Goal: Task Accomplishment & Management: Use online tool/utility

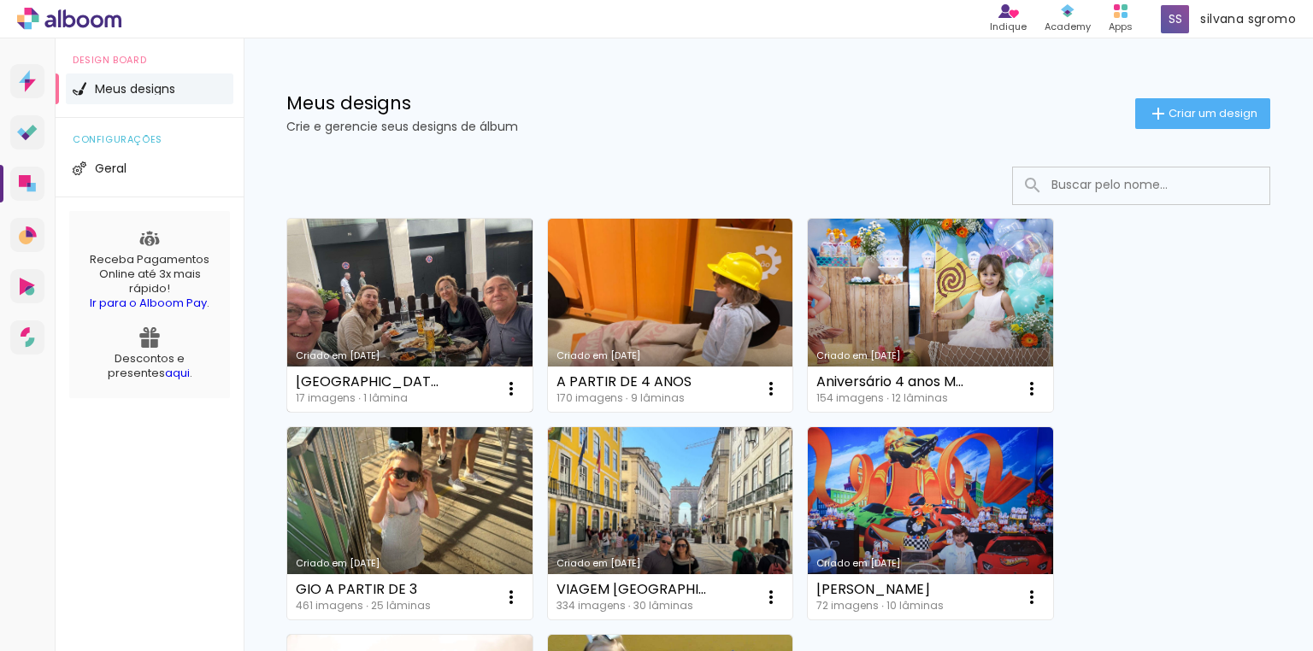
click at [431, 267] on link "Criado em [DATE]" at bounding box center [409, 315] width 245 height 193
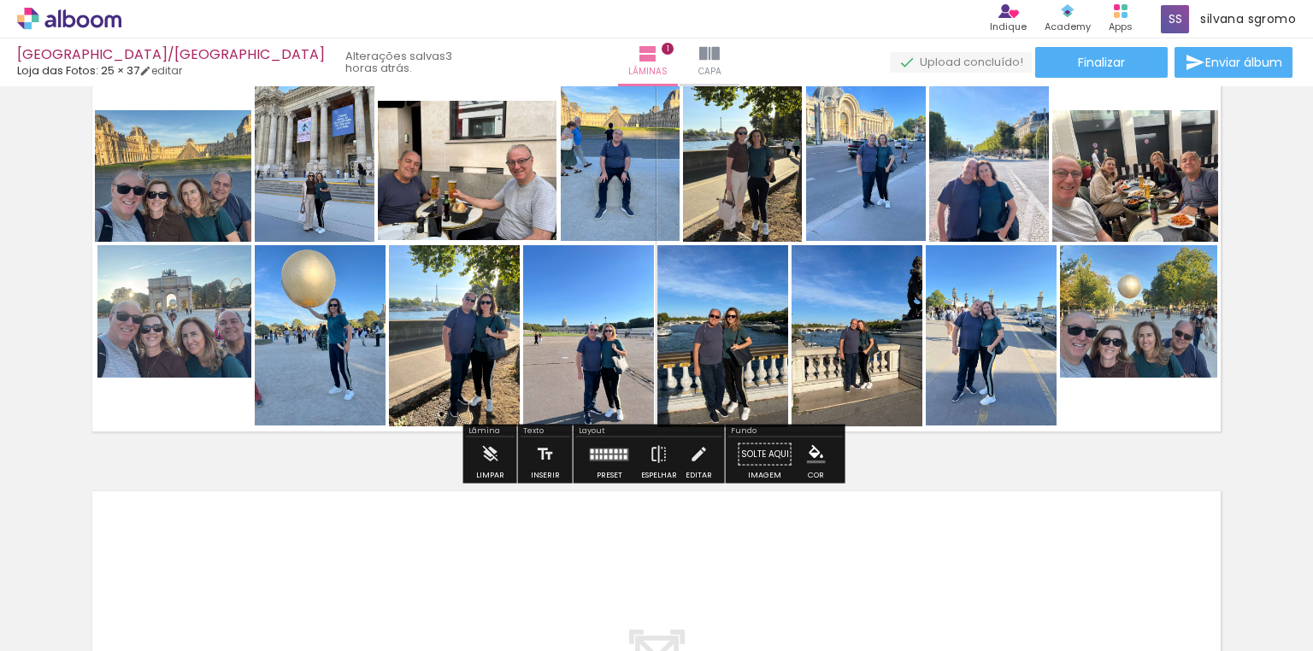
scroll to position [68, 0]
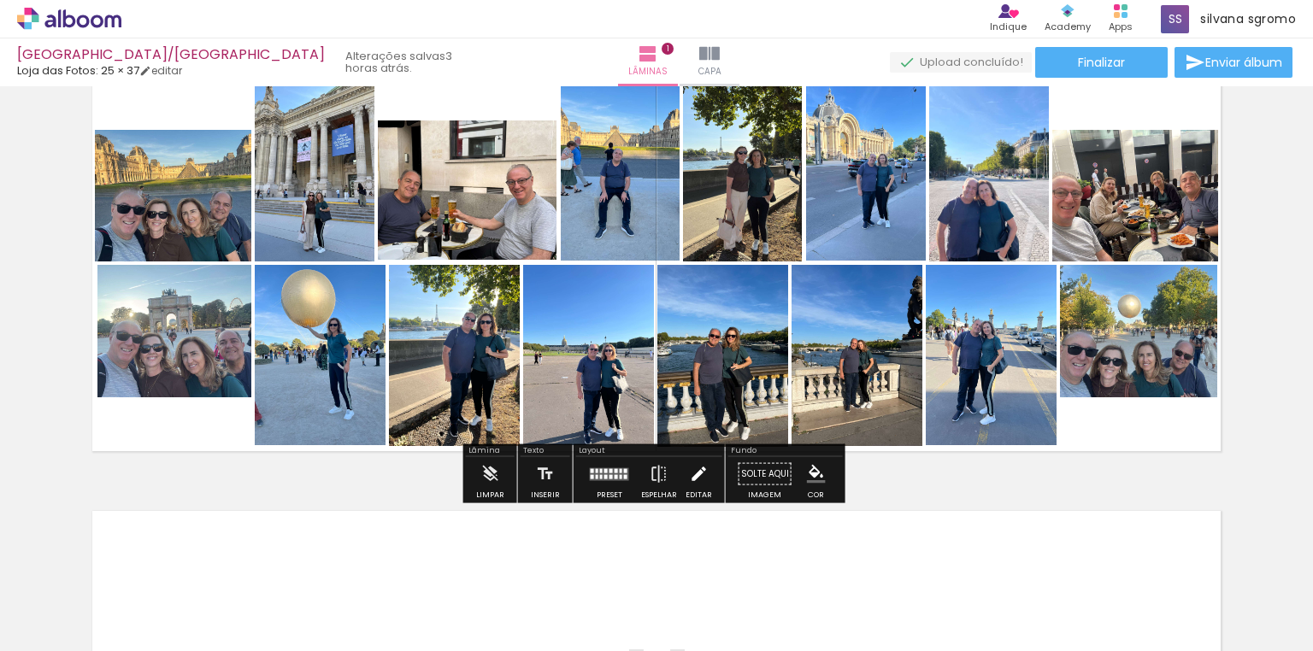
click at [689, 477] on iron-icon at bounding box center [698, 474] width 19 height 34
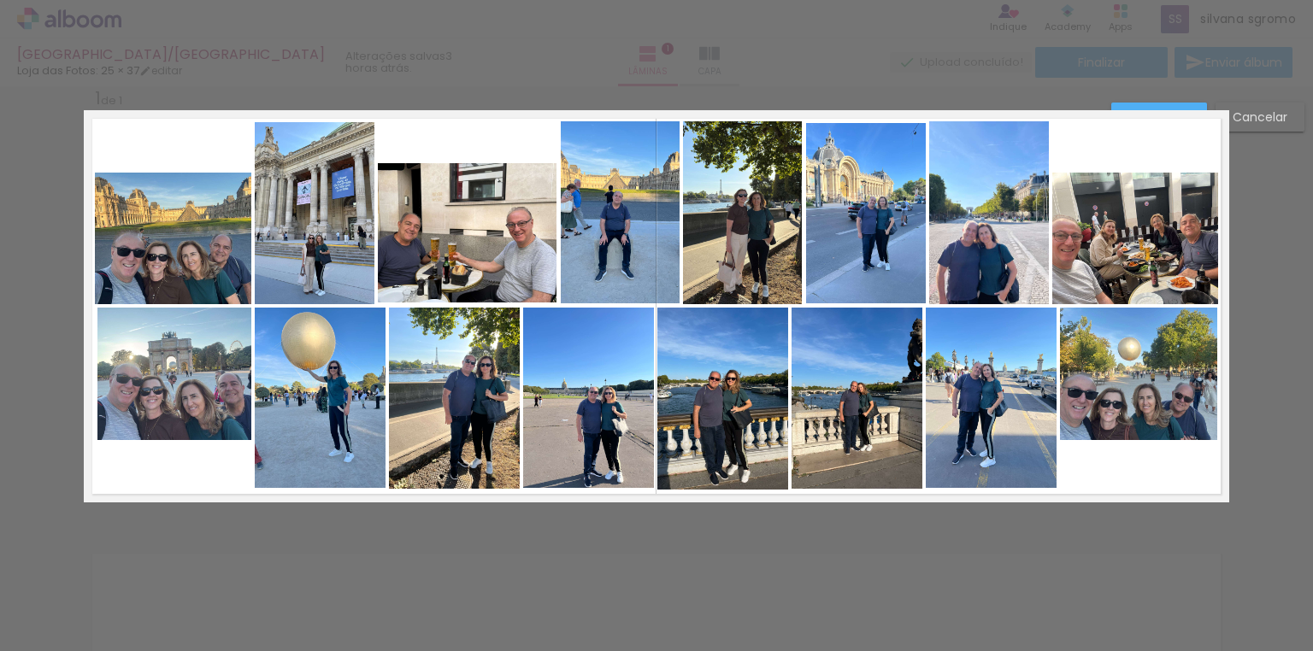
scroll to position [16, 0]
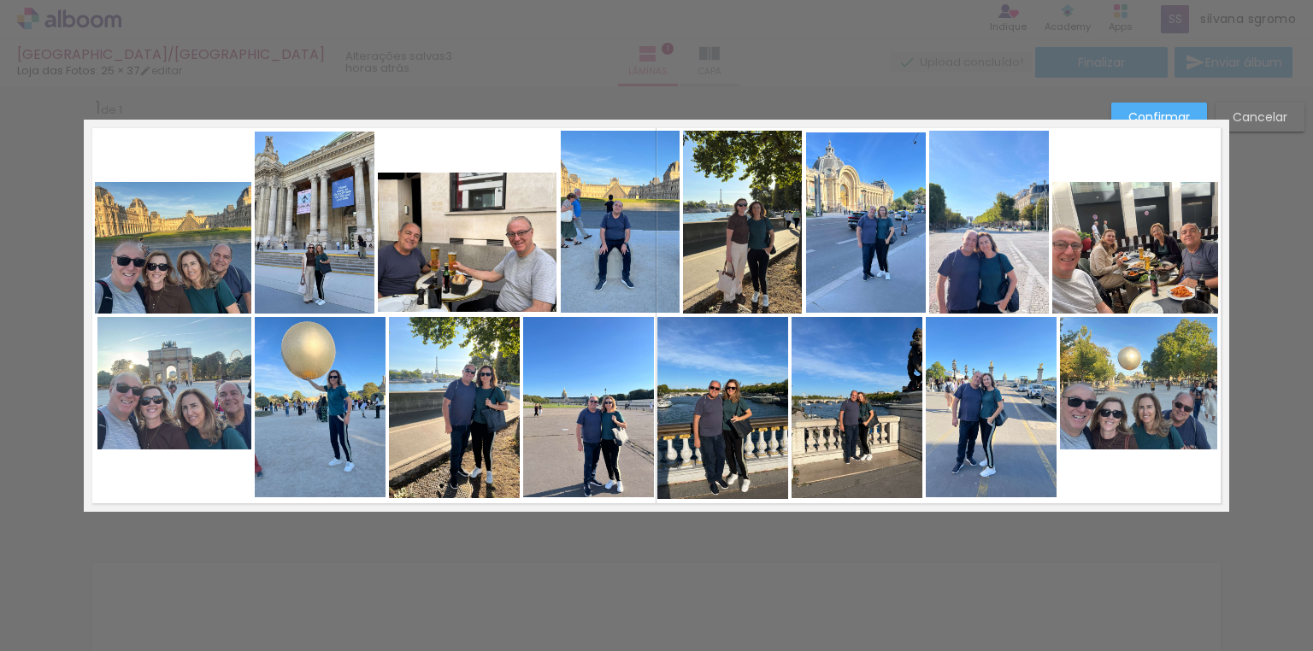
click at [1016, 446] on quentale-photo at bounding box center [991, 407] width 131 height 180
click at [985, 498] on div at bounding box center [992, 499] width 34 height 34
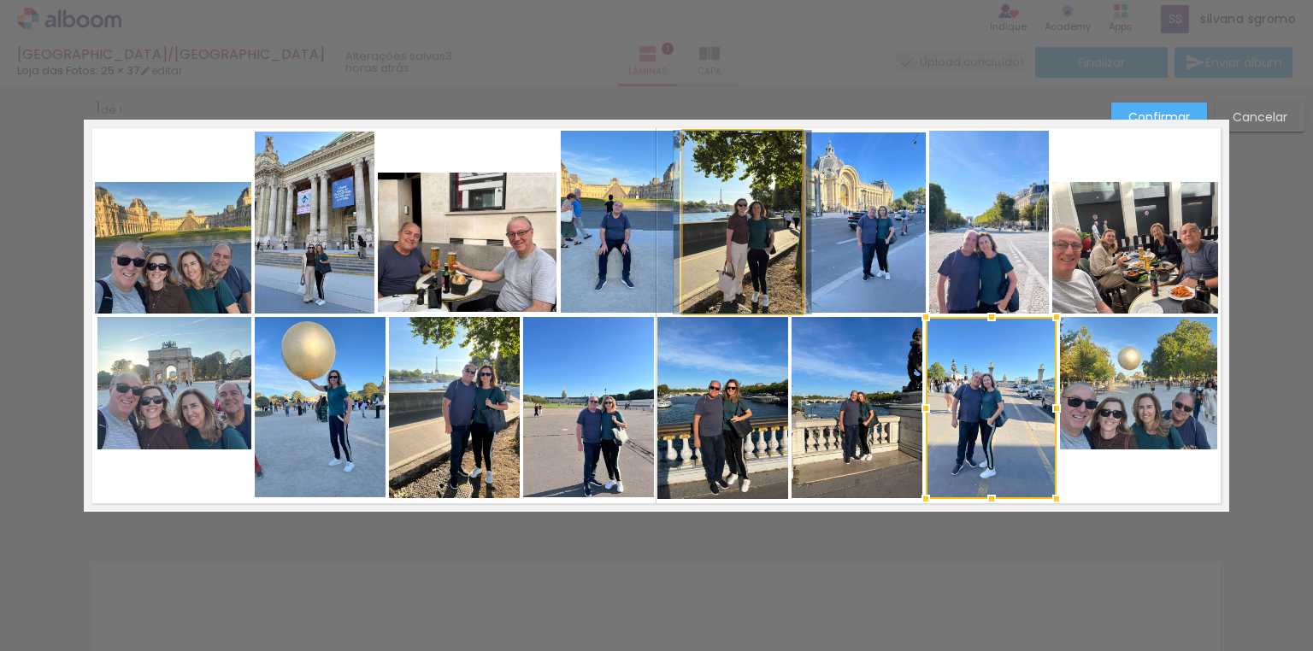
click at [735, 187] on quentale-photo at bounding box center [742, 222] width 119 height 183
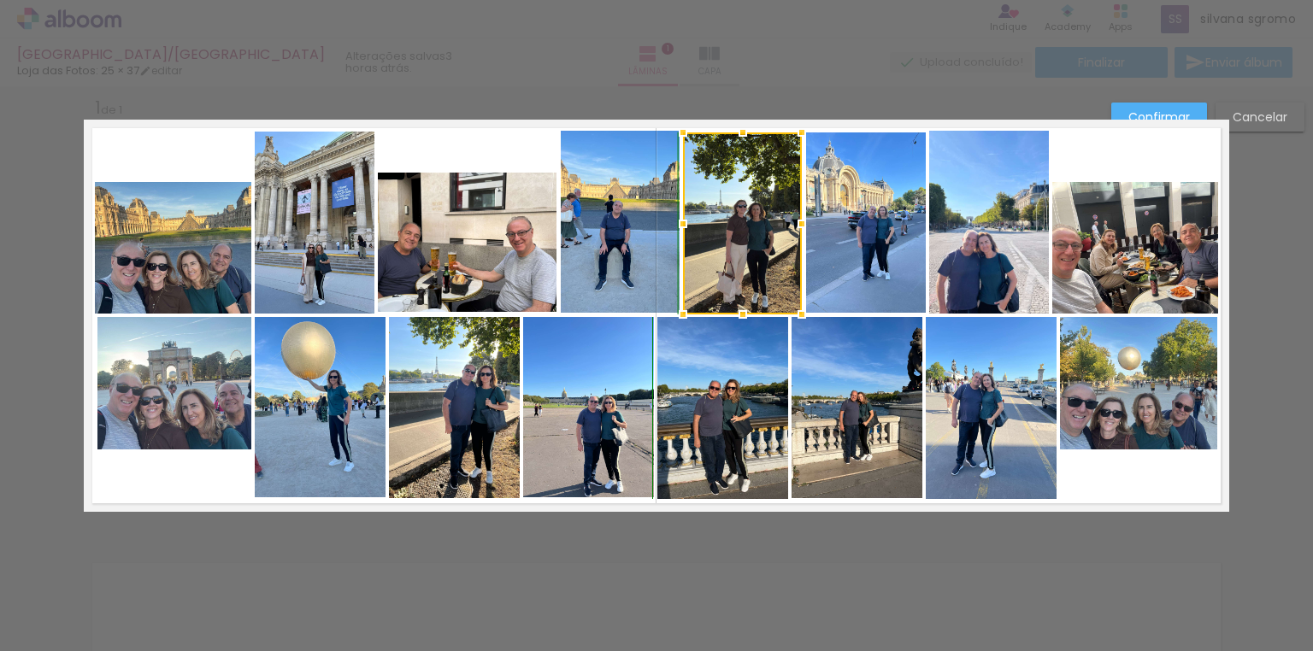
click at [737, 133] on div at bounding box center [743, 132] width 34 height 34
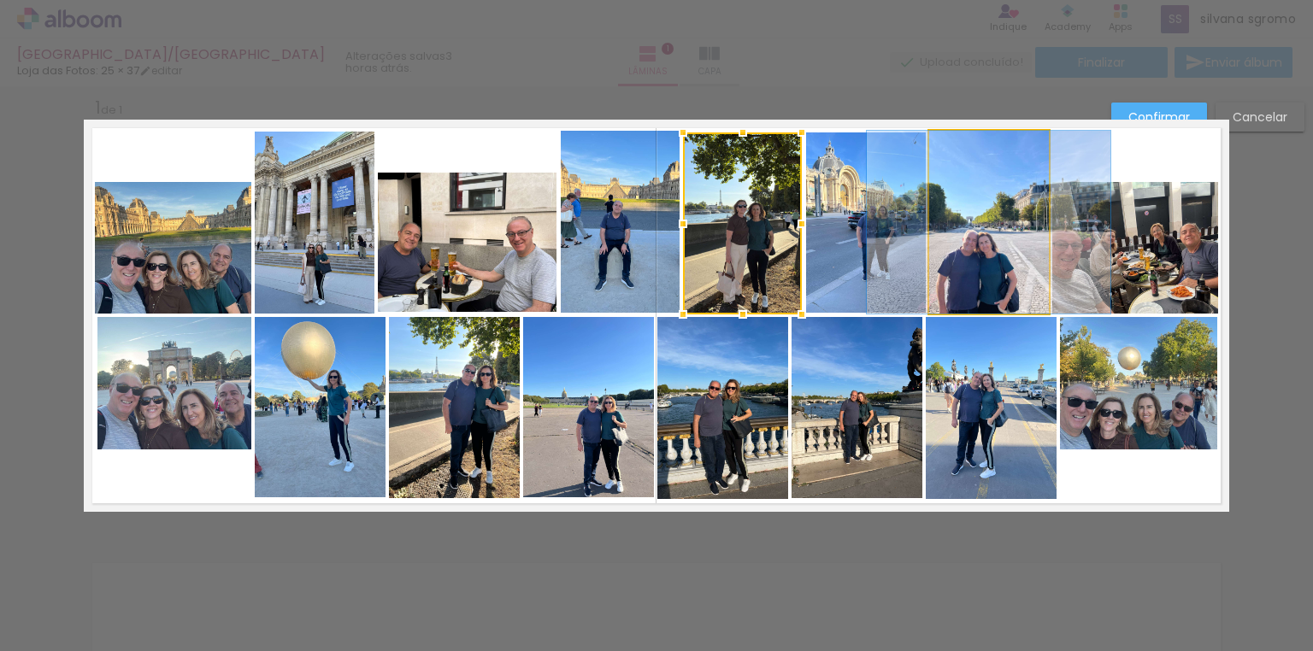
drag, startPoint x: 957, startPoint y: 157, endPoint x: 961, endPoint y: 149, distance: 9.6
click at [957, 158] on quentale-photo at bounding box center [989, 222] width 120 height 183
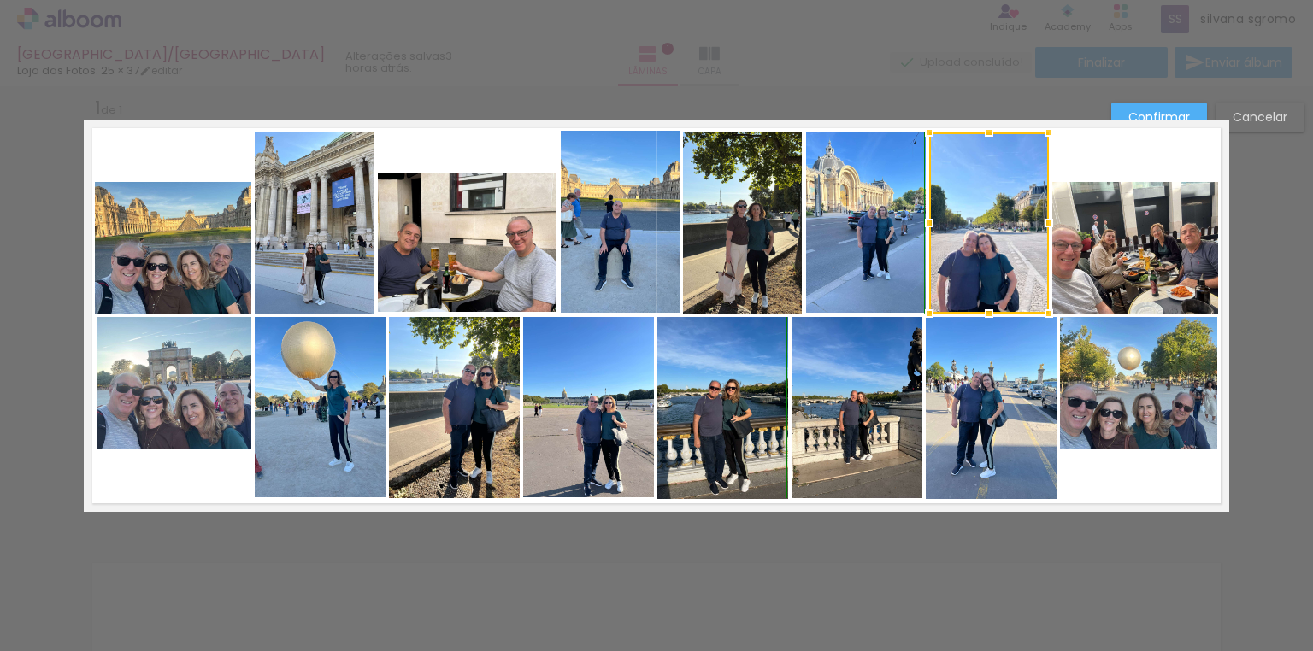
click at [987, 133] on div at bounding box center [989, 132] width 34 height 34
click at [168, 260] on quentale-photo at bounding box center [173, 248] width 156 height 132
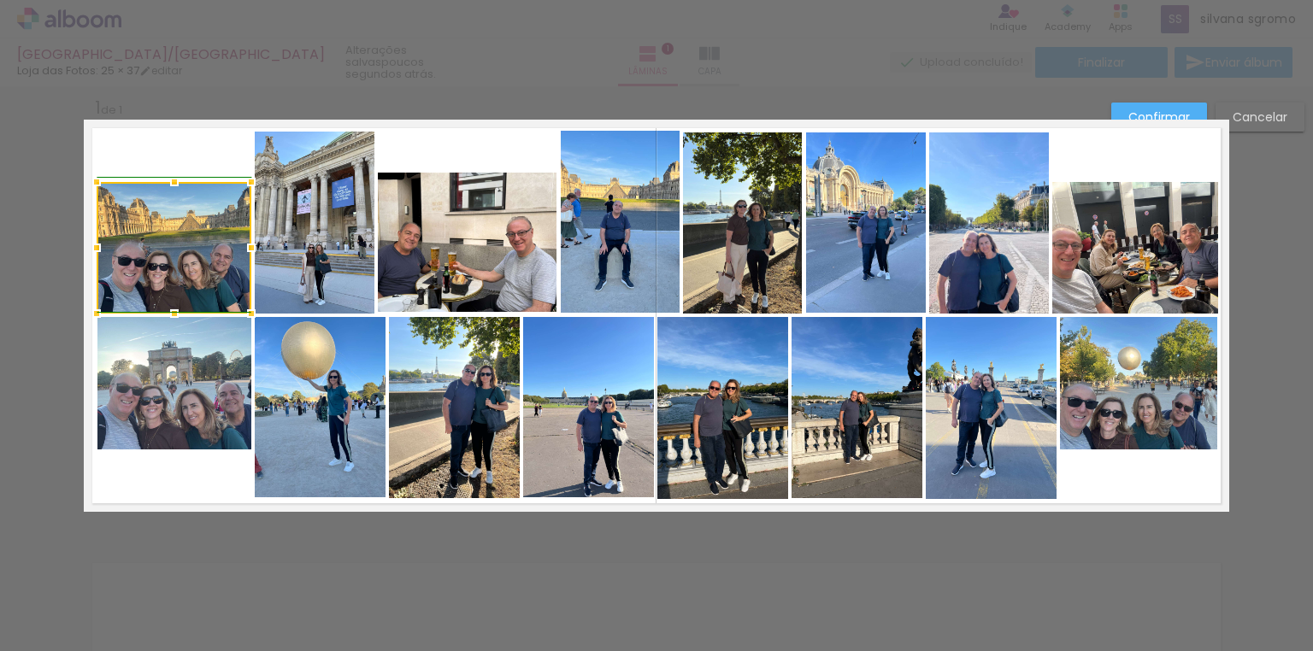
click at [91, 246] on div at bounding box center [97, 248] width 34 height 34
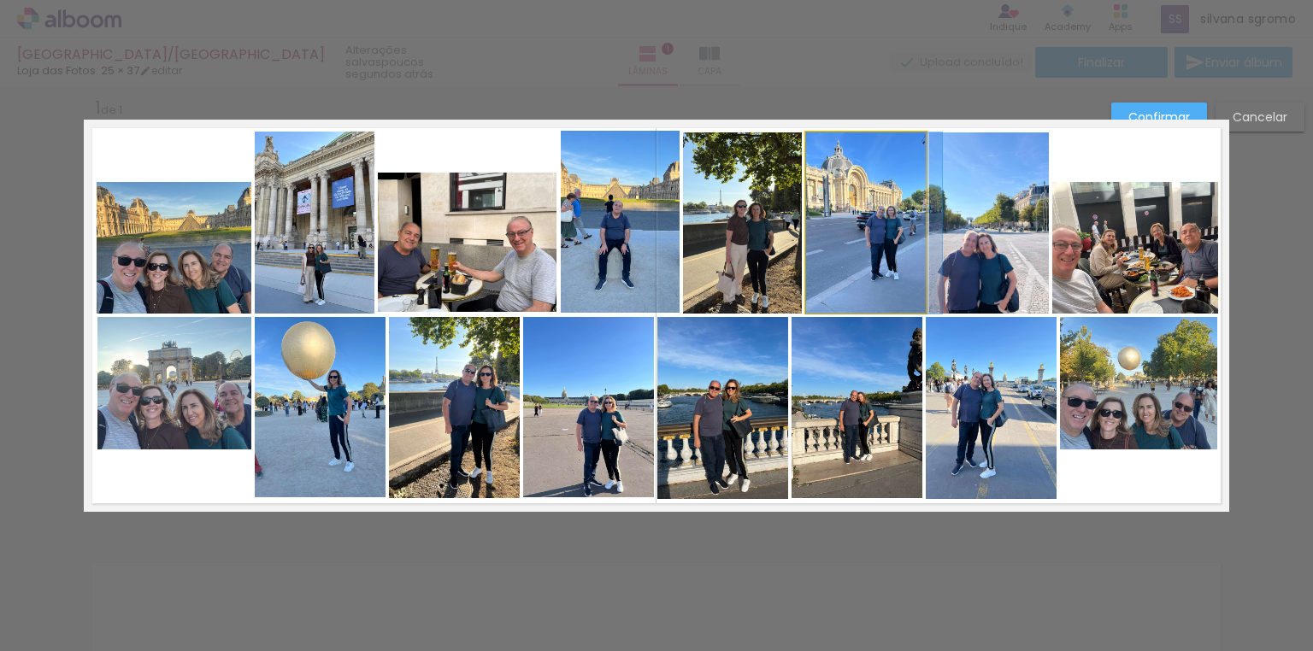
drag, startPoint x: 890, startPoint y: 253, endPoint x: 903, endPoint y: 254, distance: 12.9
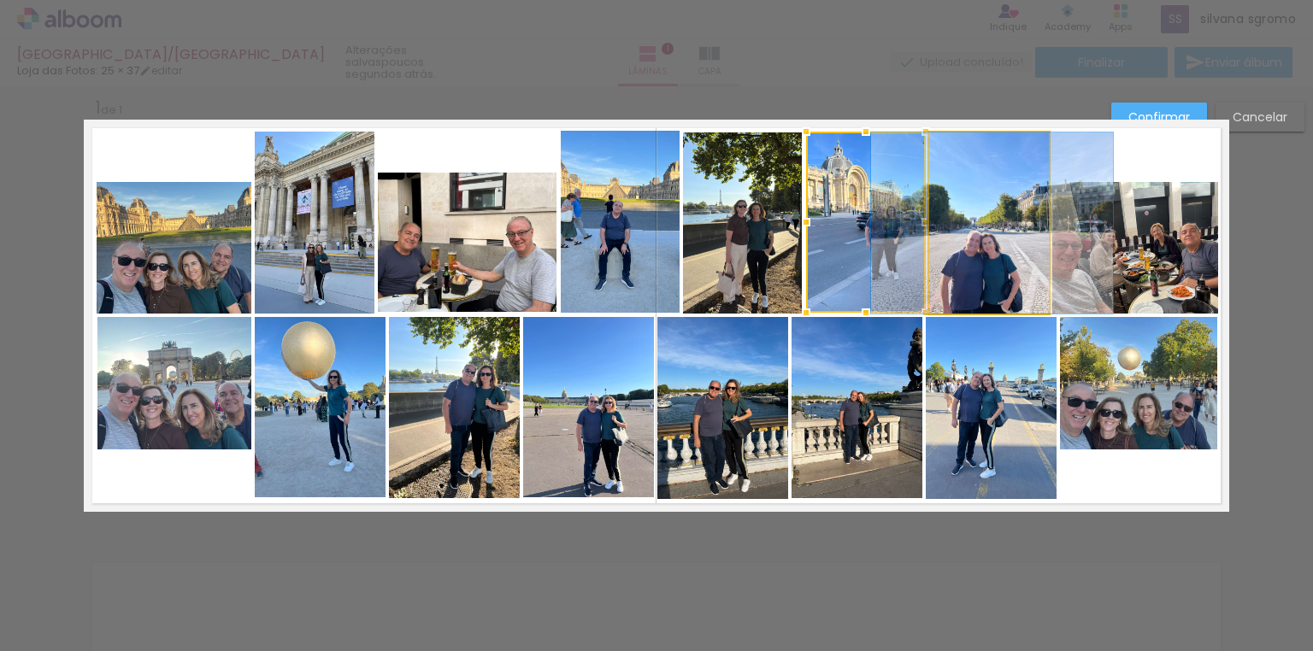
drag, startPoint x: 984, startPoint y: 267, endPoint x: 987, endPoint y: 253, distance: 14.1
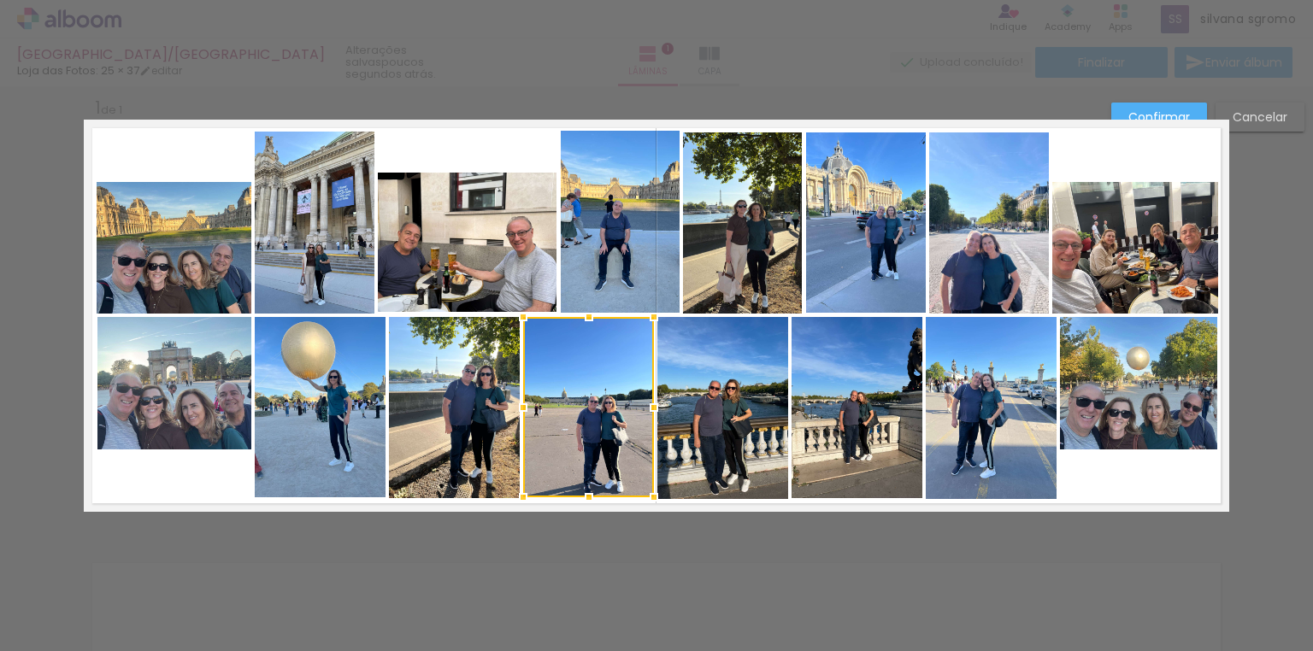
click at [1125, 103] on paper-button "Confirmar" at bounding box center [1159, 117] width 96 height 29
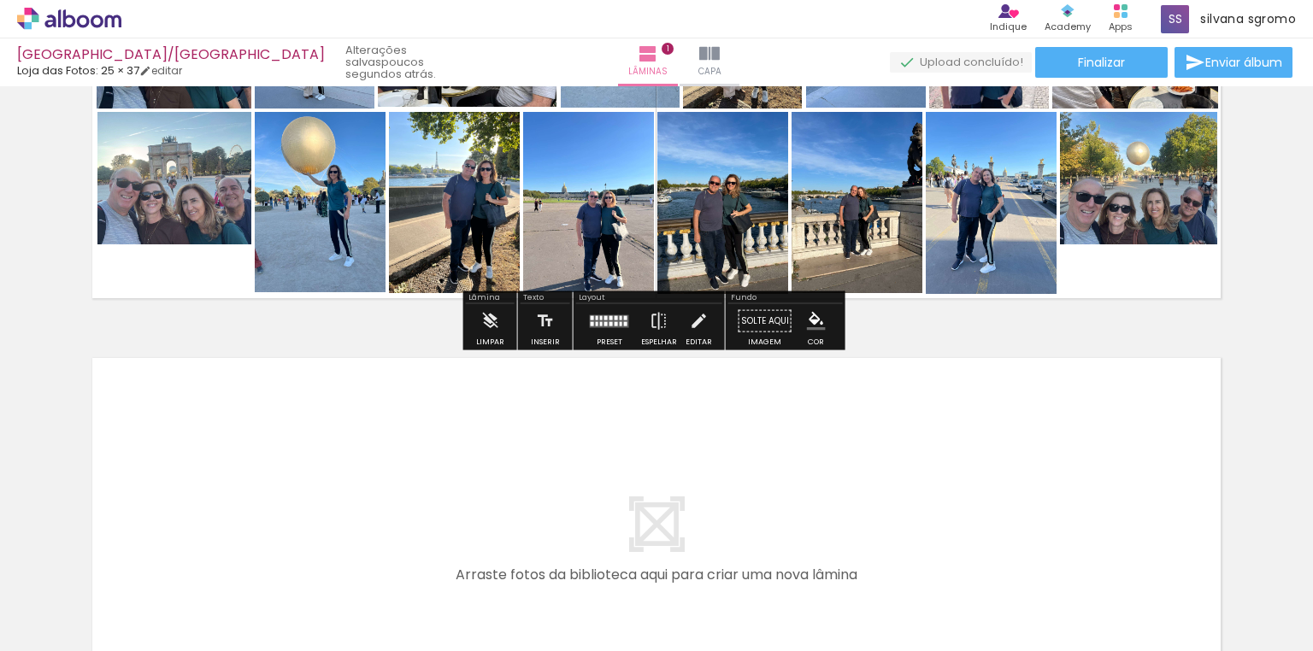
scroll to position [0, 459]
click at [69, 622] on span "Adicionar Fotos" at bounding box center [60, 628] width 51 height 19
click at [0, 0] on input "file" at bounding box center [0, 0] width 0 height 0
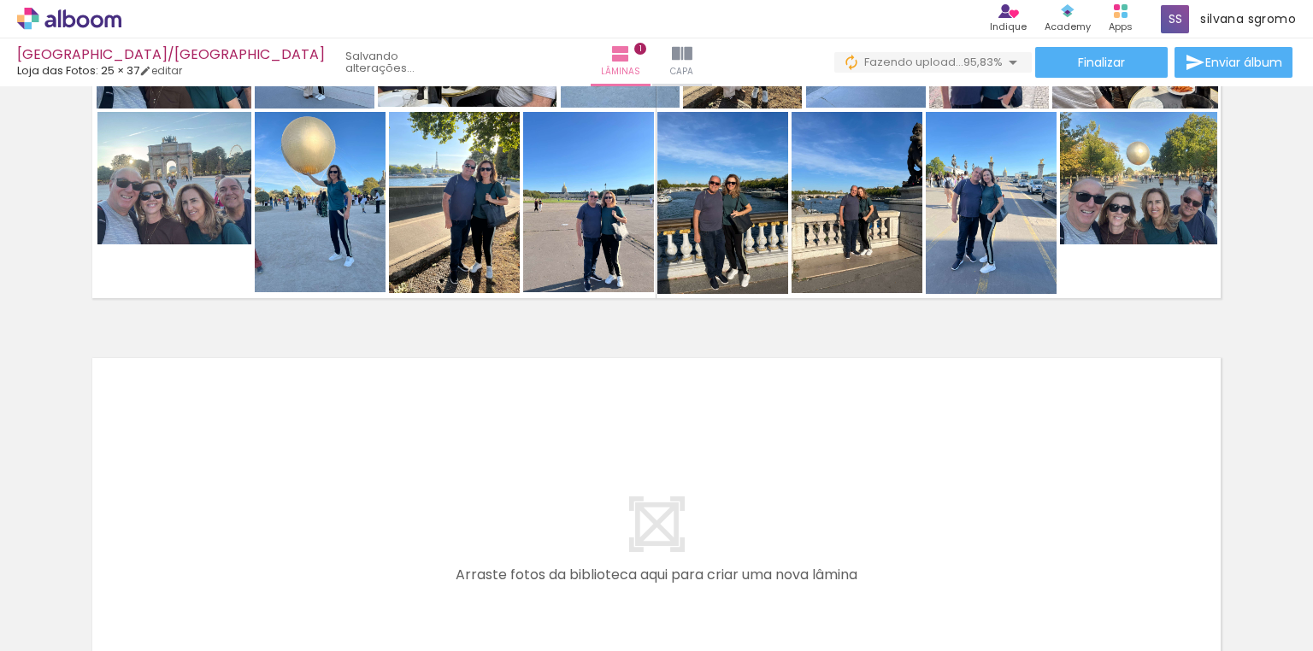
scroll to position [0, 1129]
click at [61, 627] on span "Adicionar Fotos" at bounding box center [60, 628] width 51 height 19
click at [0, 0] on input "file" at bounding box center [0, 0] width 0 height 0
click at [63, 625] on span "Adicionar Fotos" at bounding box center [60, 628] width 51 height 19
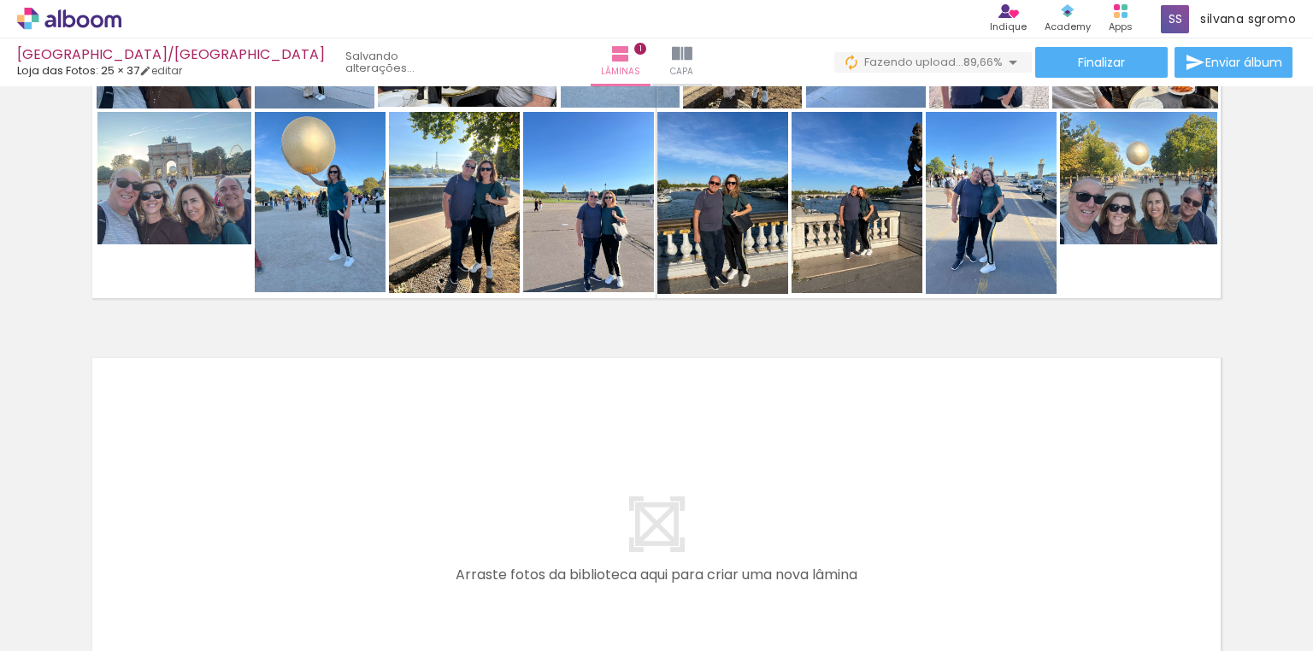
click at [0, 0] on input "file" at bounding box center [0, 0] width 0 height 0
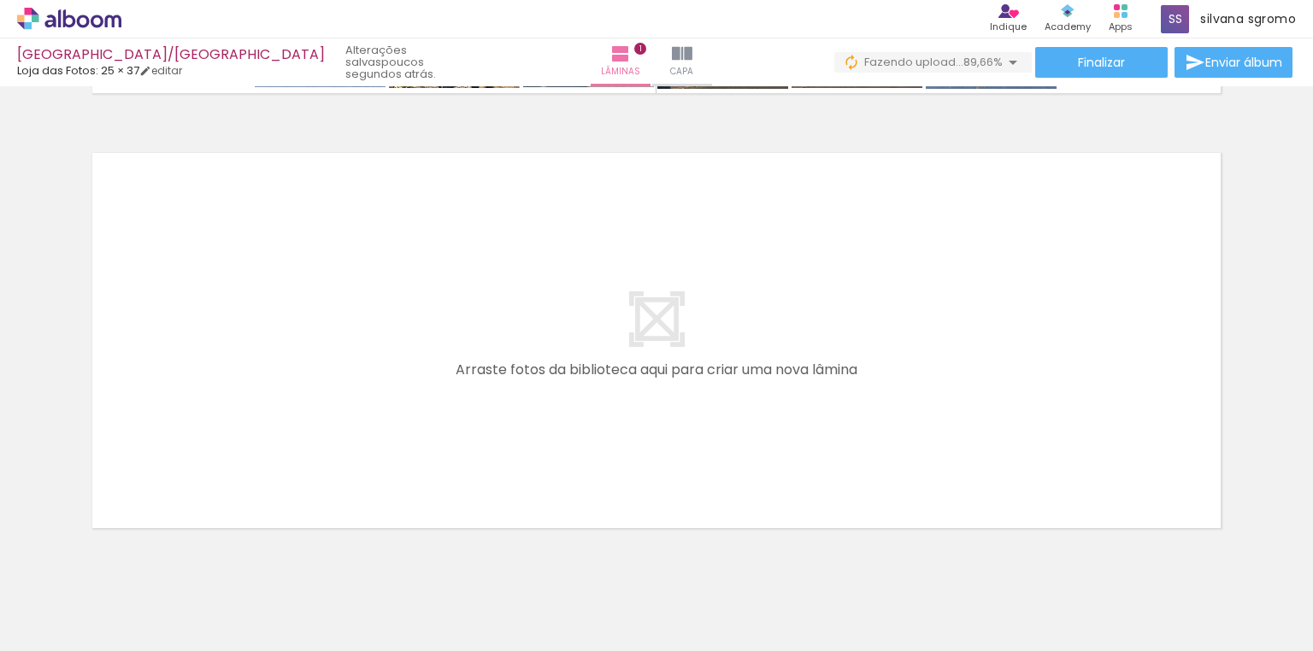
scroll to position [0, 1317]
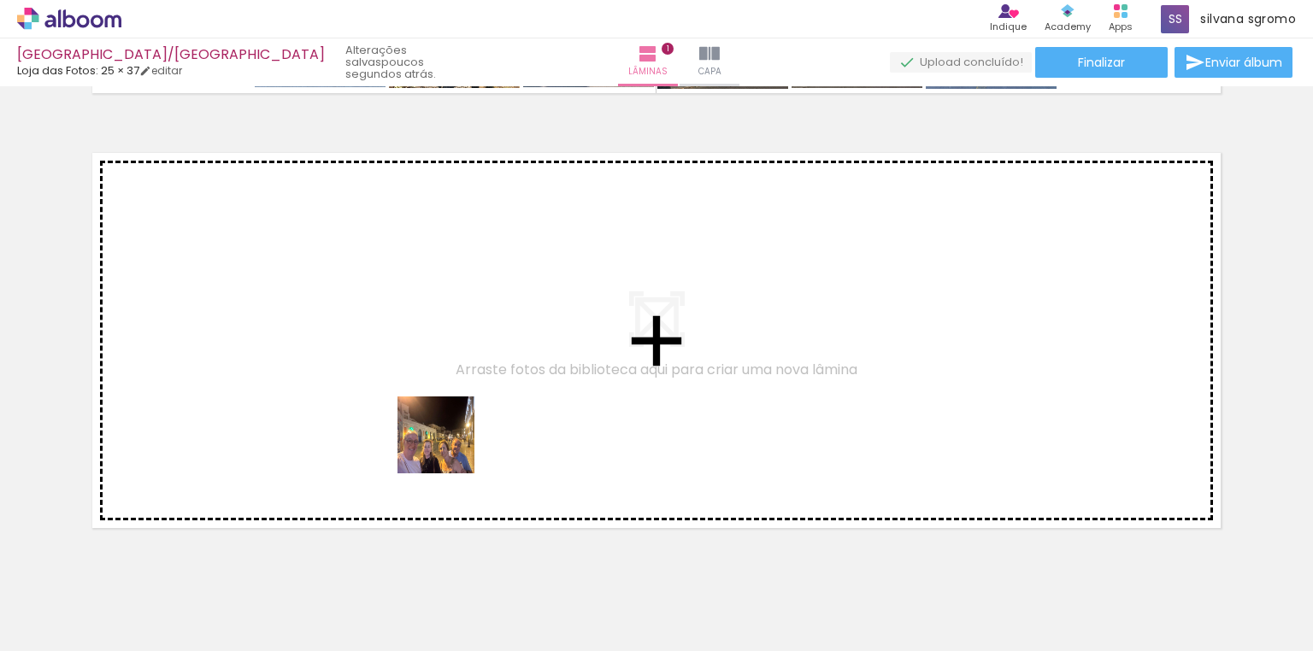
drag, startPoint x: 495, startPoint y: 612, endPoint x: 520, endPoint y: 571, distance: 47.9
click at [447, 437] on quentale-workspace at bounding box center [656, 325] width 1313 height 651
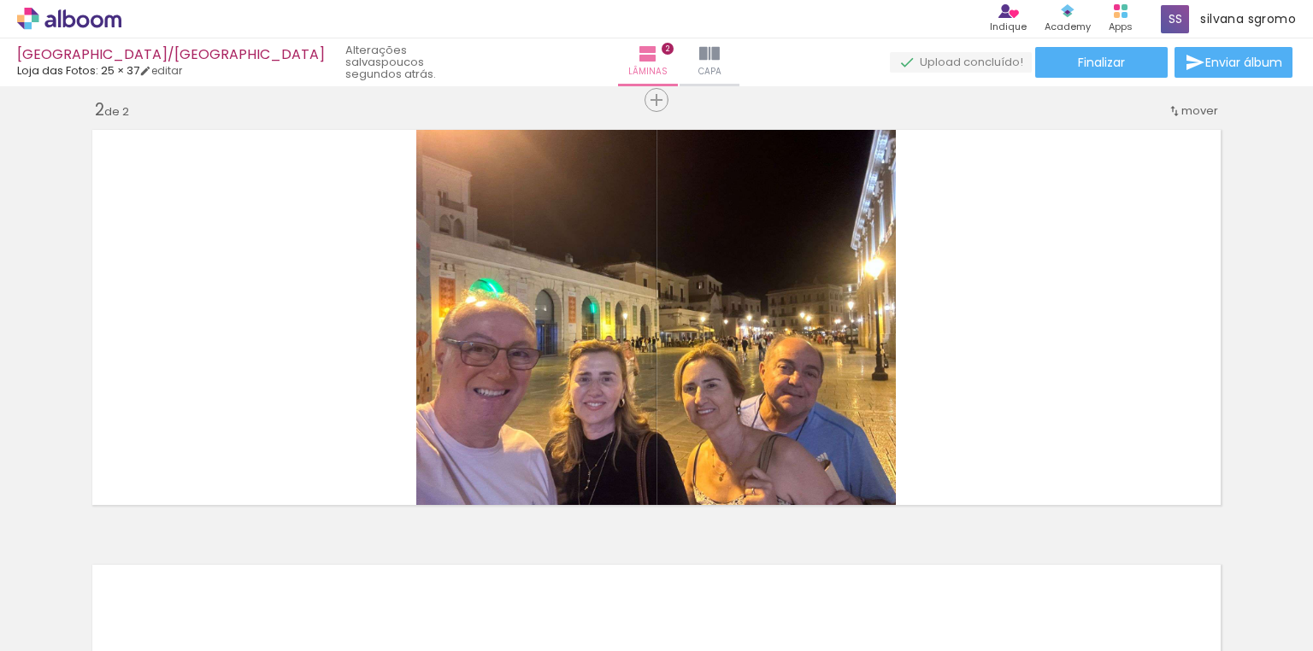
scroll to position [451, 0]
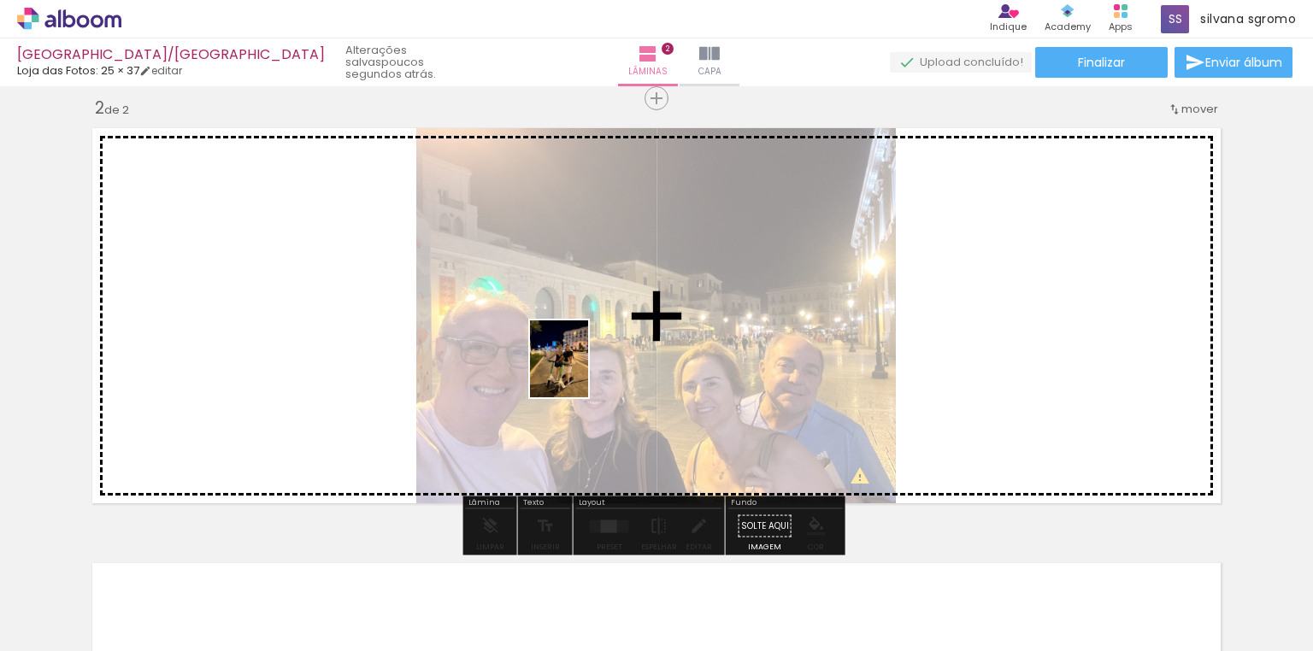
drag, startPoint x: 596, startPoint y: 624, endPoint x: 581, endPoint y: 370, distance: 254.4
click at [581, 370] on quentale-workspace at bounding box center [656, 325] width 1313 height 651
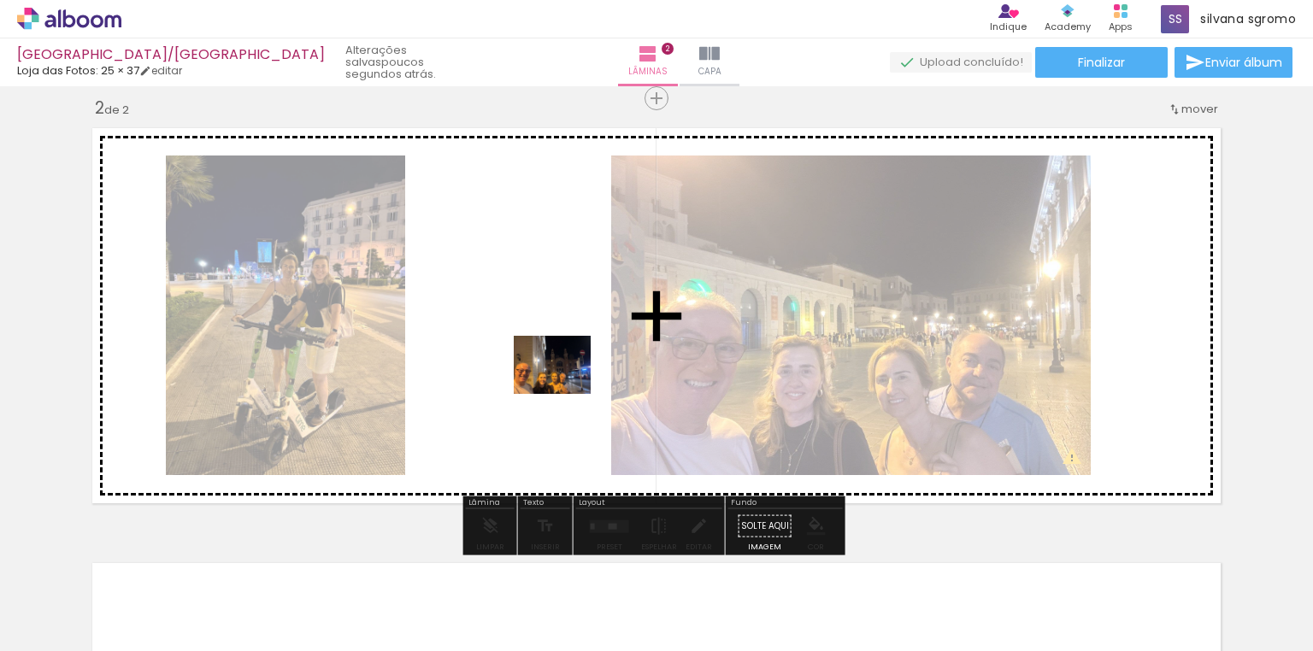
drag, startPoint x: 701, startPoint y: 619, endPoint x: 708, endPoint y: 522, distance: 96.8
click at [563, 382] on quentale-workspace at bounding box center [656, 325] width 1313 height 651
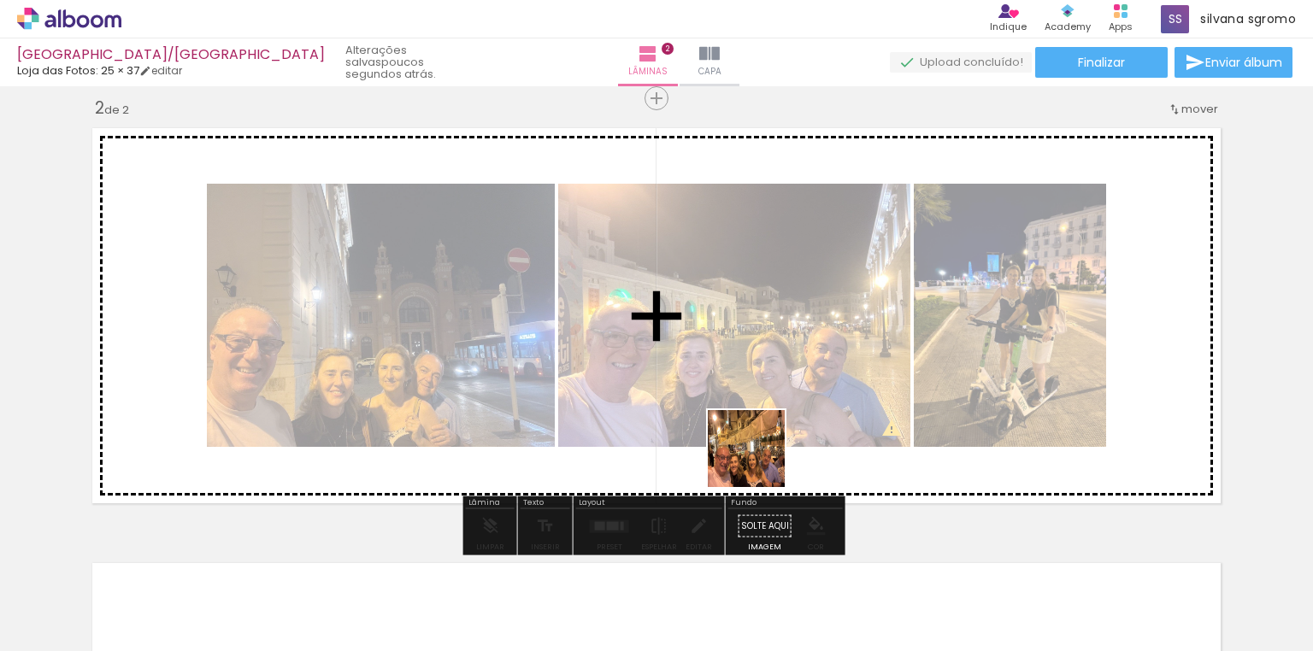
drag, startPoint x: 784, startPoint y: 603, endPoint x: 842, endPoint y: 551, distance: 78.1
click at [735, 350] on quentale-workspace at bounding box center [656, 325] width 1313 height 651
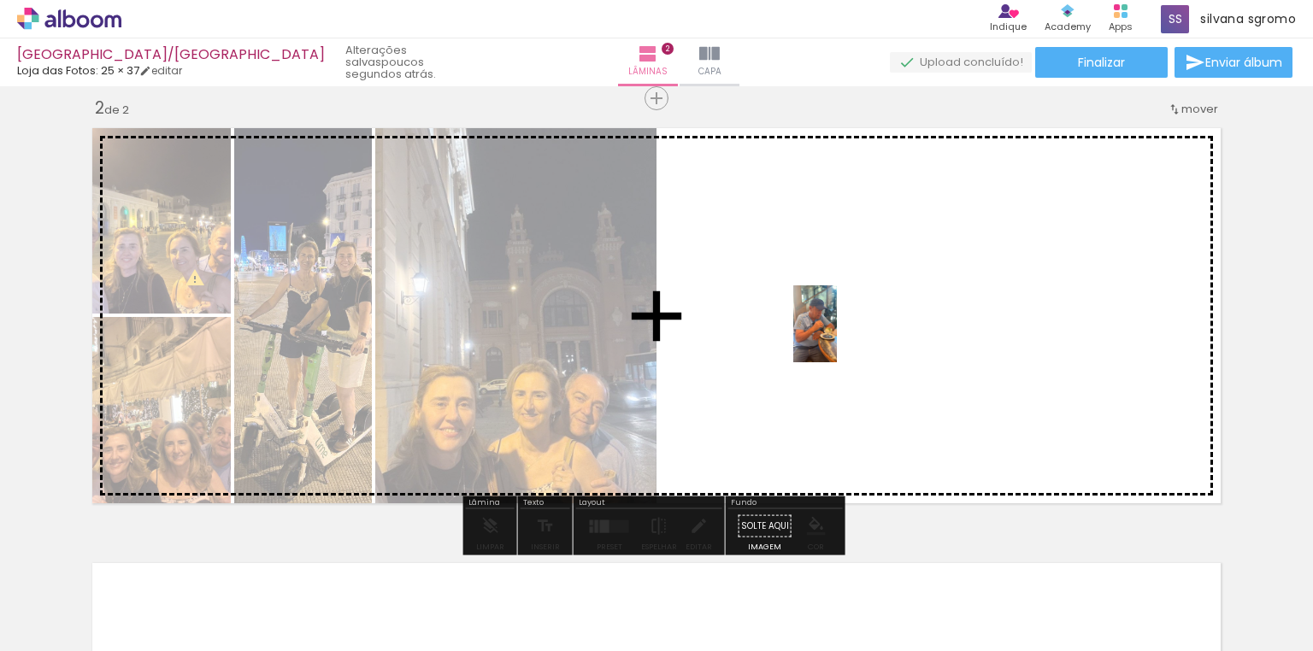
drag, startPoint x: 869, startPoint y: 617, endPoint x: 845, endPoint y: 337, distance: 281.4
click at [845, 337] on quentale-workspace at bounding box center [656, 325] width 1313 height 651
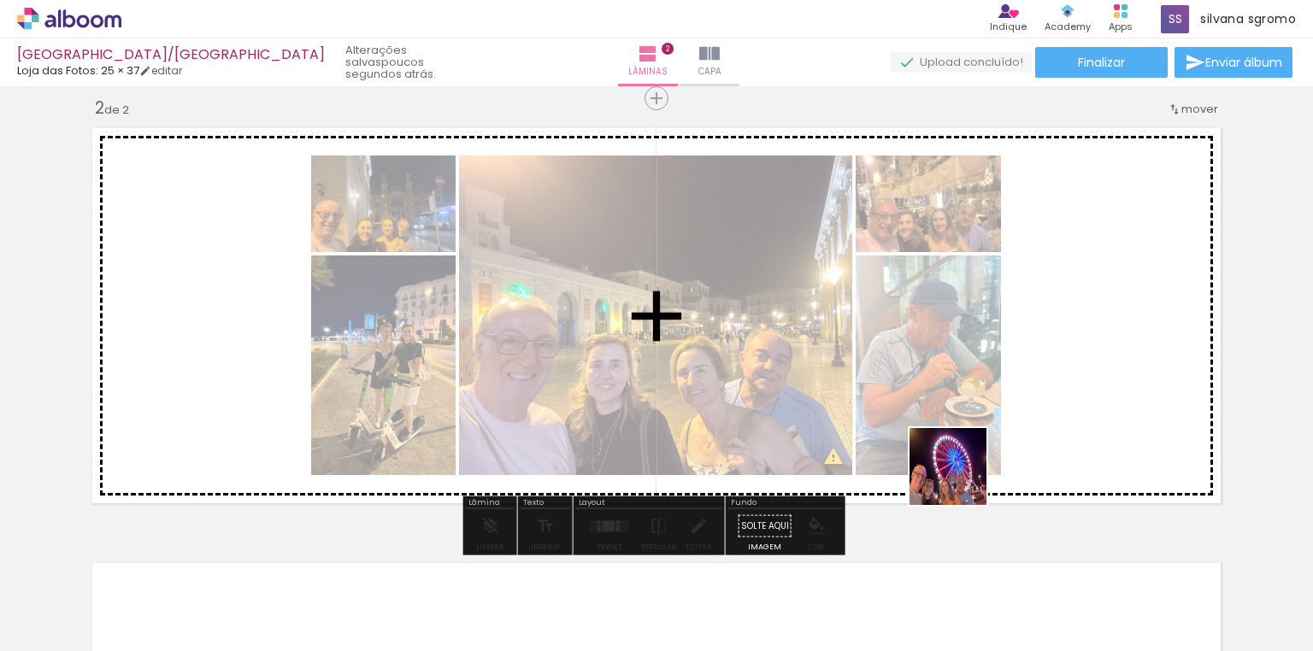
drag, startPoint x: 978, startPoint y: 585, endPoint x: 1116, endPoint y: 586, distance: 137.6
click at [942, 345] on quentale-workspace at bounding box center [656, 325] width 1313 height 651
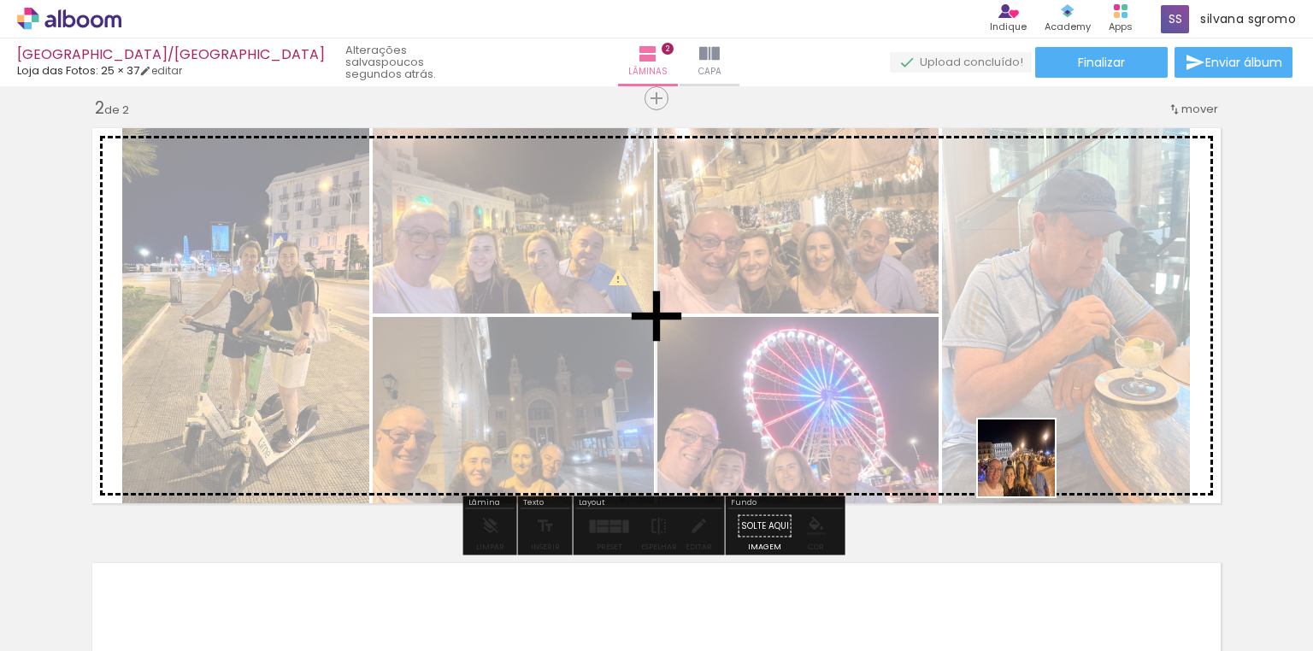
drag, startPoint x: 1081, startPoint y: 608, endPoint x: 989, endPoint y: 367, distance: 257.9
click at [989, 367] on quentale-workspace at bounding box center [656, 325] width 1313 height 651
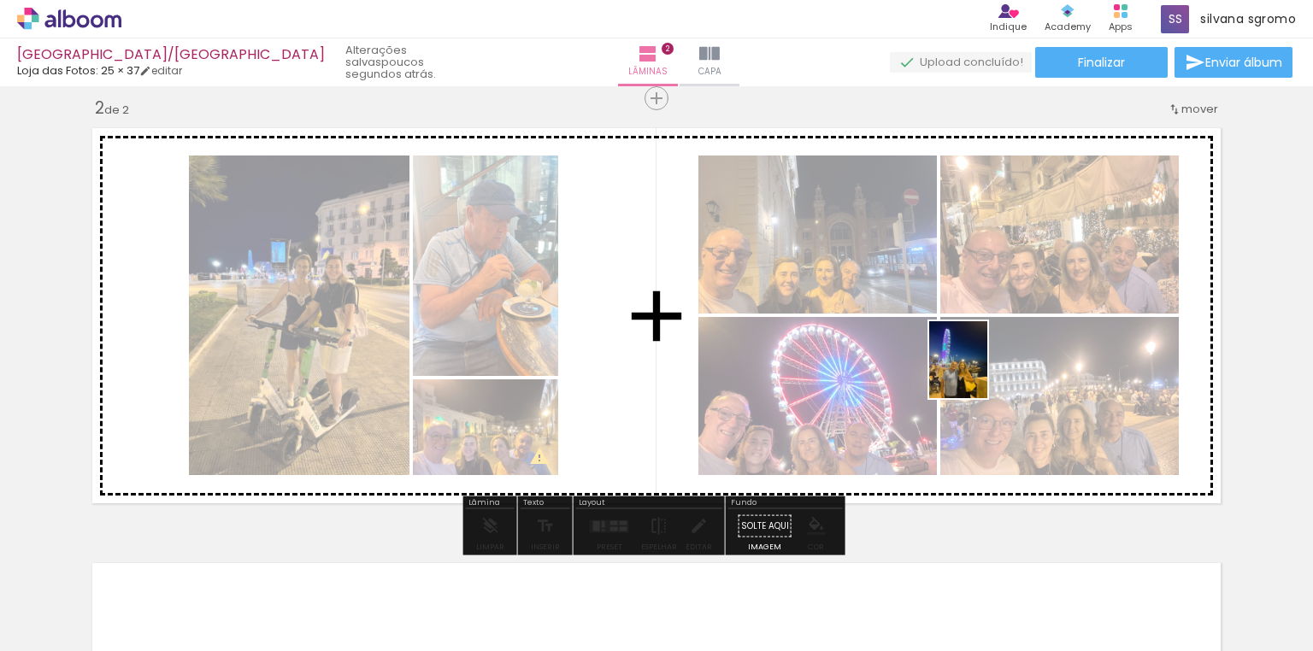
drag, startPoint x: 1146, startPoint y: 622, endPoint x: 981, endPoint y: 373, distance: 298.5
click at [981, 373] on quentale-workspace at bounding box center [656, 325] width 1313 height 651
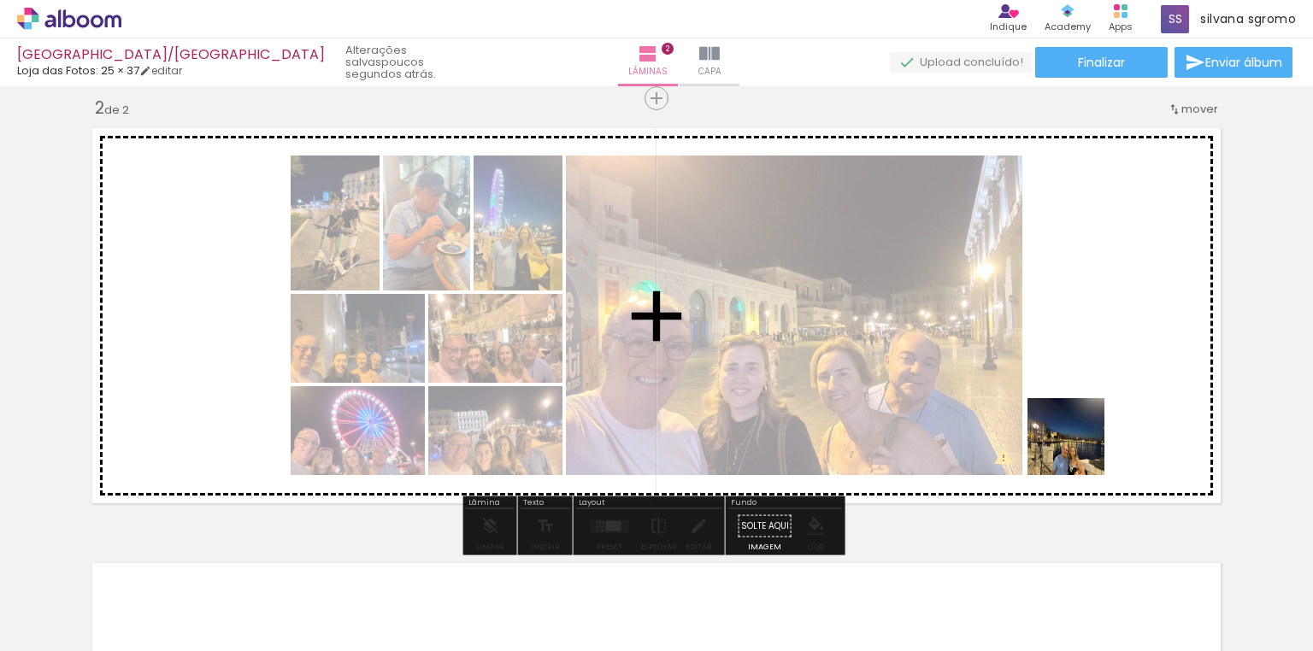
drag, startPoint x: 1255, startPoint y: 613, endPoint x: 1059, endPoint y: 421, distance: 274.5
click at [1059, 421] on quentale-workspace at bounding box center [656, 325] width 1313 height 651
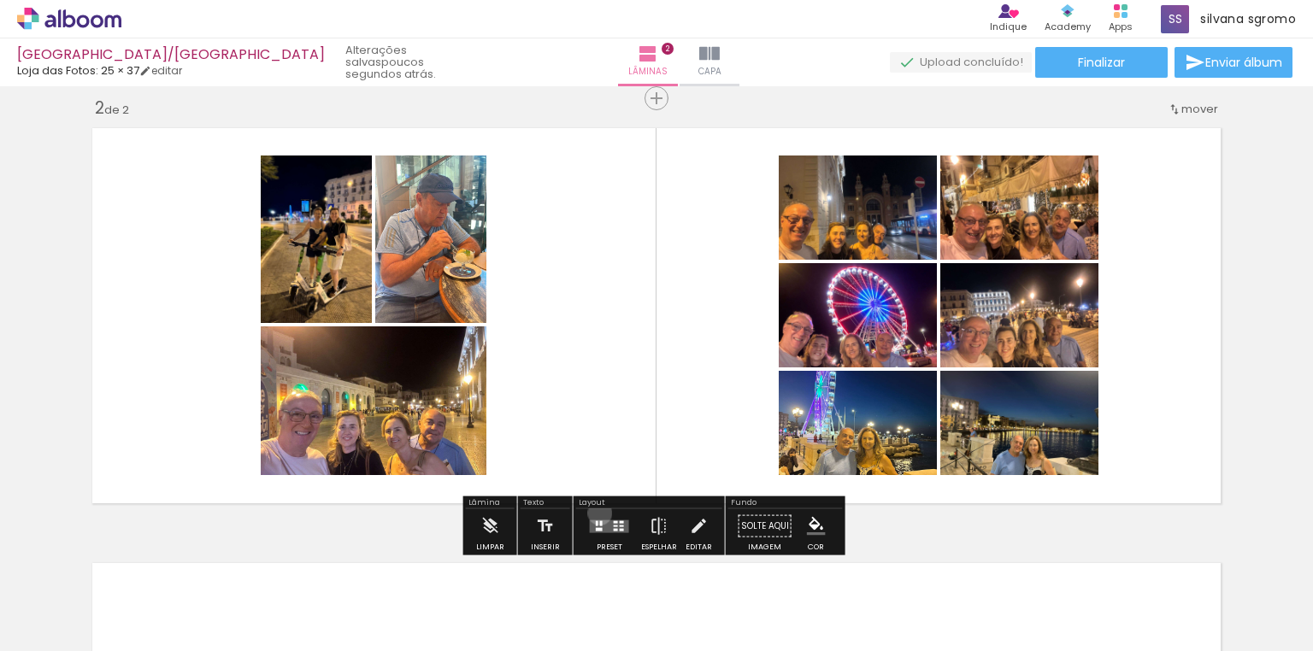
click at [596, 513] on div at bounding box center [609, 527] width 46 height 34
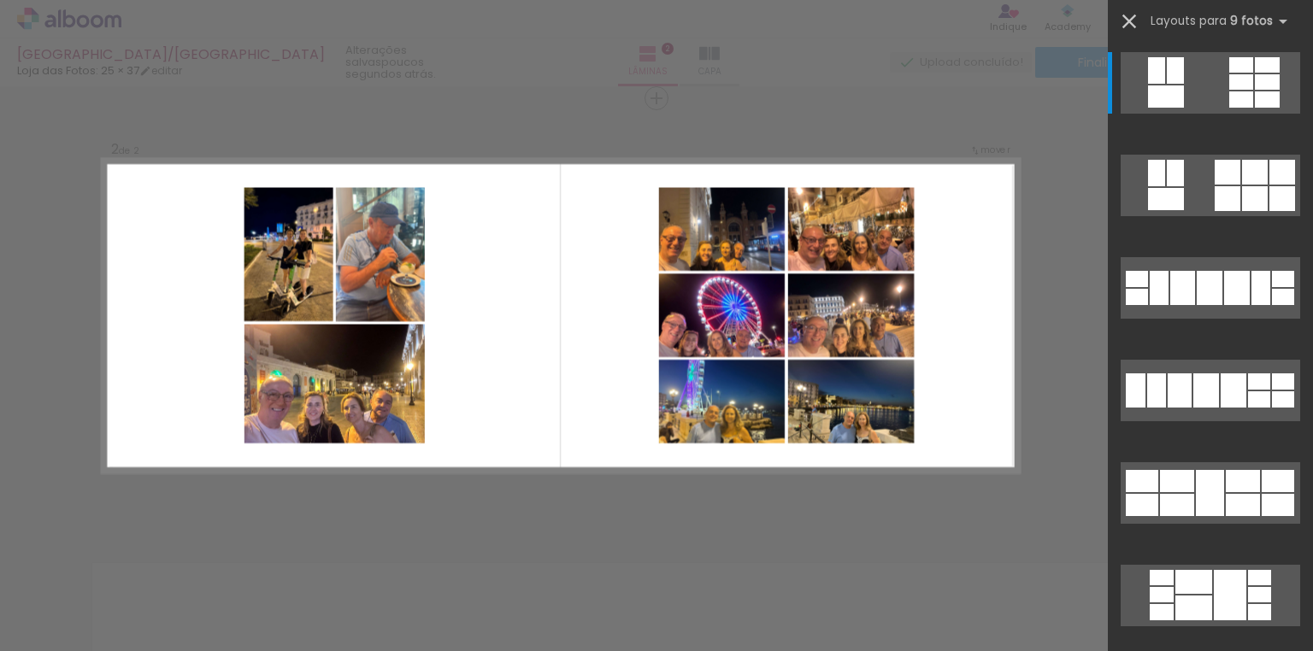
click at [1122, 14] on iron-icon at bounding box center [1129, 21] width 24 height 24
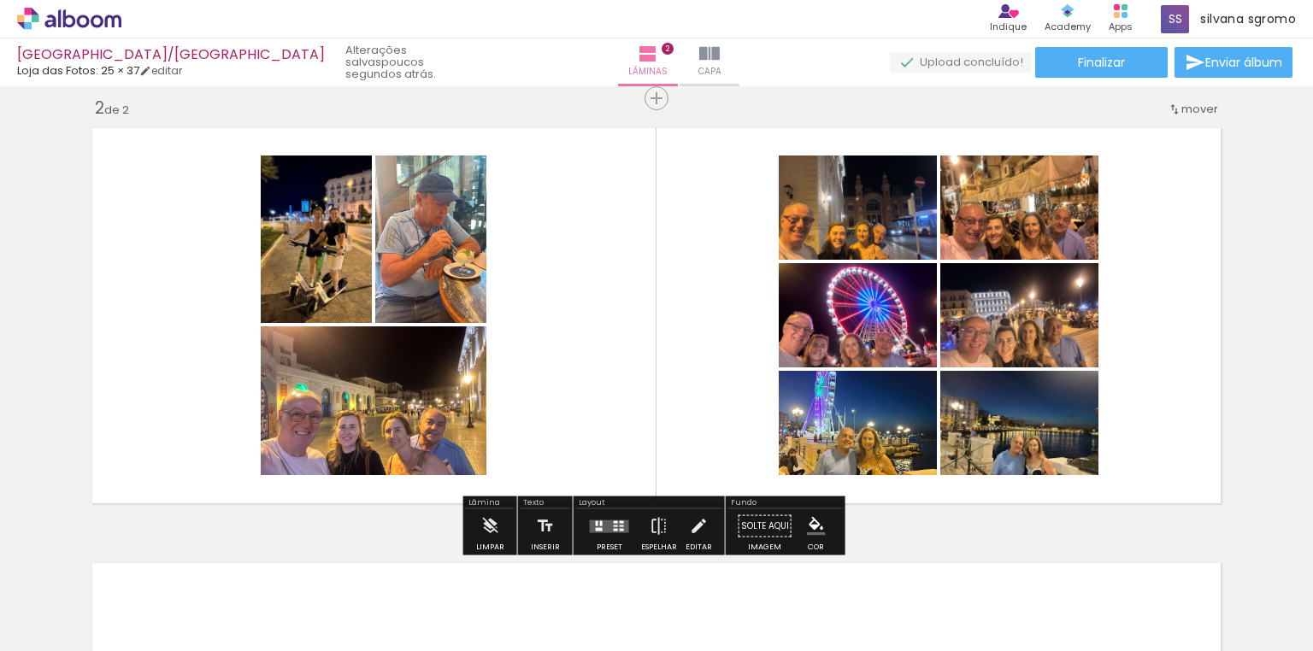
scroll to position [0, 1608]
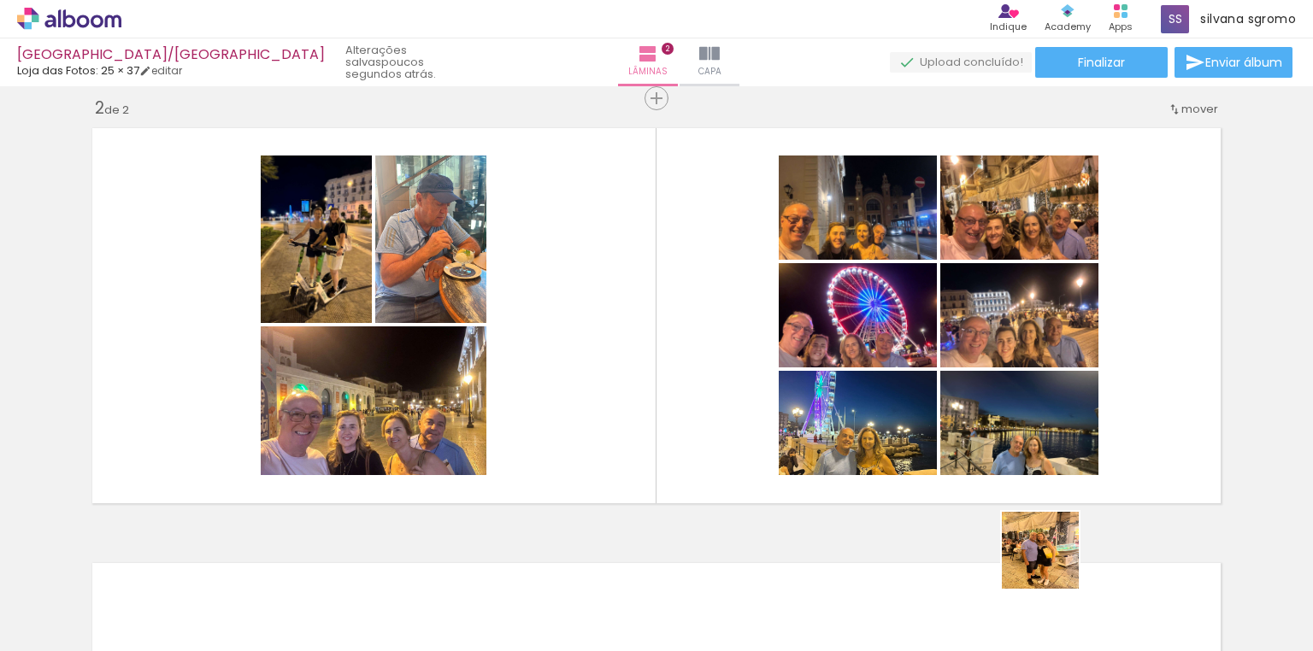
drag, startPoint x: 1053, startPoint y: 563, endPoint x: 1137, endPoint y: 578, distance: 85.0
click at [952, 384] on quentale-workspace at bounding box center [656, 325] width 1313 height 651
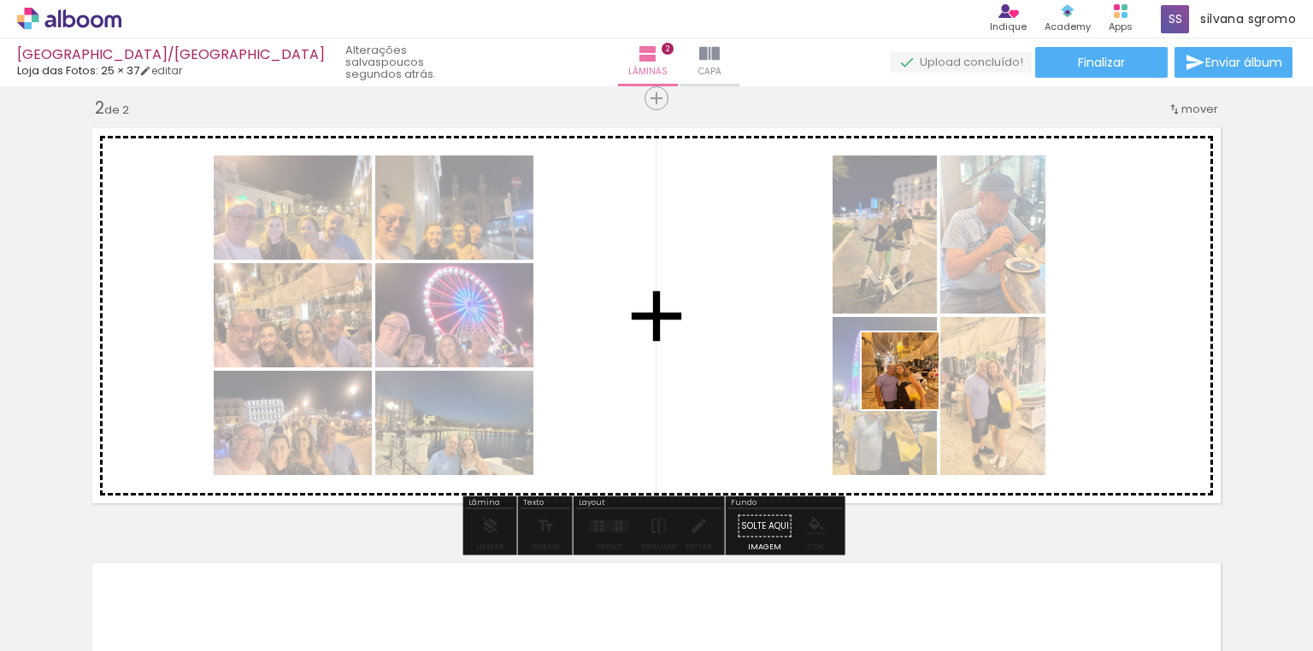
drag, startPoint x: 1170, startPoint y: 607, endPoint x: 1270, endPoint y: 597, distance: 100.6
click at [863, 347] on quentale-workspace at bounding box center [656, 325] width 1313 height 651
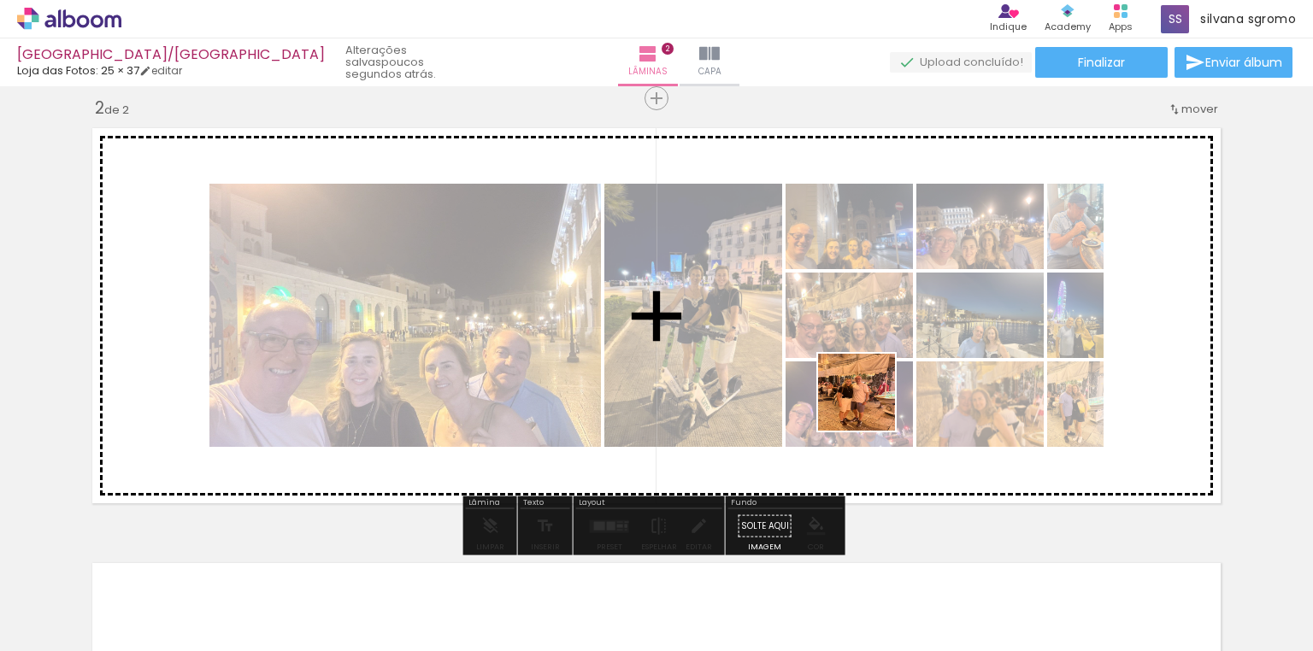
drag, startPoint x: 1240, startPoint y: 610, endPoint x: 869, endPoint y: 404, distance: 424.0
click at [869, 404] on quentale-workspace at bounding box center [656, 325] width 1313 height 651
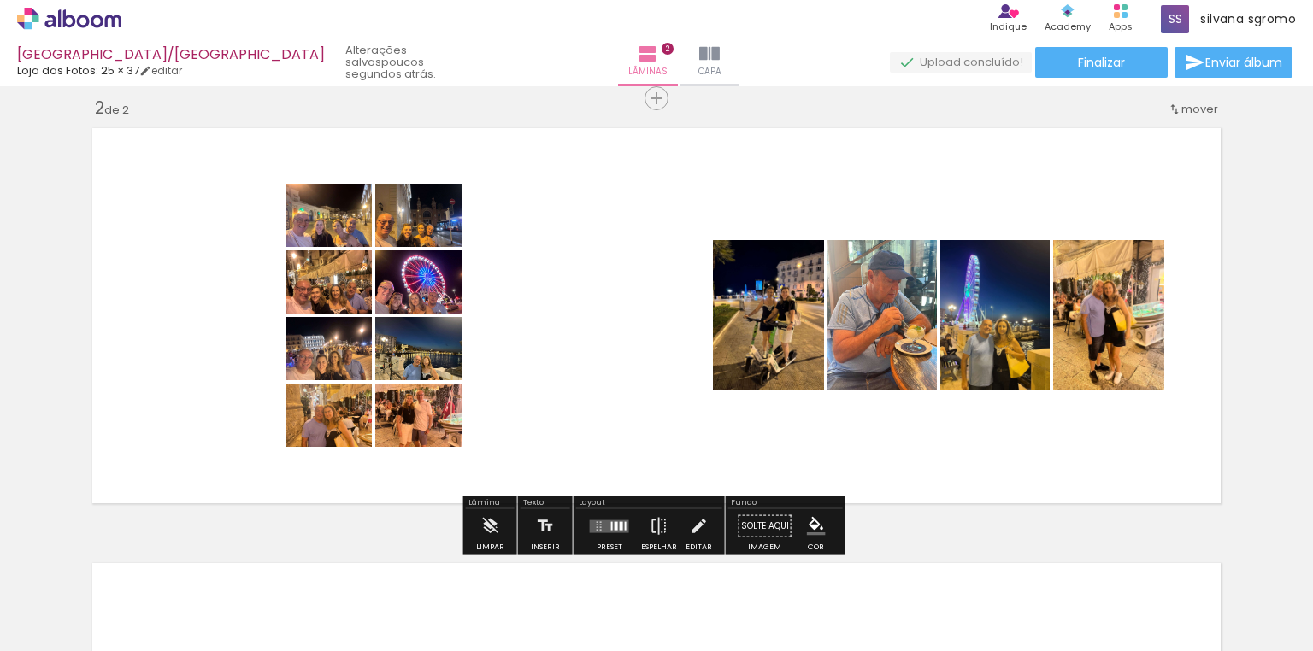
click at [594, 521] on quentale-layouter at bounding box center [609, 526] width 39 height 13
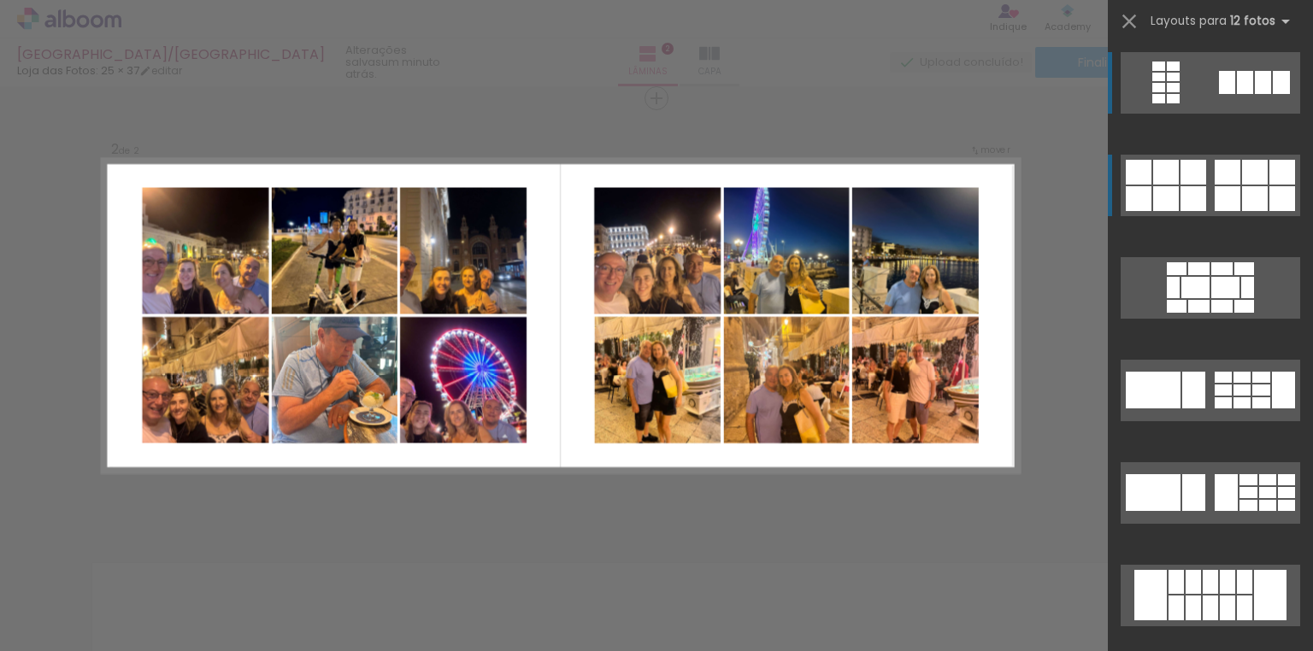
click at [1181, 195] on div at bounding box center [1194, 198] width 26 height 25
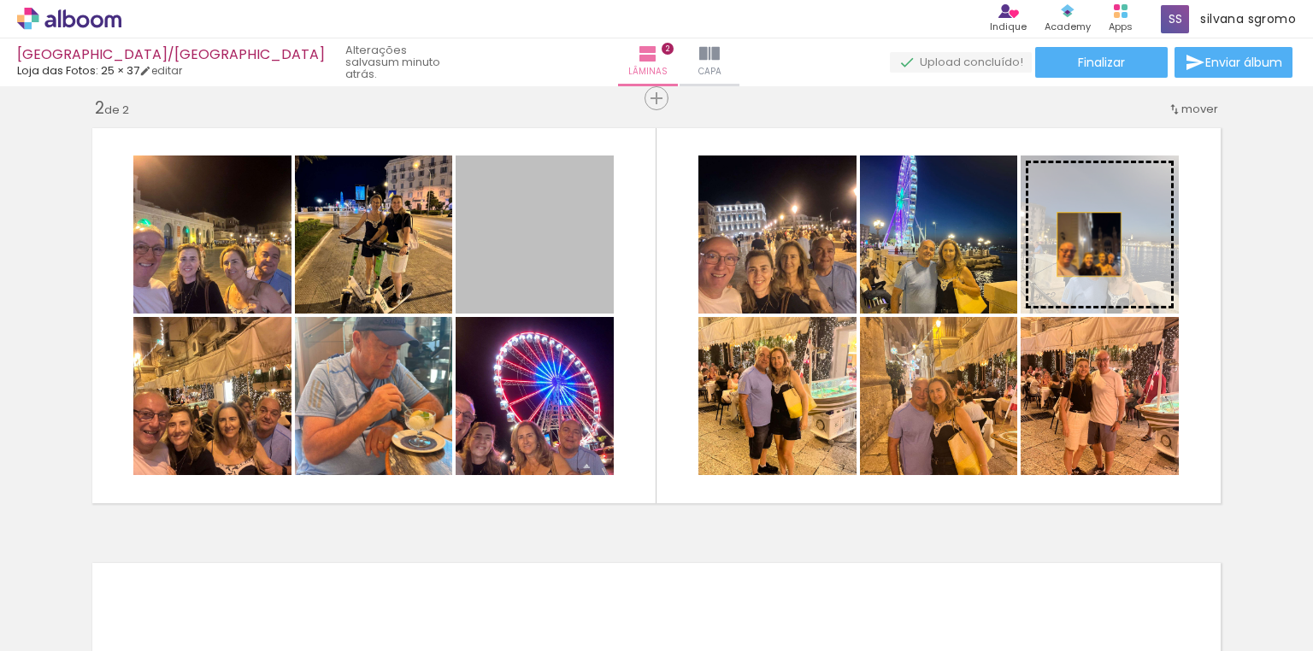
drag, startPoint x: 562, startPoint y: 291, endPoint x: 1084, endPoint y: 245, distance: 524.4
click at [0, 0] on slot at bounding box center [0, 0] width 0 height 0
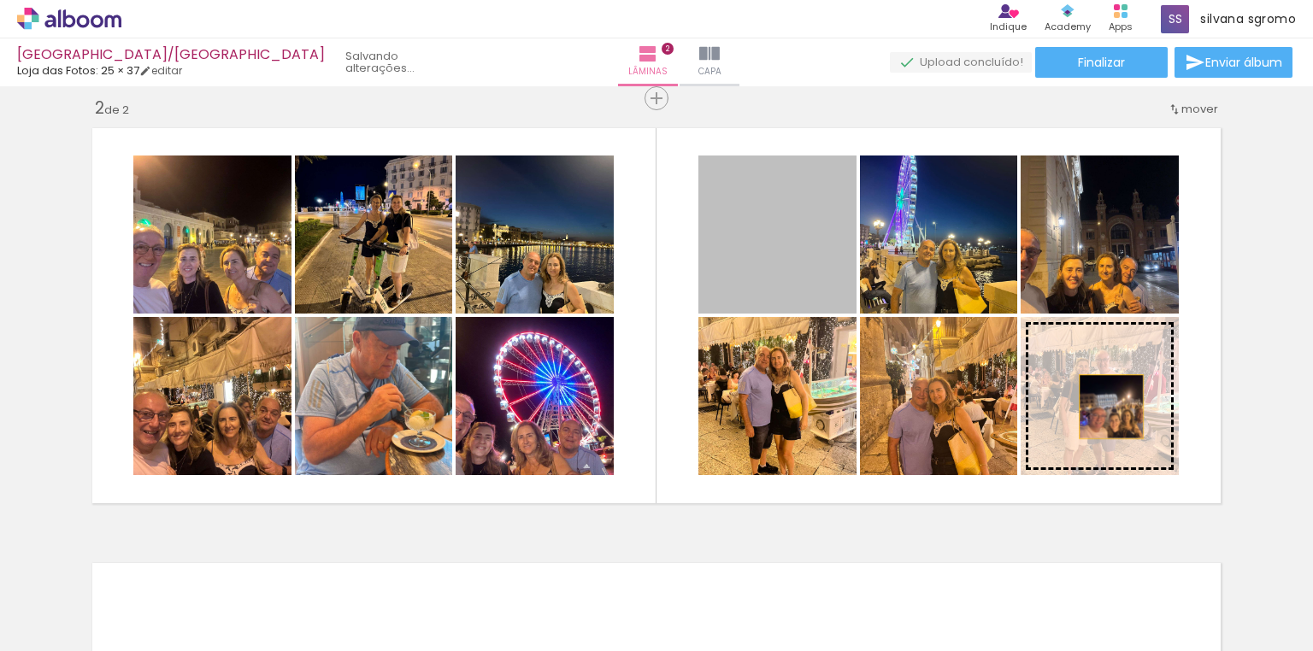
drag, startPoint x: 772, startPoint y: 288, endPoint x: 1106, endPoint y: 407, distance: 354.8
click at [0, 0] on slot at bounding box center [0, 0] width 0 height 0
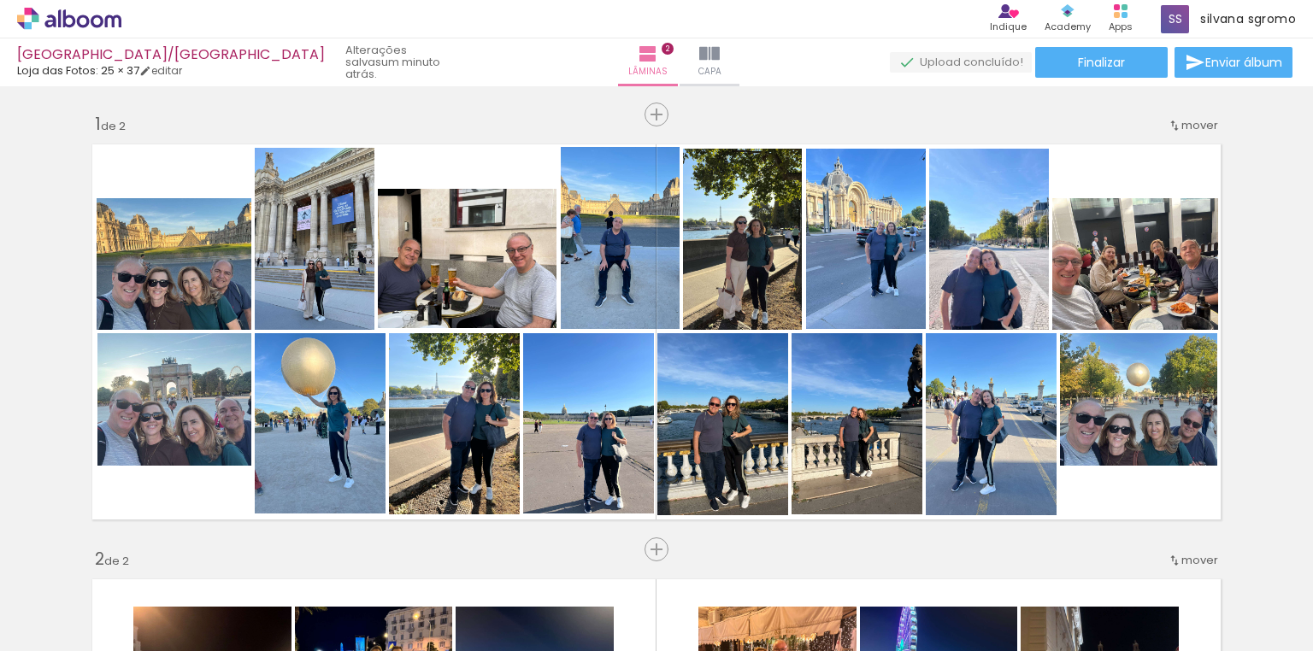
scroll to position [0, 1608]
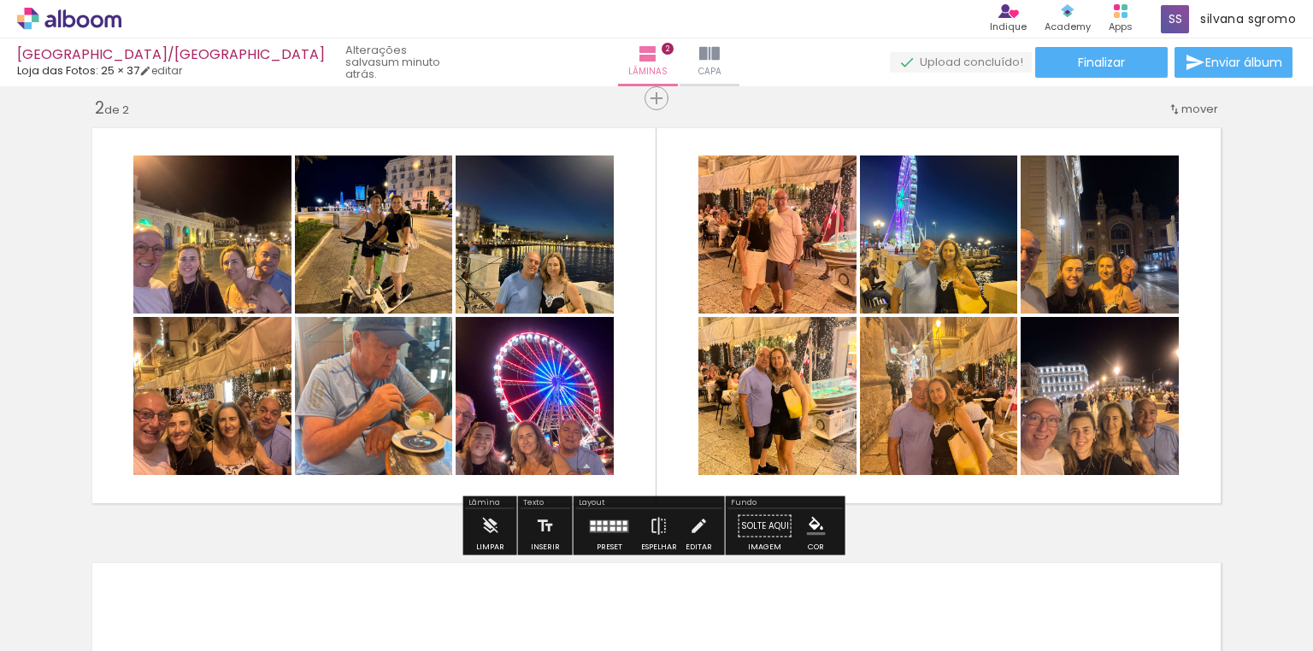
click at [1118, 263] on quentale-photo at bounding box center [1100, 235] width 158 height 158
click at [689, 523] on iron-icon at bounding box center [698, 527] width 19 height 34
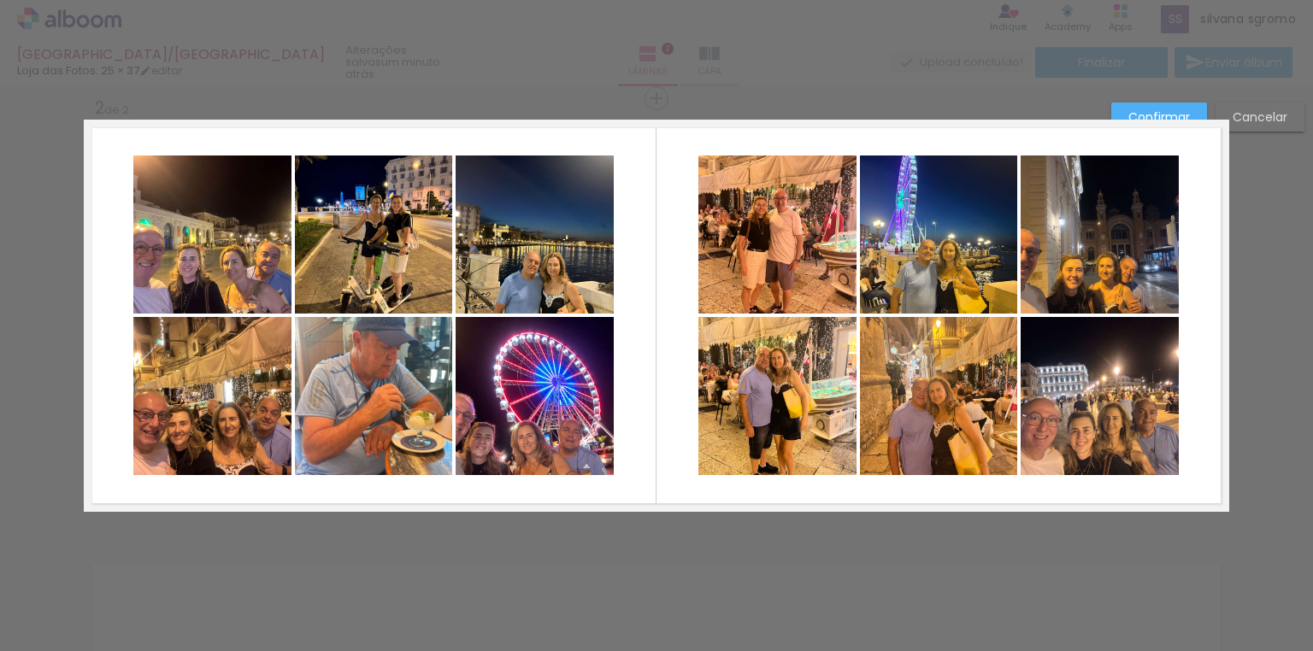
click at [1152, 274] on quentale-photo at bounding box center [1100, 235] width 158 height 158
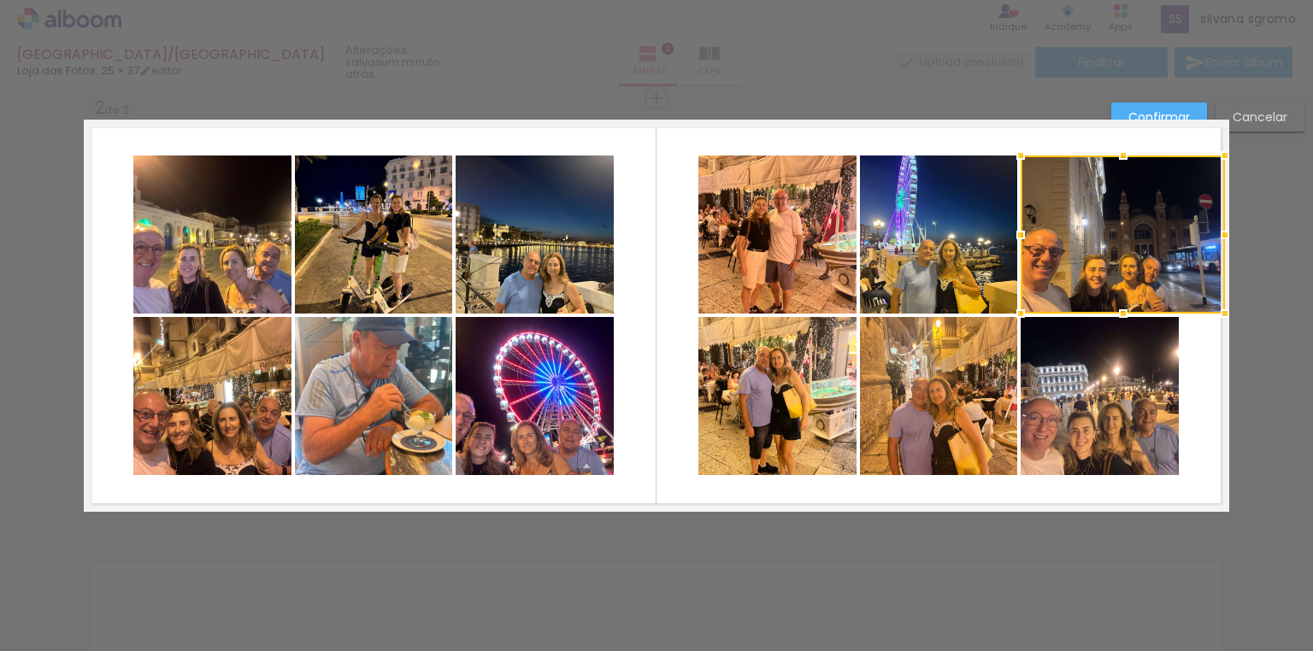
drag, startPoint x: 1176, startPoint y: 234, endPoint x: 1217, endPoint y: 238, distance: 40.3
click at [1217, 238] on div at bounding box center [1225, 235] width 34 height 34
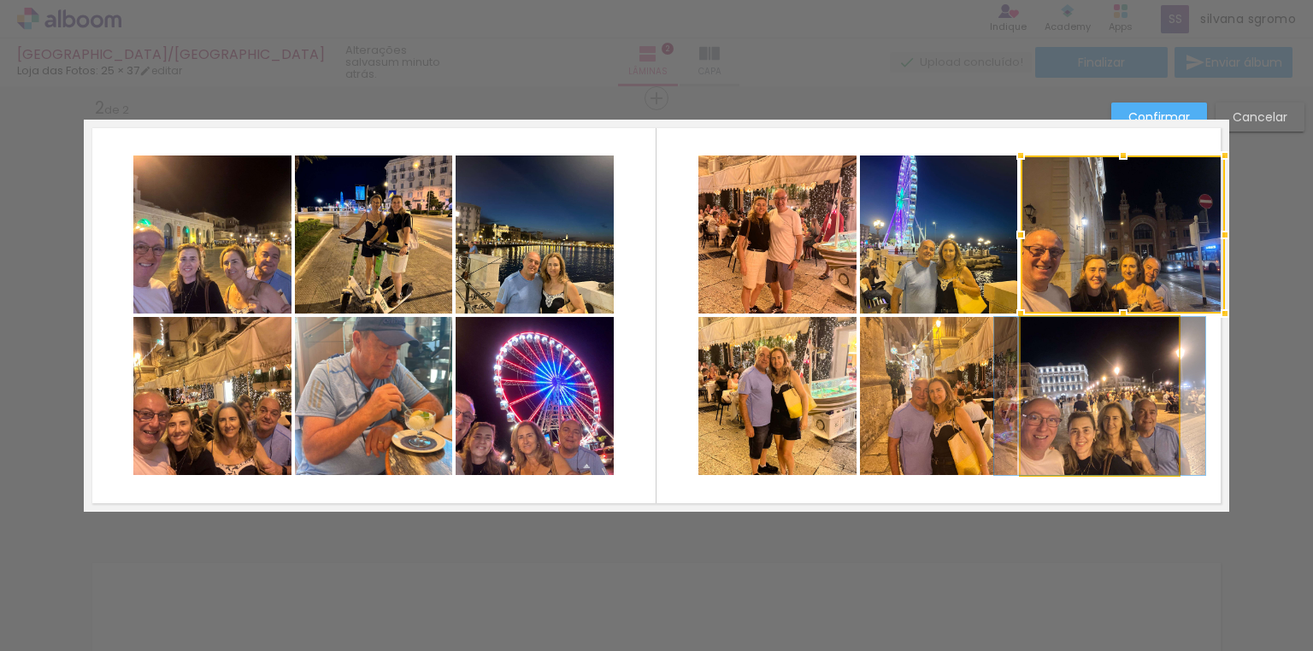
click at [1146, 460] on quentale-photo at bounding box center [1100, 396] width 158 height 158
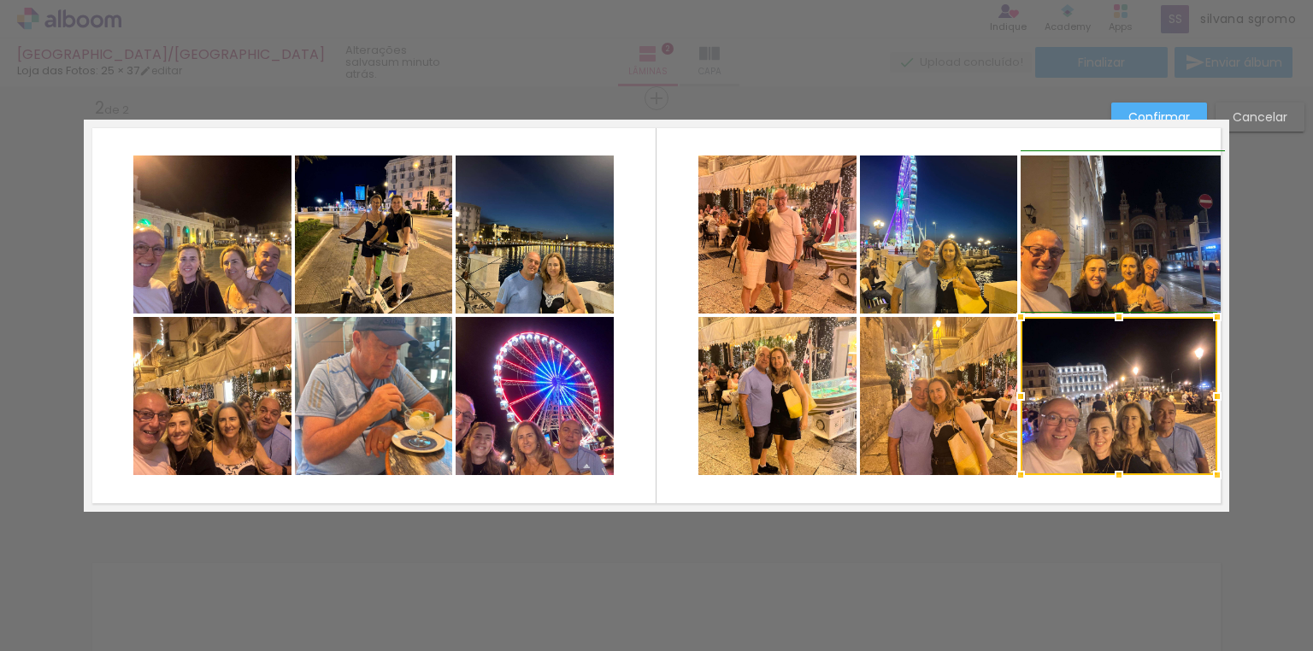
drag, startPoint x: 1175, startPoint y: 396, endPoint x: 1217, endPoint y: 392, distance: 42.0
click at [1217, 392] on div at bounding box center [1217, 397] width 34 height 34
click at [149, 250] on quentale-photo at bounding box center [212, 235] width 158 height 158
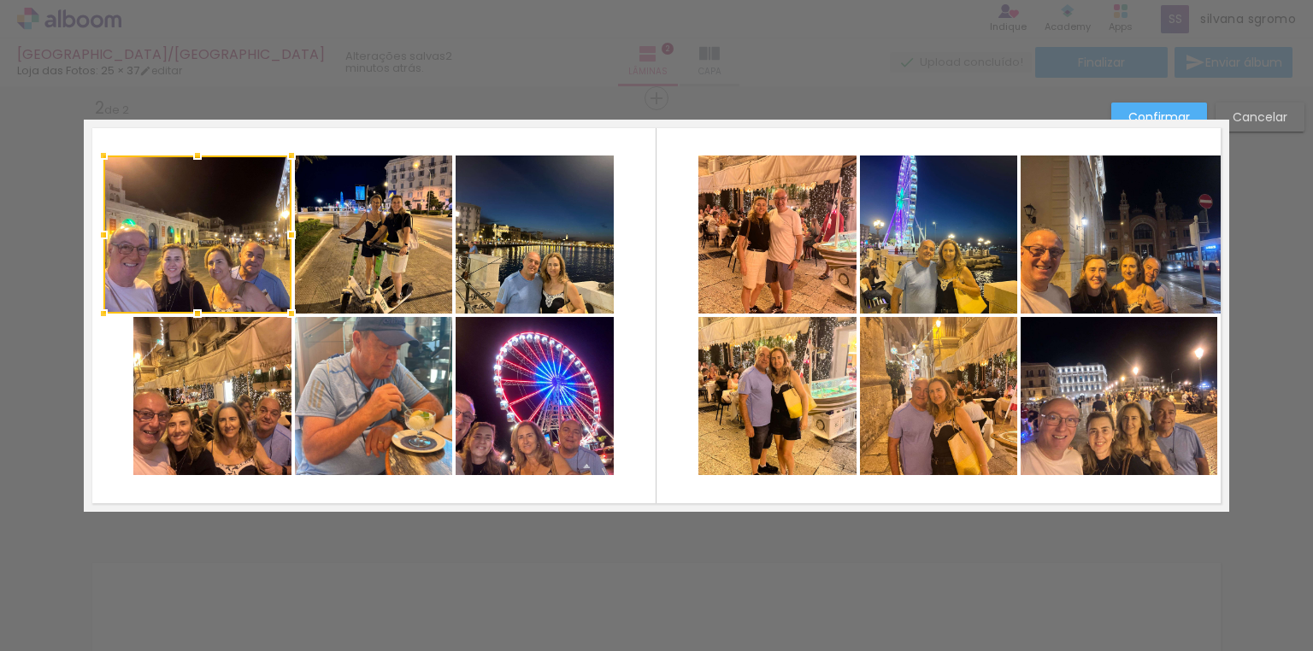
drag, startPoint x: 123, startPoint y: 235, endPoint x: 97, endPoint y: 233, distance: 25.8
click at [97, 233] on div at bounding box center [103, 235] width 34 height 34
click at [178, 461] on quentale-photo at bounding box center [212, 396] width 158 height 158
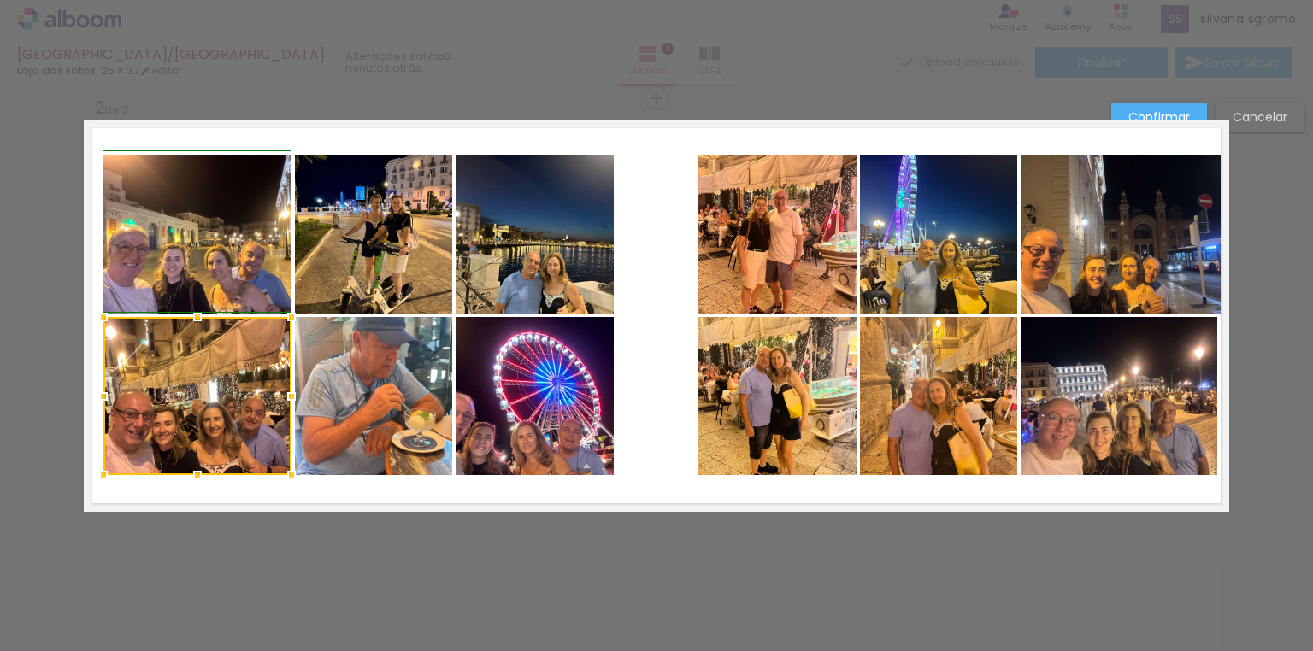
drag, startPoint x: 121, startPoint y: 397, endPoint x: 97, endPoint y: 397, distance: 24.8
click at [97, 397] on div at bounding box center [103, 397] width 34 height 34
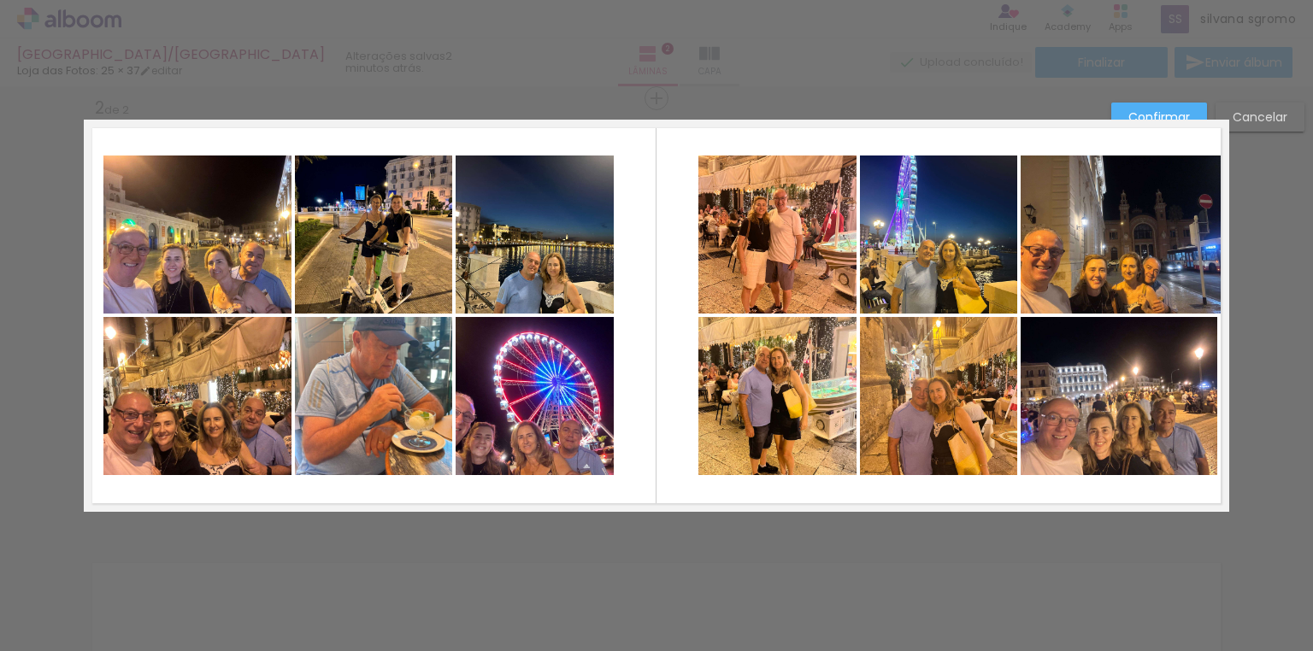
click at [503, 426] on quentale-photo at bounding box center [535, 396] width 158 height 158
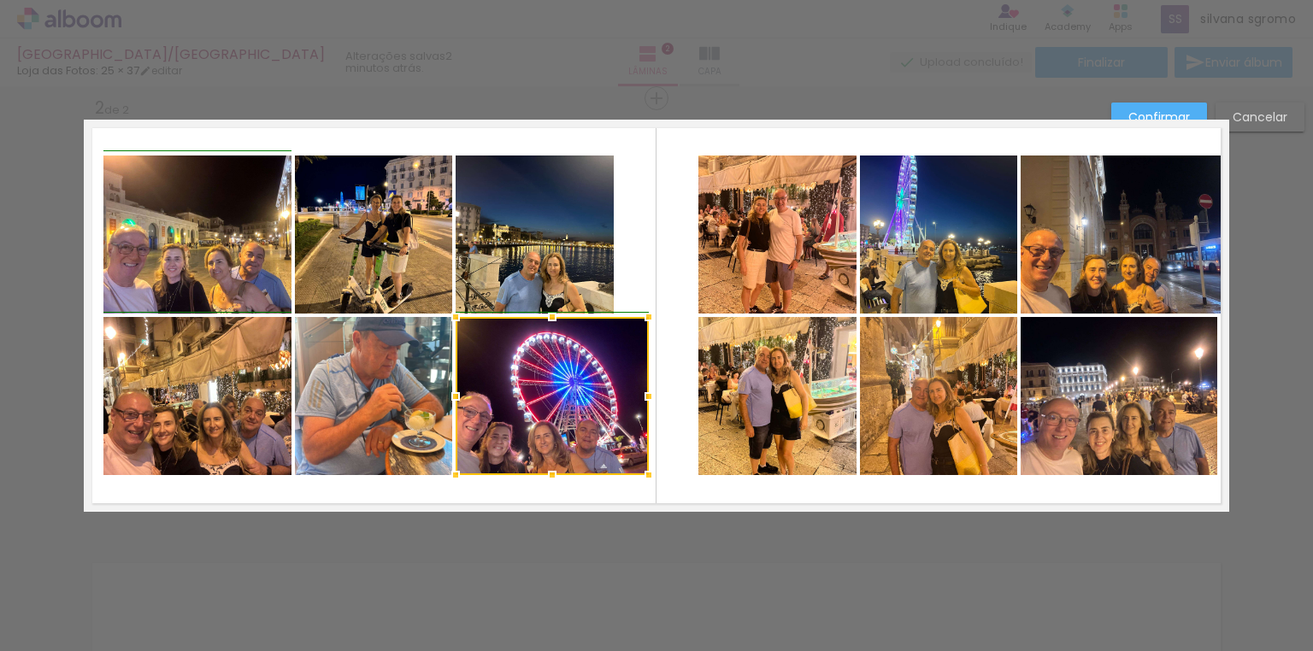
drag, startPoint x: 609, startPoint y: 393, endPoint x: 643, endPoint y: 397, distance: 34.4
click at [643, 397] on div at bounding box center [649, 397] width 34 height 34
click at [786, 470] on quentale-photo at bounding box center [777, 396] width 158 height 158
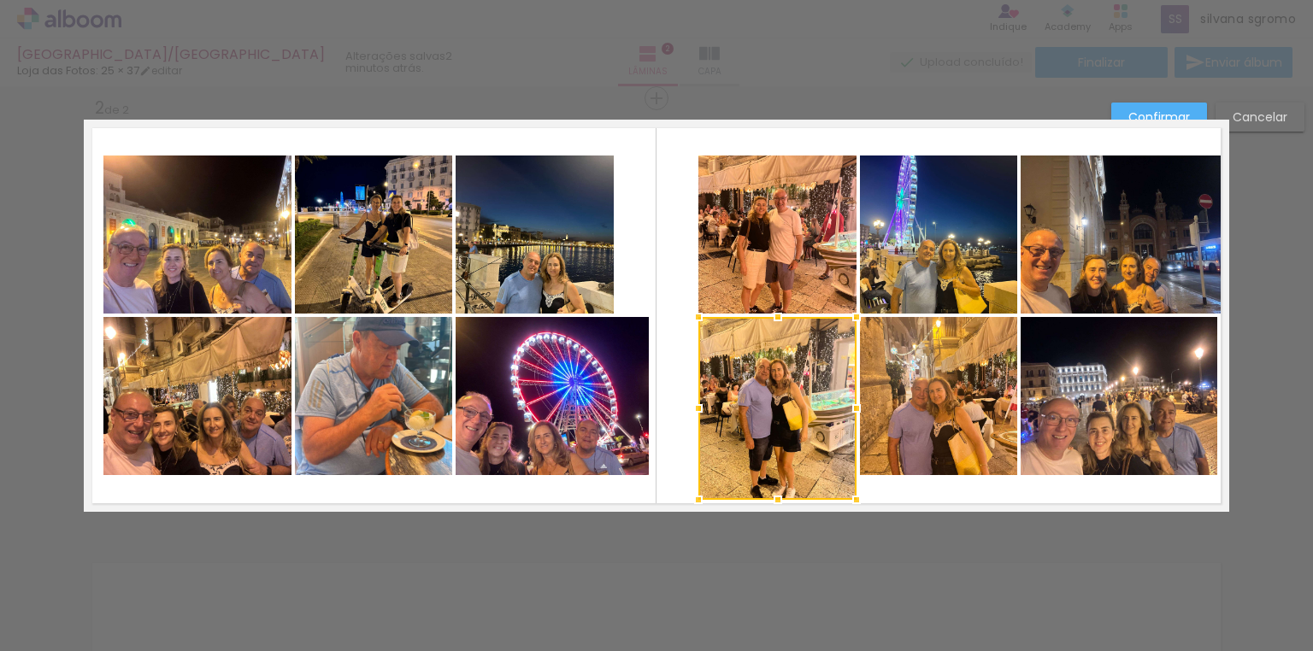
drag, startPoint x: 769, startPoint y: 475, endPoint x: 773, endPoint y: 499, distance: 24.2
click at [773, 499] on div at bounding box center [778, 500] width 34 height 34
click at [924, 449] on quentale-photo at bounding box center [938, 396] width 157 height 158
click at [952, 488] on quentale-layouter at bounding box center [657, 316] width 1146 height 392
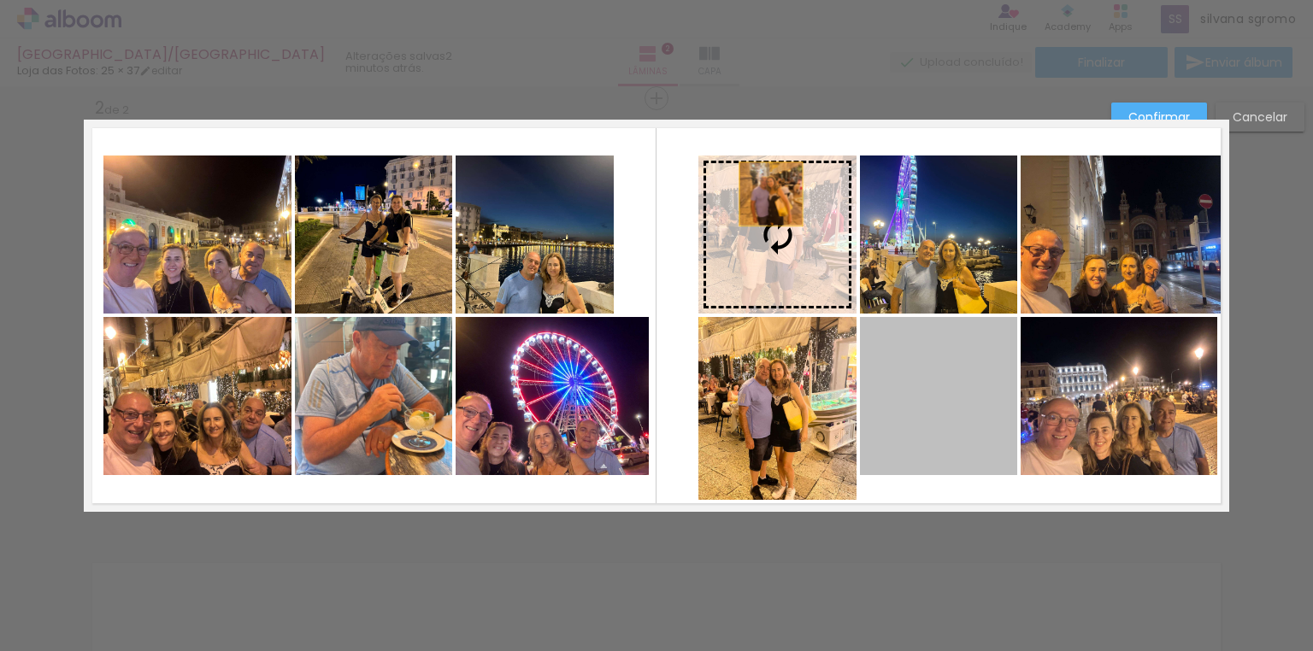
drag, startPoint x: 961, startPoint y: 425, endPoint x: 766, endPoint y: 194, distance: 302.1
click at [0, 0] on slot at bounding box center [0, 0] width 0 height 0
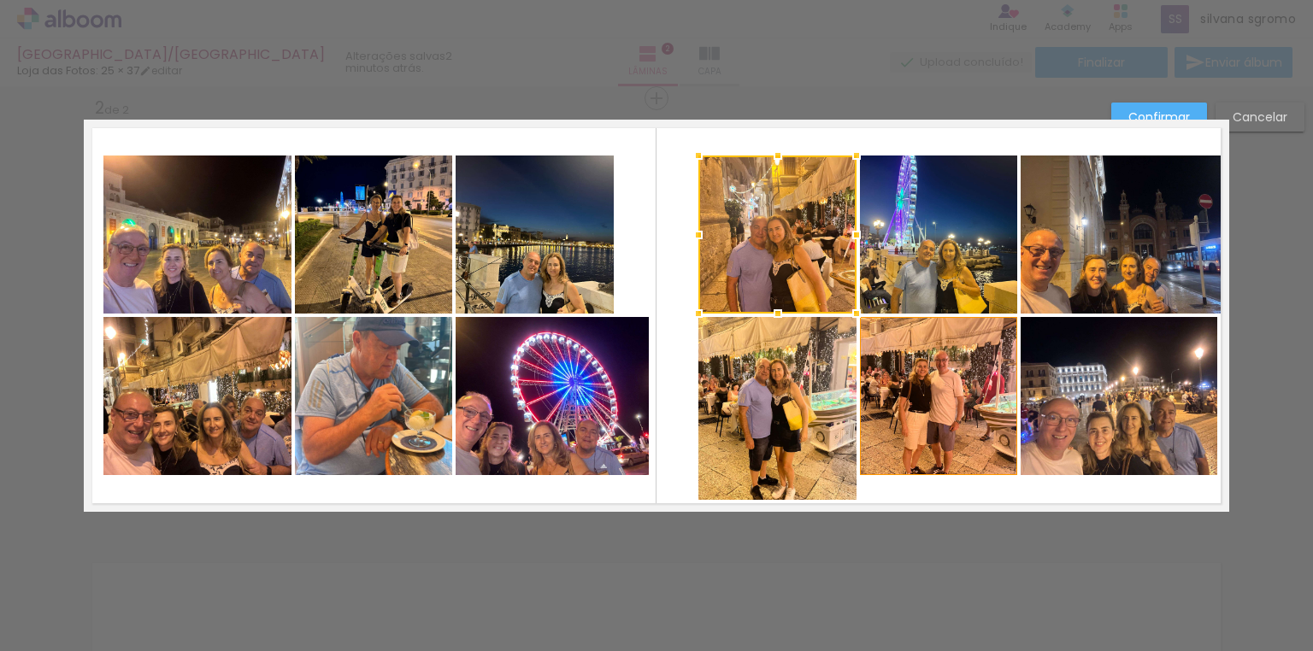
click at [959, 398] on quentale-photo at bounding box center [938, 396] width 157 height 158
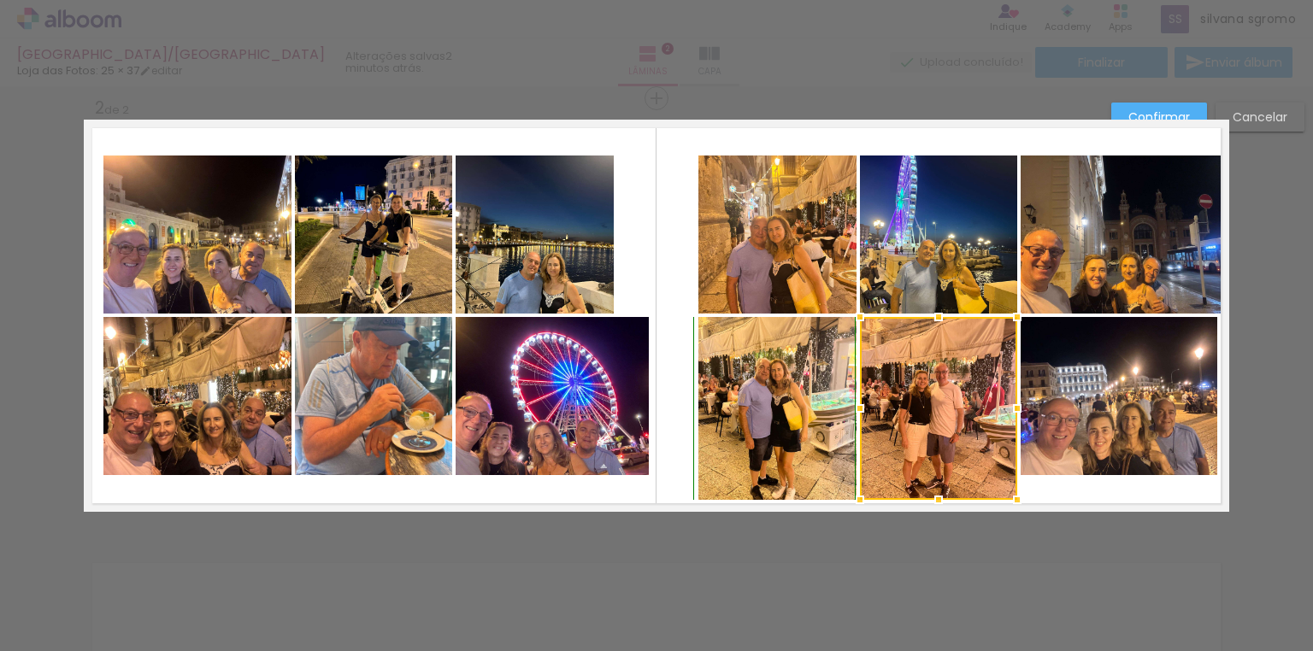
drag, startPoint x: 933, startPoint y: 476, endPoint x: 933, endPoint y: 496, distance: 19.7
click at [933, 496] on div at bounding box center [939, 500] width 34 height 34
click at [563, 198] on quentale-photo at bounding box center [535, 235] width 158 height 158
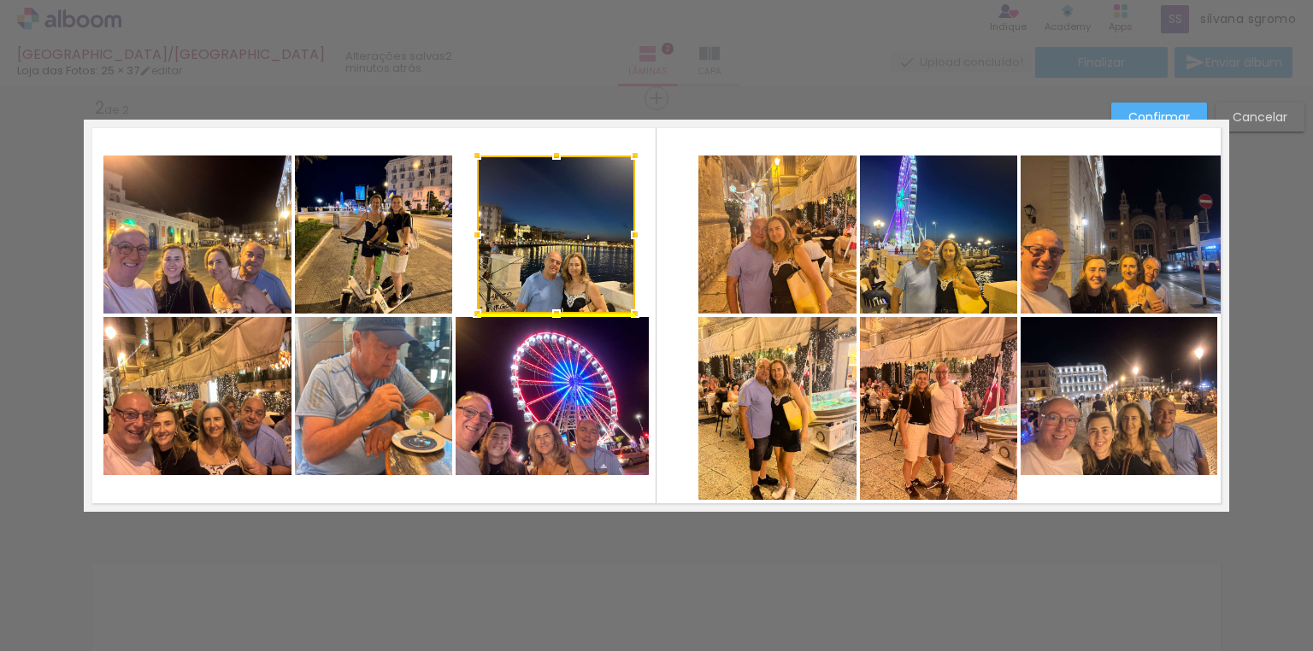
drag, startPoint x: 554, startPoint y: 268, endPoint x: 575, endPoint y: 267, distance: 20.5
click at [575, 267] on div at bounding box center [556, 235] width 158 height 158
click at [393, 250] on quentale-photo at bounding box center [373, 235] width 157 height 158
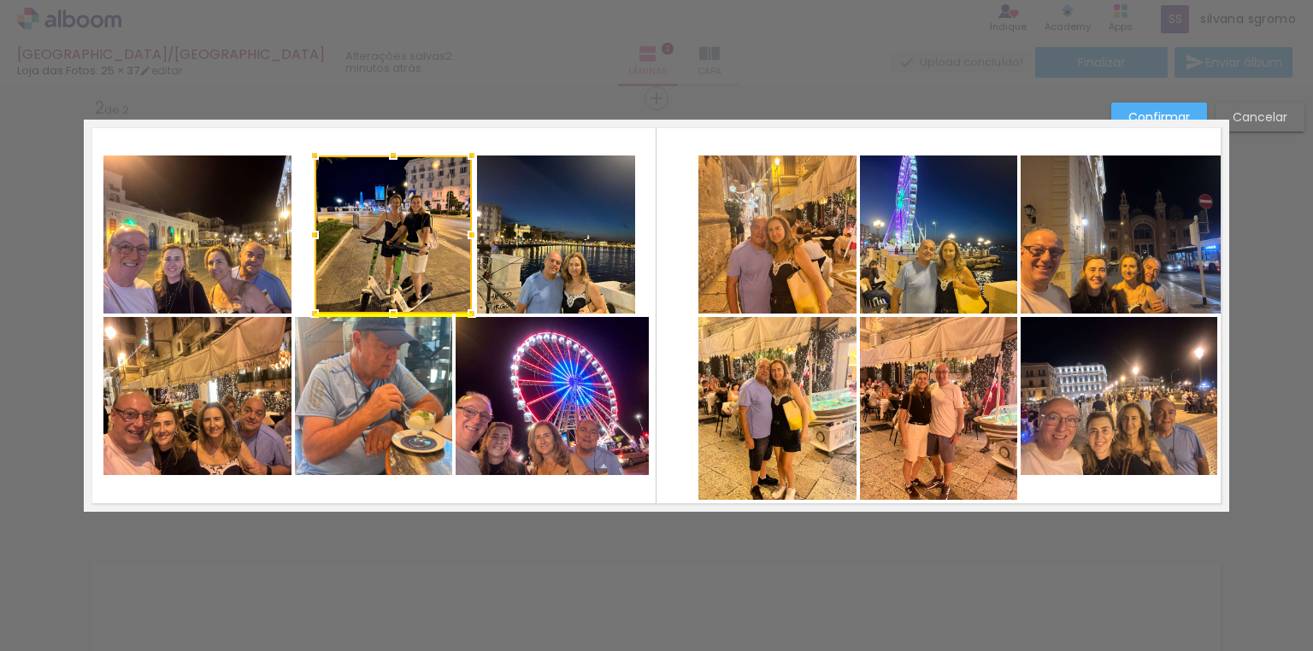
drag, startPoint x: 388, startPoint y: 252, endPoint x: 408, endPoint y: 253, distance: 19.7
click at [408, 253] on div at bounding box center [393, 235] width 157 height 158
click at [269, 256] on quentale-photo at bounding box center [197, 235] width 188 height 158
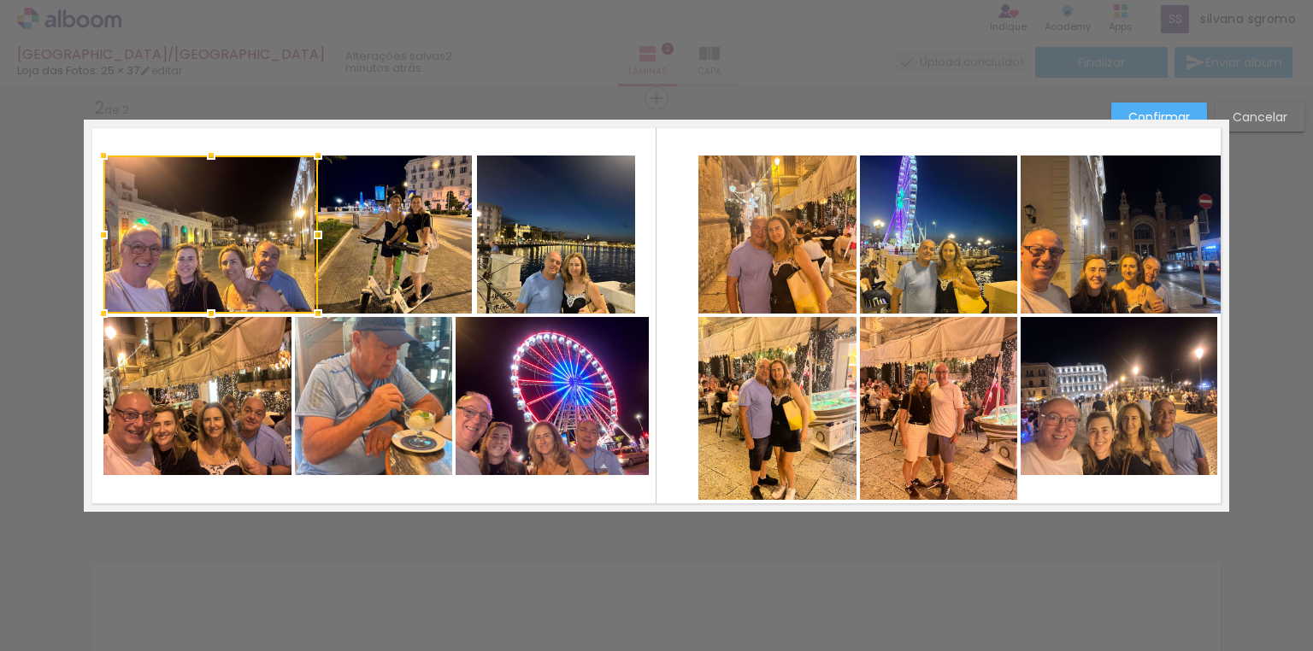
drag, startPoint x: 285, startPoint y: 233, endPoint x: 311, endPoint y: 233, distance: 26.5
click at [311, 233] on div at bounding box center [318, 235] width 34 height 34
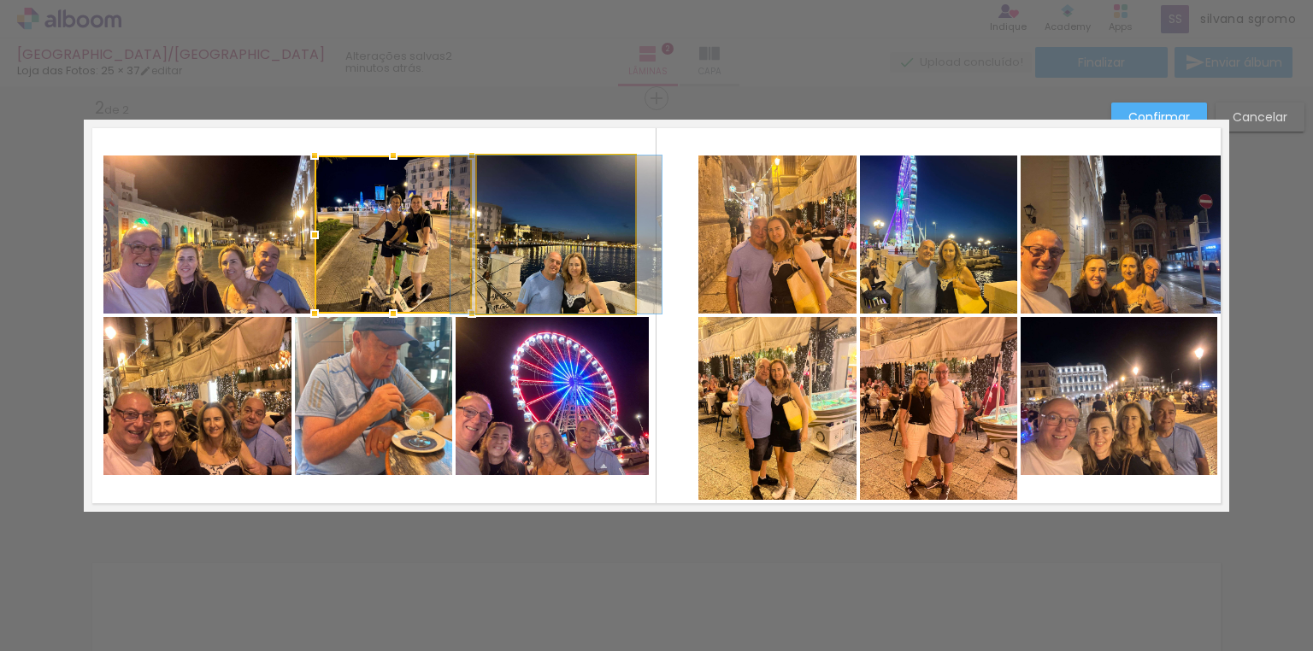
click at [528, 280] on quentale-photo at bounding box center [556, 235] width 158 height 158
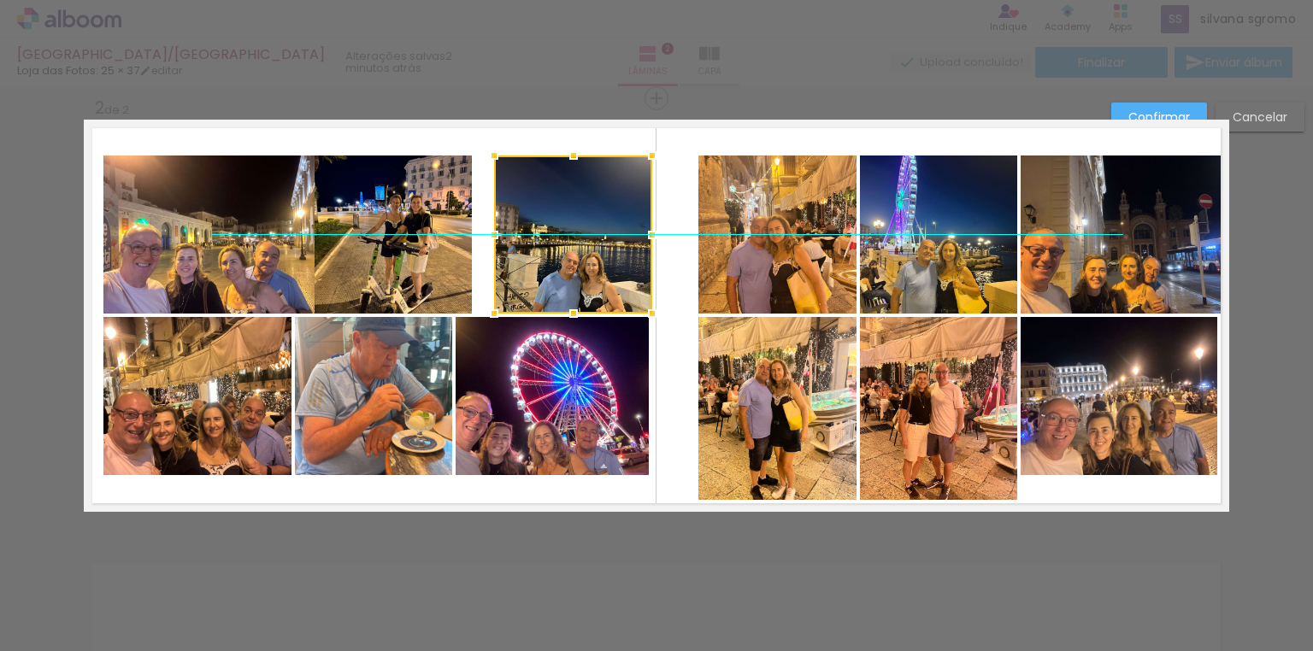
drag, startPoint x: 557, startPoint y: 284, endPoint x: 574, endPoint y: 284, distance: 17.1
click at [574, 284] on div at bounding box center [573, 235] width 158 height 158
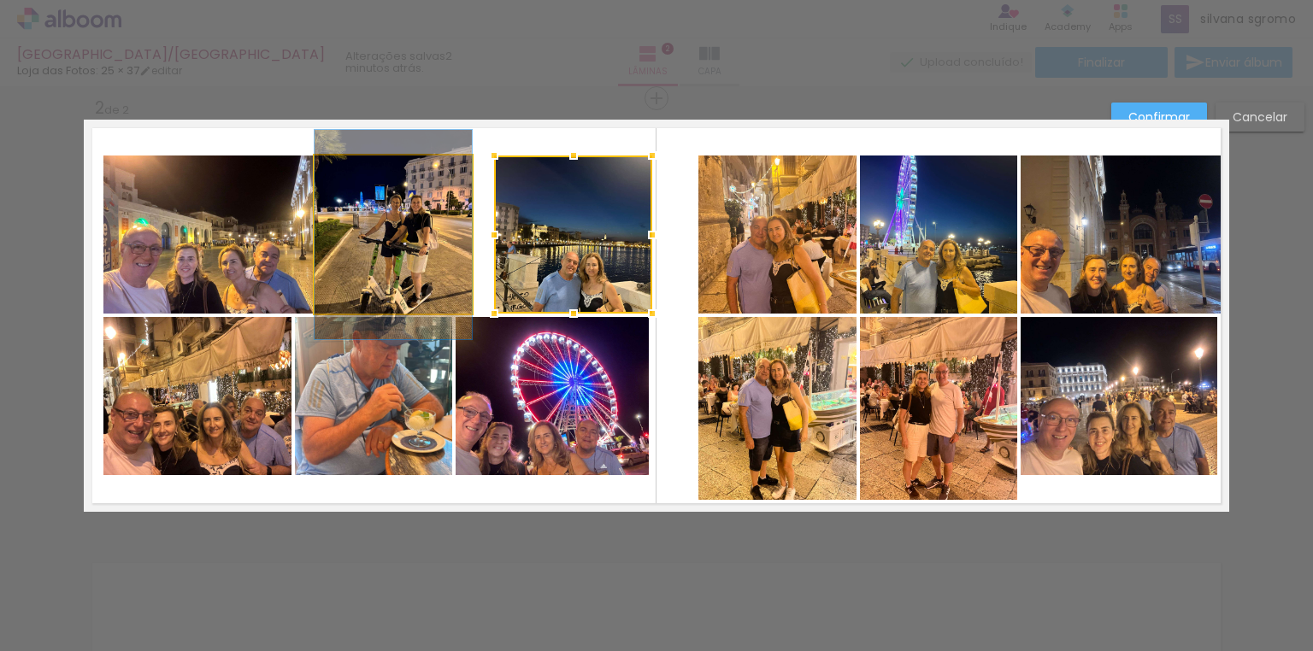
click at [414, 263] on quentale-photo at bounding box center [393, 235] width 157 height 158
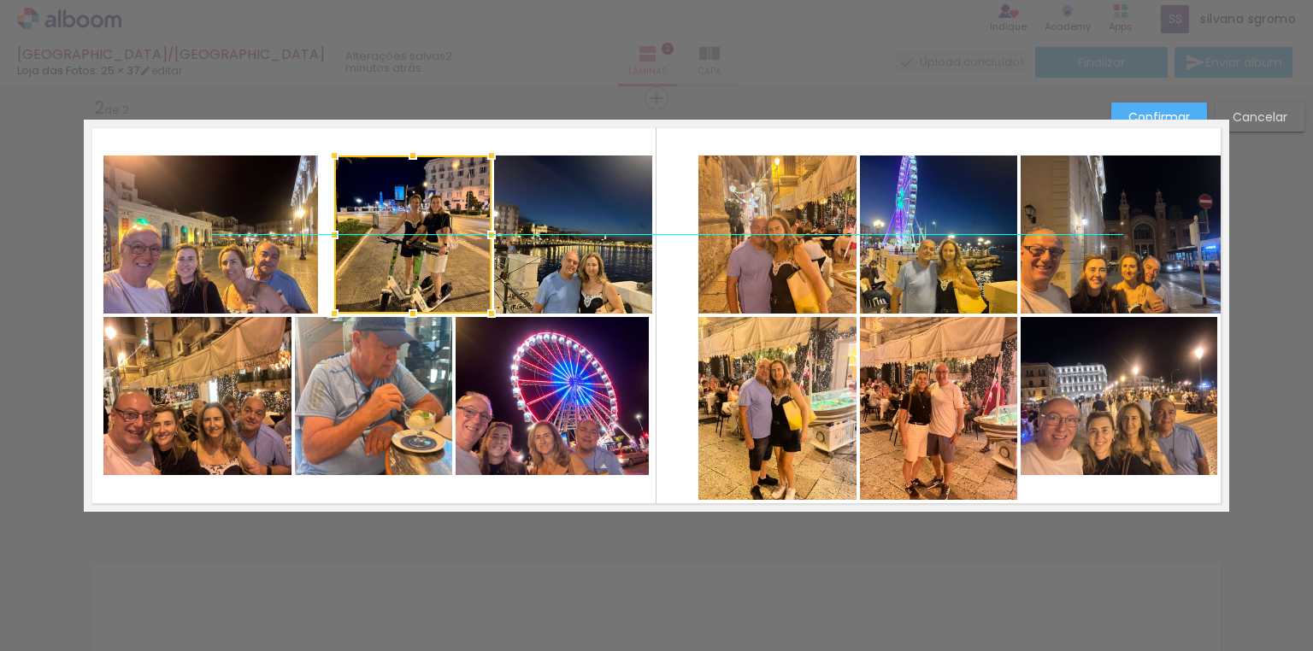
drag, startPoint x: 410, startPoint y: 270, endPoint x: 429, endPoint y: 270, distance: 18.8
click at [429, 270] on div at bounding box center [412, 235] width 157 height 158
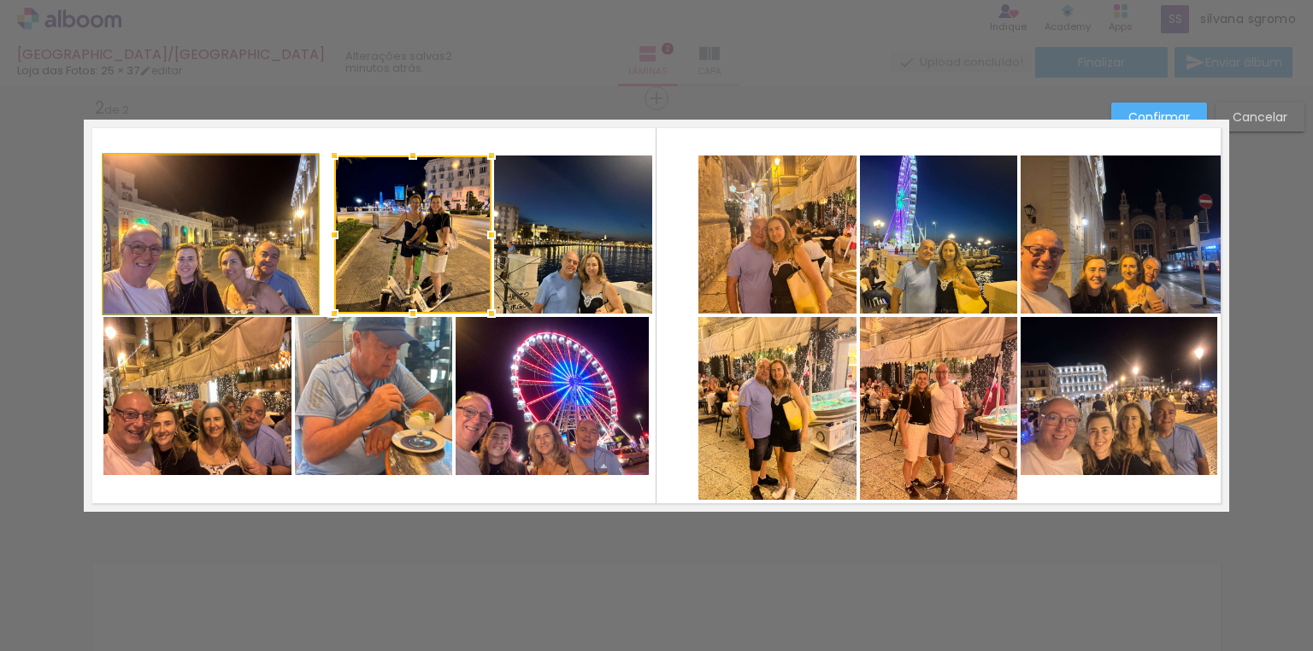
click at [270, 253] on quentale-photo at bounding box center [210, 235] width 215 height 158
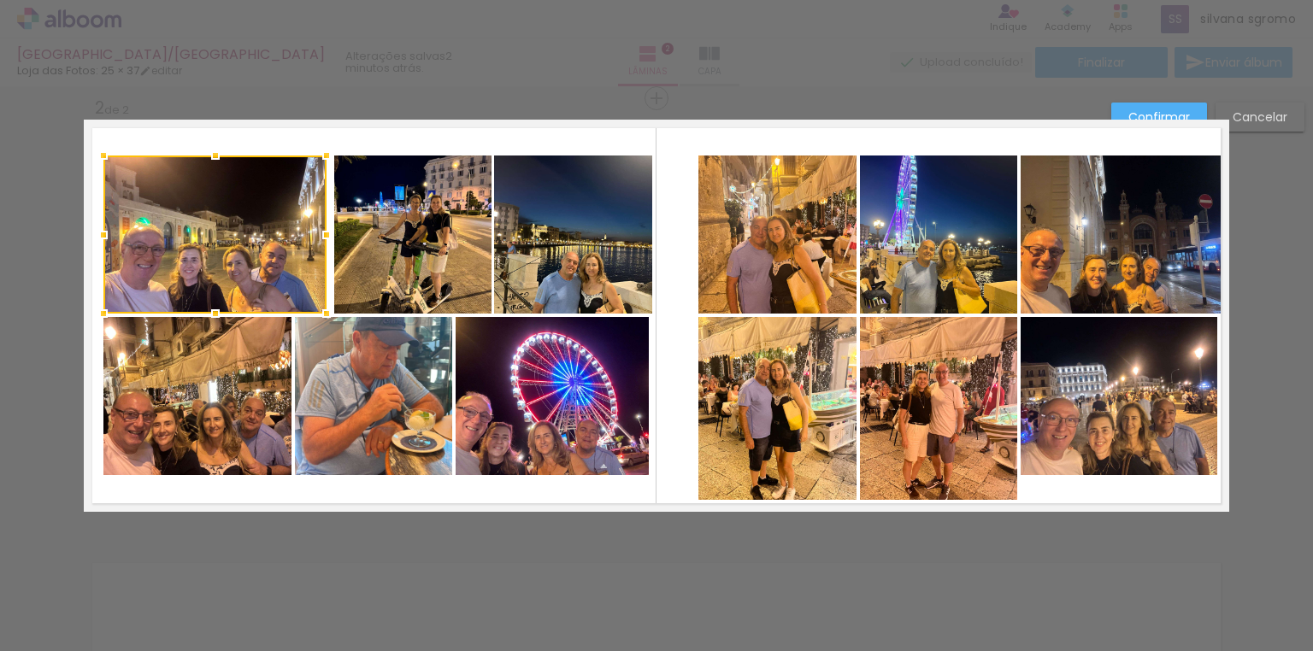
click at [318, 237] on div at bounding box center [326, 235] width 34 height 34
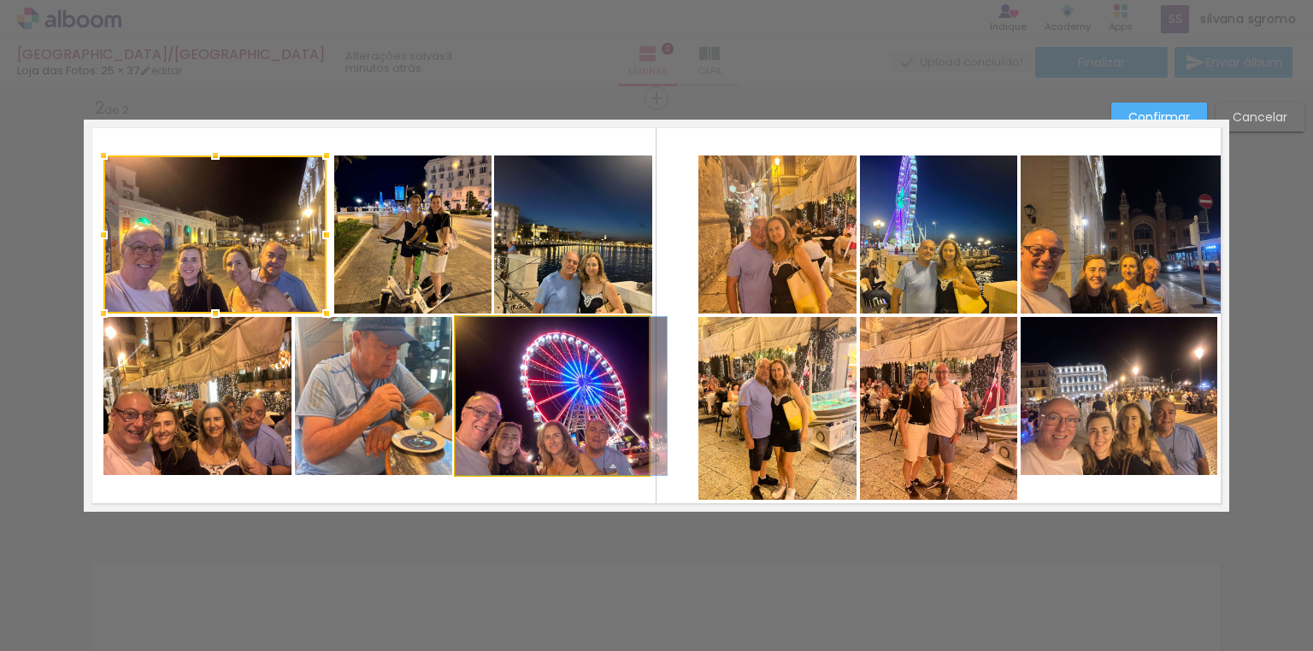
drag, startPoint x: 534, startPoint y: 449, endPoint x: 551, endPoint y: 448, distance: 16.3
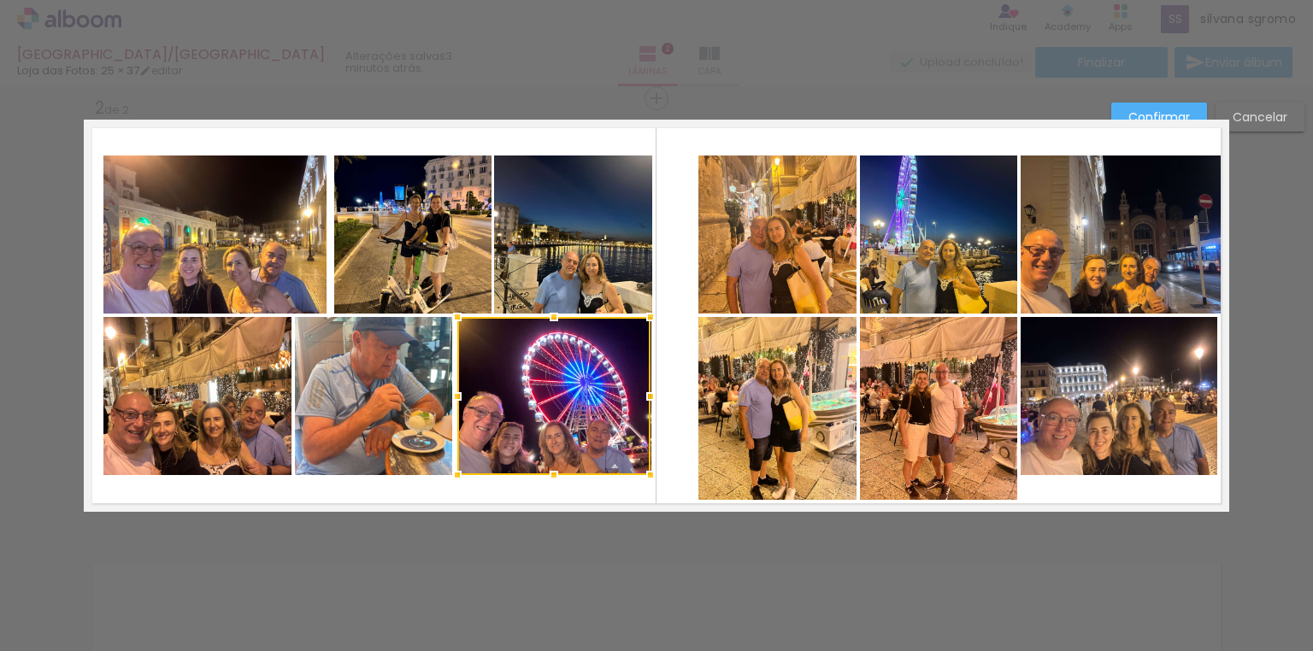
click at [570, 447] on div at bounding box center [553, 396] width 193 height 158
click at [586, 488] on quentale-layouter at bounding box center [657, 316] width 1146 height 392
click at [592, 423] on quentale-photo at bounding box center [553, 396] width 193 height 158
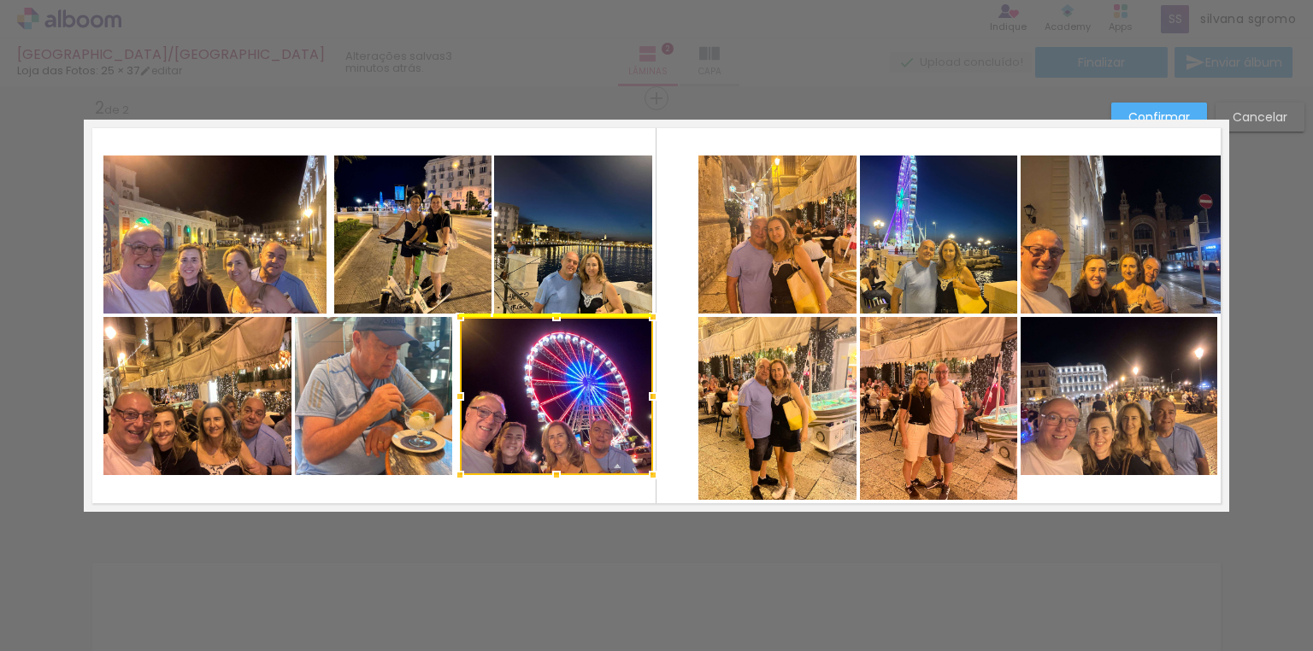
click at [616, 456] on div at bounding box center [556, 396] width 193 height 158
click at [395, 451] on quentale-photo at bounding box center [373, 396] width 157 height 158
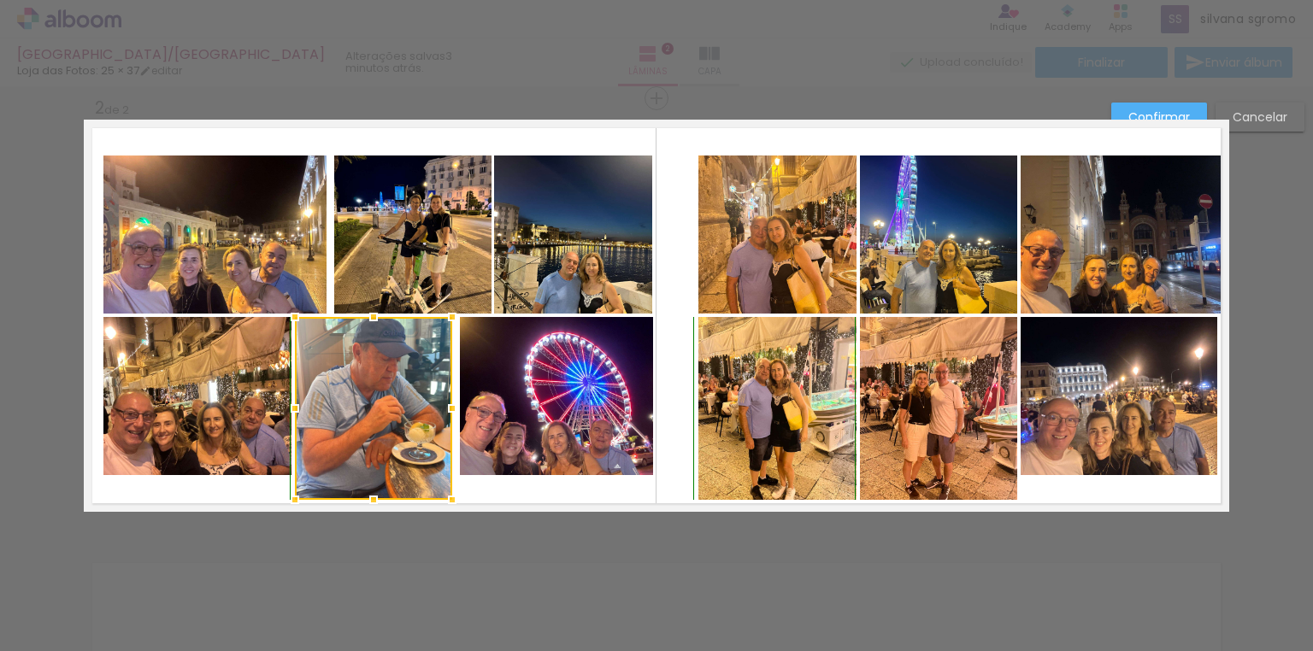
drag, startPoint x: 368, startPoint y: 473, endPoint x: 368, endPoint y: 492, distance: 19.7
click at [368, 492] on div at bounding box center [374, 500] width 34 height 34
click at [165, 448] on quentale-photo at bounding box center [197, 396] width 188 height 158
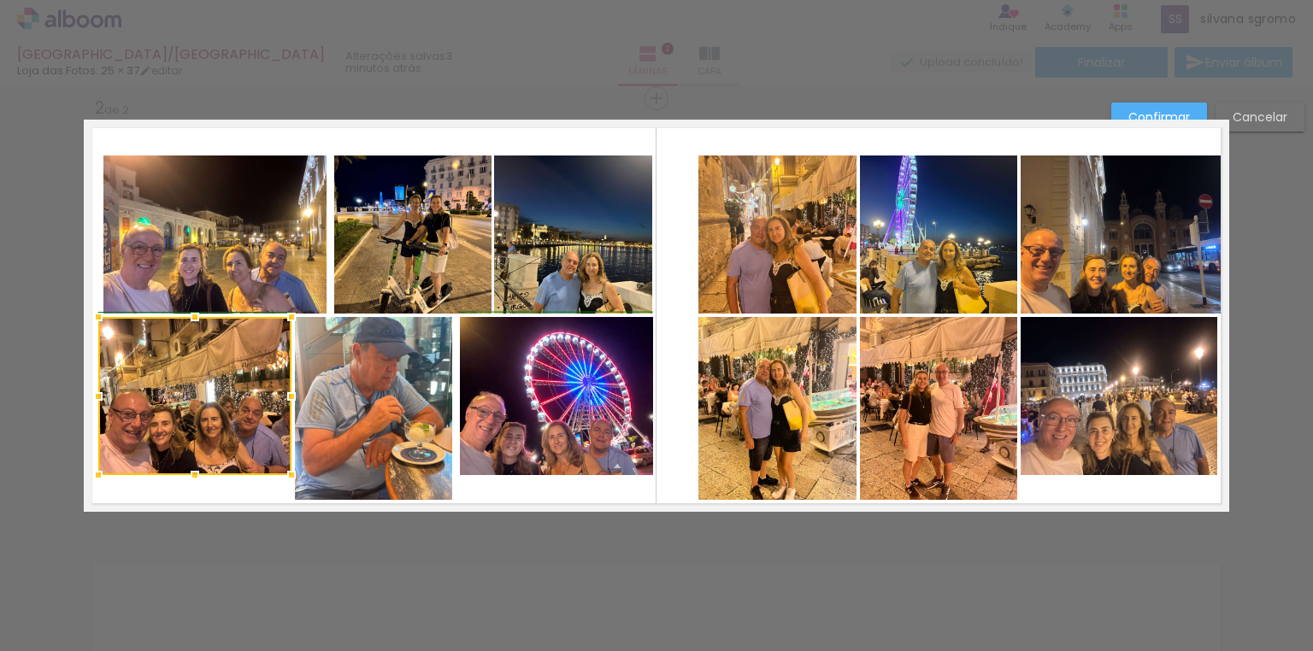
click at [94, 397] on div at bounding box center [98, 397] width 34 height 34
click at [167, 492] on quentale-layouter at bounding box center [657, 316] width 1146 height 392
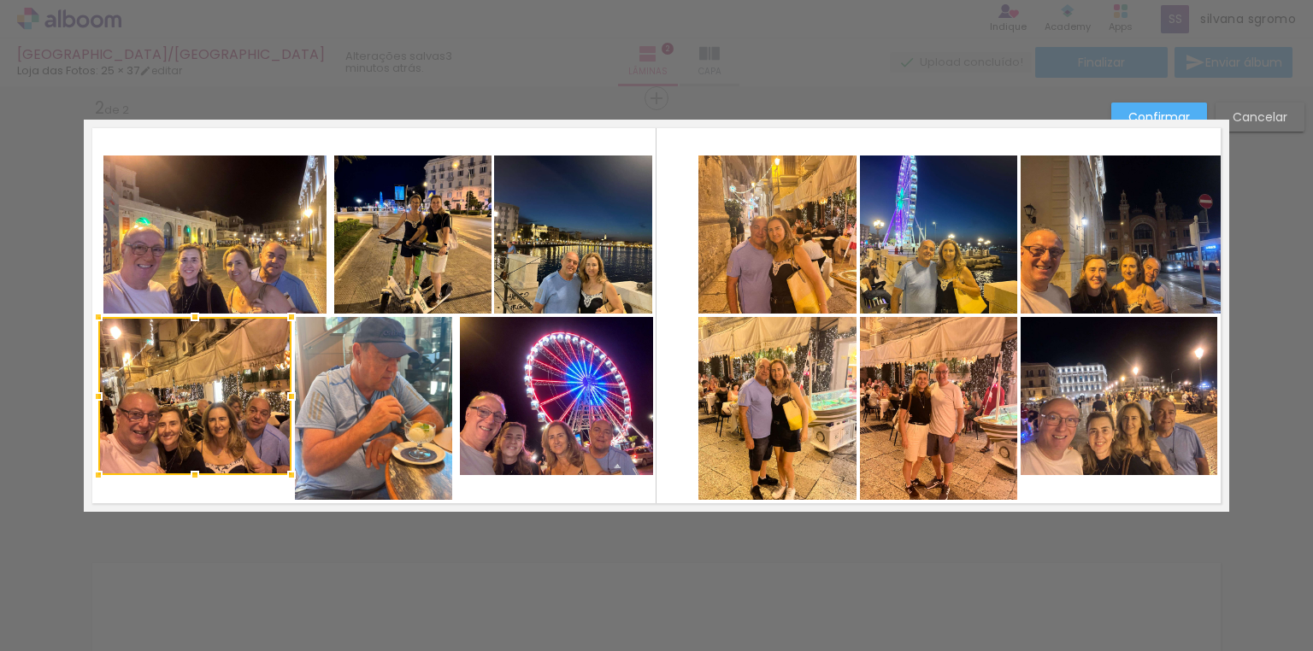
click at [888, 243] on quentale-photo at bounding box center [938, 235] width 157 height 158
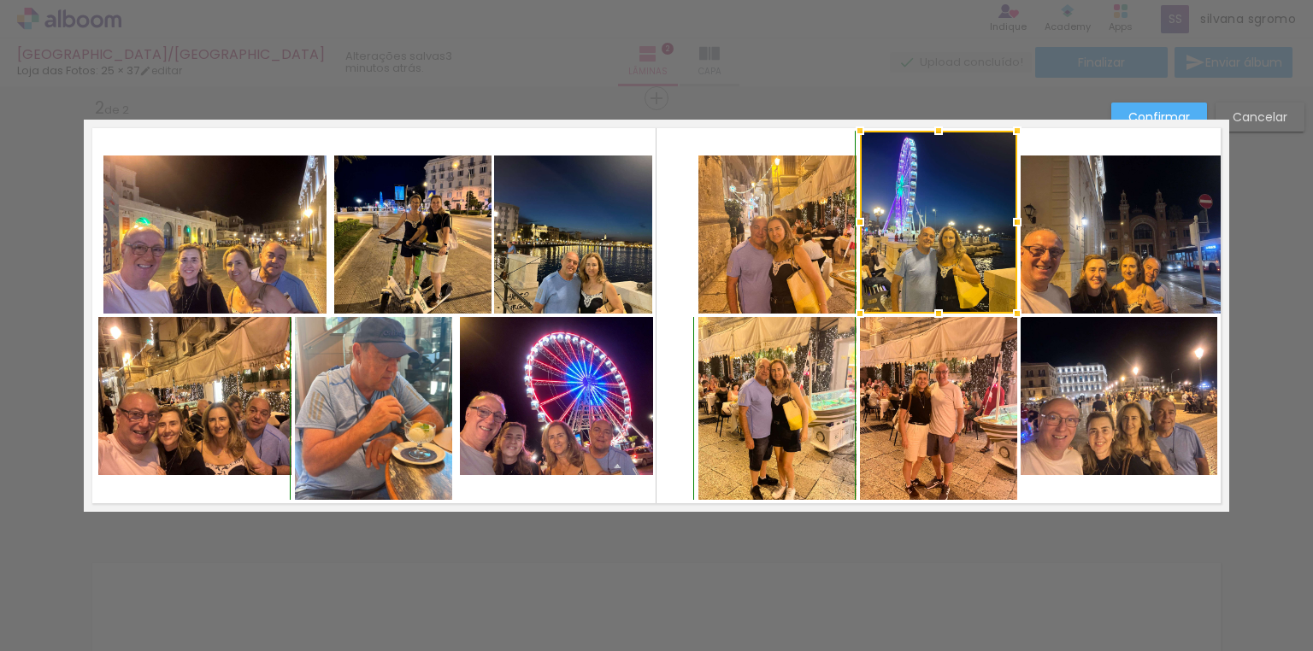
drag, startPoint x: 934, startPoint y: 157, endPoint x: 933, endPoint y: 140, distance: 17.1
click at [933, 140] on div at bounding box center [939, 131] width 34 height 34
click at [794, 229] on quentale-photo at bounding box center [777, 235] width 158 height 158
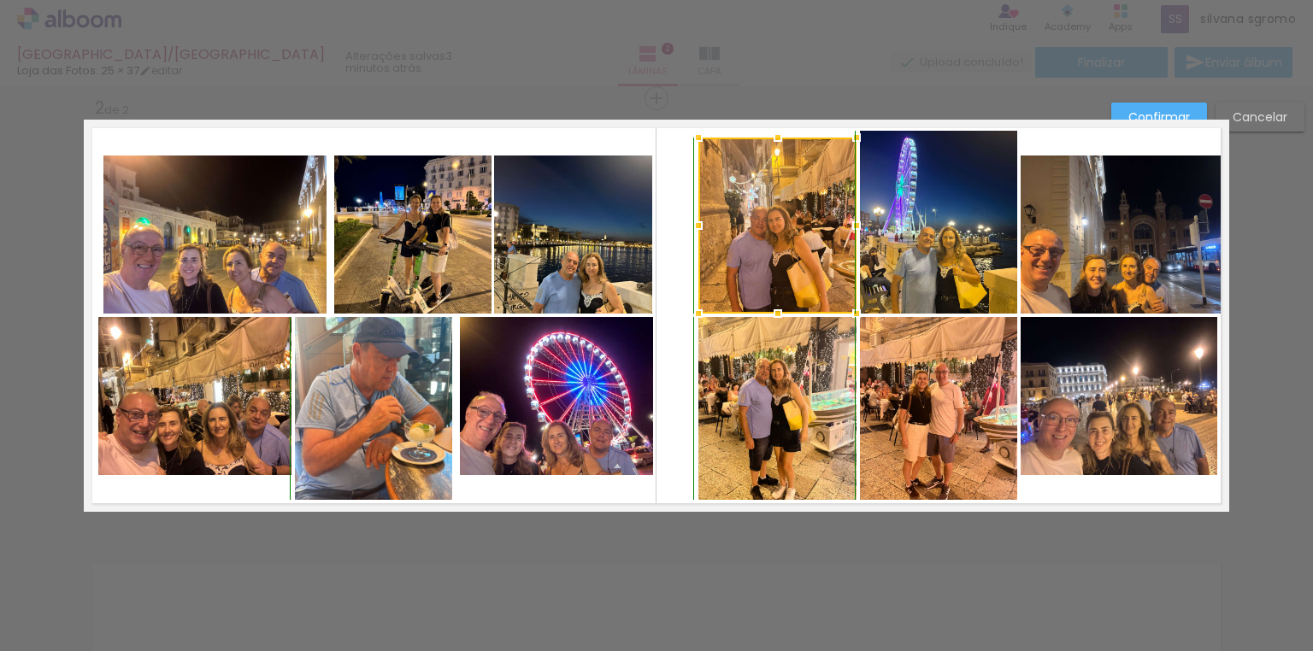
drag, startPoint x: 771, startPoint y: 155, endPoint x: 770, endPoint y: 127, distance: 28.2
click at [770, 127] on div at bounding box center [778, 138] width 34 height 34
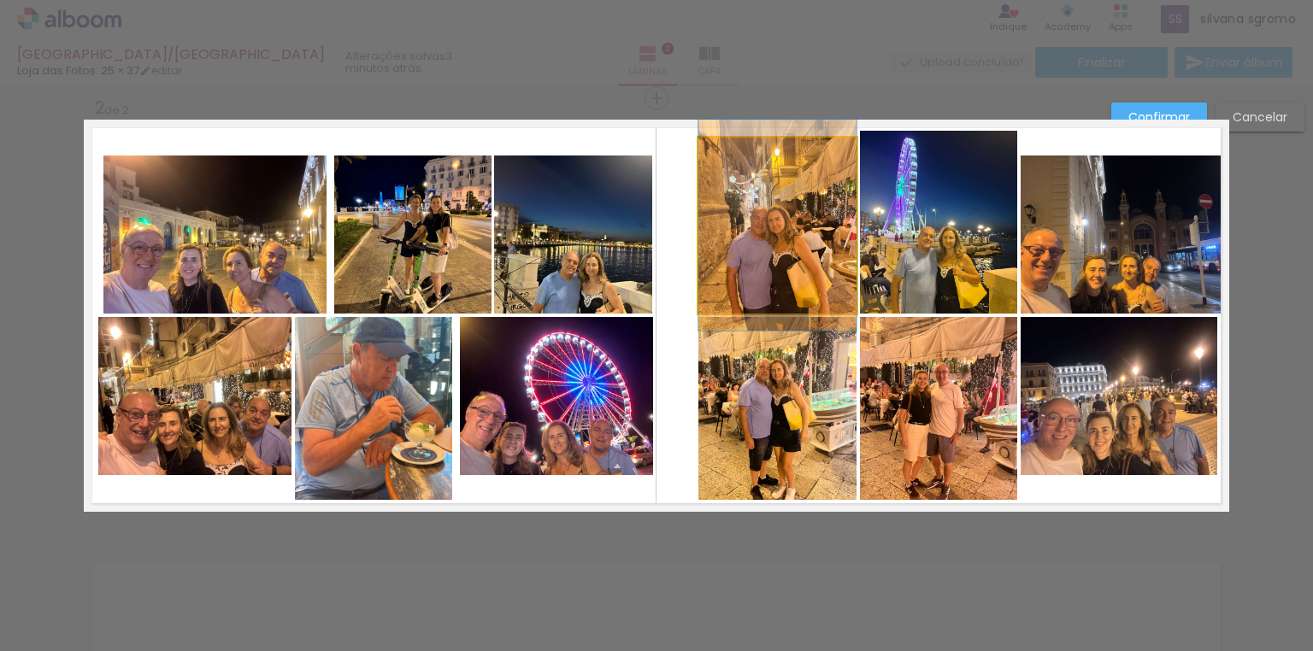
click at [768, 199] on quentale-photo at bounding box center [777, 226] width 158 height 176
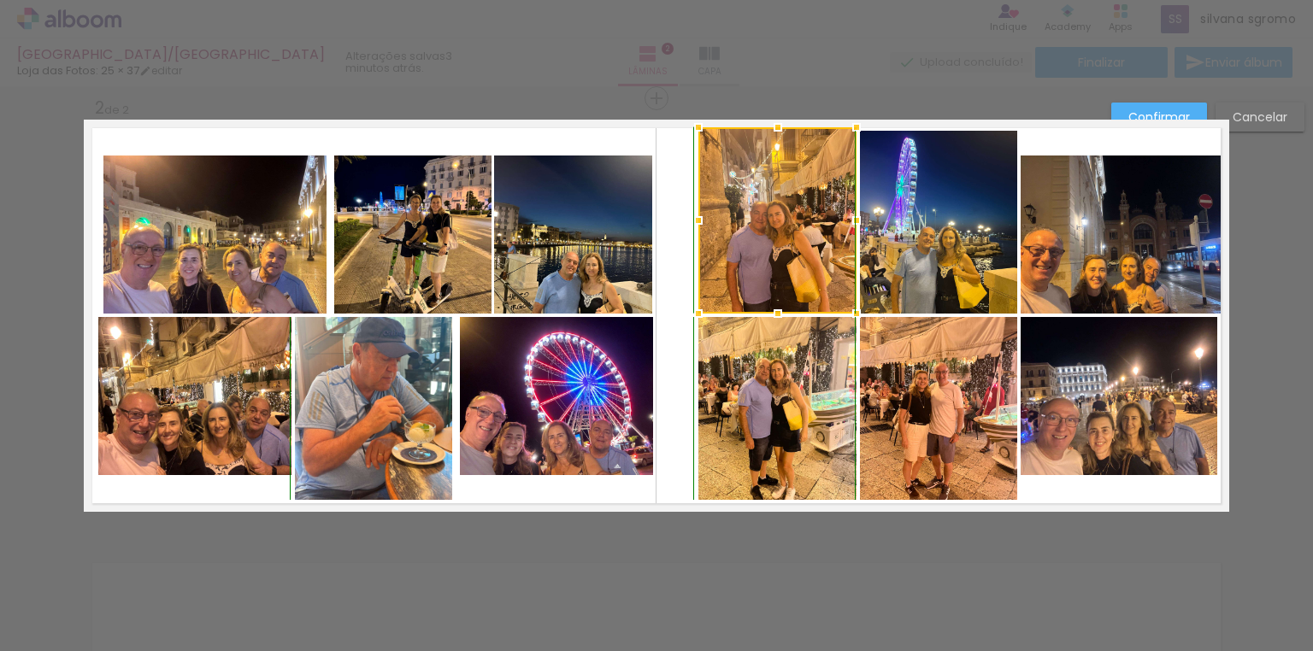
click at [769, 140] on div at bounding box center [778, 127] width 34 height 34
click at [774, 180] on div at bounding box center [777, 220] width 158 height 186
click at [766, 131] on div at bounding box center [778, 136] width 34 height 34
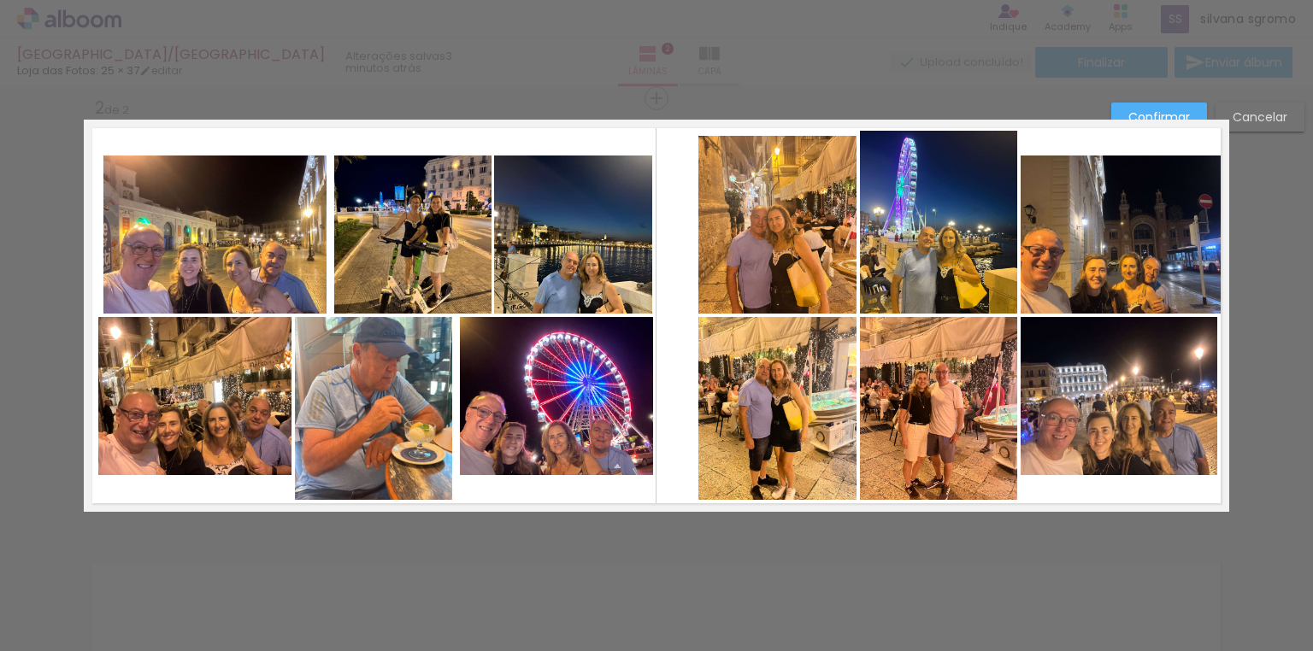
click at [740, 182] on quentale-photo at bounding box center [777, 225] width 158 height 178
click at [696, 137] on div at bounding box center [698, 134] width 34 height 34
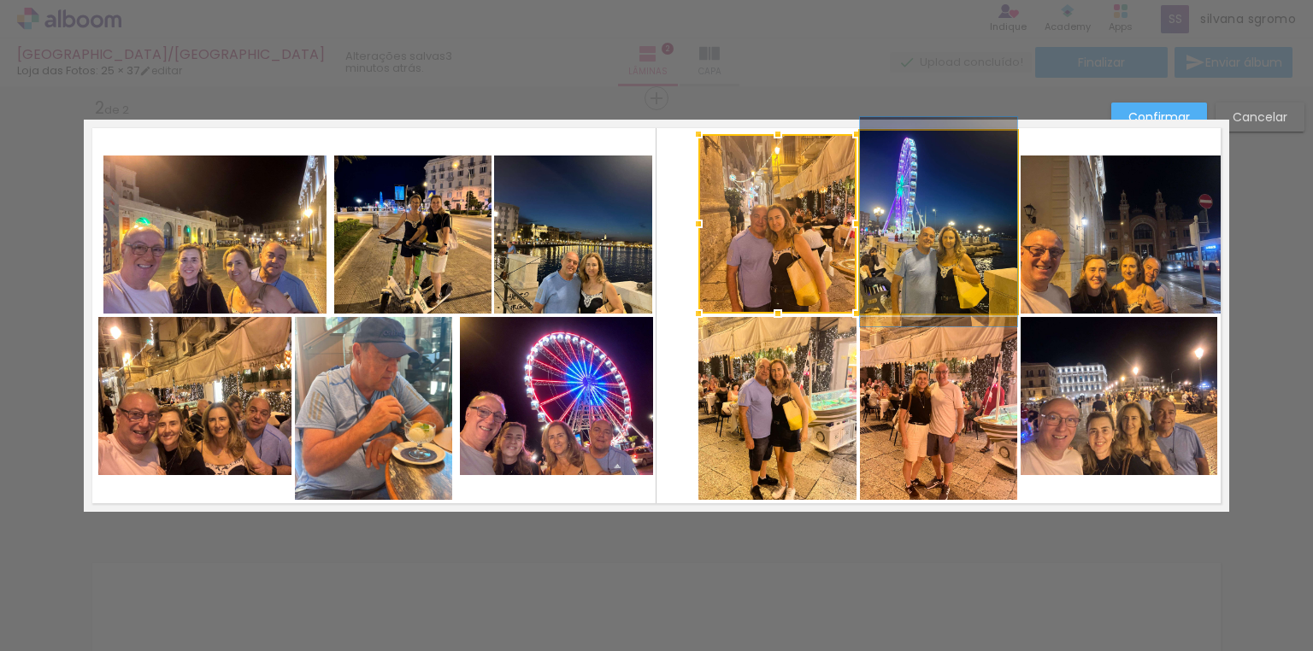
drag, startPoint x: 934, startPoint y: 231, endPoint x: 947, endPoint y: 168, distance: 64.7
click at [934, 231] on quentale-photo at bounding box center [938, 222] width 157 height 183
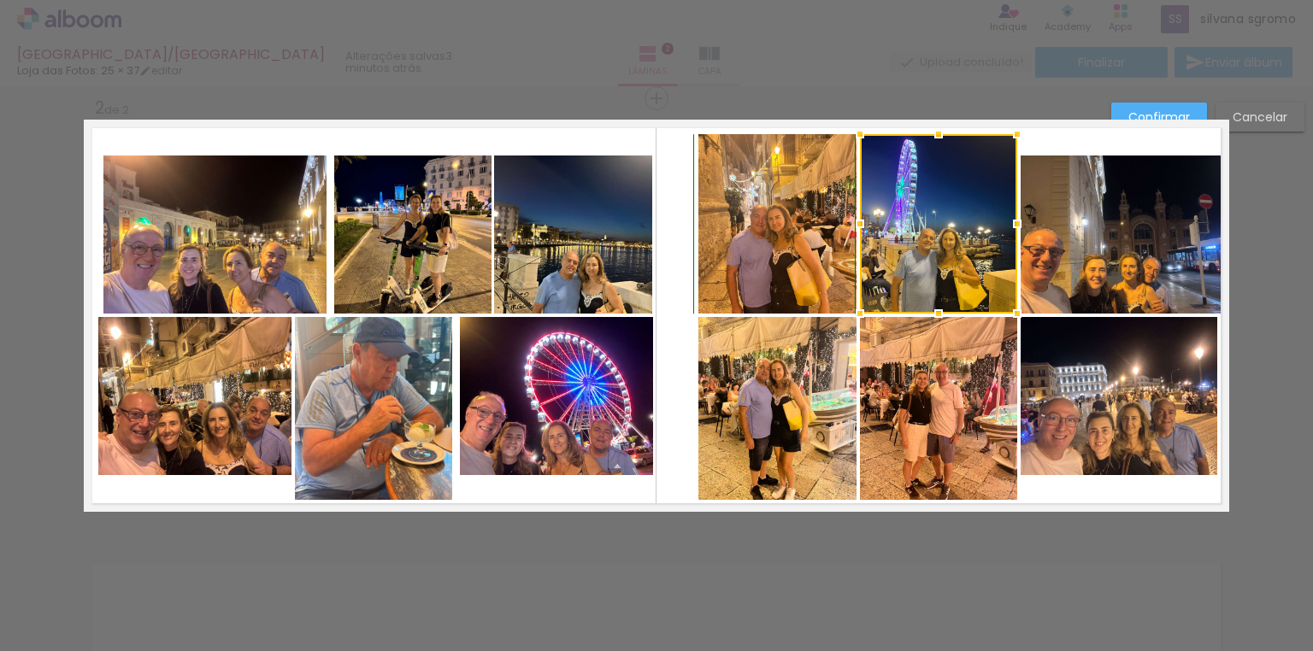
click at [934, 137] on div at bounding box center [939, 134] width 34 height 34
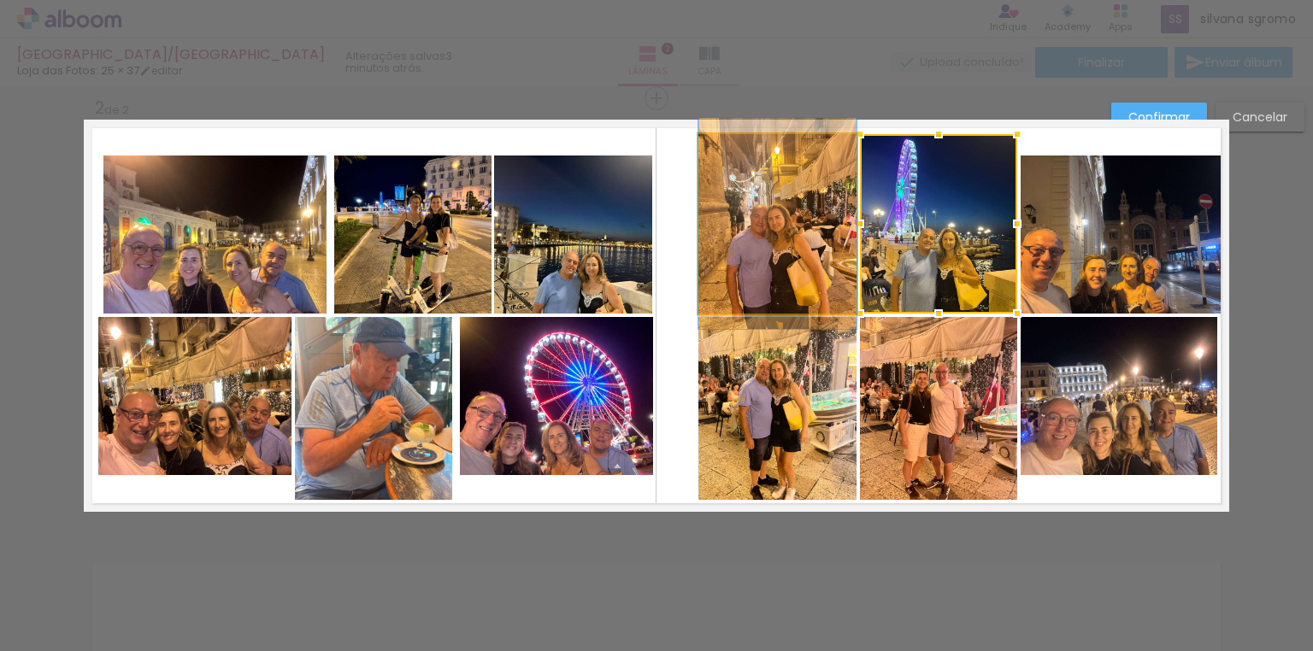
click at [751, 274] on quentale-photo at bounding box center [777, 224] width 158 height 180
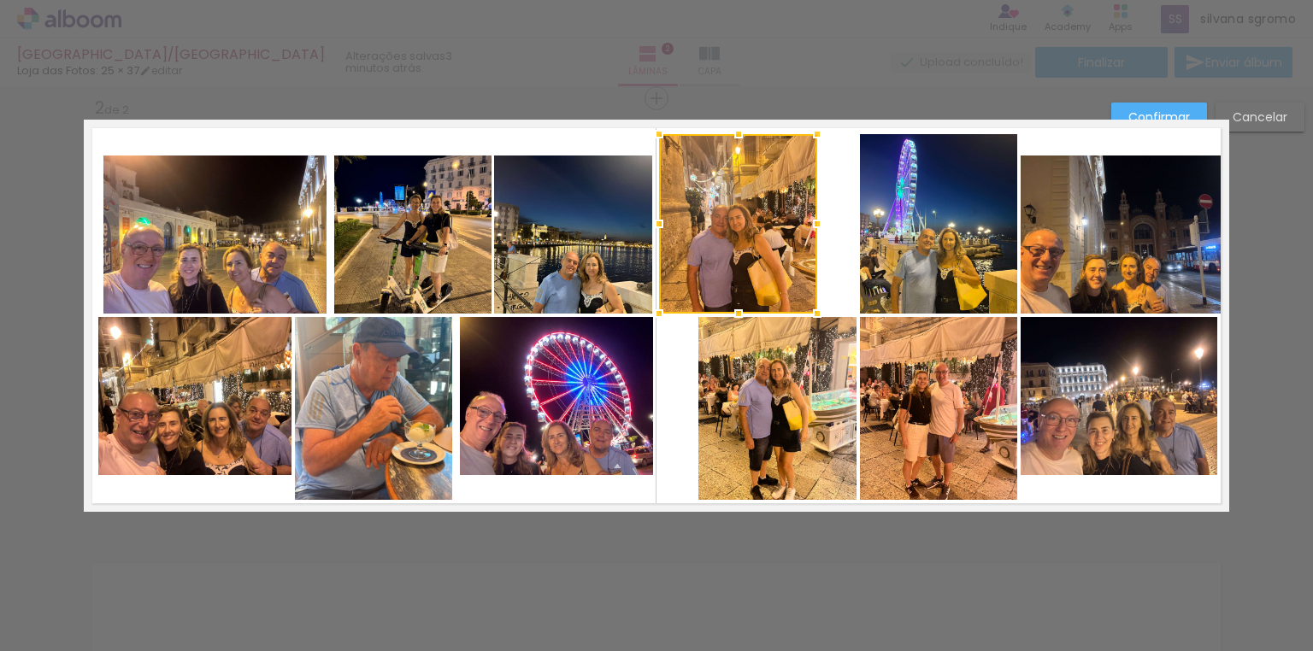
drag, startPoint x: 784, startPoint y: 269, endPoint x: 746, endPoint y: 268, distance: 38.5
click at [746, 268] on div at bounding box center [738, 224] width 158 height 180
click at [927, 250] on quentale-photo at bounding box center [938, 224] width 157 height 180
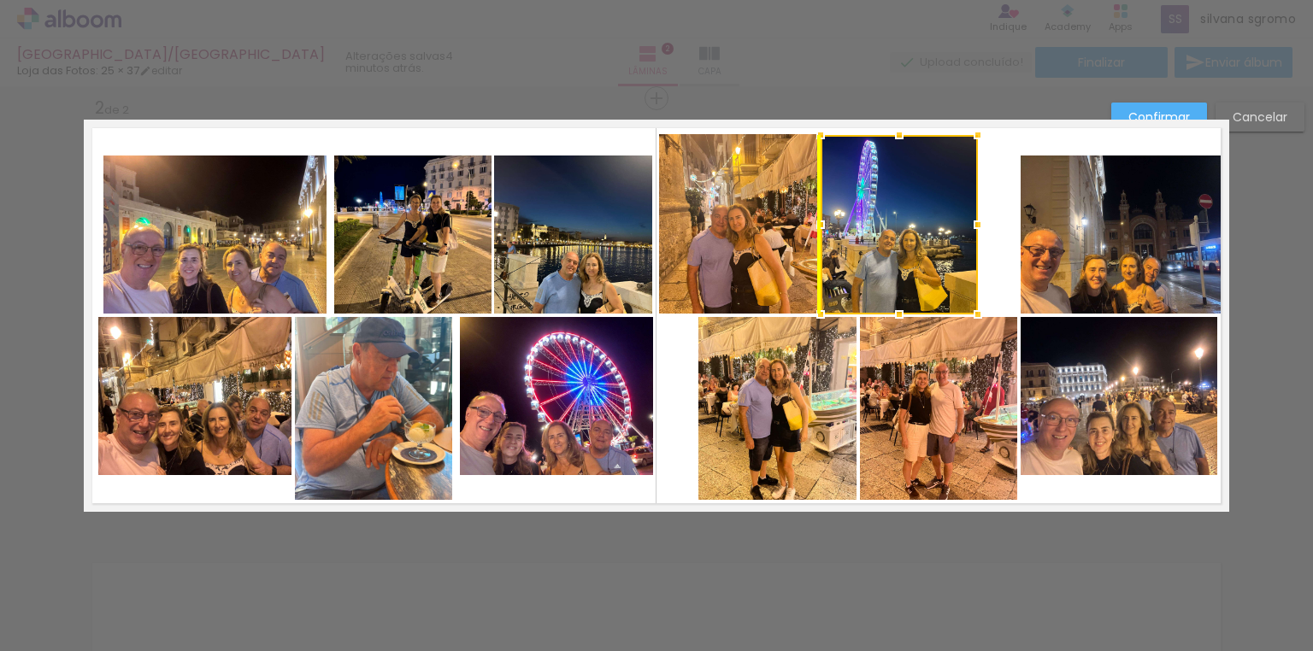
drag, startPoint x: 961, startPoint y: 260, endPoint x: 927, endPoint y: 257, distance: 34.3
click at [927, 257] on div at bounding box center [899, 225] width 157 height 180
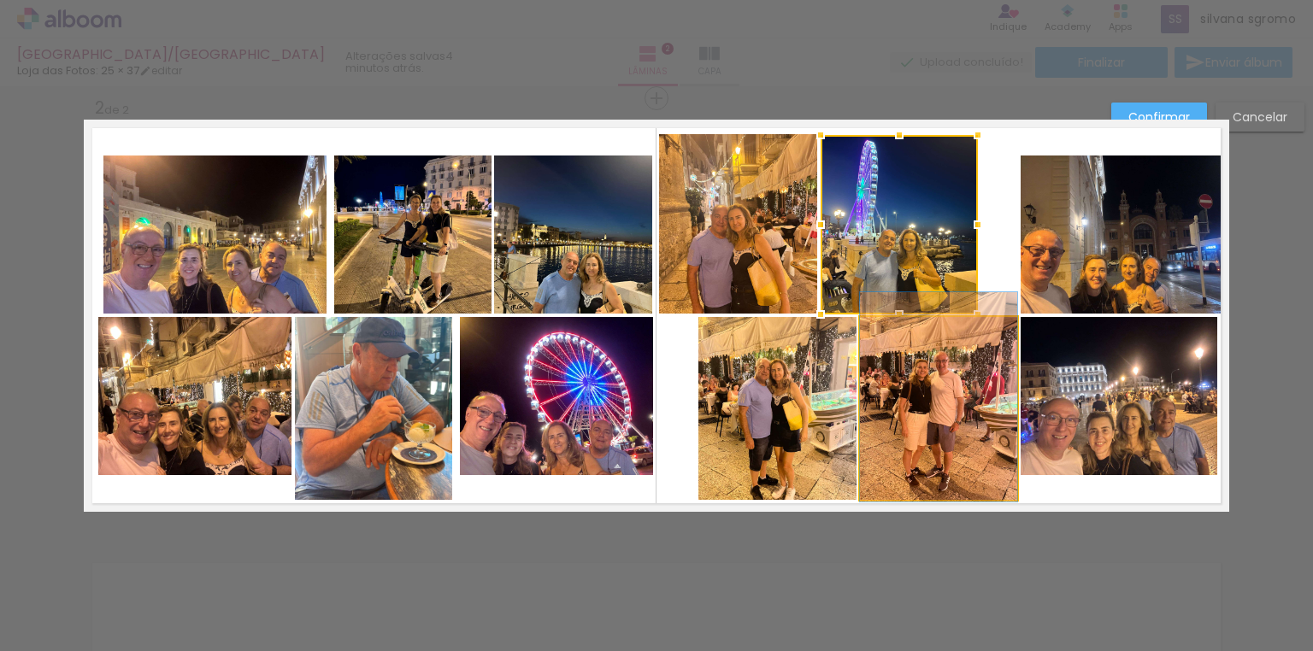
drag, startPoint x: 956, startPoint y: 451, endPoint x: 956, endPoint y: 439, distance: 11.1
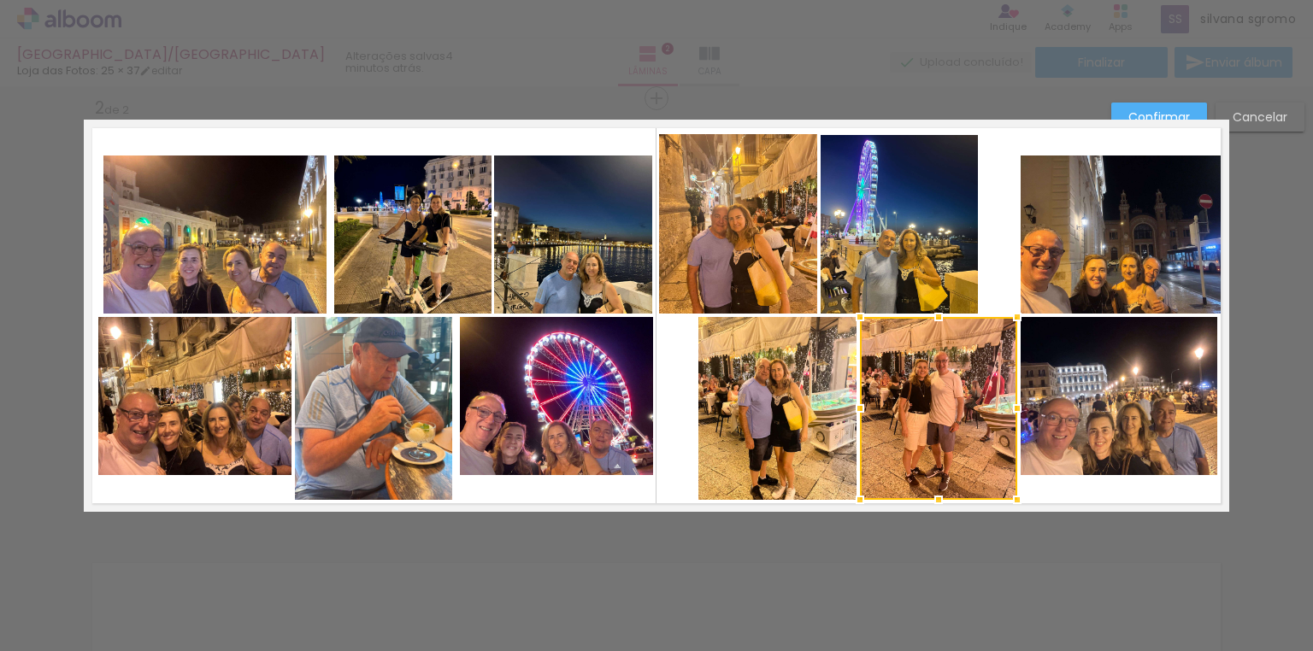
click at [1064, 287] on quentale-photo at bounding box center [1123, 235] width 204 height 158
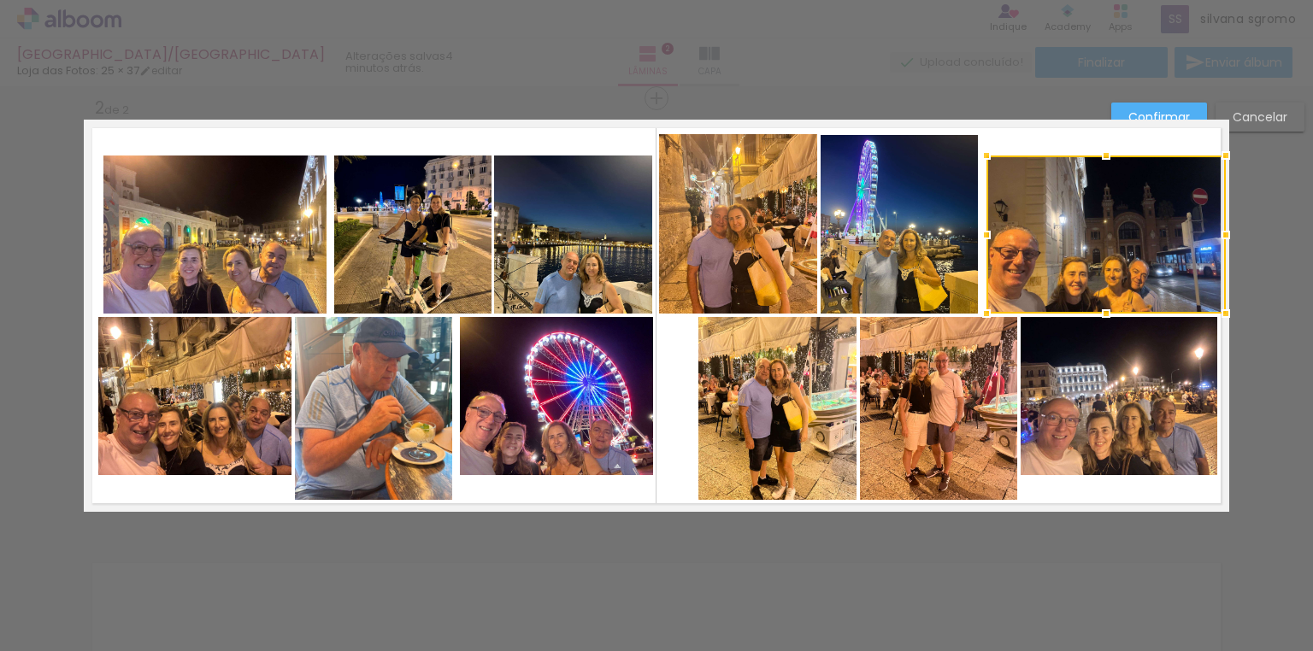
drag, startPoint x: 1014, startPoint y: 231, endPoint x: 975, endPoint y: 233, distance: 39.4
click at [975, 233] on div at bounding box center [987, 235] width 34 height 34
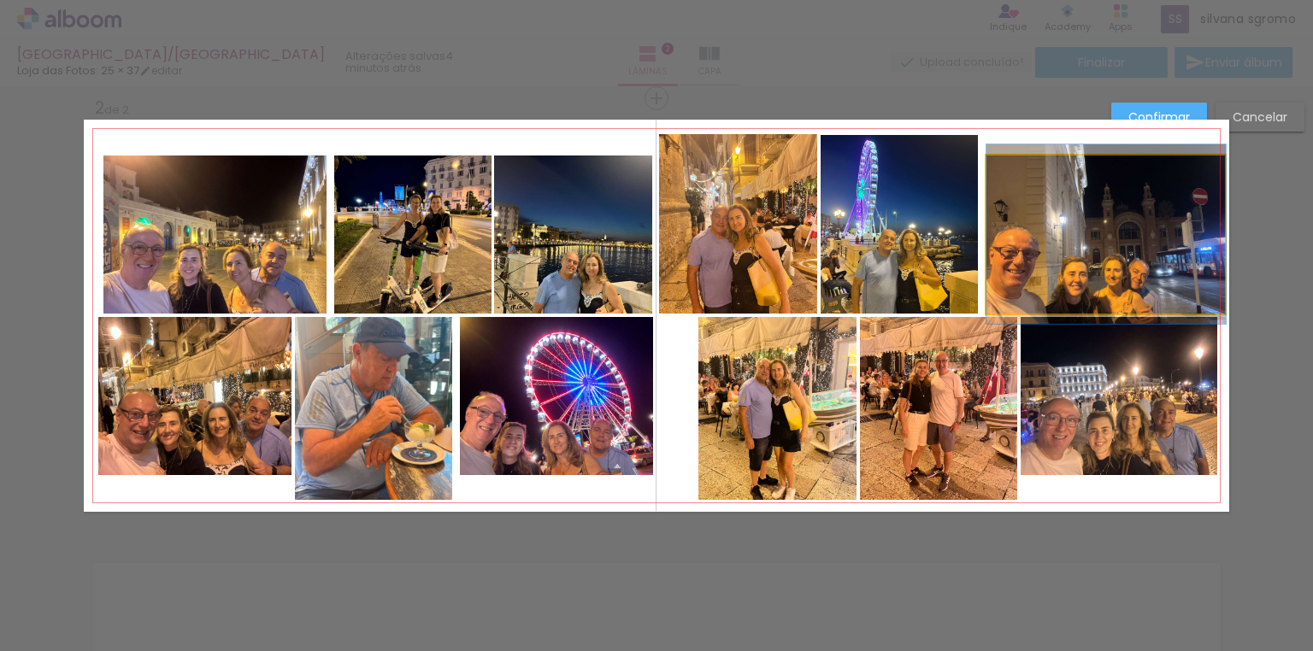
click at [1083, 188] on quentale-photo at bounding box center [1106, 235] width 239 height 158
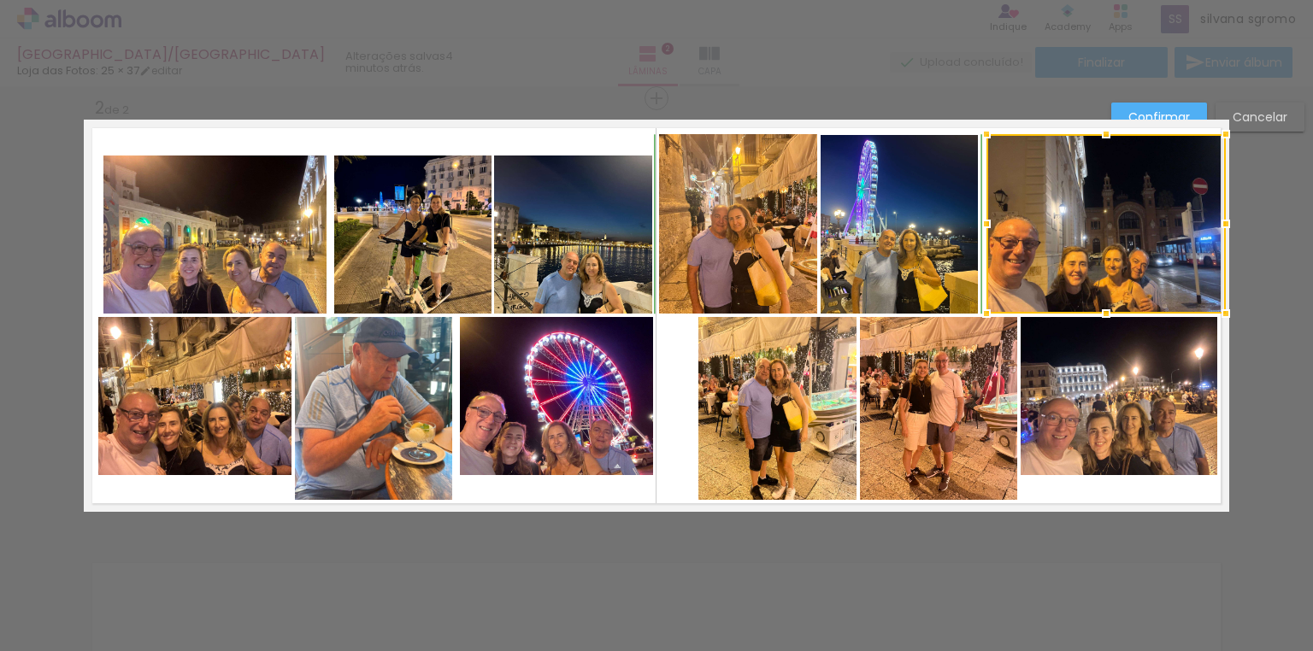
drag, startPoint x: 1104, startPoint y: 155, endPoint x: 1096, endPoint y: 133, distance: 23.5
click at [1096, 133] on div at bounding box center [1106, 134] width 34 height 34
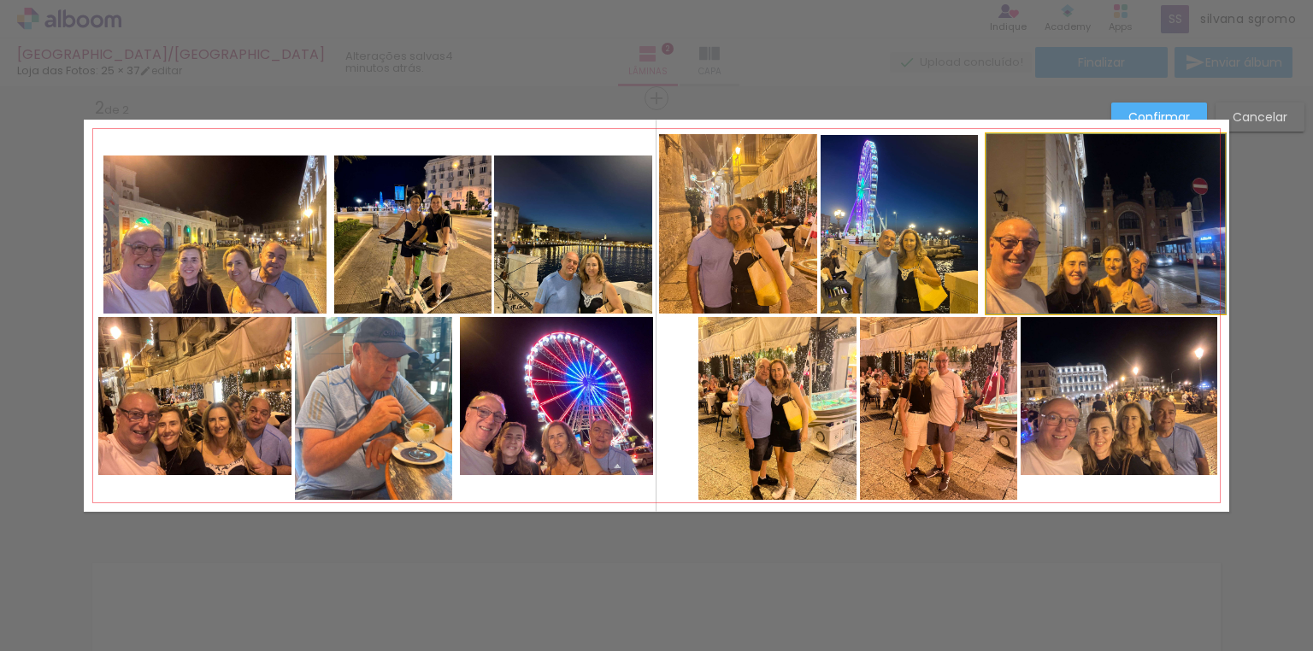
click at [1105, 190] on quentale-photo at bounding box center [1106, 224] width 239 height 180
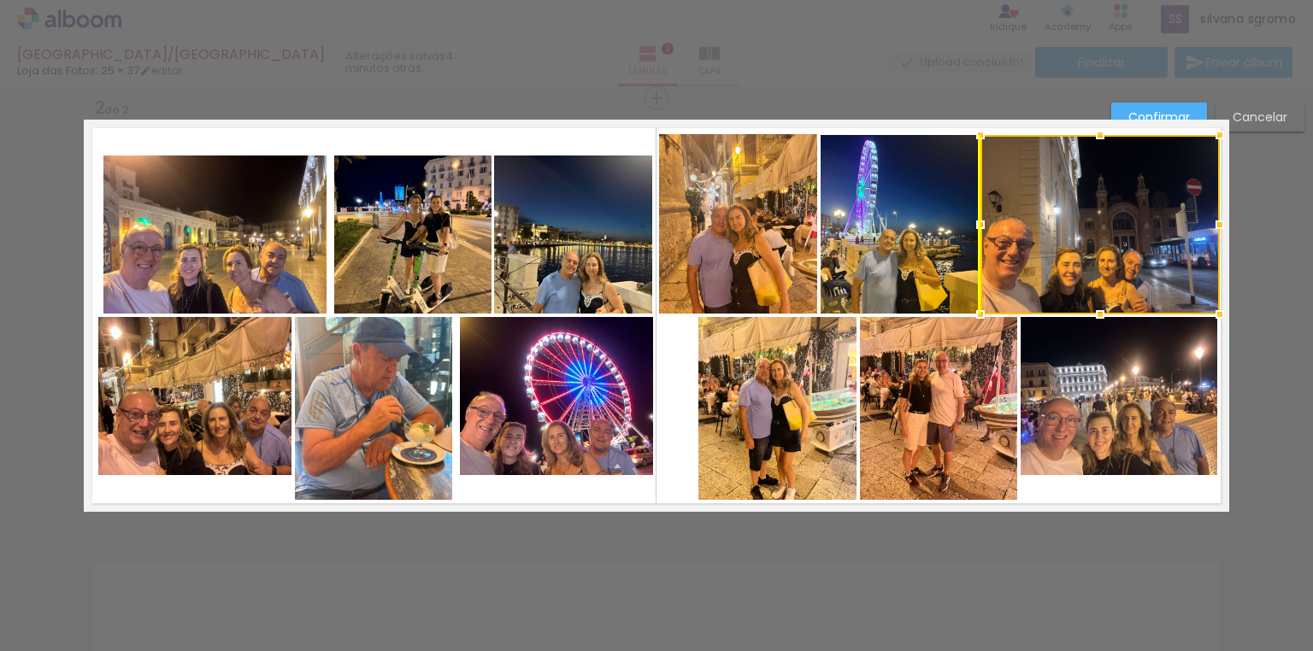
click at [1117, 218] on div at bounding box center [1100, 225] width 239 height 180
click at [1074, 491] on quentale-layouter at bounding box center [657, 316] width 1146 height 392
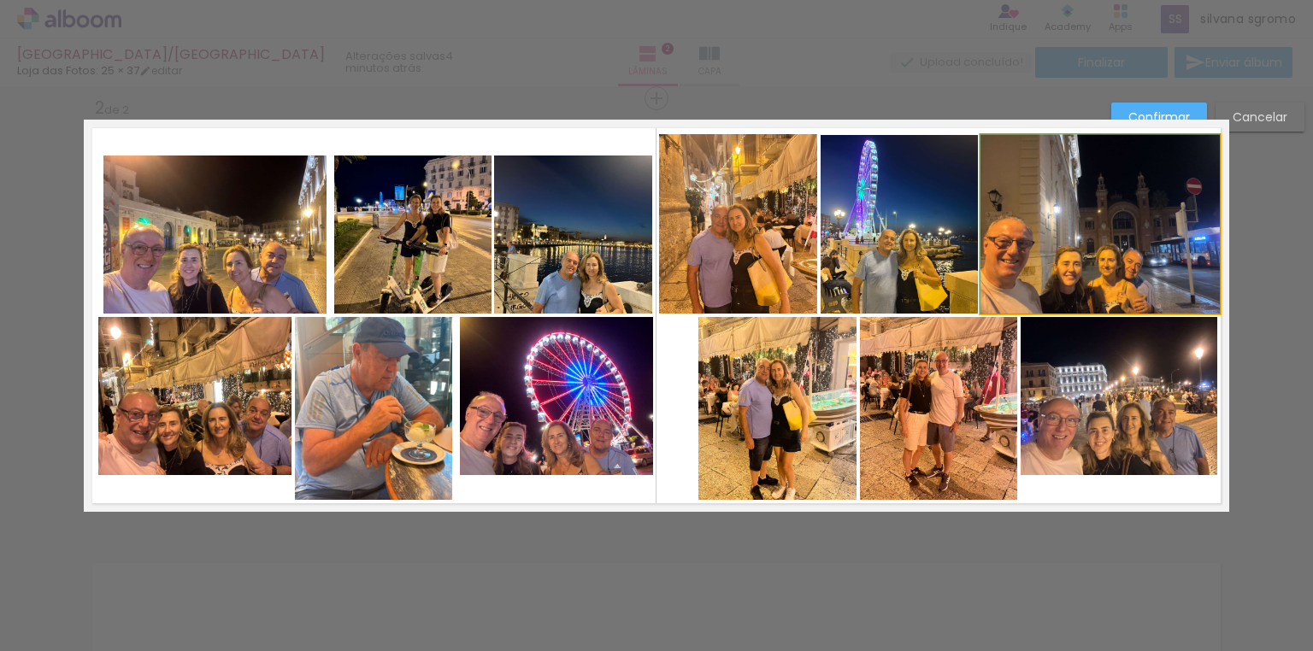
drag, startPoint x: 1057, startPoint y: 247, endPoint x: 1093, endPoint y: 245, distance: 36.0
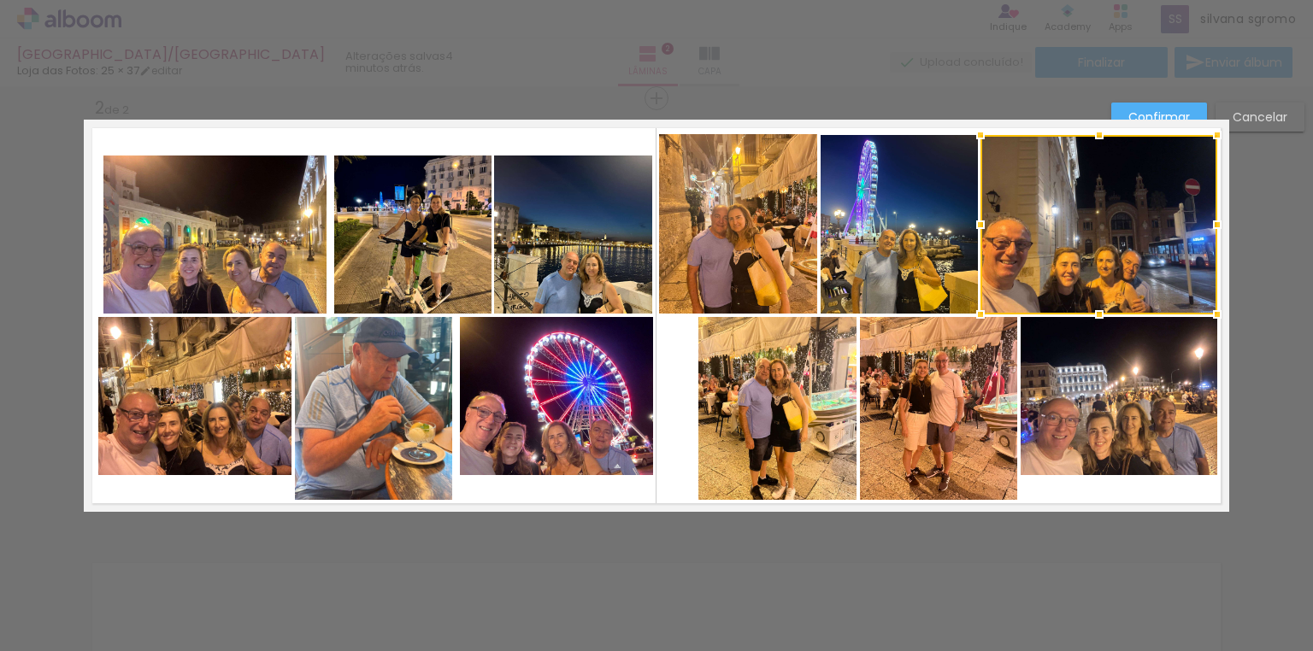
click at [1211, 222] on div at bounding box center [1217, 225] width 34 height 34
click at [829, 420] on quentale-photo at bounding box center [777, 408] width 158 height 183
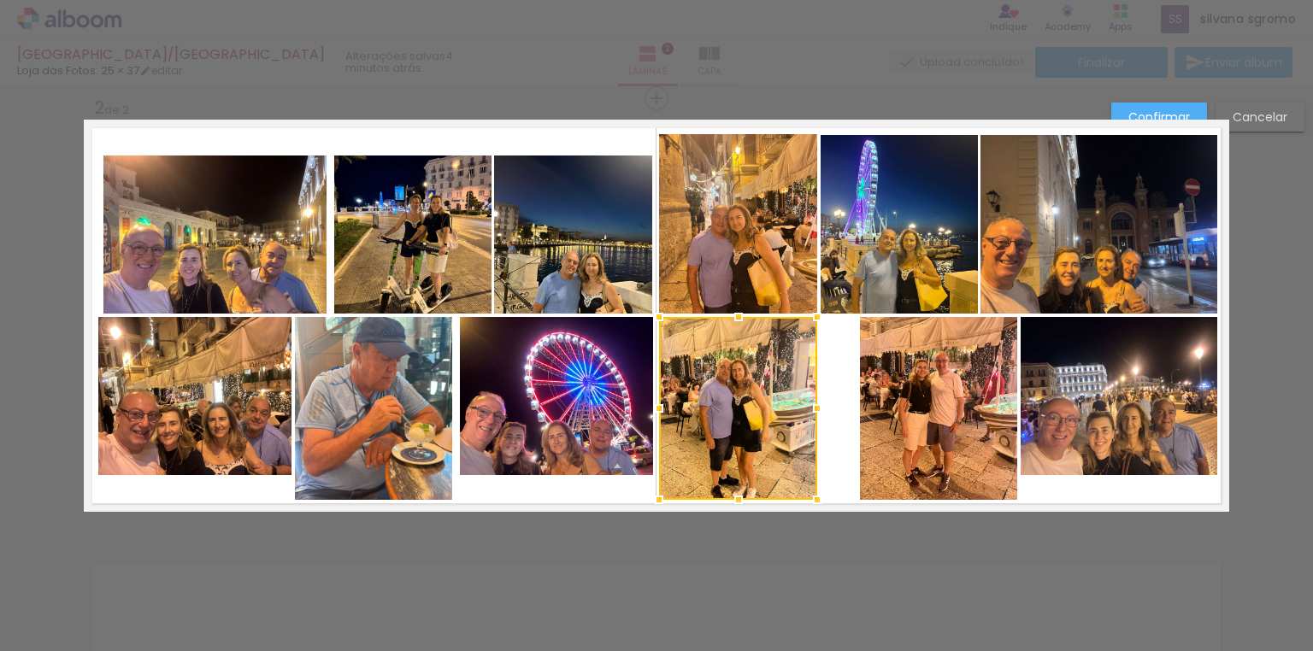
drag, startPoint x: 824, startPoint y: 428, endPoint x: 785, endPoint y: 428, distance: 39.3
click at [785, 428] on div at bounding box center [738, 408] width 158 height 183
click at [831, 469] on quentale-layouter at bounding box center [657, 316] width 1146 height 392
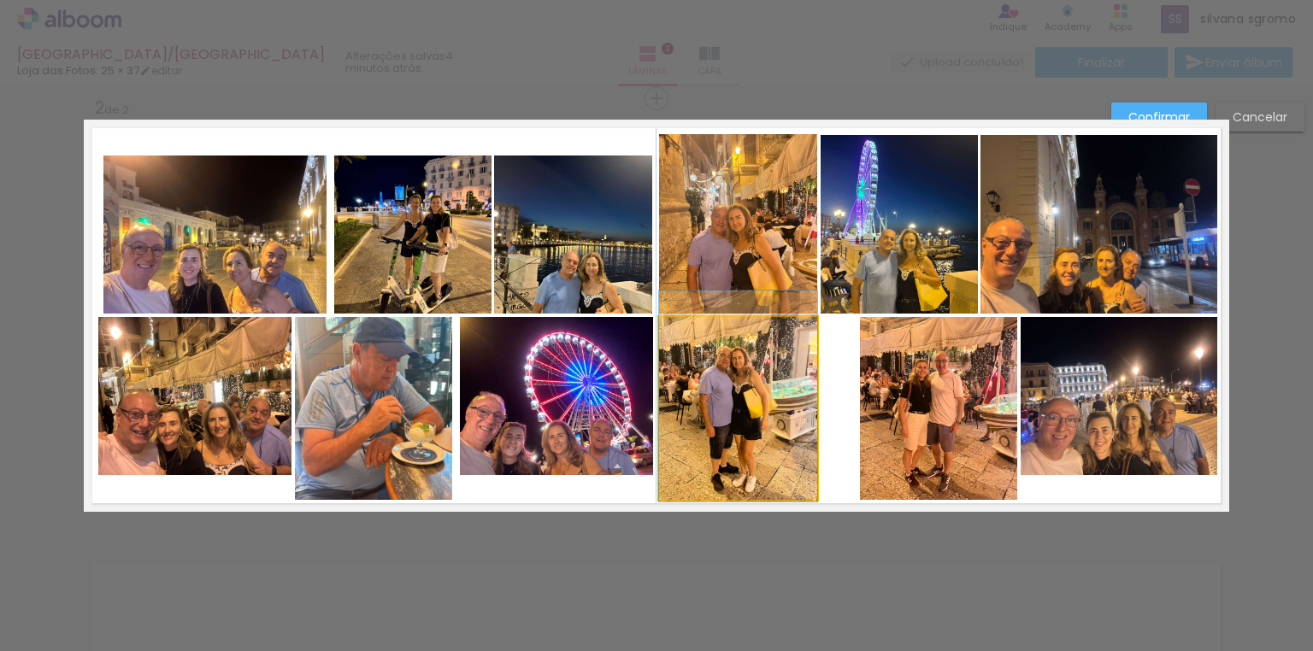
drag, startPoint x: 753, startPoint y: 463, endPoint x: 751, endPoint y: 451, distance: 12.1
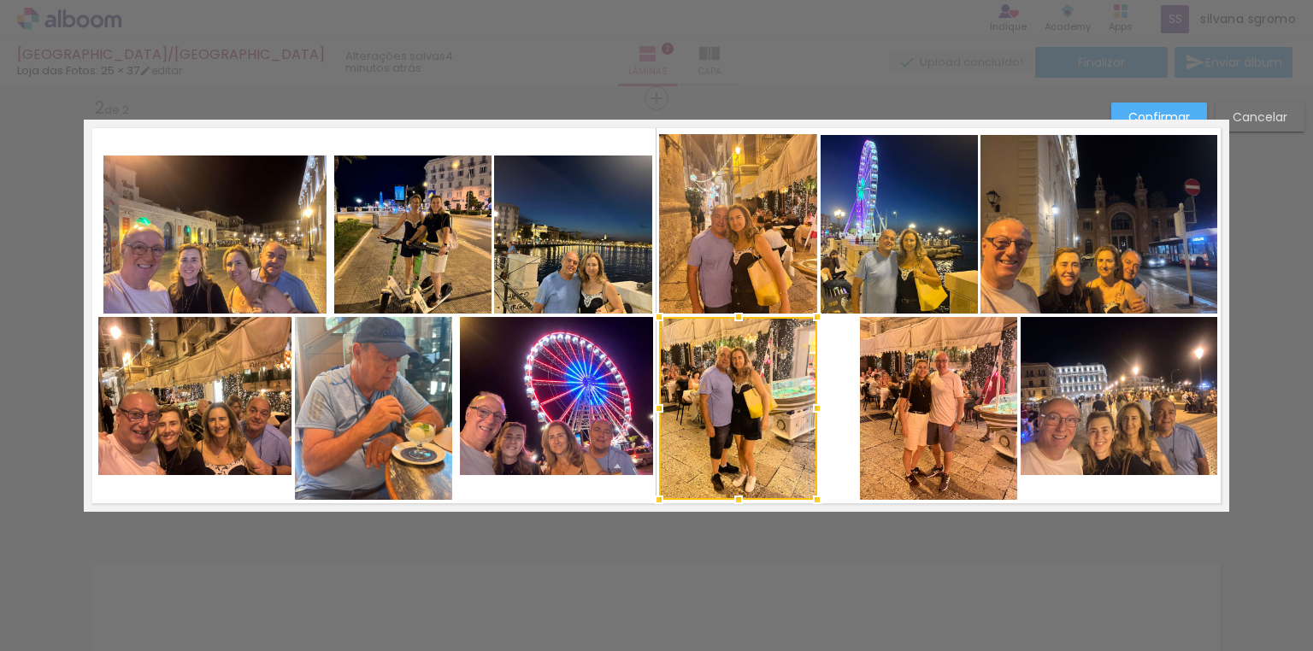
click at [862, 467] on quentale-photo at bounding box center [938, 408] width 157 height 183
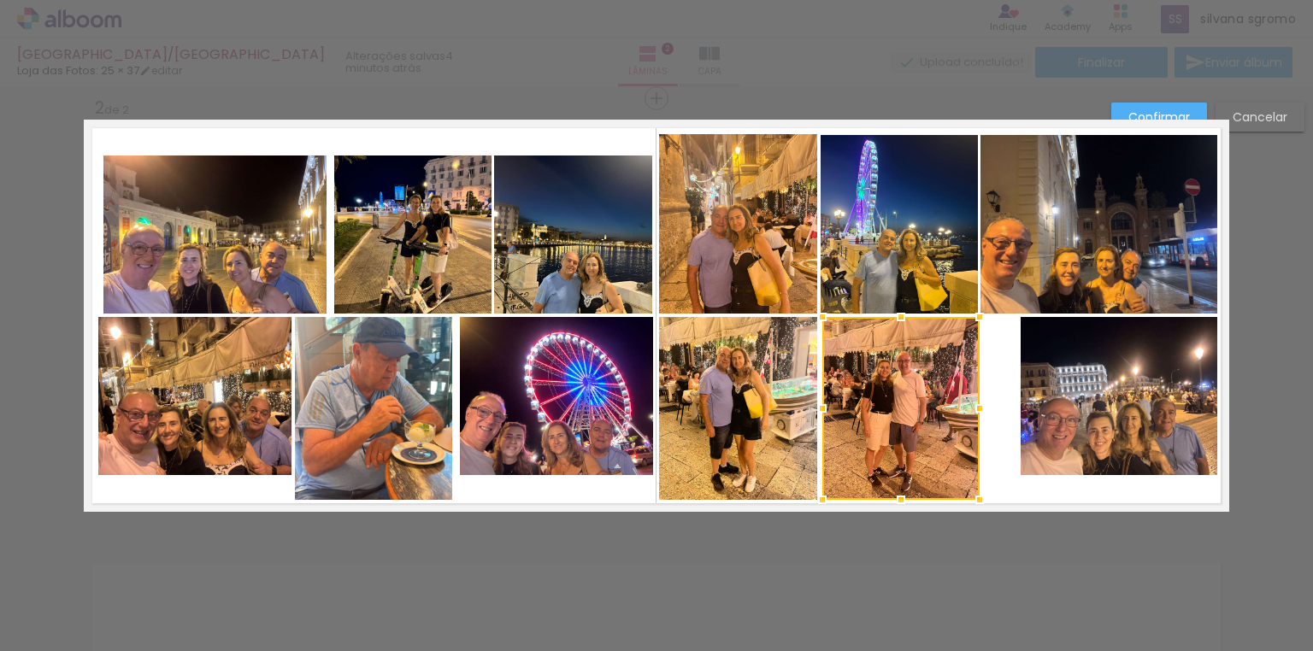
drag, startPoint x: 906, startPoint y: 467, endPoint x: 869, endPoint y: 467, distance: 37.6
click at [869, 467] on div at bounding box center [900, 408] width 157 height 183
click at [1053, 451] on quentale-photo at bounding box center [1119, 396] width 197 height 158
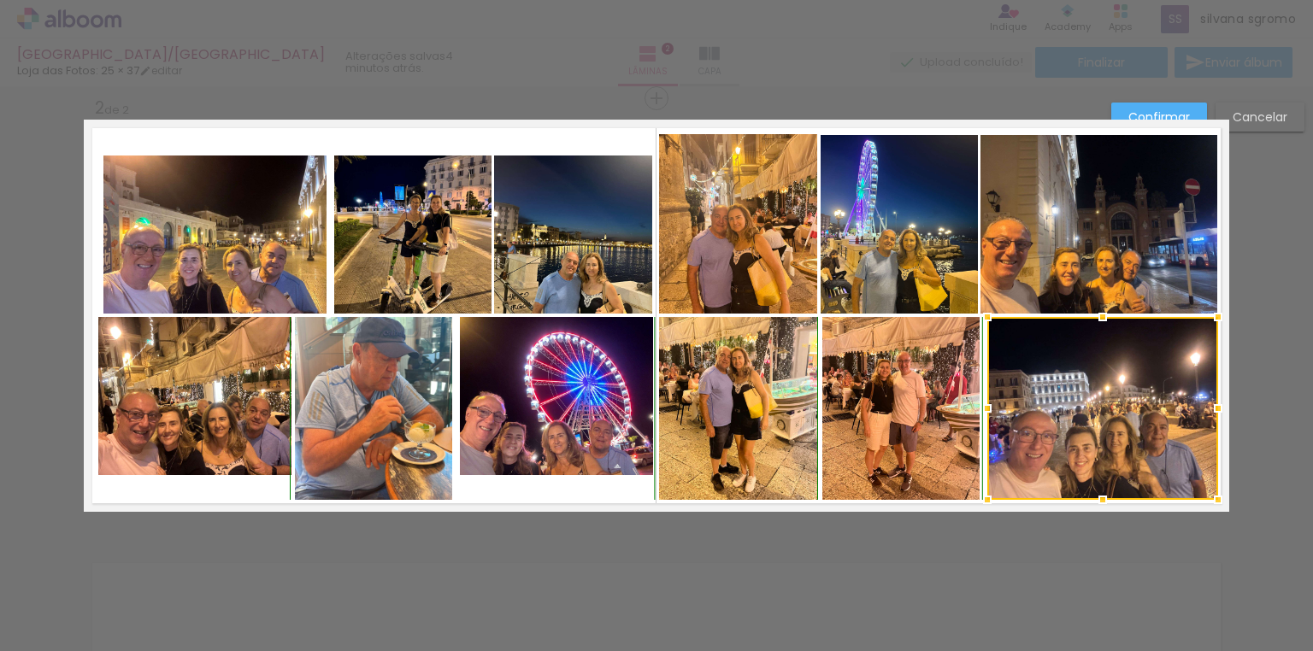
drag, startPoint x: 1012, startPoint y: 477, endPoint x: 979, endPoint y: 503, distance: 42.1
click at [979, 503] on div at bounding box center [987, 500] width 34 height 34
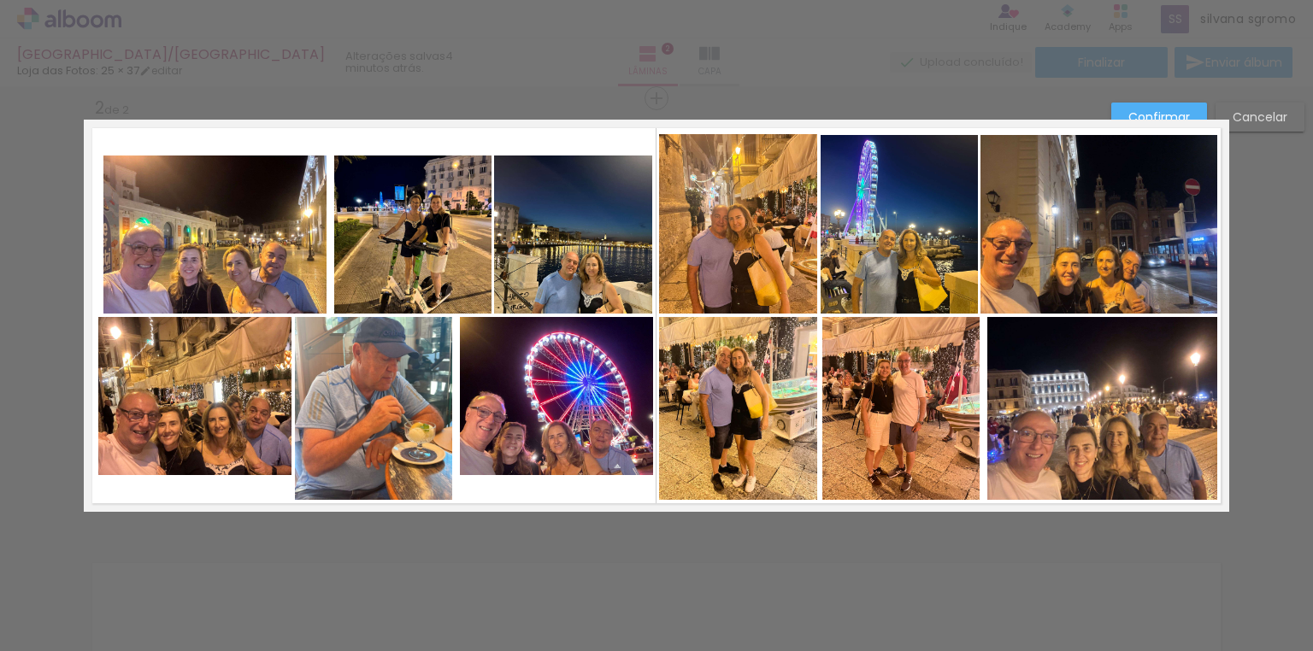
click at [1084, 456] on quentale-photo at bounding box center [1102, 408] width 231 height 183
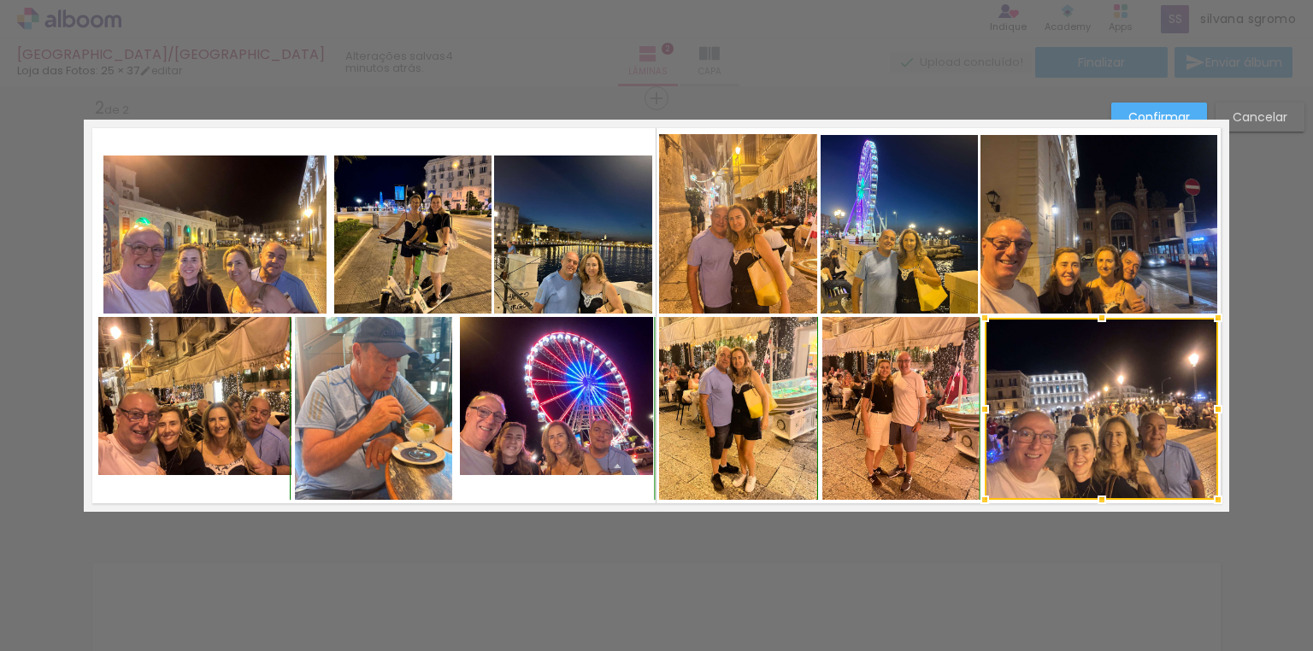
click at [978, 316] on div at bounding box center [985, 318] width 34 height 34
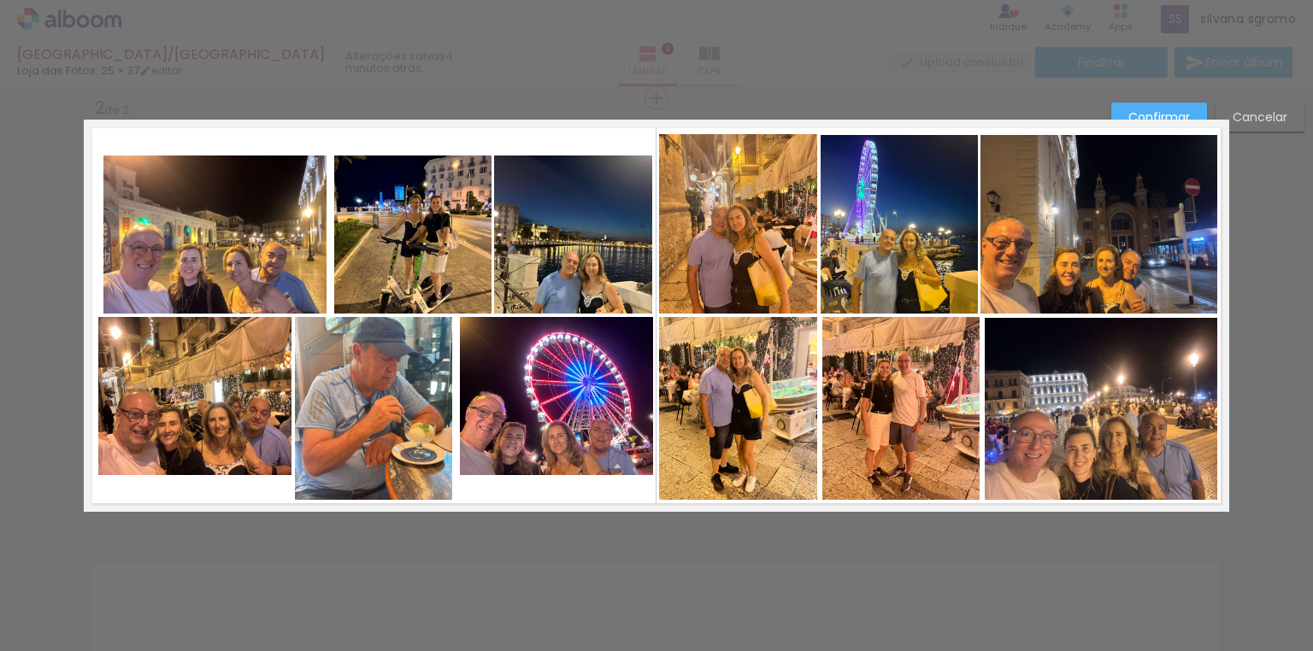
click at [1017, 239] on quentale-photo at bounding box center [1099, 225] width 237 height 180
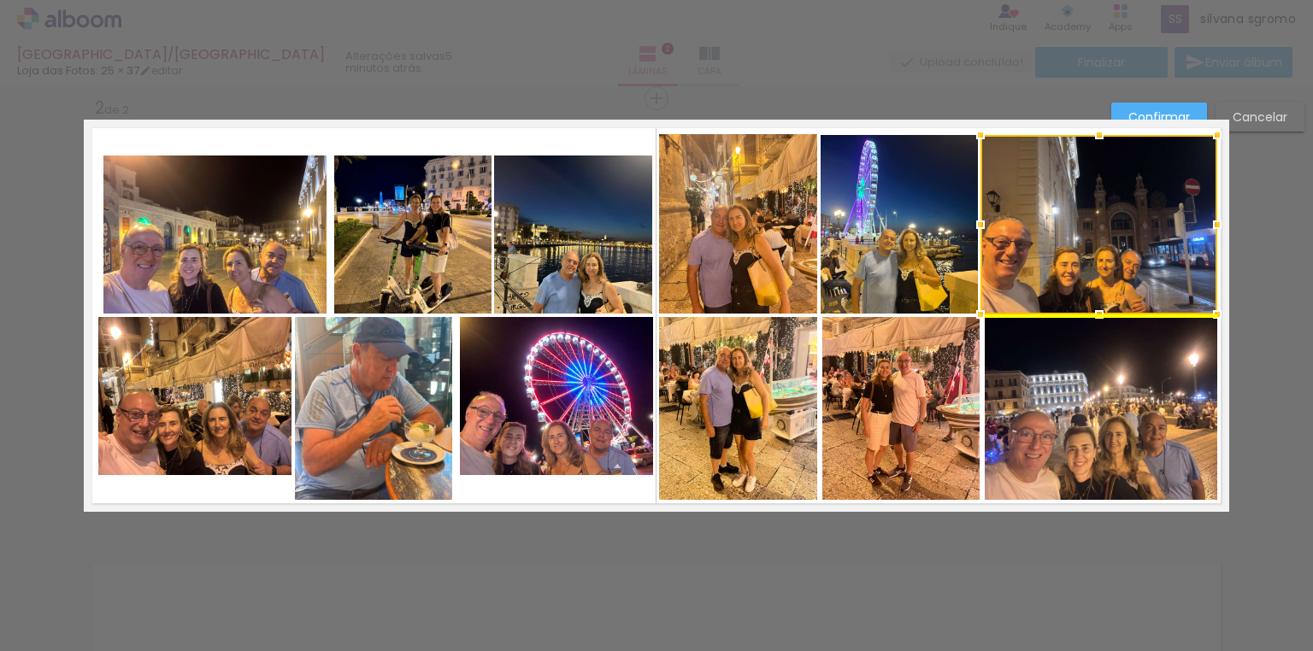
click at [1027, 250] on div at bounding box center [1099, 225] width 237 height 180
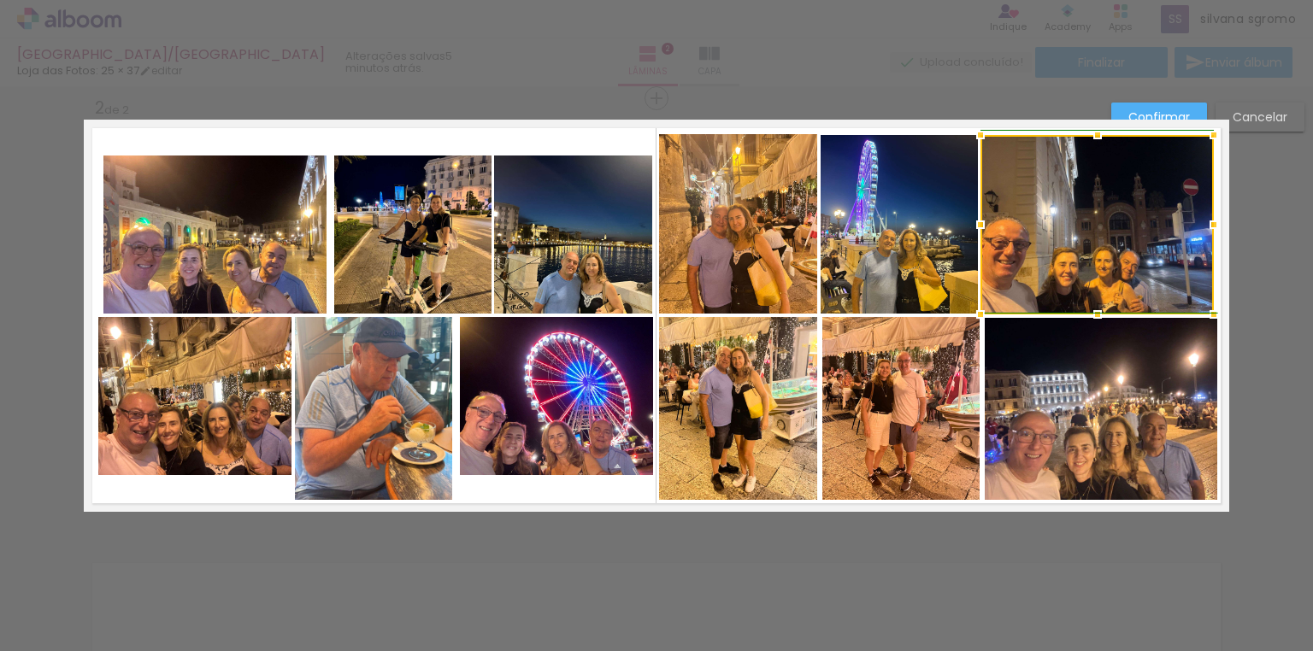
click at [1203, 220] on div at bounding box center [1214, 225] width 34 height 34
click at [1117, 256] on div at bounding box center [1097, 225] width 233 height 180
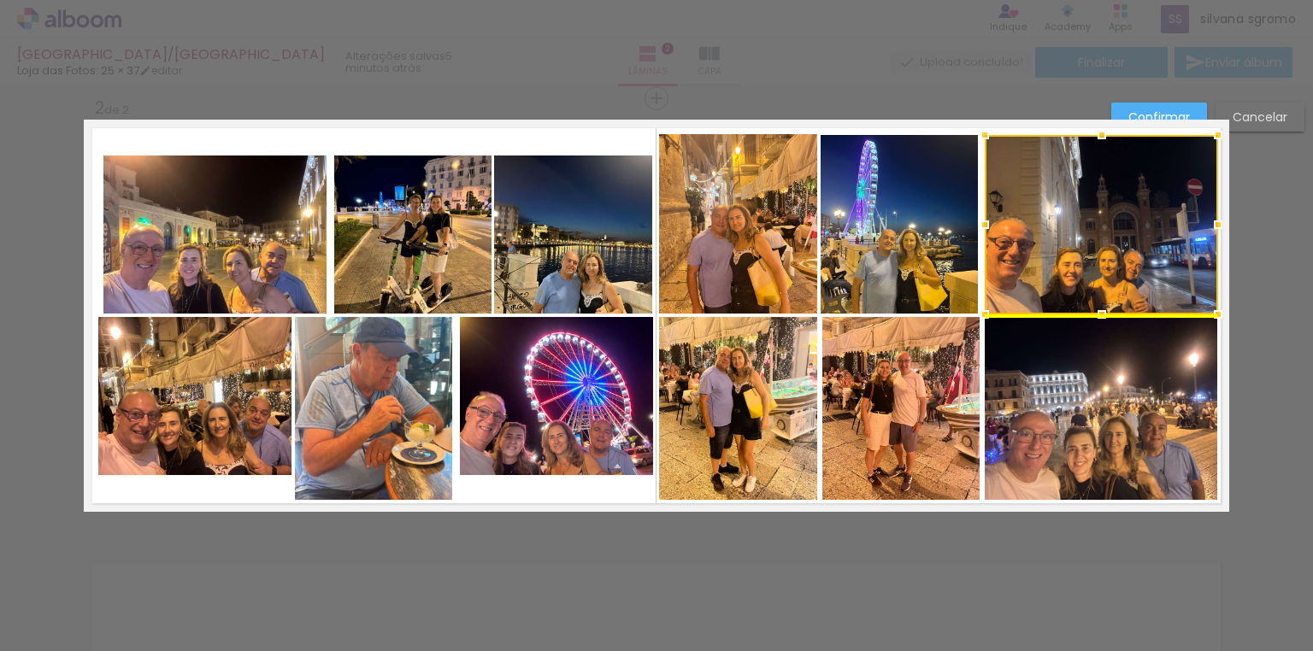
click at [1140, 274] on div at bounding box center [1101, 225] width 233 height 180
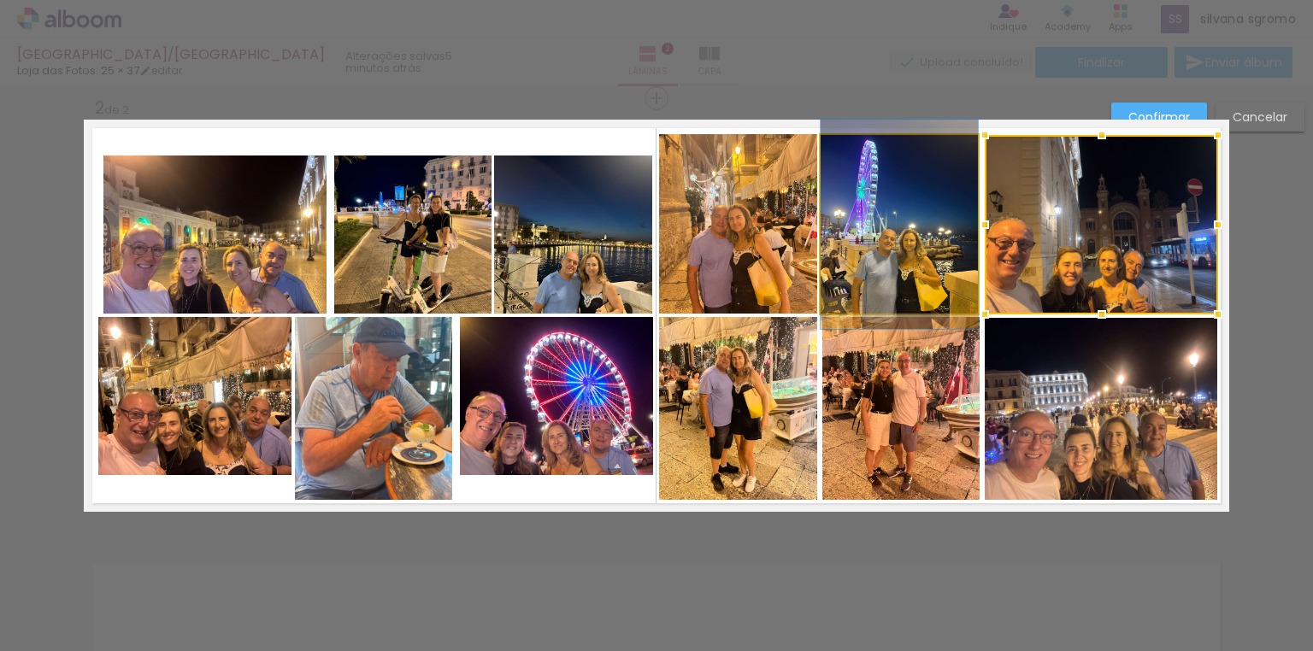
click at [922, 253] on quentale-photo at bounding box center [899, 225] width 157 height 180
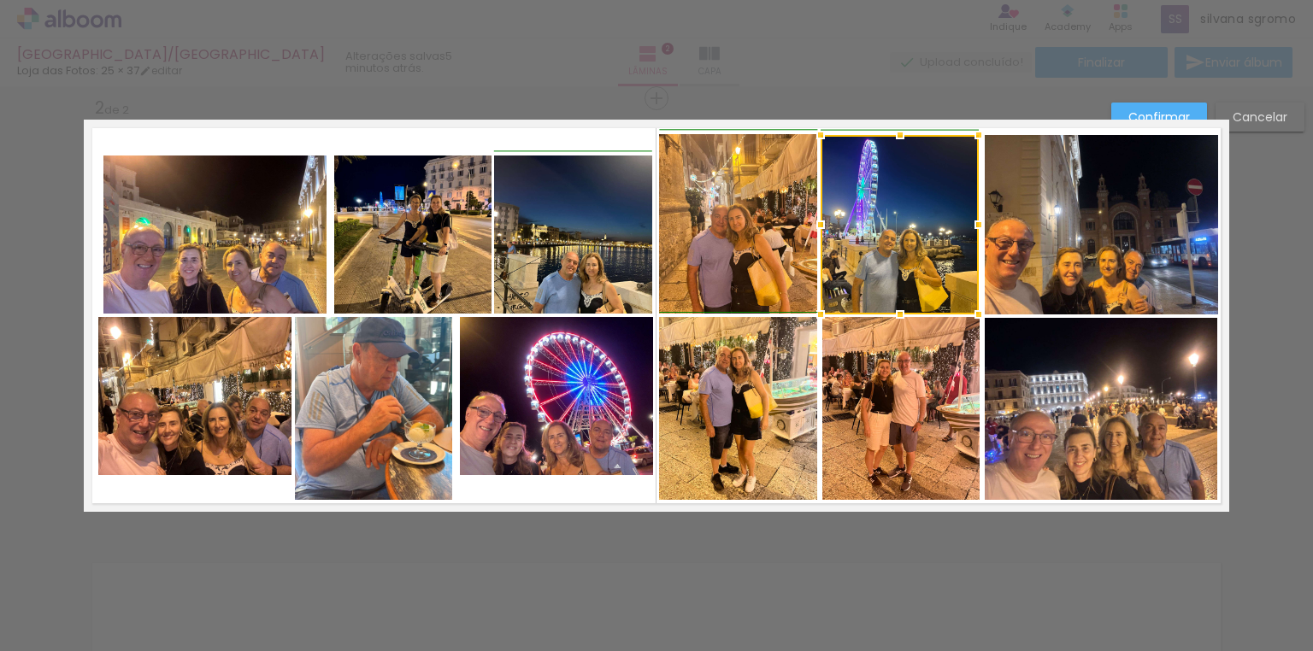
click at [978, 224] on div at bounding box center [979, 225] width 34 height 34
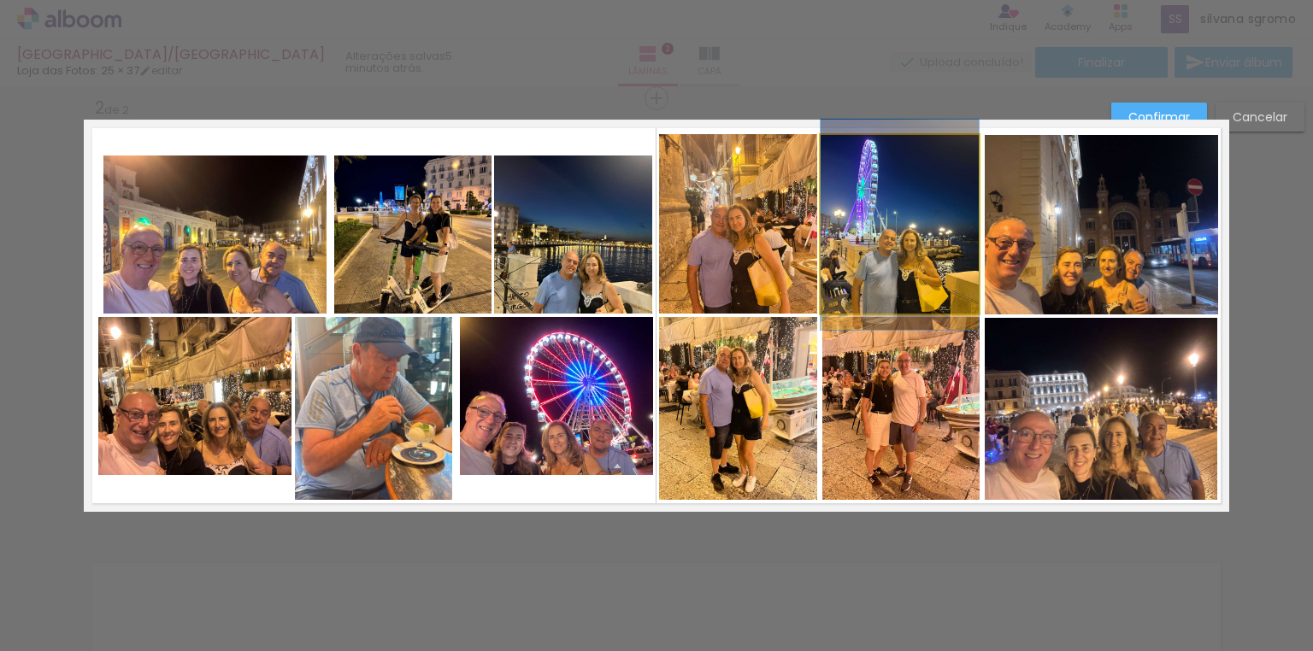
click at [955, 165] on quentale-photo at bounding box center [900, 225] width 158 height 180
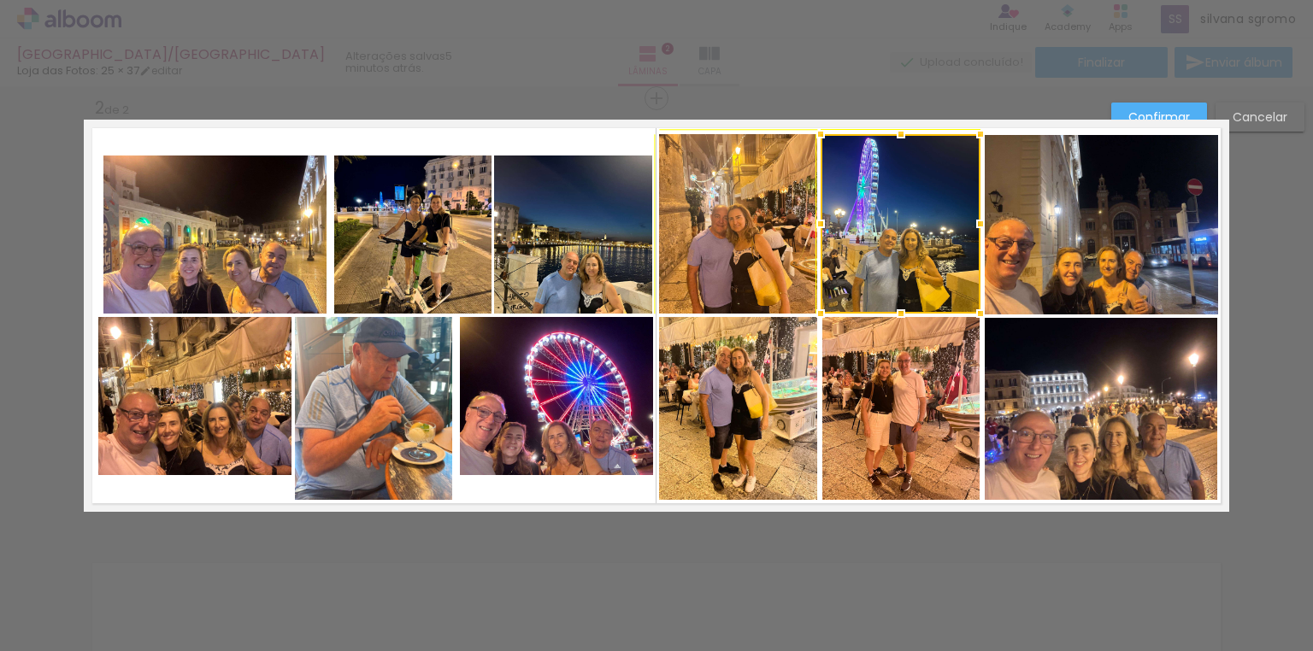
click at [975, 133] on div at bounding box center [981, 134] width 34 height 34
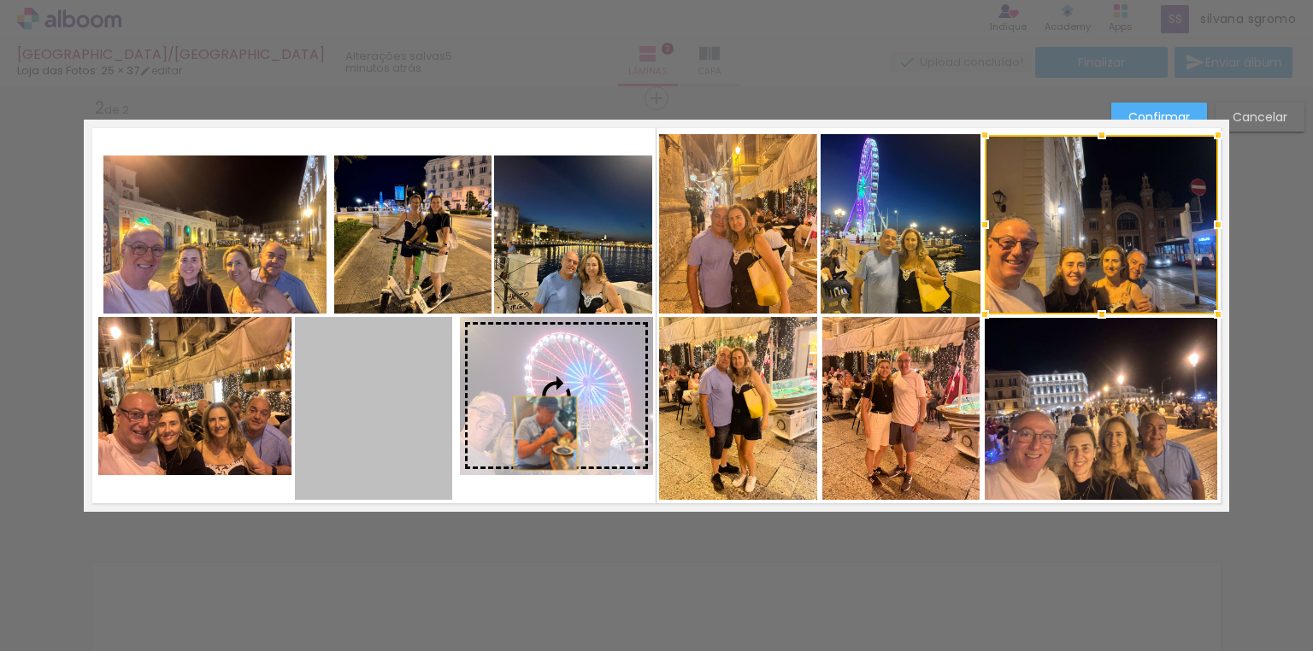
drag, startPoint x: 423, startPoint y: 445, endPoint x: 540, endPoint y: 433, distance: 117.7
click at [0, 0] on slot at bounding box center [0, 0] width 0 height 0
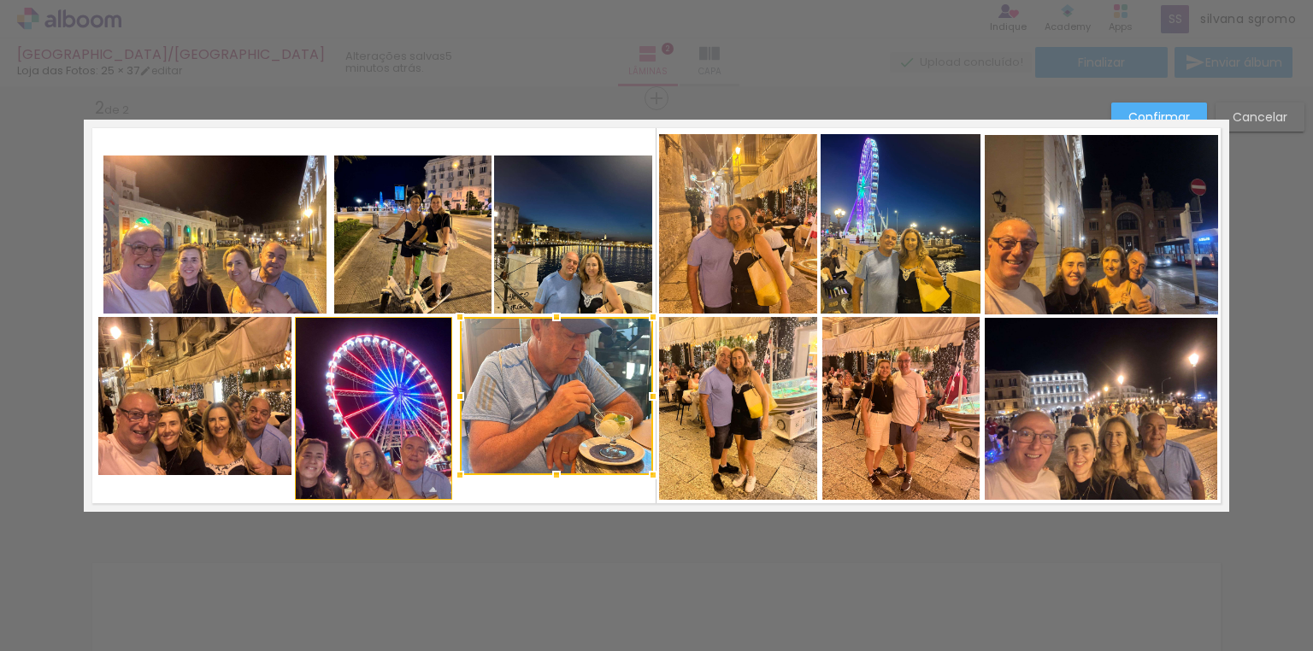
scroll to position [0, 1608]
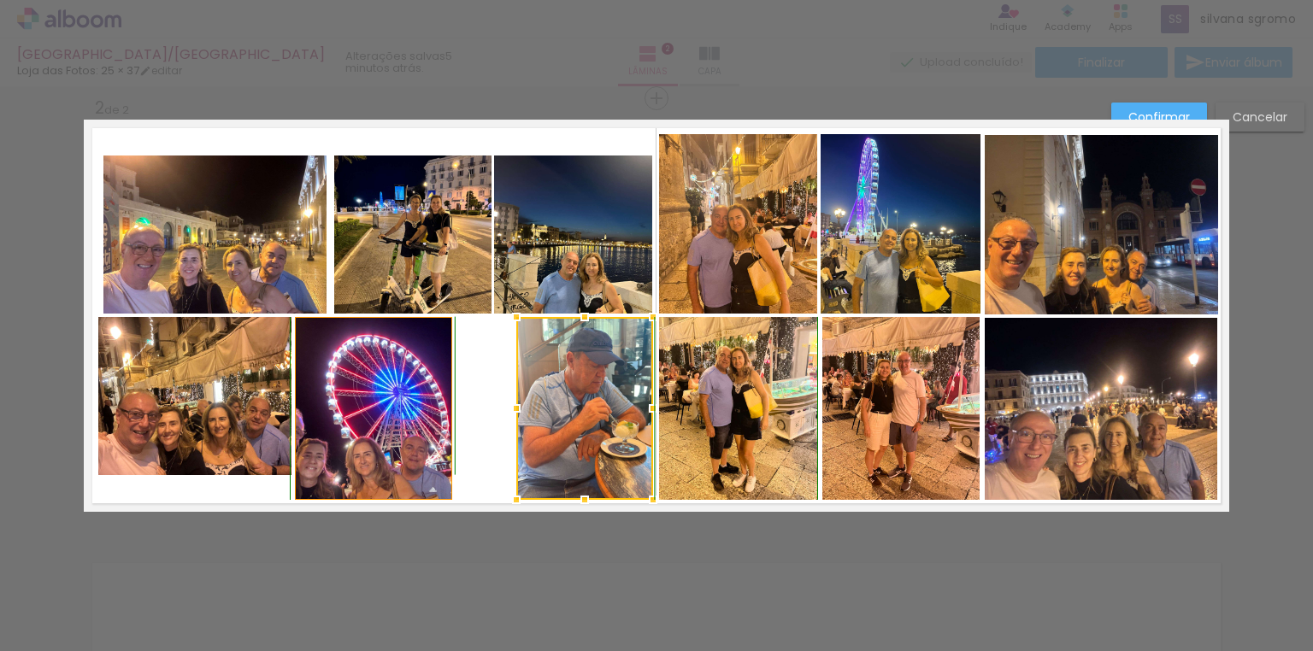
drag, startPoint x: 451, startPoint y: 476, endPoint x: 439, endPoint y: 482, distance: 13.4
click at [508, 504] on div at bounding box center [516, 500] width 34 height 34
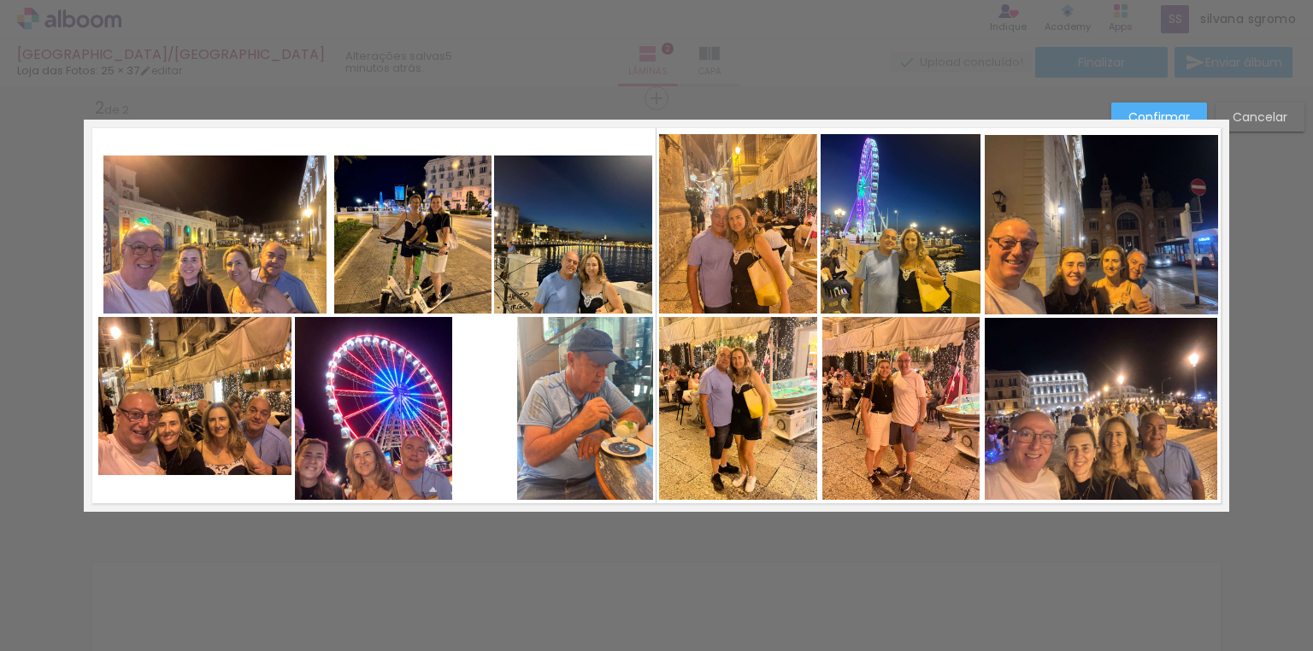
click at [402, 446] on quentale-photo at bounding box center [373, 408] width 157 height 183
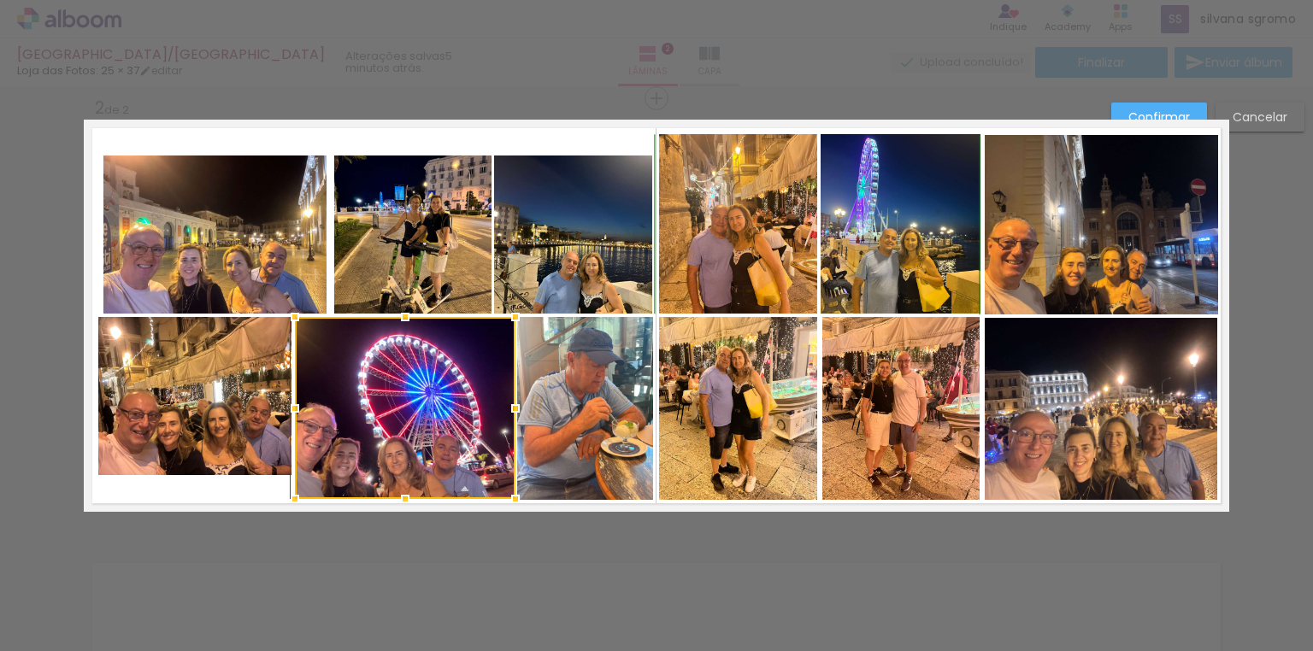
drag, startPoint x: 445, startPoint y: 500, endPoint x: 509, endPoint y: 494, distance: 63.5
click at [509, 494] on div at bounding box center [515, 499] width 34 height 34
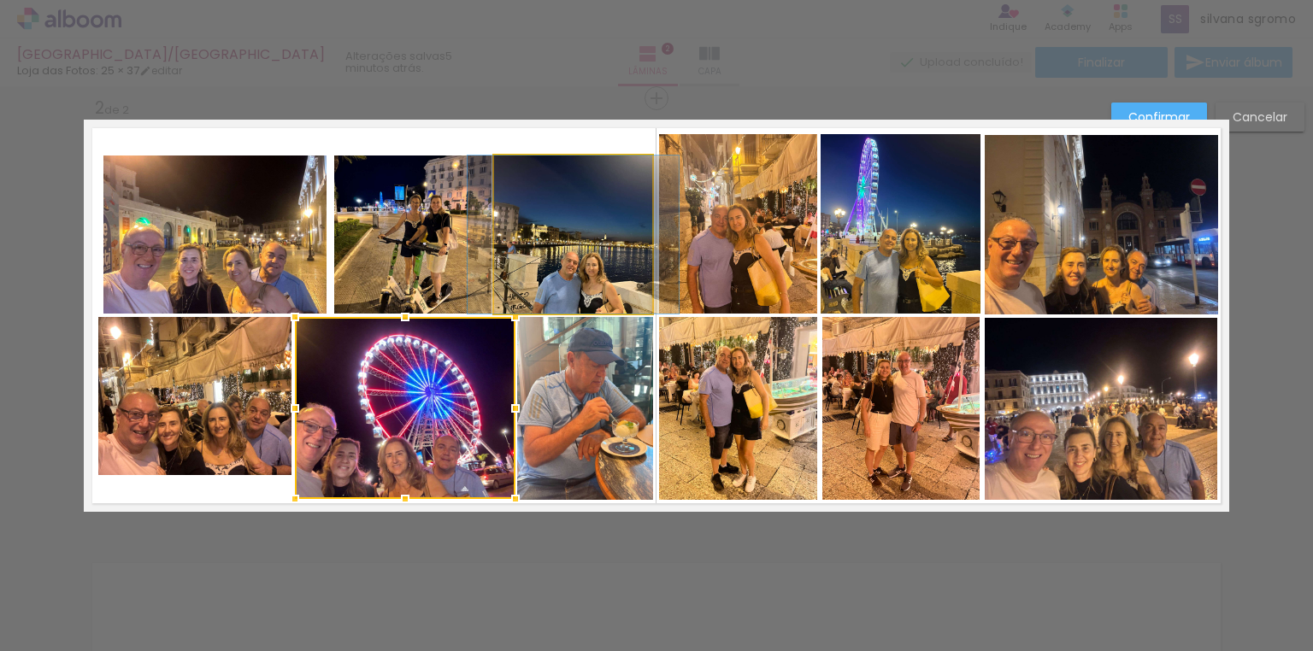
click at [586, 235] on quentale-photo at bounding box center [573, 235] width 158 height 158
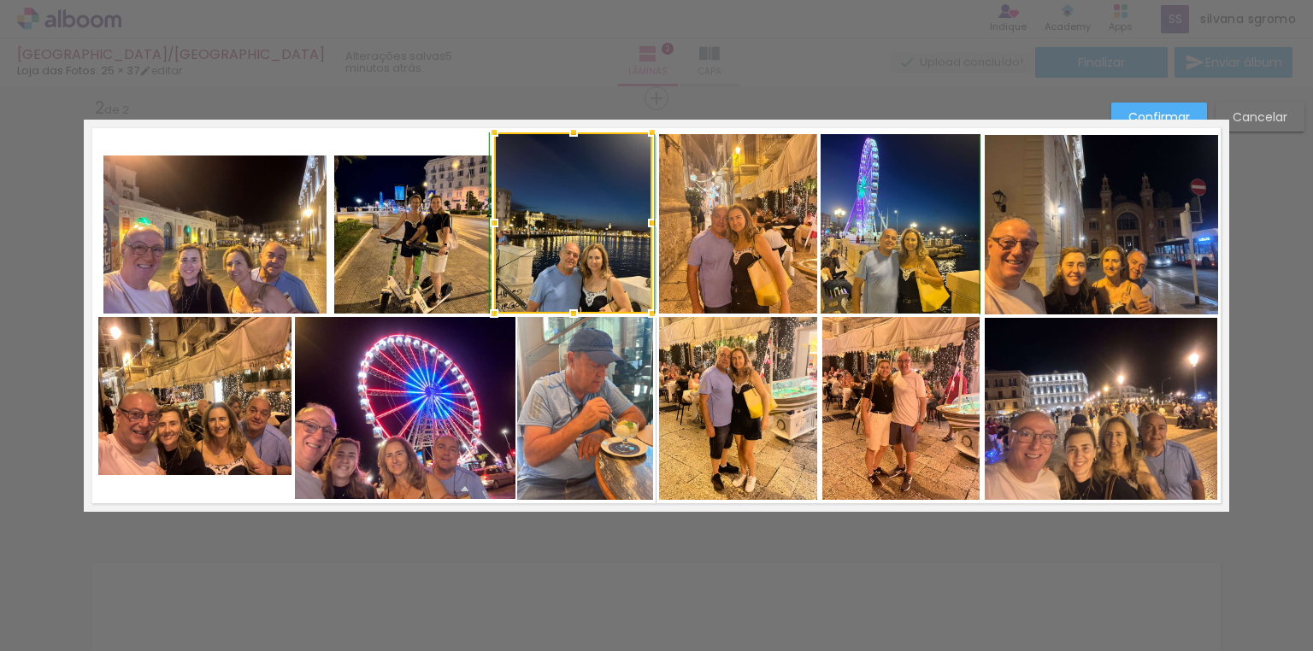
drag, startPoint x: 569, startPoint y: 154, endPoint x: 568, endPoint y: 140, distance: 13.7
click at [568, 140] on div at bounding box center [574, 132] width 34 height 34
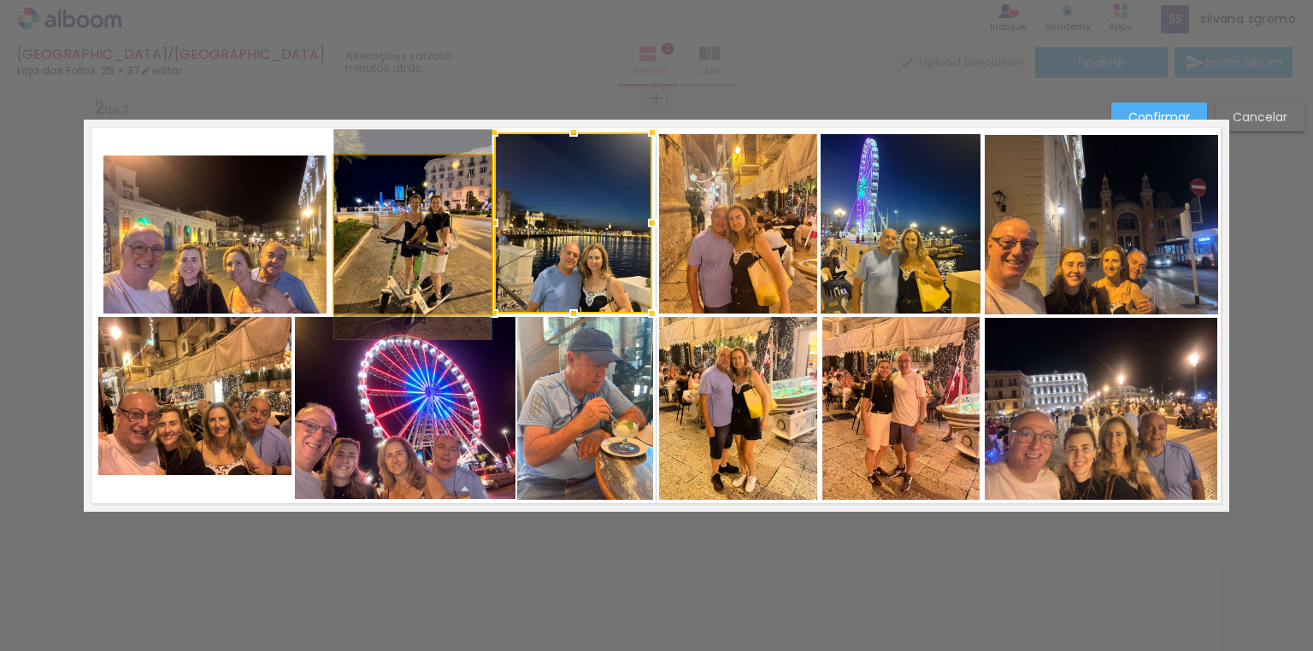
click at [421, 218] on quentale-photo at bounding box center [412, 235] width 157 height 158
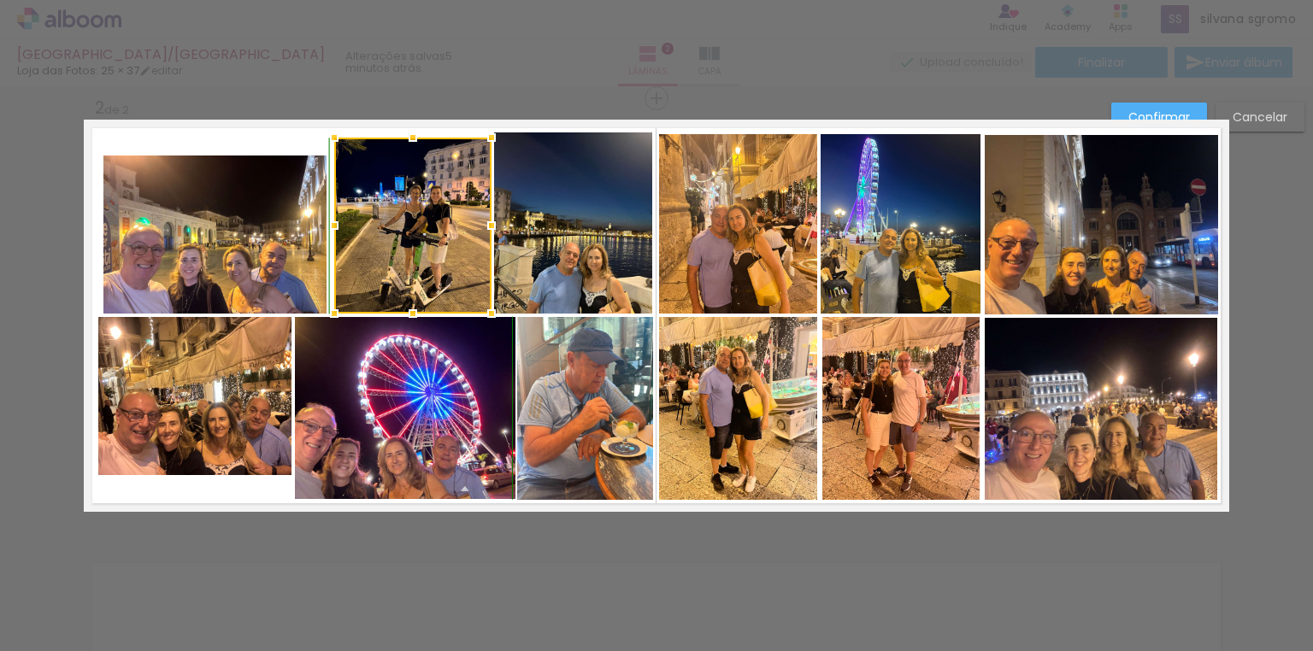
drag, startPoint x: 409, startPoint y: 159, endPoint x: 410, endPoint y: 127, distance: 31.7
click at [410, 127] on div at bounding box center [413, 138] width 34 height 34
click at [421, 187] on quentale-photo at bounding box center [412, 226] width 157 height 176
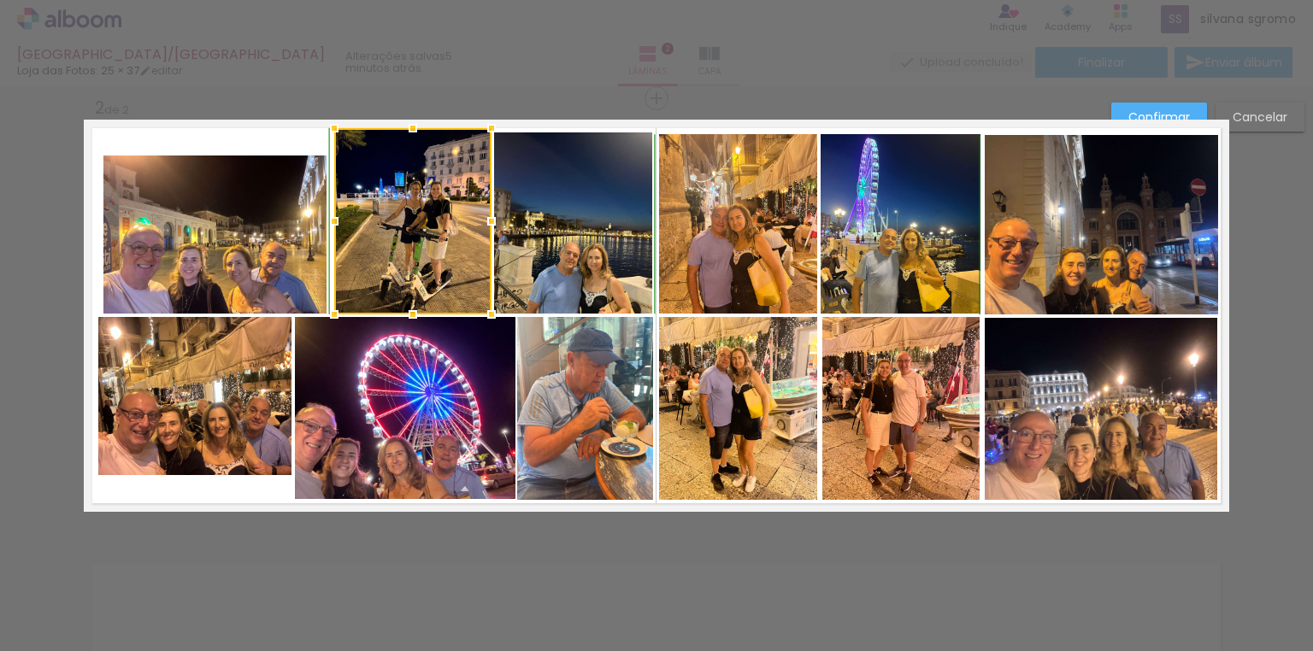
click at [404, 139] on div at bounding box center [413, 128] width 34 height 34
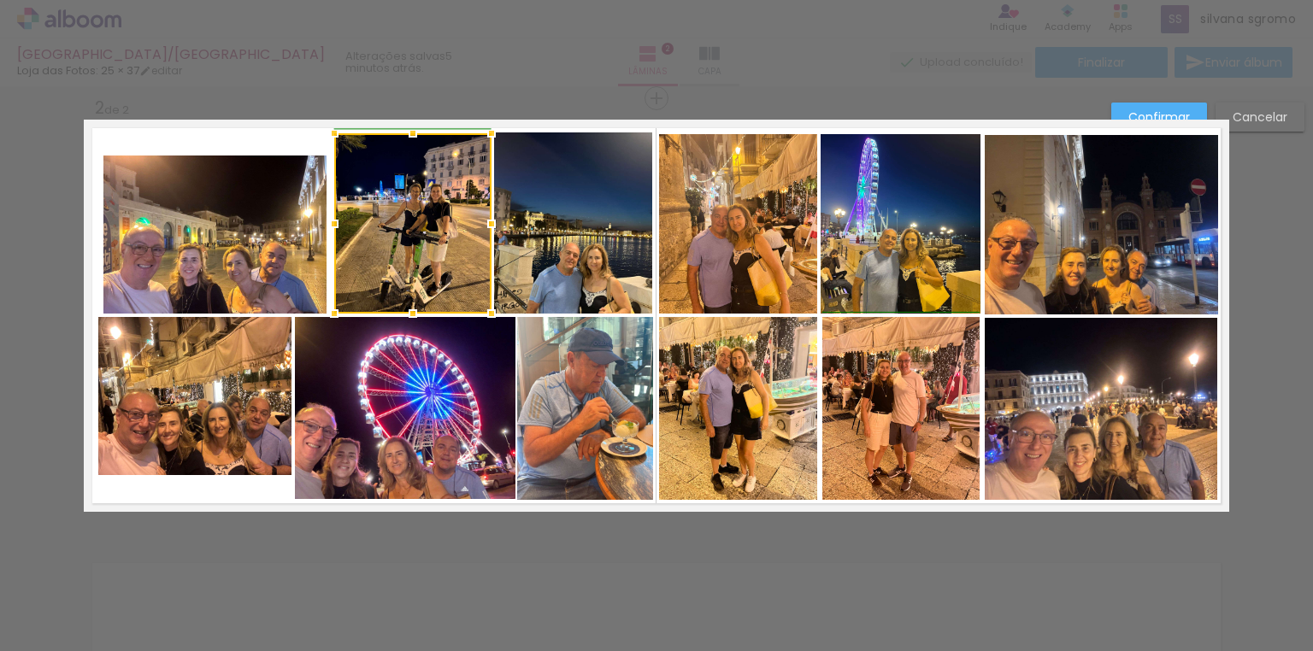
click at [482, 131] on div at bounding box center [491, 133] width 34 height 34
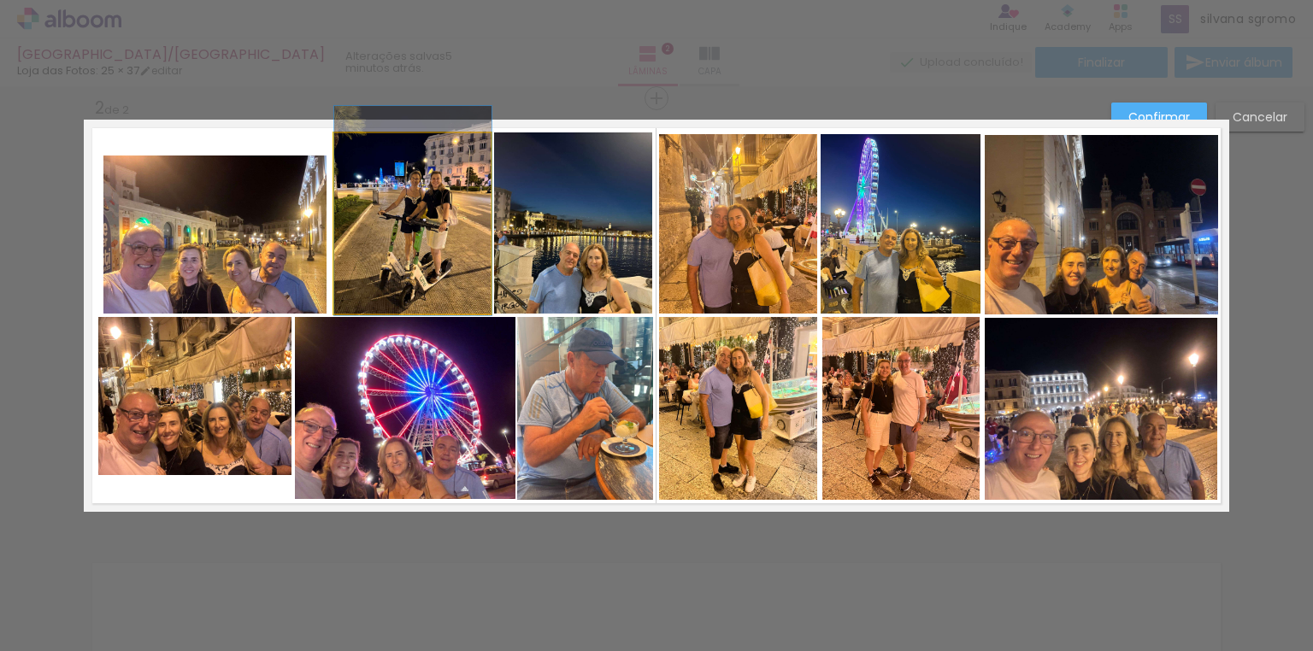
drag, startPoint x: 460, startPoint y: 249, endPoint x: 460, endPoint y: 236, distance: 12.8
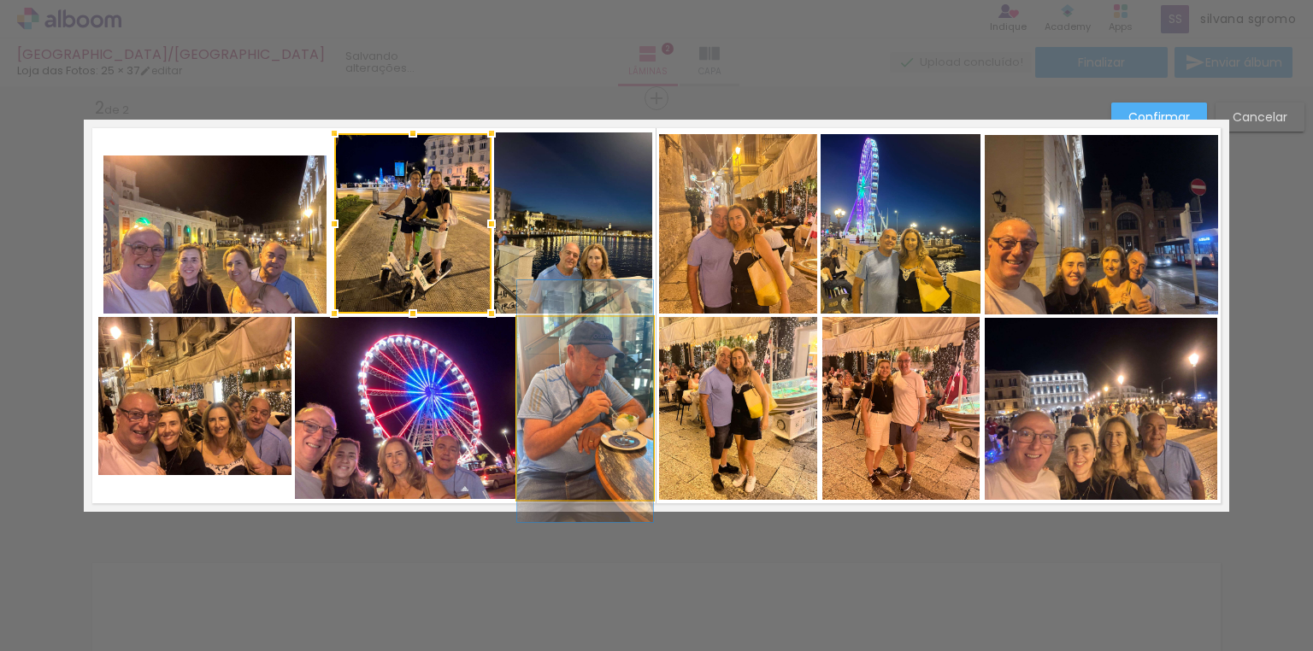
drag, startPoint x: 561, startPoint y: 424, endPoint x: 572, endPoint y: 417, distance: 13.1
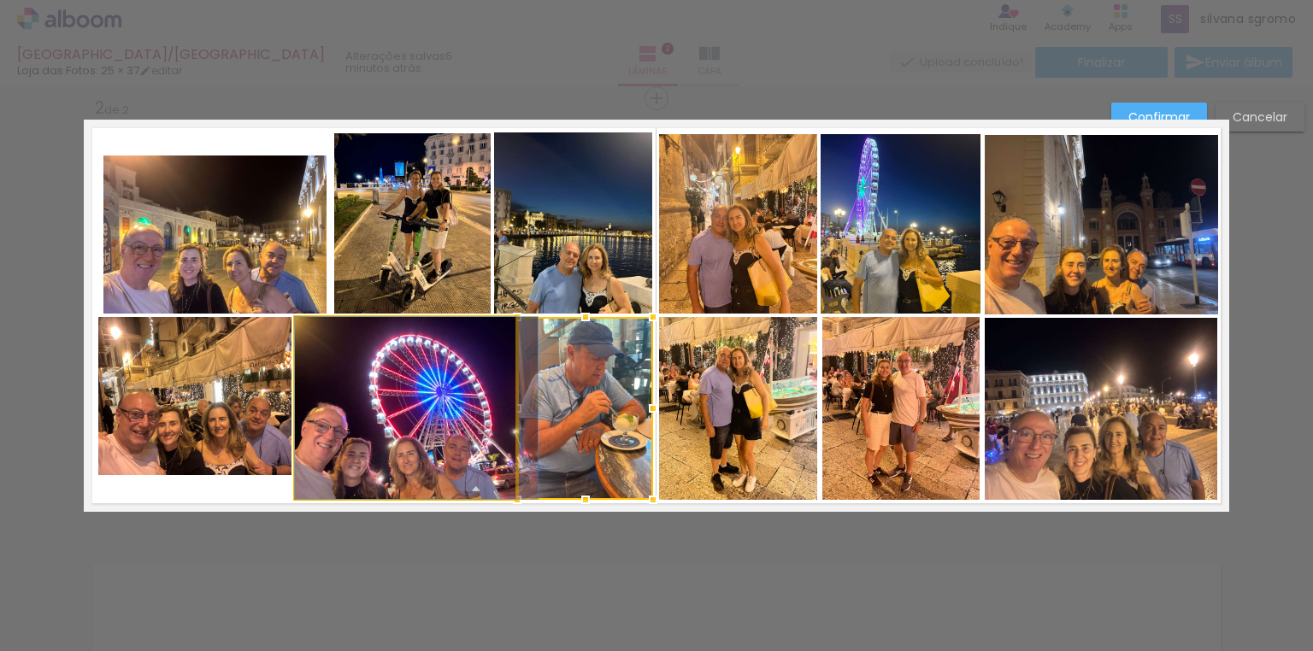
drag, startPoint x: 343, startPoint y: 438, endPoint x: 364, endPoint y: 438, distance: 21.4
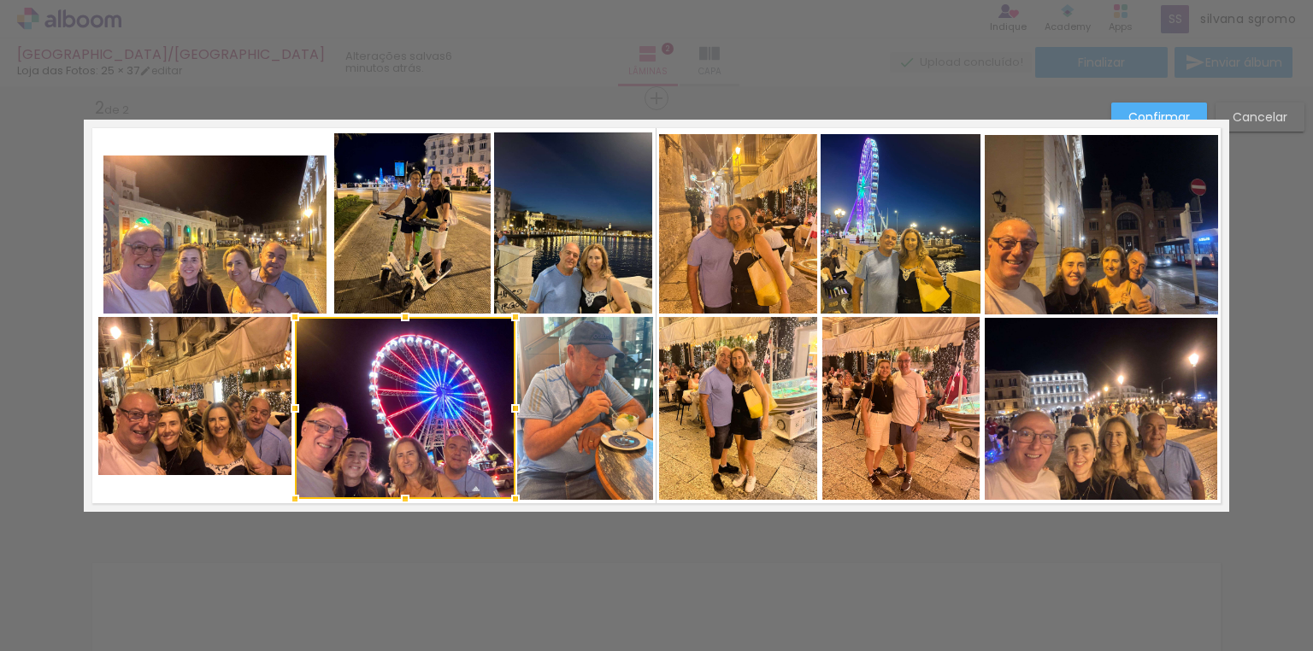
click at [199, 212] on quentale-photo at bounding box center [214, 235] width 223 height 158
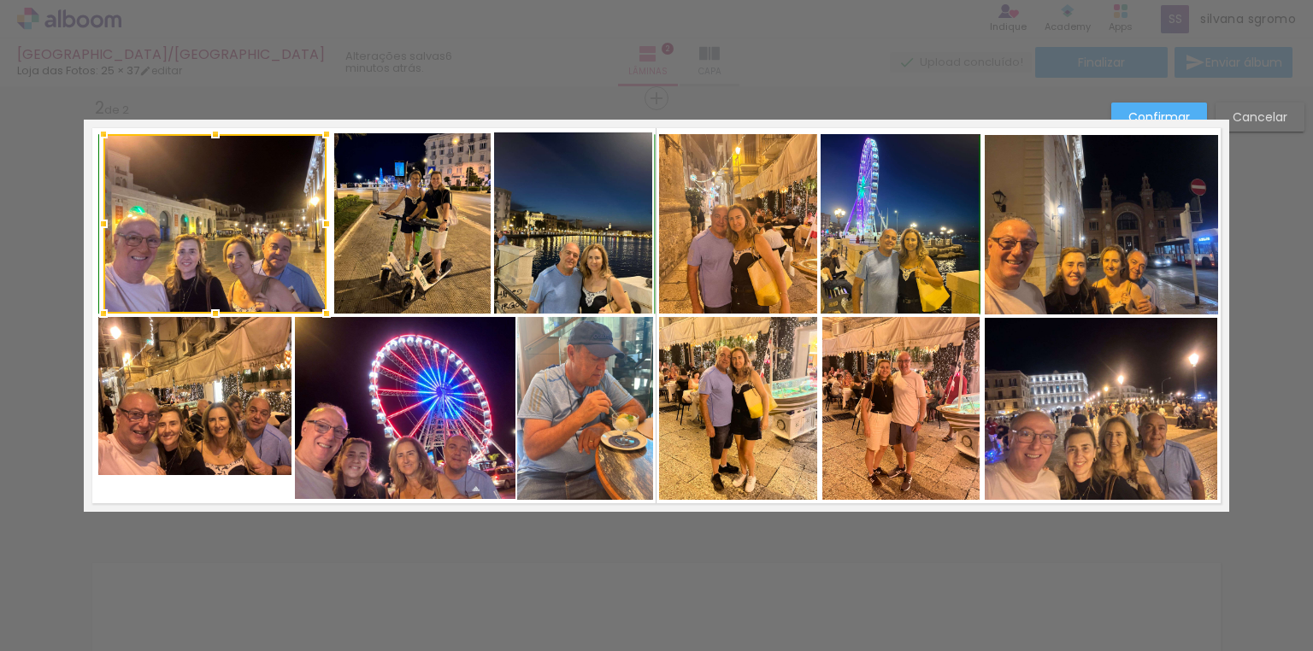
drag, startPoint x: 210, startPoint y: 157, endPoint x: 209, endPoint y: 136, distance: 21.4
click at [209, 136] on div at bounding box center [215, 134] width 34 height 34
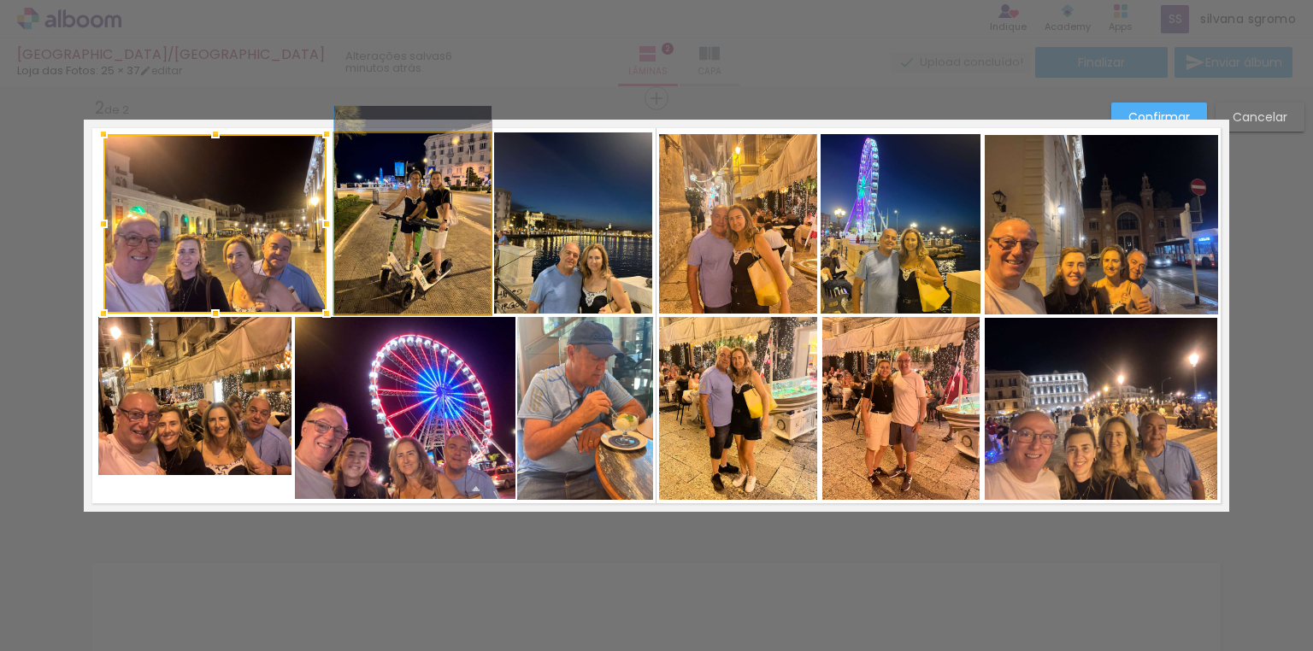
click at [393, 253] on quentale-photo at bounding box center [412, 223] width 157 height 180
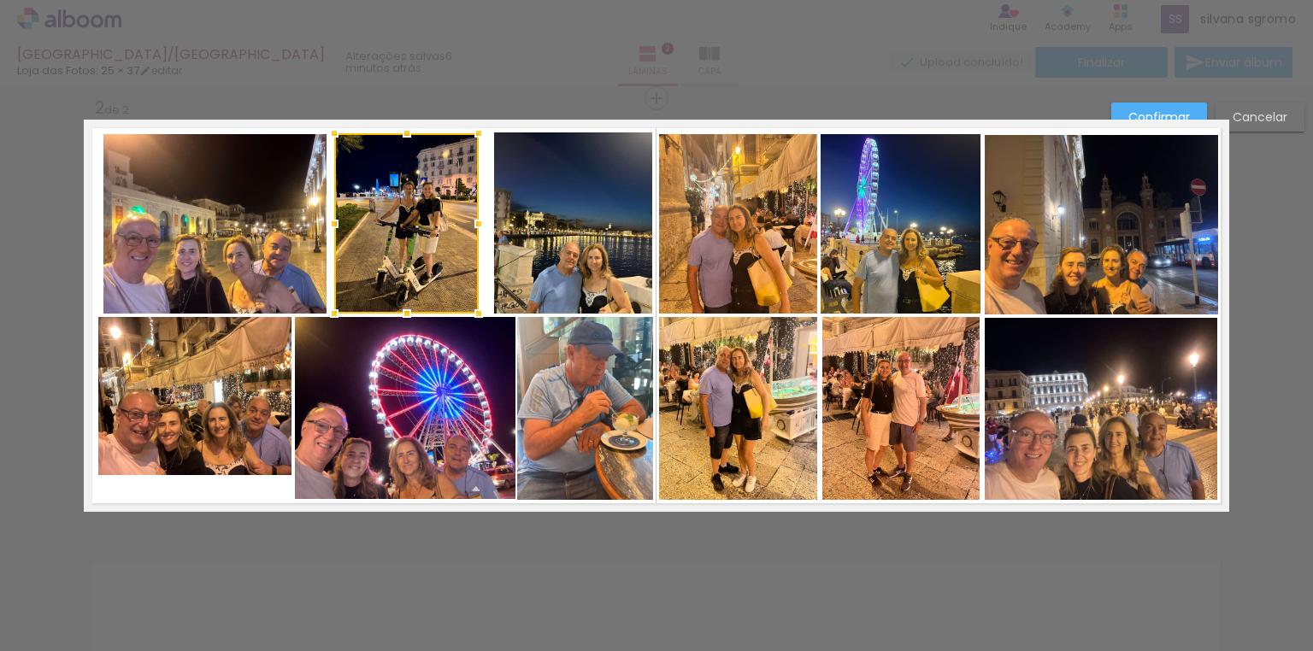
drag, startPoint x: 492, startPoint y: 222, endPoint x: 479, endPoint y: 222, distance: 12.8
click at [479, 222] on div at bounding box center [479, 224] width 34 height 34
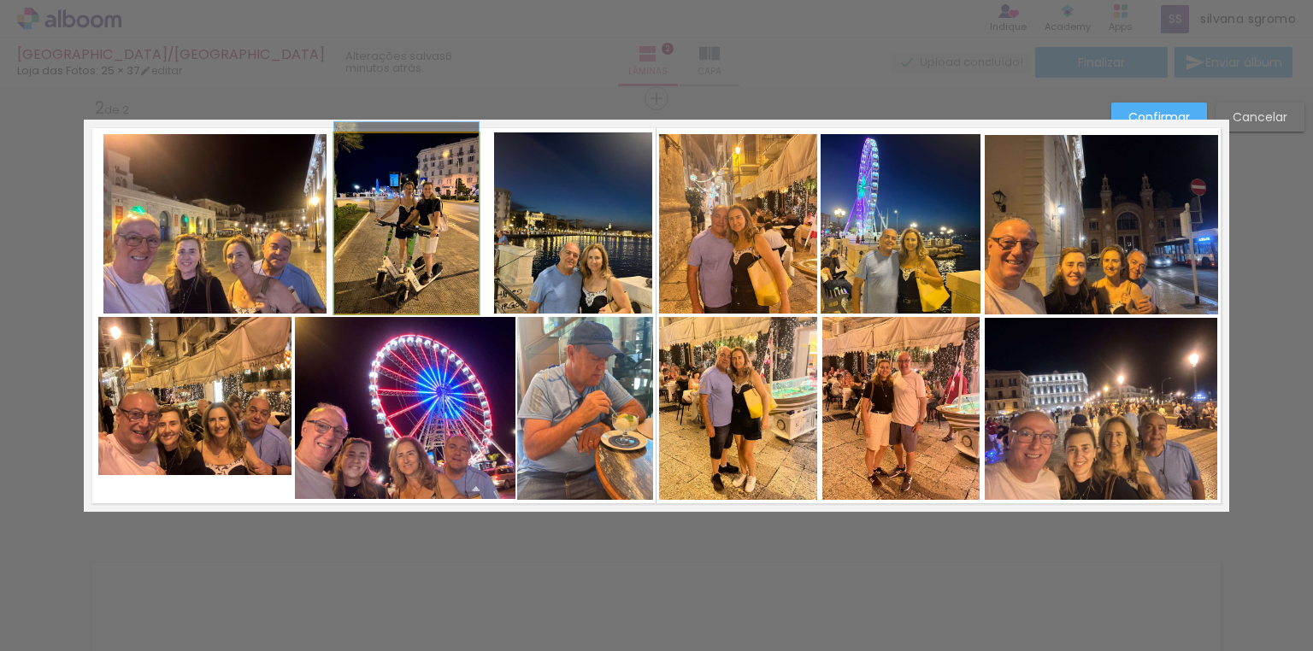
click at [407, 246] on quentale-photo at bounding box center [406, 223] width 144 height 180
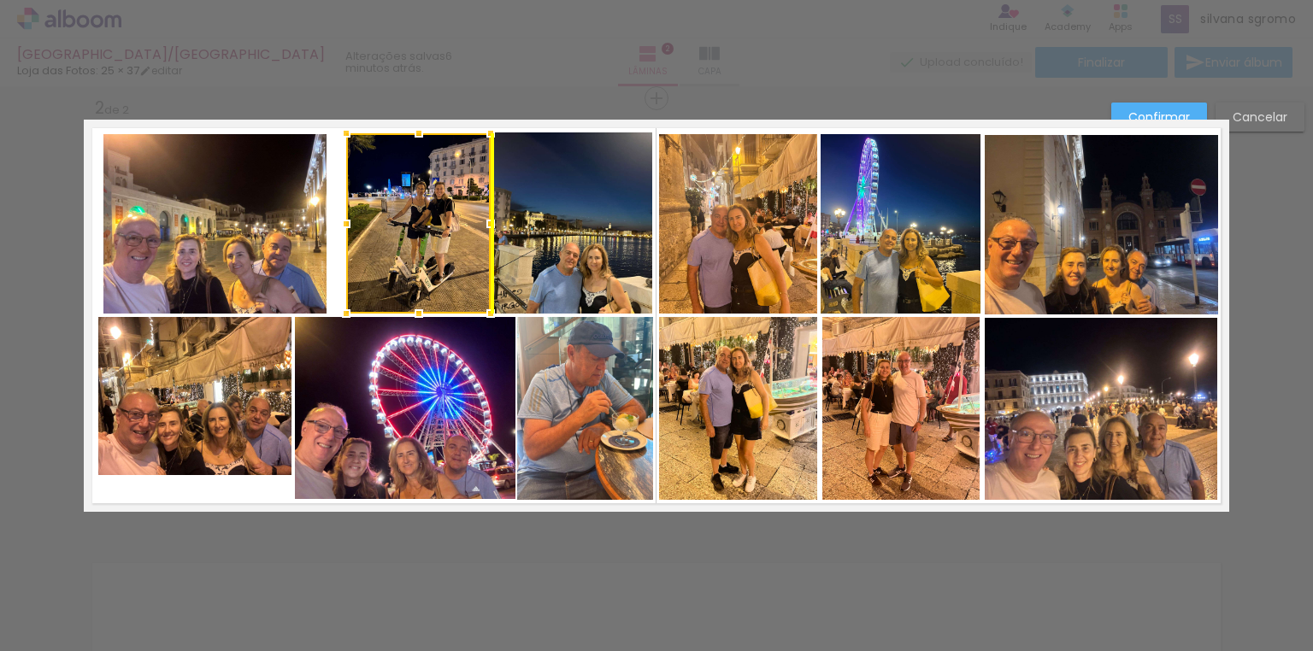
drag, startPoint x: 416, startPoint y: 252, endPoint x: 429, endPoint y: 251, distance: 12.9
click at [429, 251] on div at bounding box center [418, 223] width 144 height 180
click at [289, 252] on quentale-photo at bounding box center [214, 224] width 223 height 180
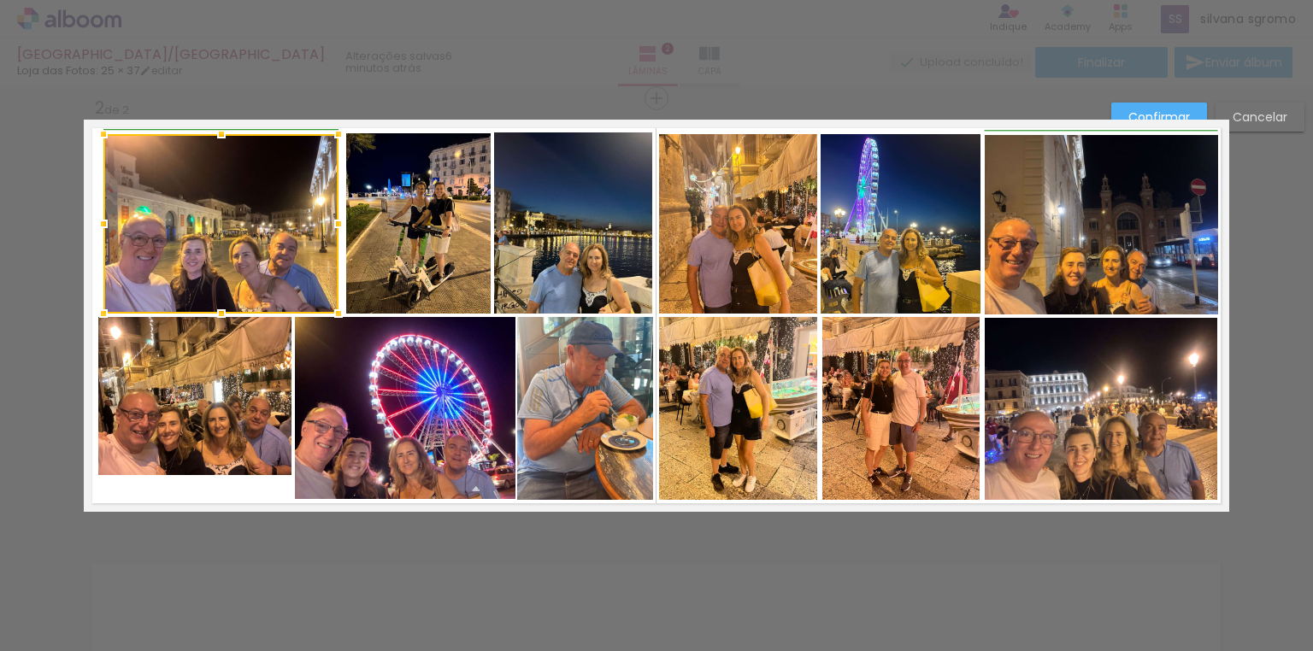
drag, startPoint x: 318, startPoint y: 223, endPoint x: 332, endPoint y: 226, distance: 13.9
click at [332, 226] on div at bounding box center [338, 224] width 34 height 34
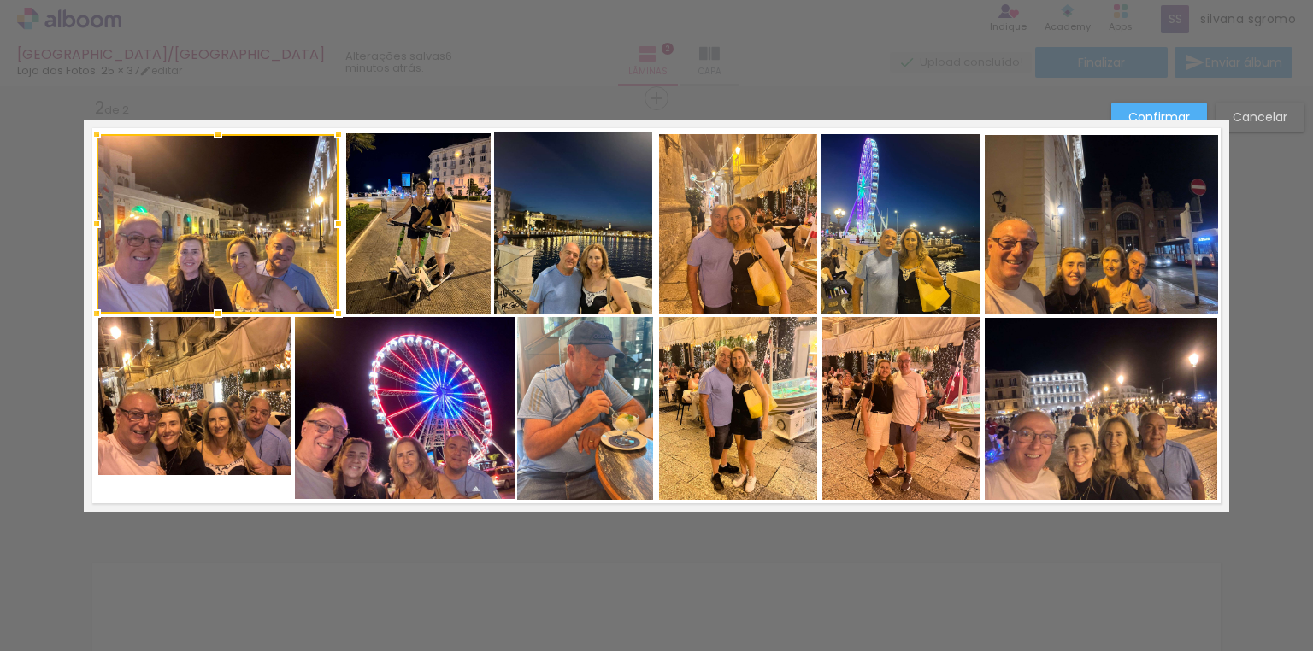
drag, startPoint x: 99, startPoint y: 220, endPoint x: 88, endPoint y: 220, distance: 11.1
click at [88, 220] on div at bounding box center [97, 224] width 34 height 34
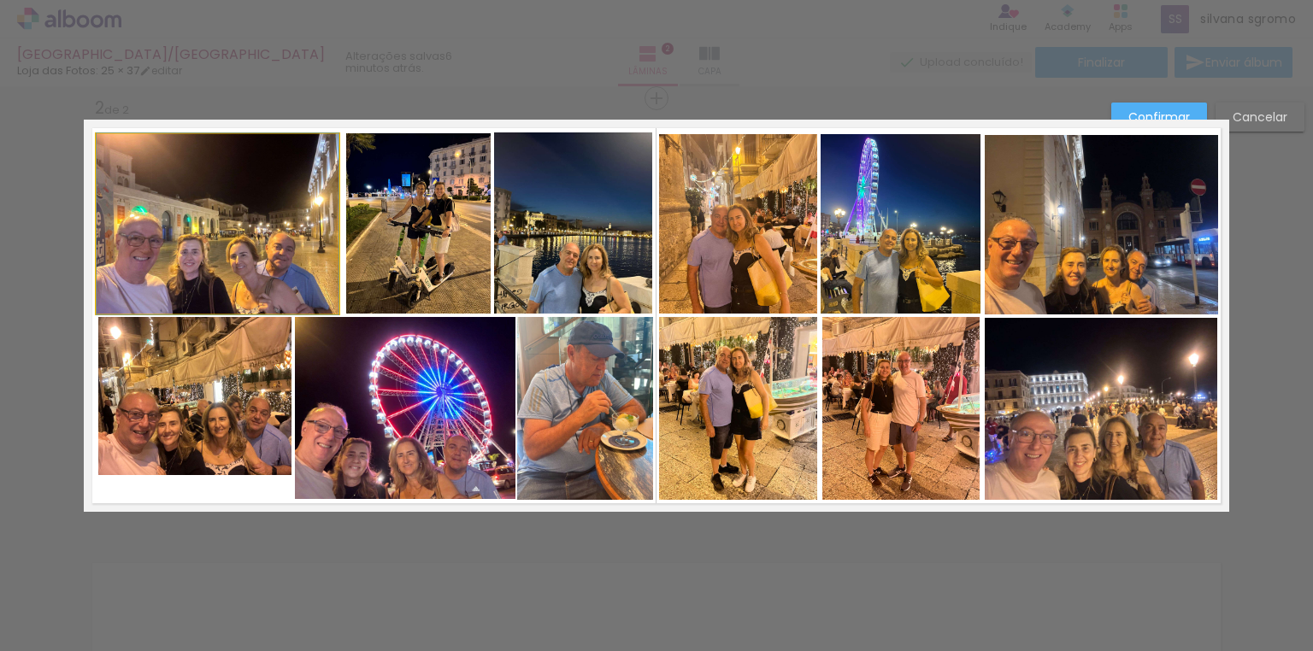
click at [186, 258] on quentale-photo at bounding box center [218, 224] width 242 height 180
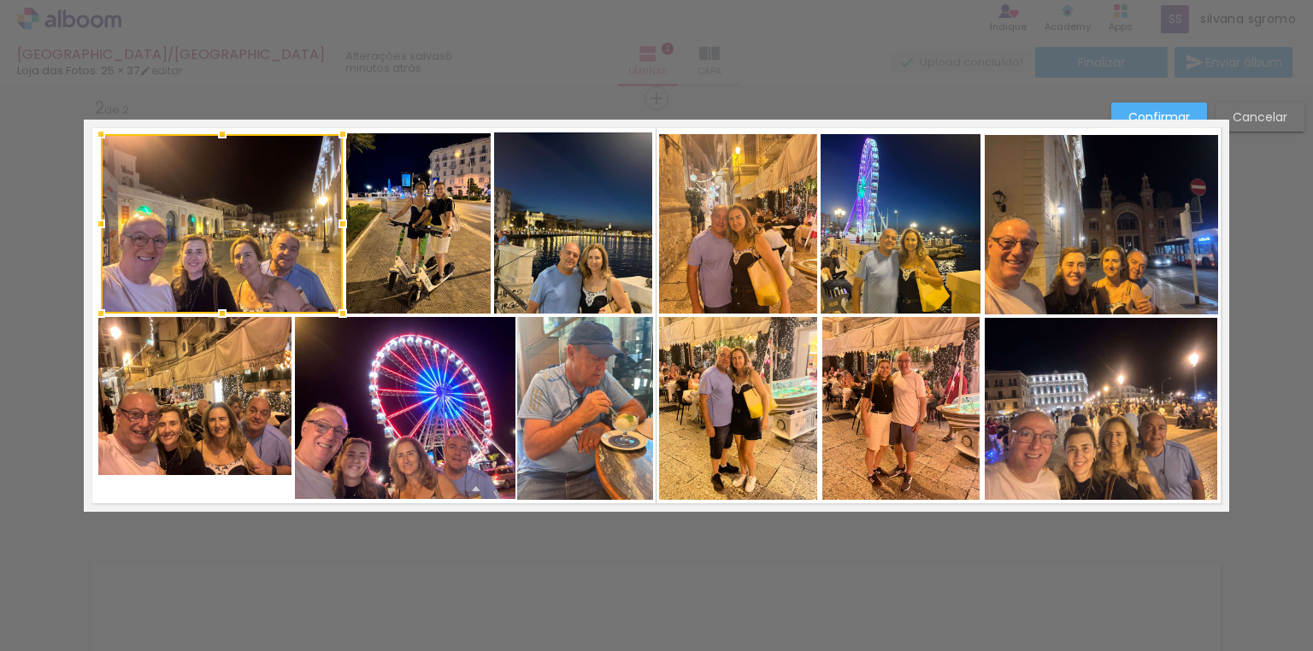
click at [204, 260] on div at bounding box center [222, 224] width 242 height 180
click at [192, 422] on quentale-photo at bounding box center [194, 396] width 193 height 158
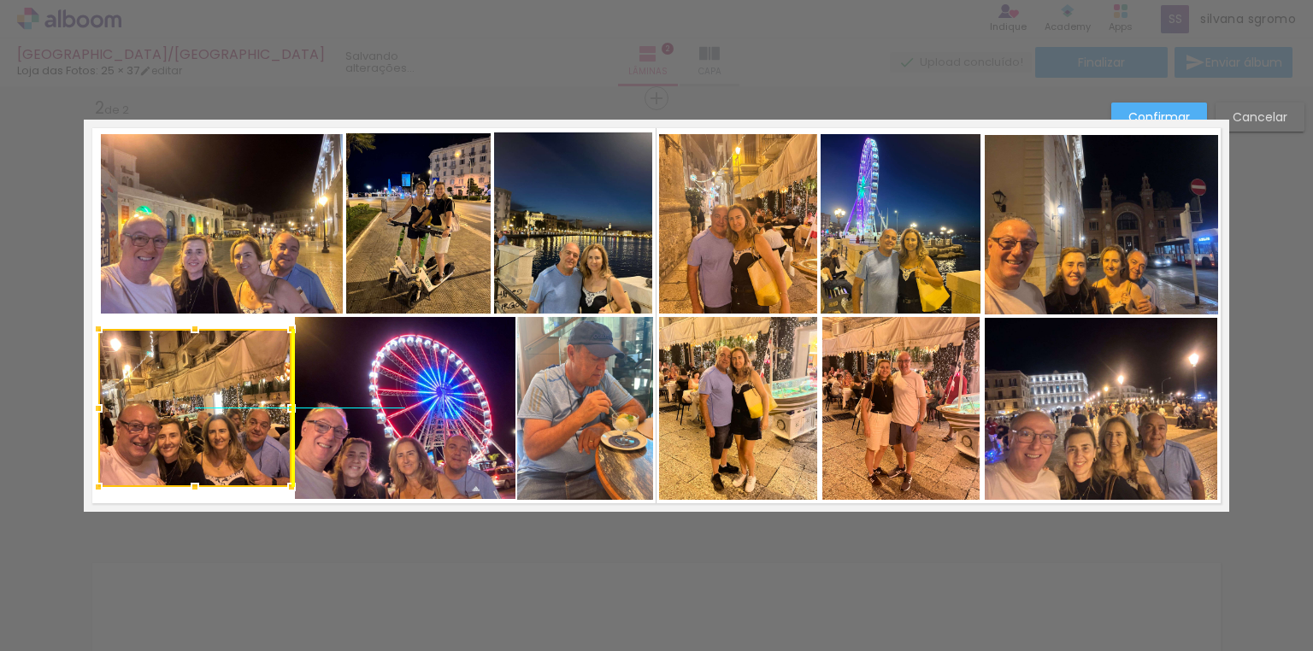
drag, startPoint x: 201, startPoint y: 418, endPoint x: 197, endPoint y: 434, distance: 16.6
click at [197, 434] on div at bounding box center [194, 408] width 193 height 158
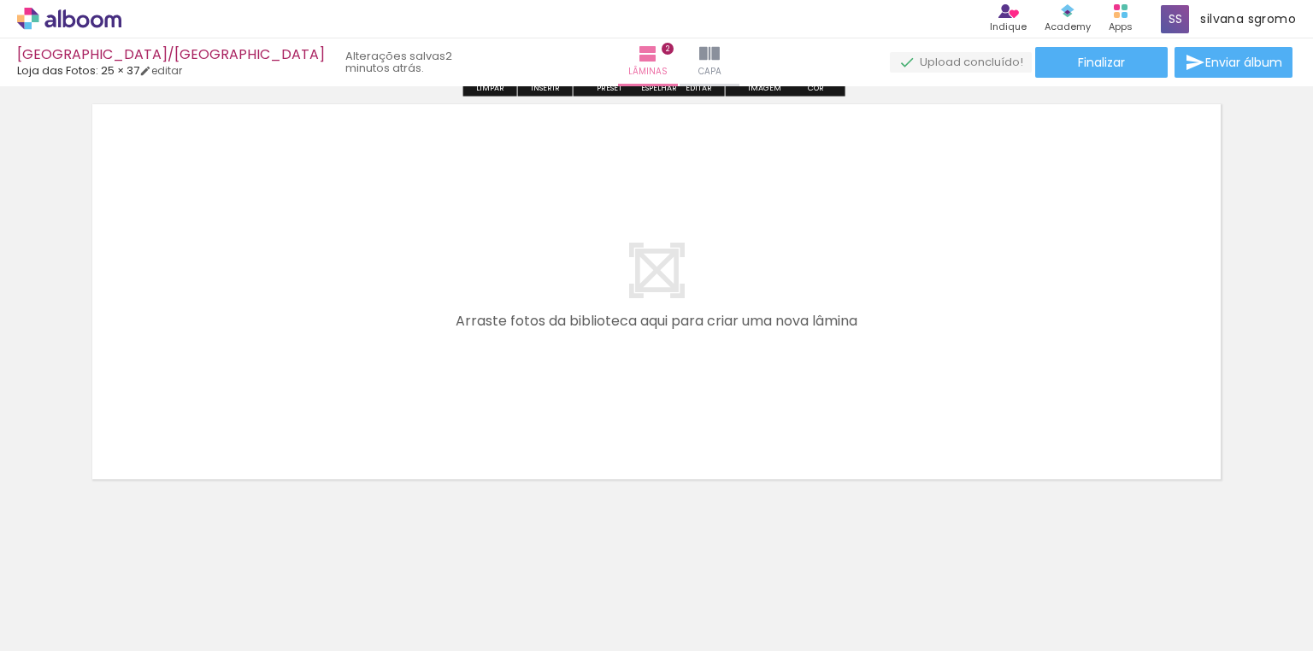
scroll to position [913, 0]
click at [62, 627] on span "Adicionar Fotos" at bounding box center [60, 628] width 51 height 19
click at [0, 0] on input "file" at bounding box center [0, 0] width 0 height 0
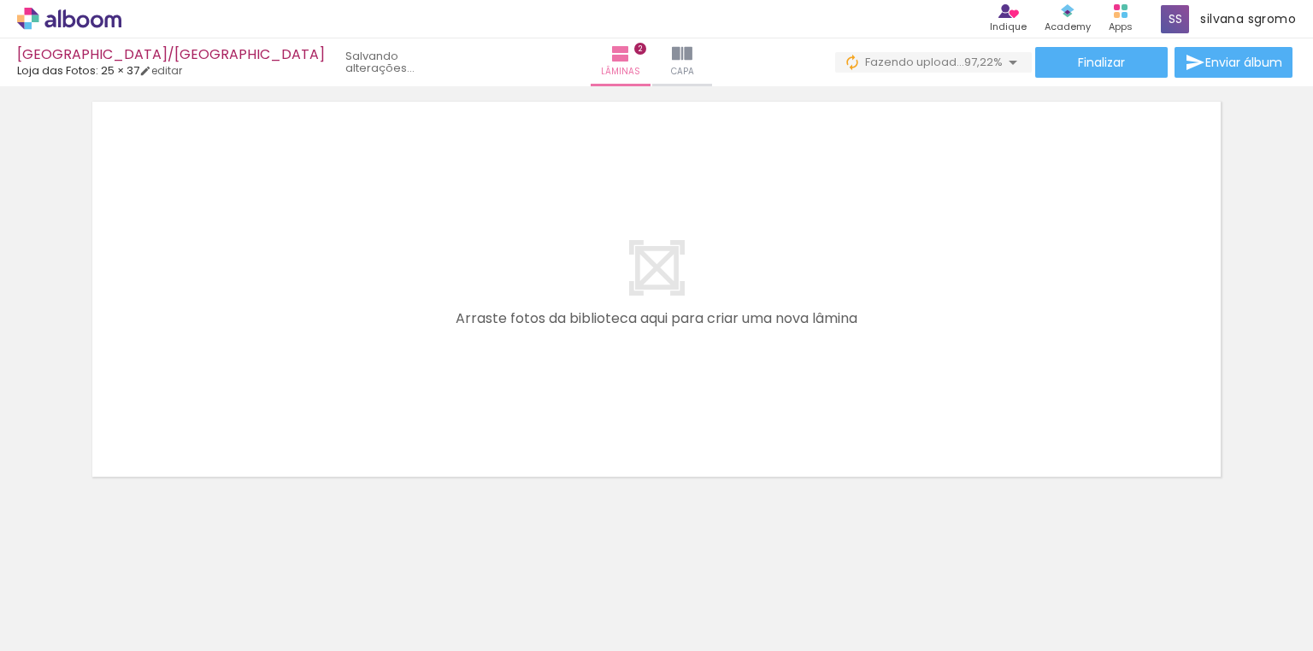
scroll to position [0, 2278]
click at [68, 626] on span "Adicionar Fotos" at bounding box center [60, 628] width 51 height 19
click at [0, 0] on input "file" at bounding box center [0, 0] width 0 height 0
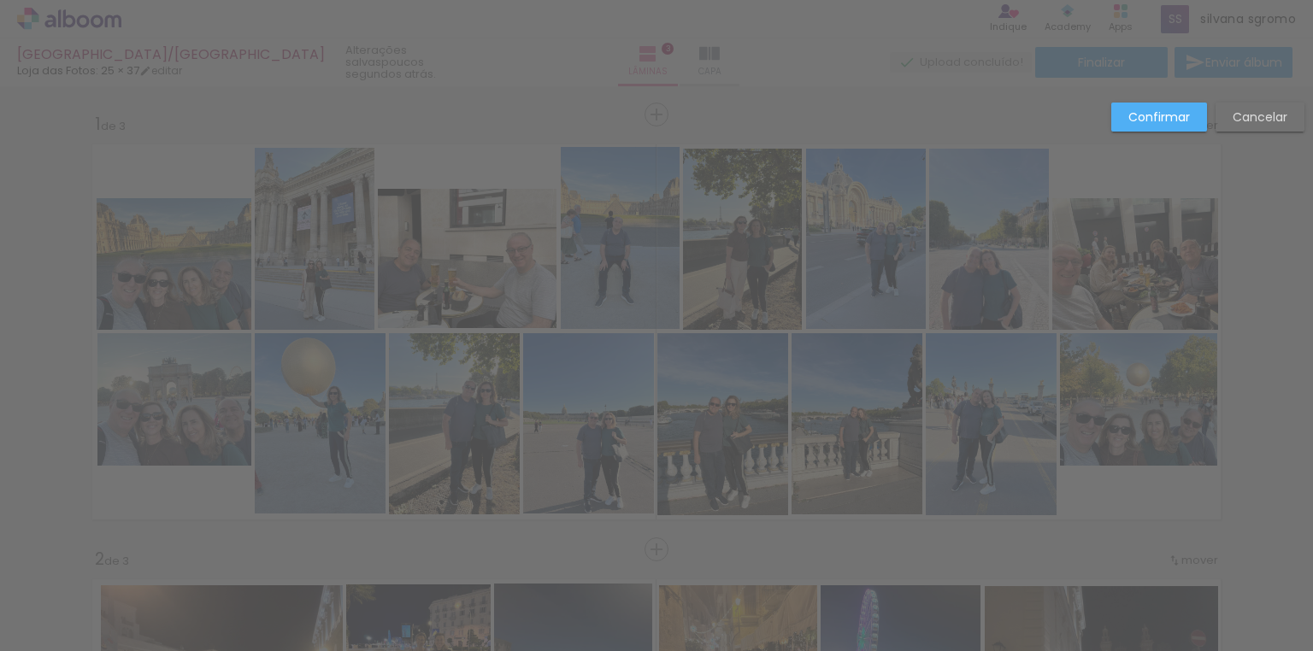
scroll to position [887, 0]
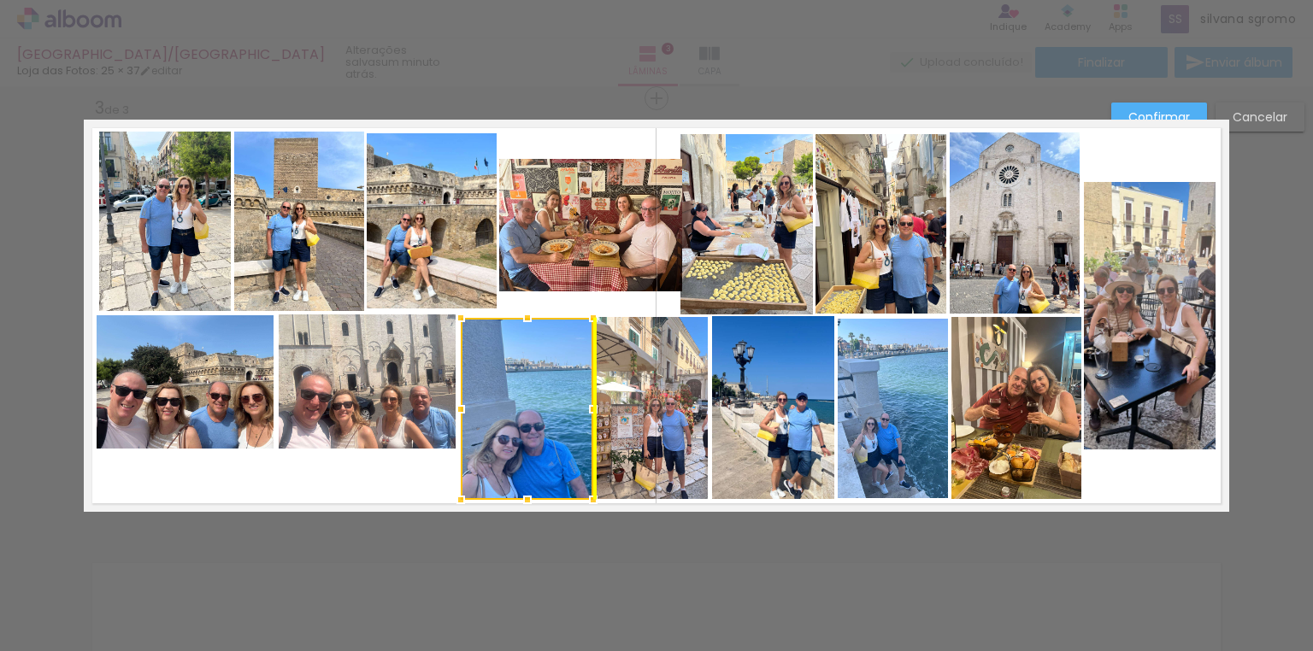
click at [527, 399] on div at bounding box center [527, 409] width 133 height 182
click at [318, 239] on quentale-photo at bounding box center [299, 222] width 130 height 180
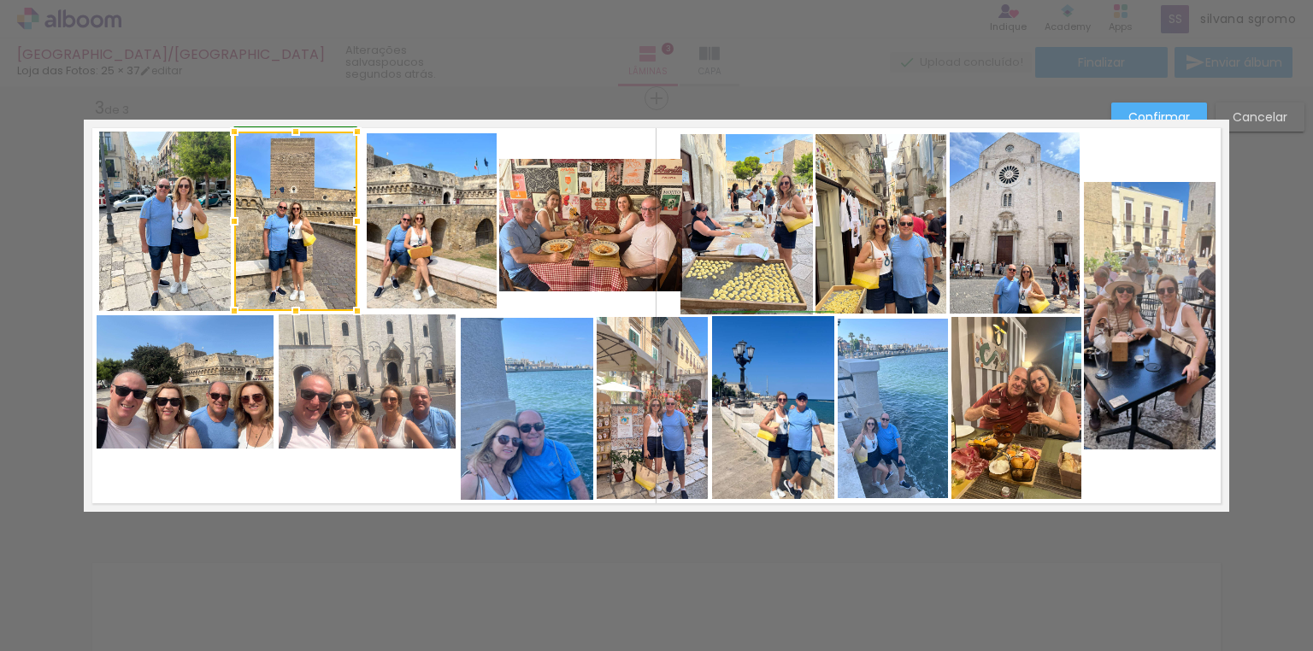
click at [356, 218] on div at bounding box center [357, 221] width 34 height 34
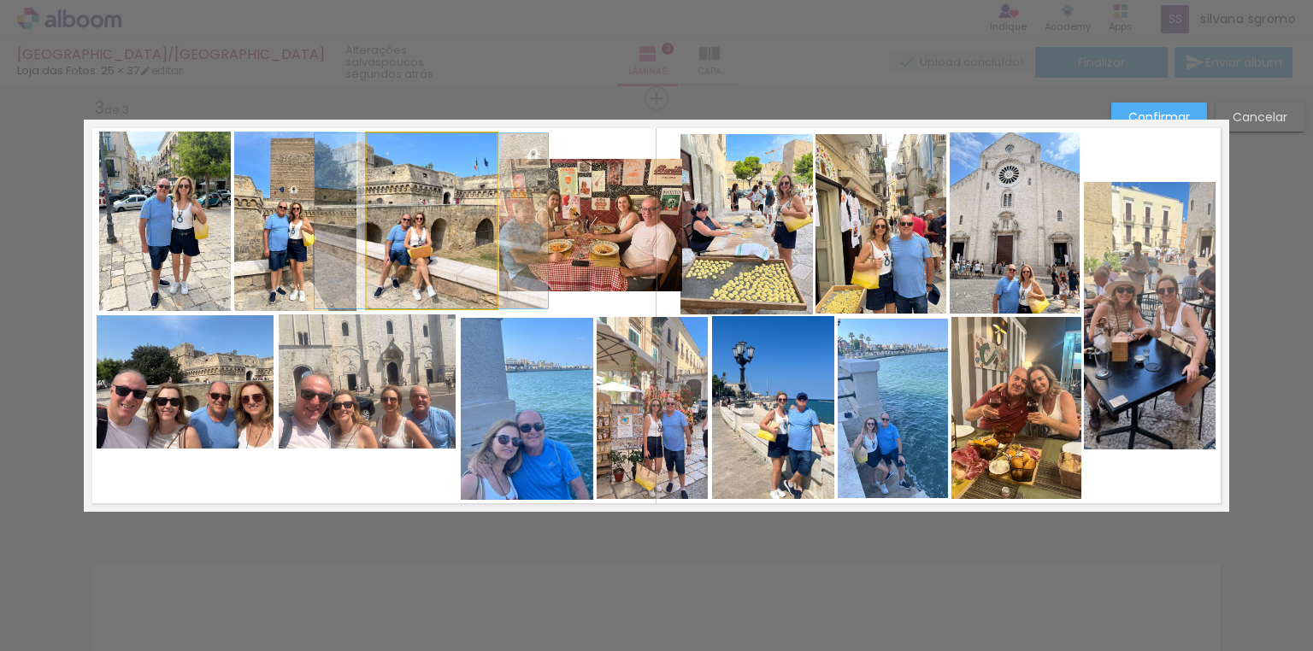
click at [417, 246] on quentale-photo at bounding box center [432, 220] width 130 height 175
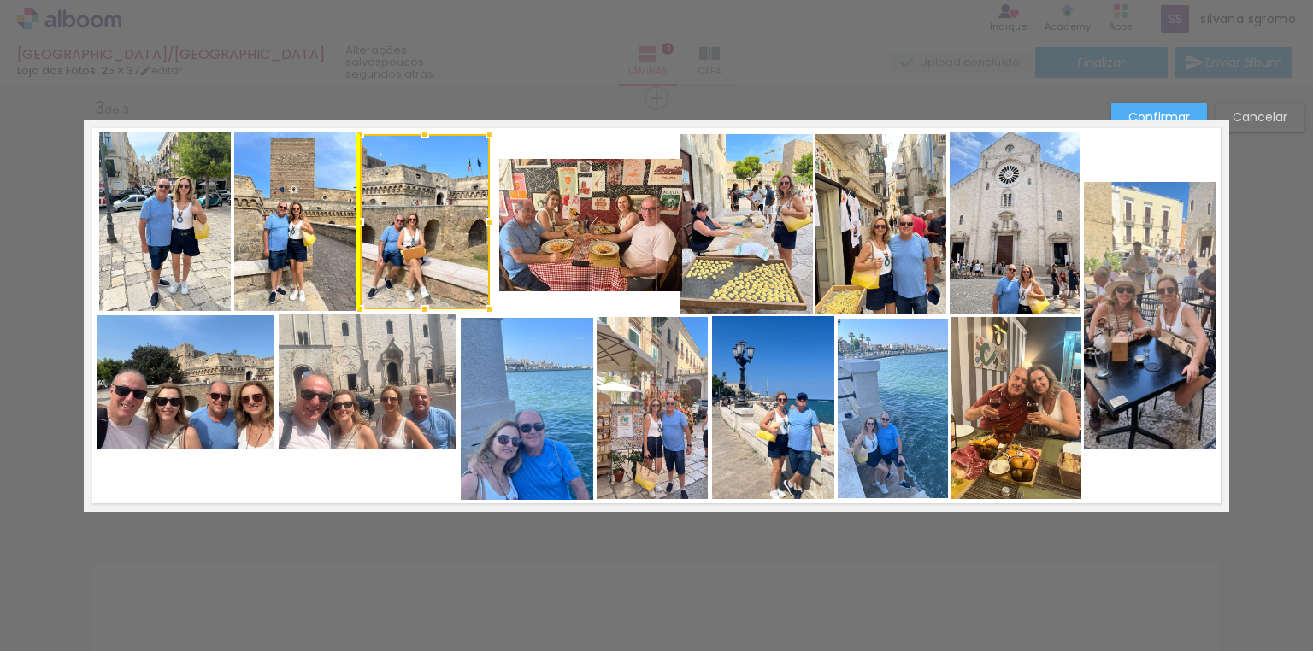
click at [421, 256] on div at bounding box center [425, 221] width 130 height 175
click at [543, 244] on quentale-photo at bounding box center [590, 225] width 183 height 133
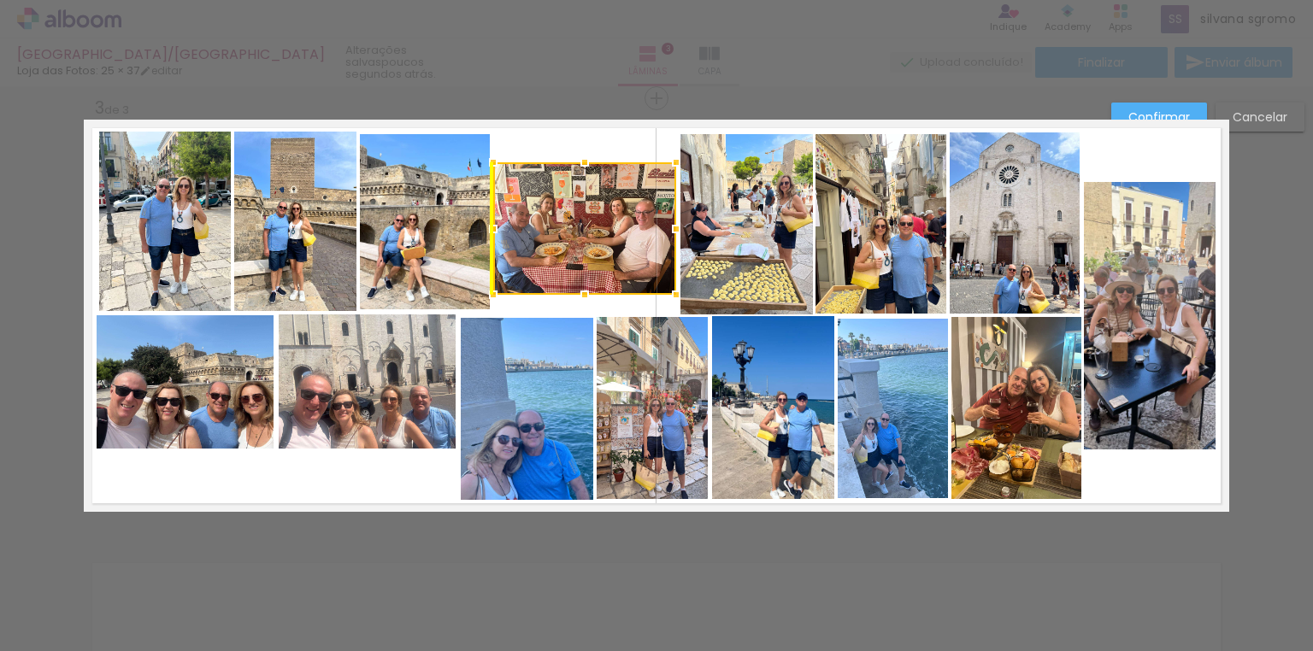
click at [547, 252] on div at bounding box center [584, 228] width 183 height 133
click at [537, 296] on quentale-layouter at bounding box center [657, 316] width 1146 height 392
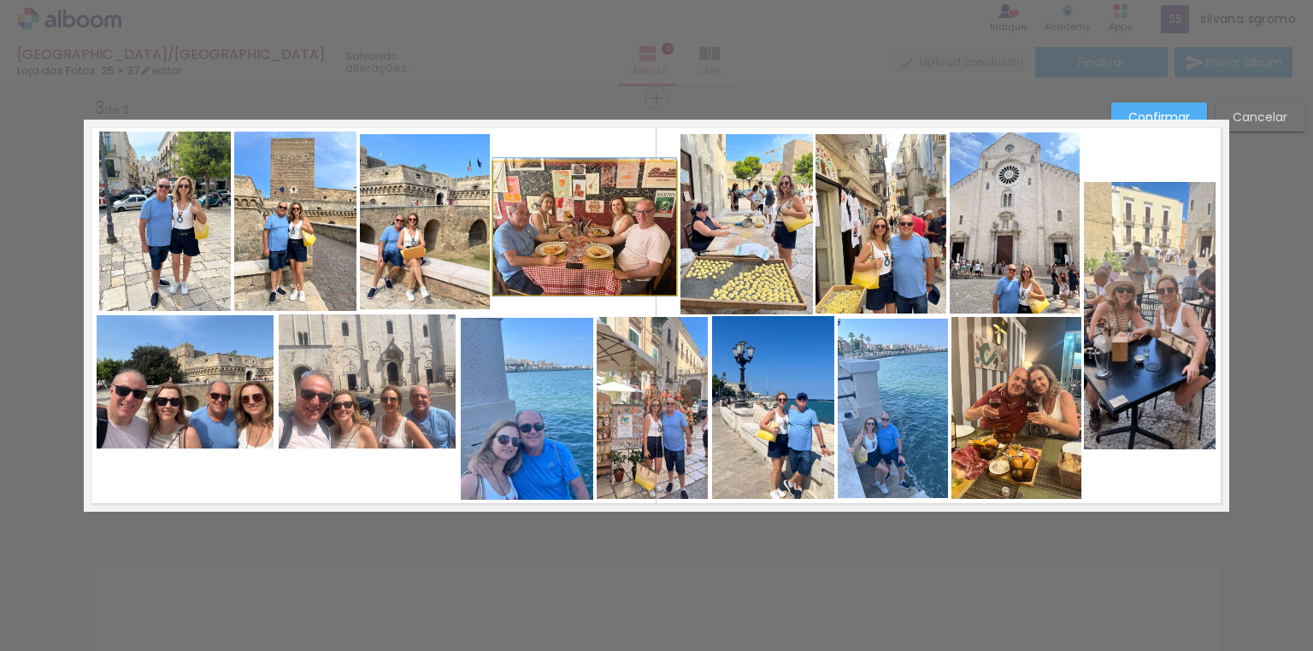
drag, startPoint x: 526, startPoint y: 245, endPoint x: 537, endPoint y: 244, distance: 11.1
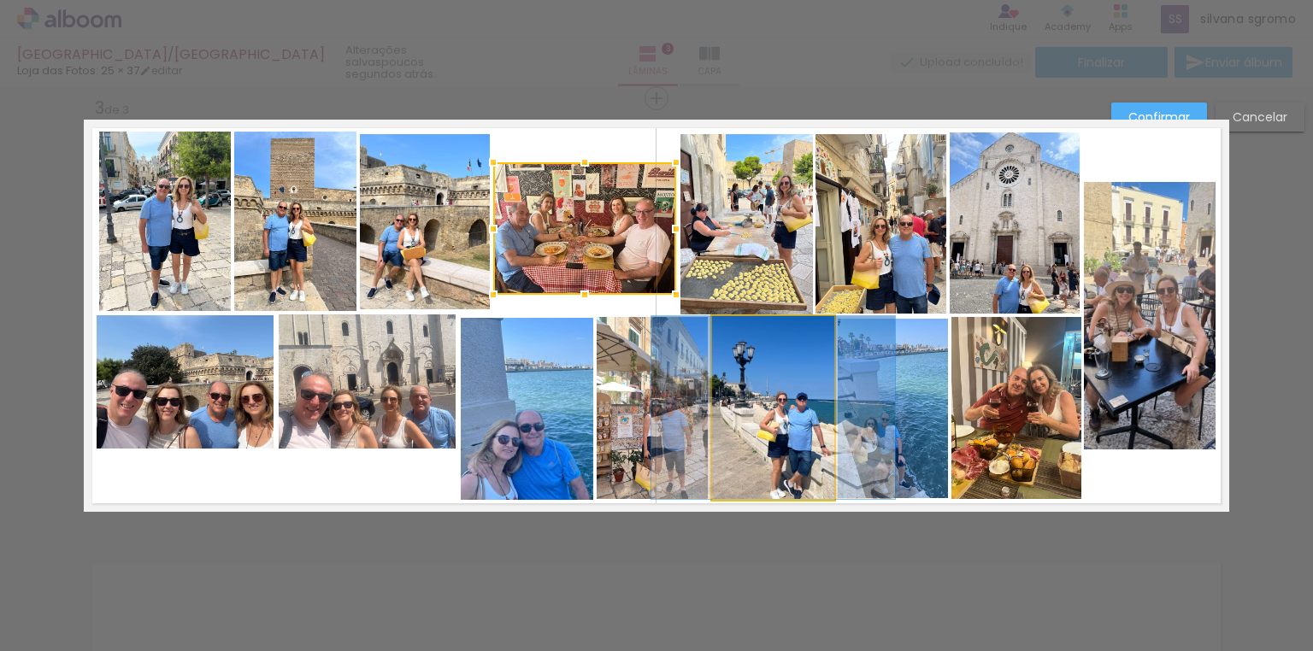
click at [783, 382] on quentale-photo at bounding box center [773, 407] width 122 height 183
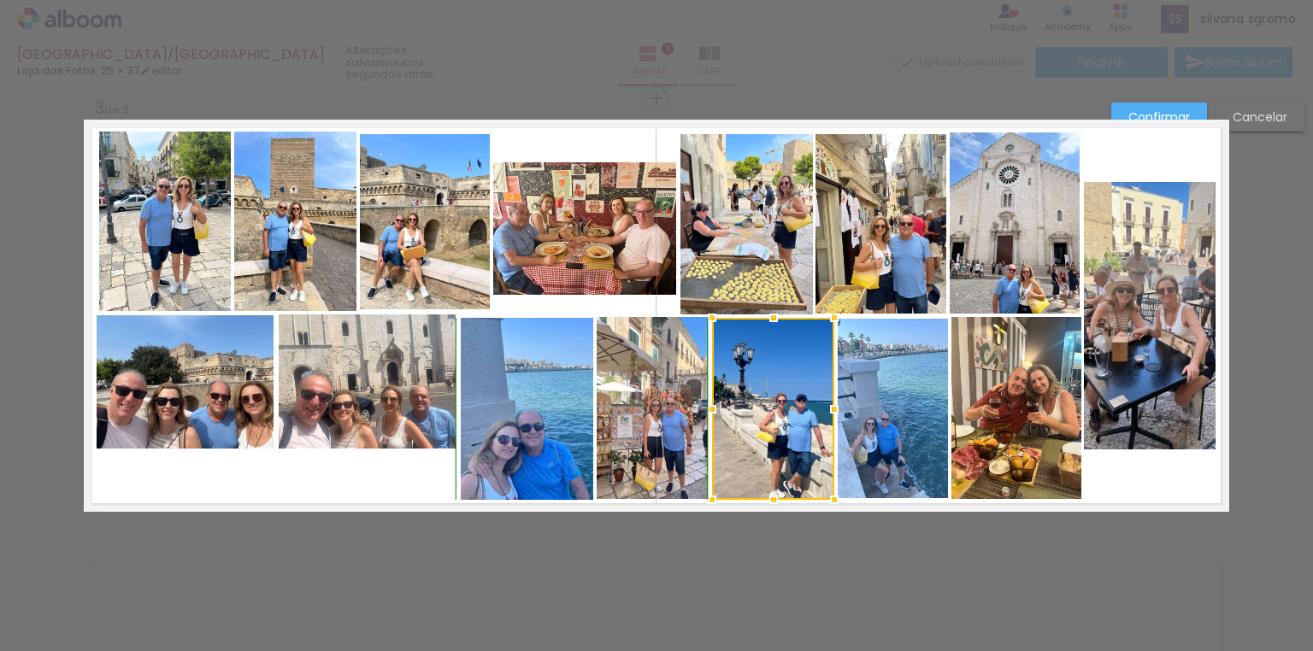
click at [769, 316] on div at bounding box center [774, 318] width 34 height 34
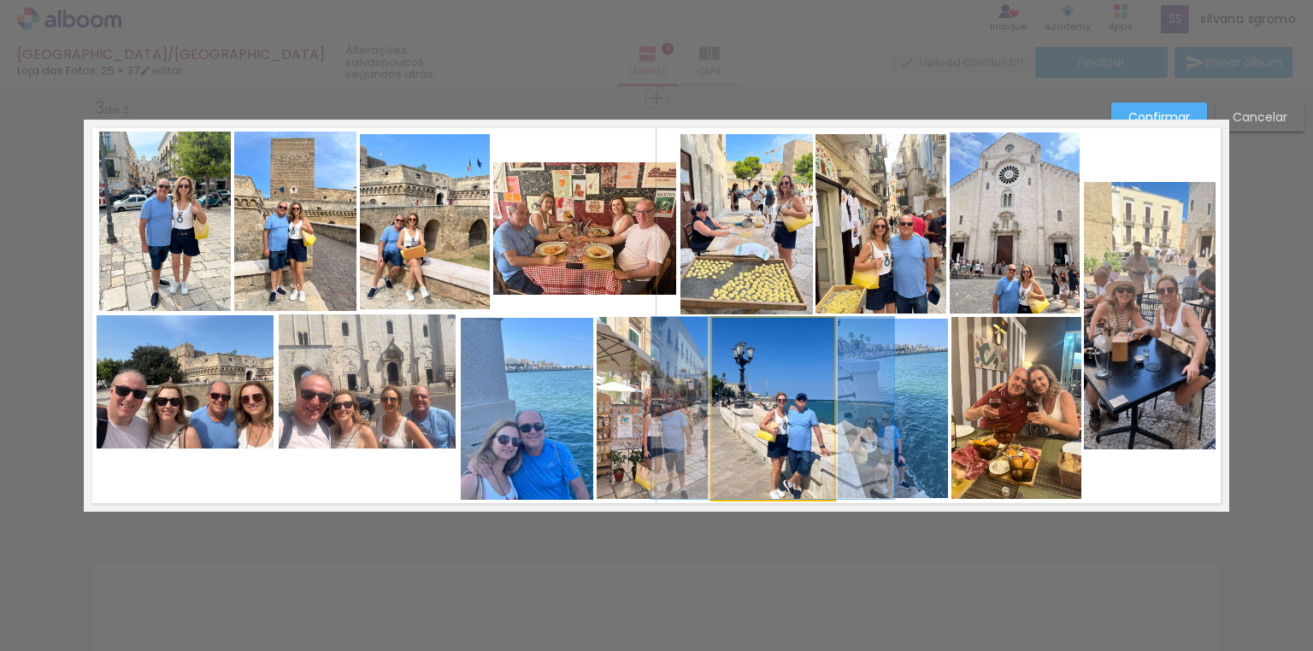
drag, startPoint x: 794, startPoint y: 450, endPoint x: 794, endPoint y: 427, distance: 22.2
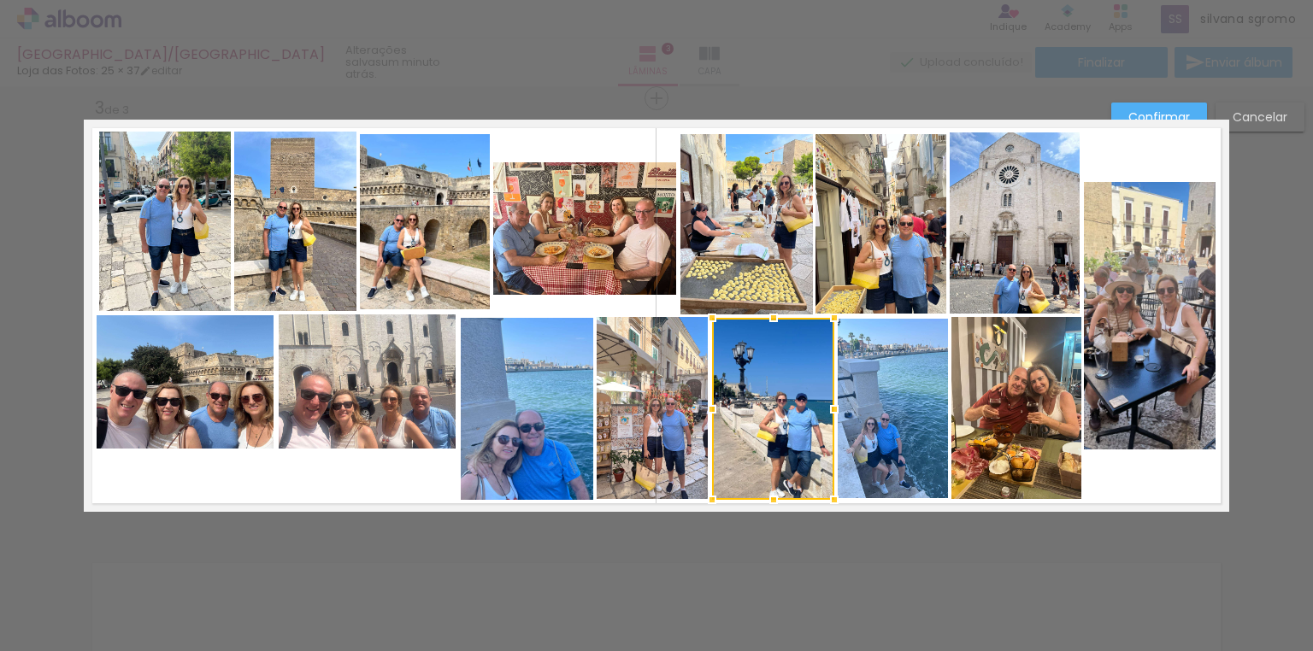
click at [517, 362] on quentale-photo at bounding box center [527, 409] width 133 height 182
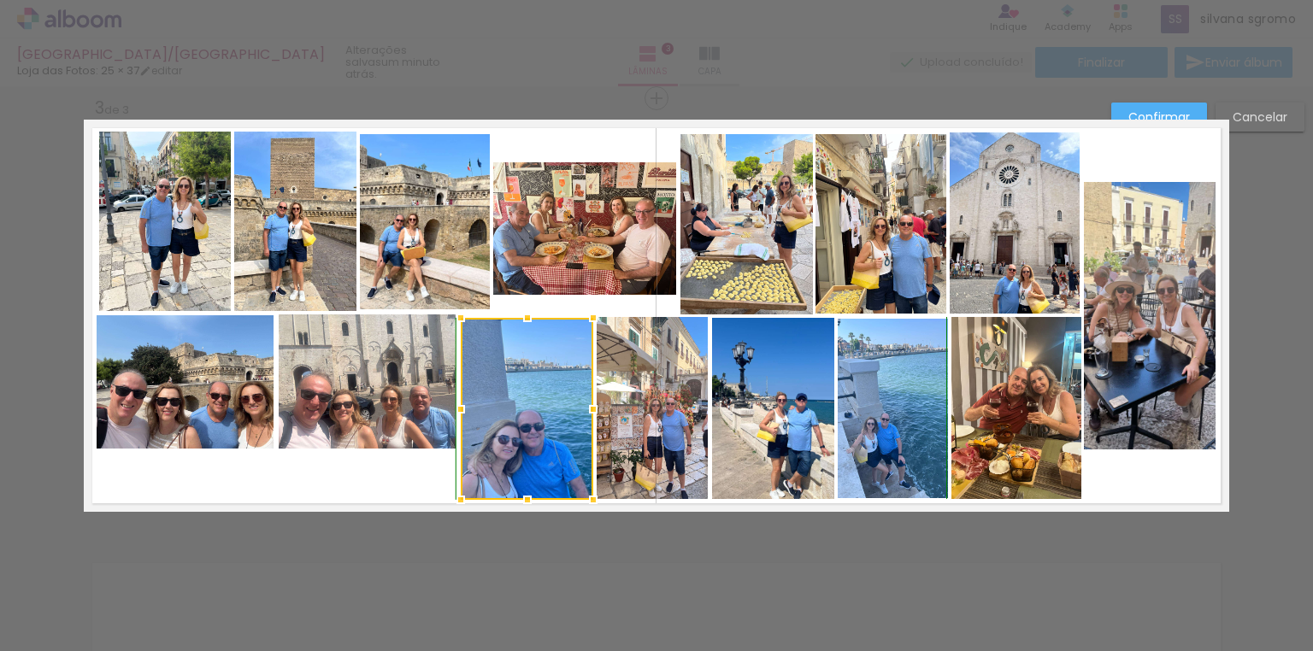
click at [520, 311] on div at bounding box center [527, 318] width 34 height 34
click at [509, 361] on quentale-photo at bounding box center [527, 409] width 133 height 182
click at [454, 314] on div at bounding box center [461, 316] width 34 height 34
click at [509, 359] on quentale-photo at bounding box center [527, 408] width 133 height 184
click at [523, 313] on div at bounding box center [527, 314] width 34 height 34
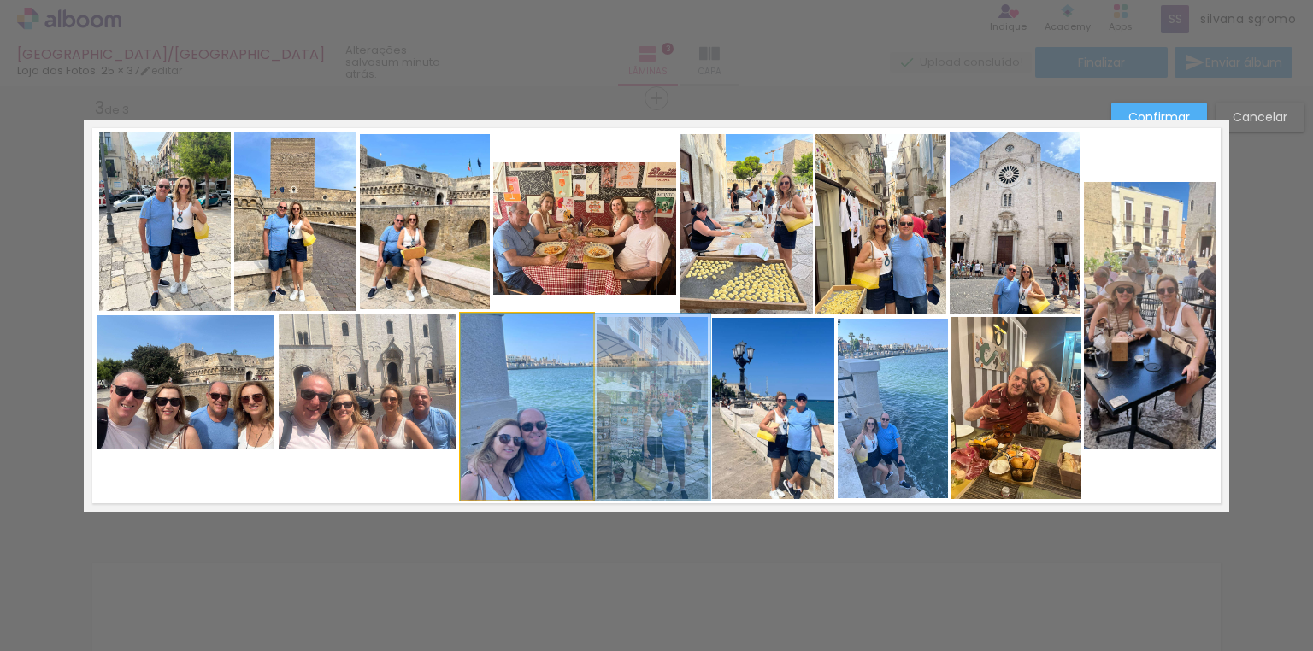
click at [522, 352] on quentale-photo at bounding box center [527, 407] width 133 height 187
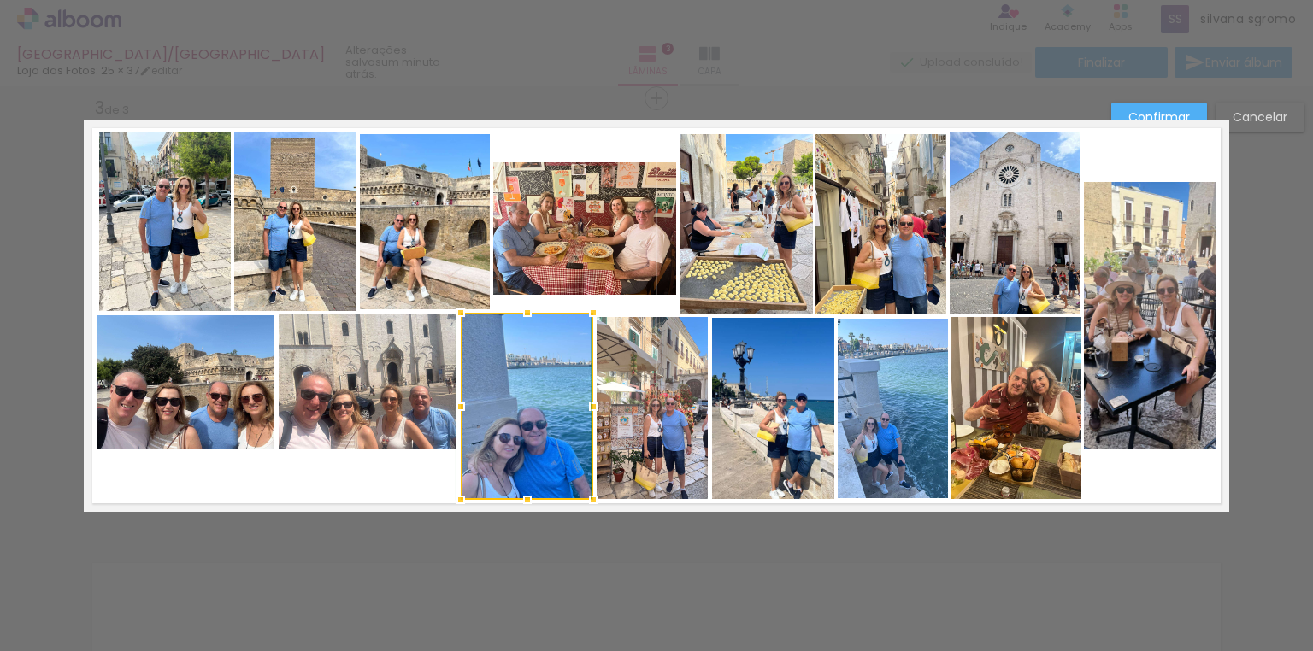
click at [522, 319] on div at bounding box center [527, 313] width 34 height 34
click at [522, 317] on div at bounding box center [527, 318] width 34 height 34
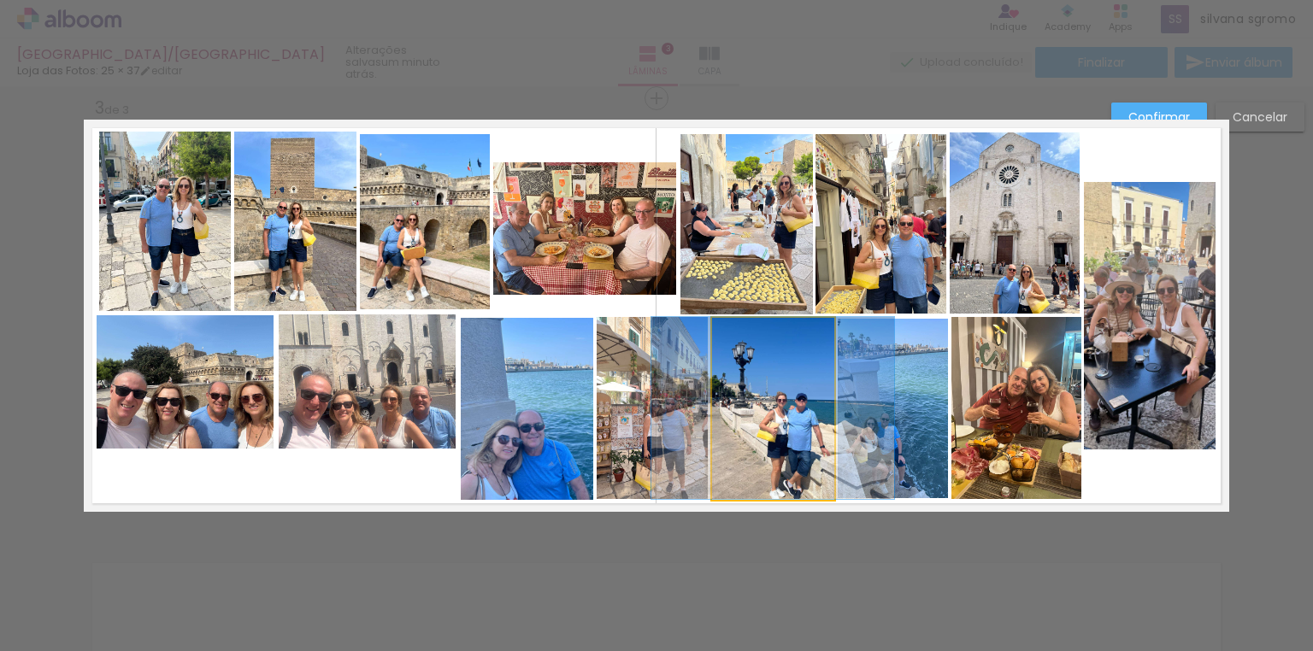
click at [754, 469] on quentale-photo at bounding box center [773, 409] width 122 height 182
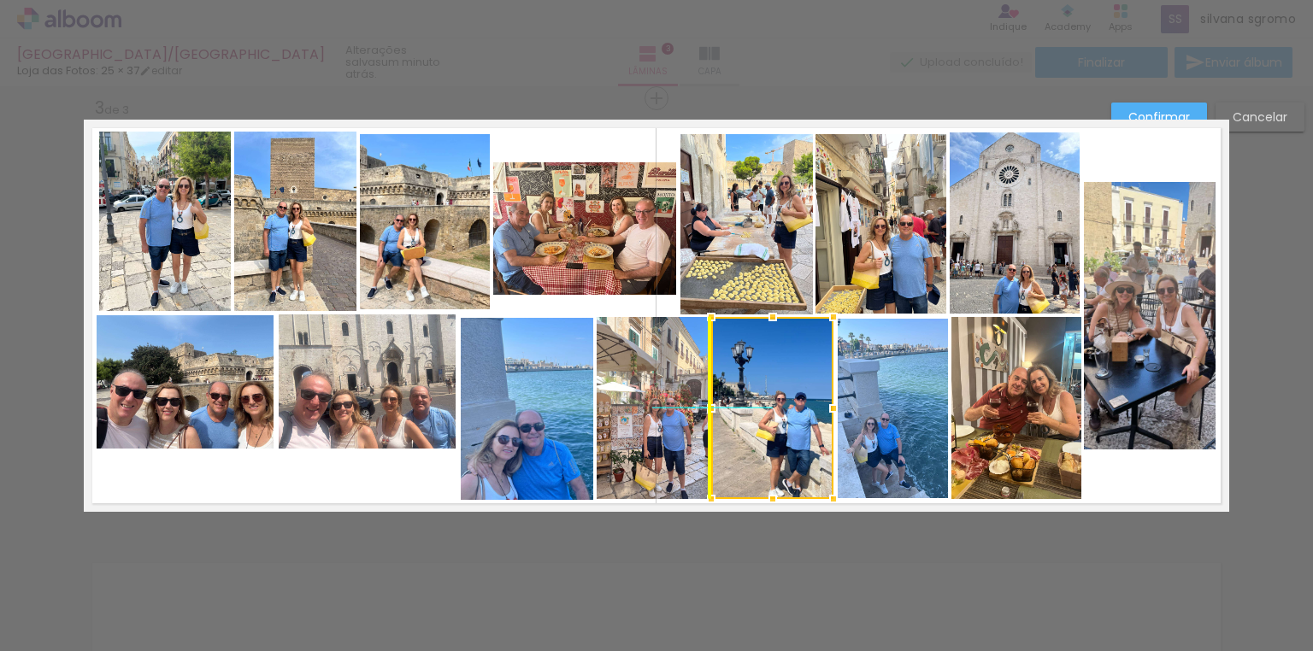
click at [771, 465] on div at bounding box center [772, 408] width 122 height 182
click at [444, 250] on quentale-photo at bounding box center [425, 221] width 130 height 175
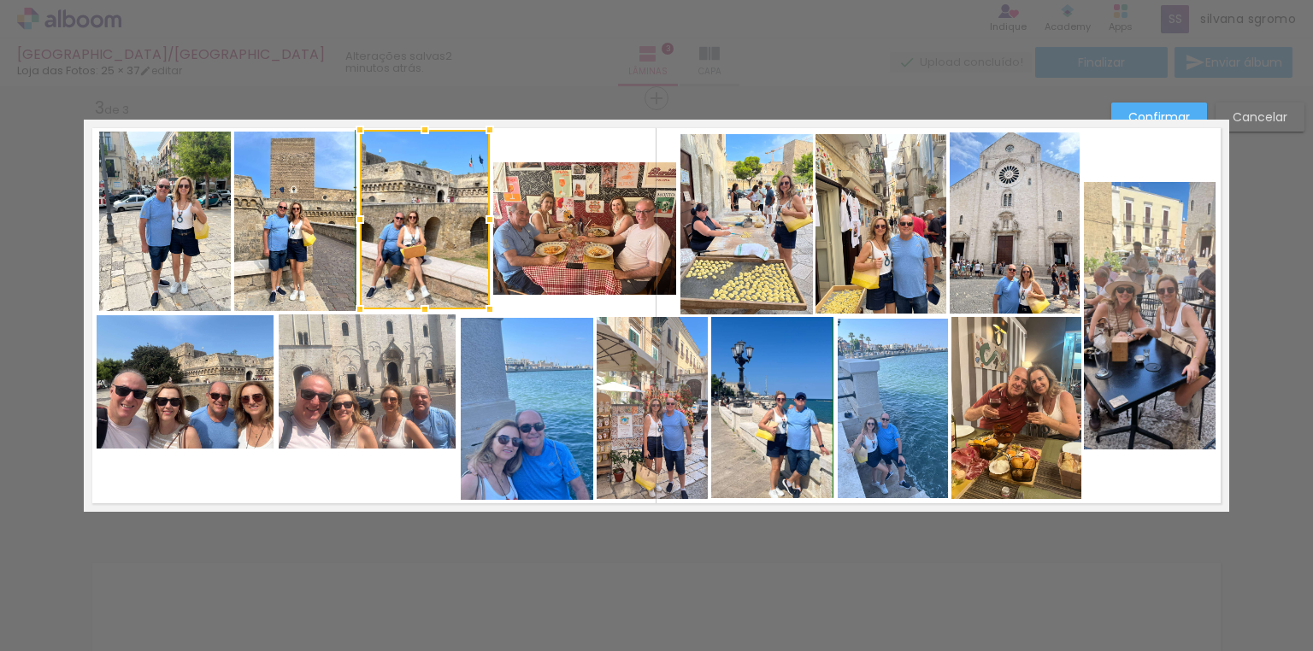
click at [420, 135] on div at bounding box center [425, 130] width 34 height 34
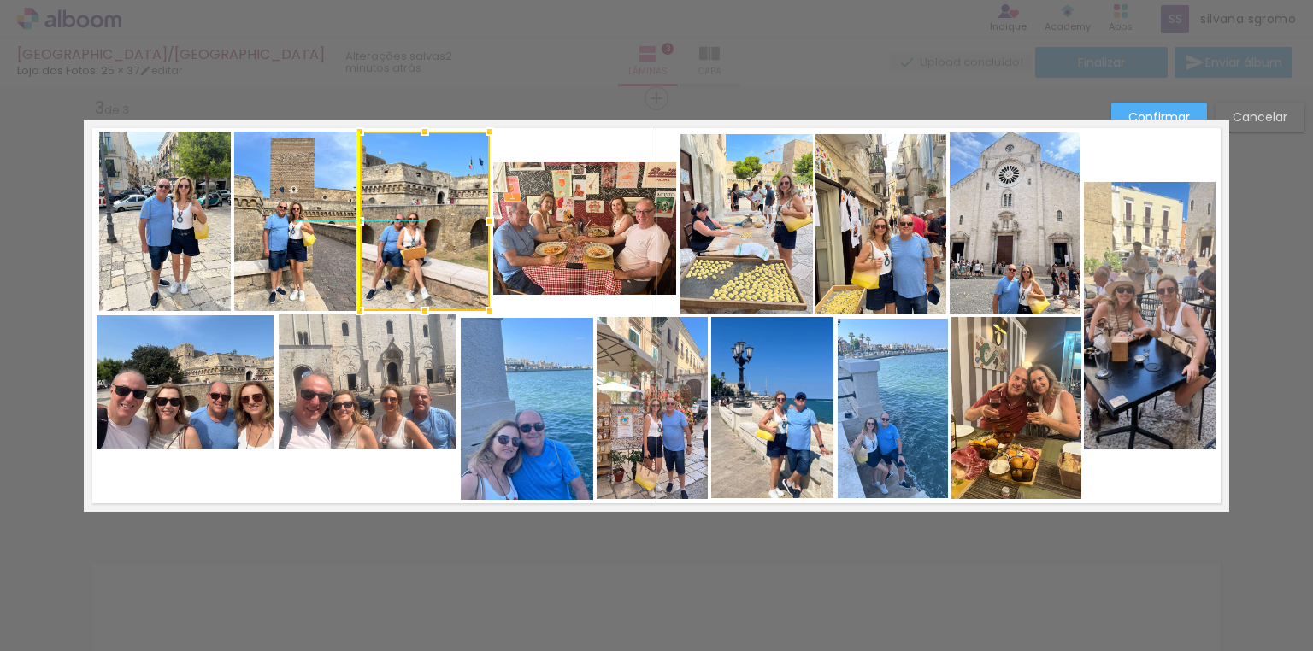
click at [433, 263] on div at bounding box center [425, 222] width 130 height 180
click at [1131, 483] on quentale-layouter at bounding box center [657, 316] width 1146 height 392
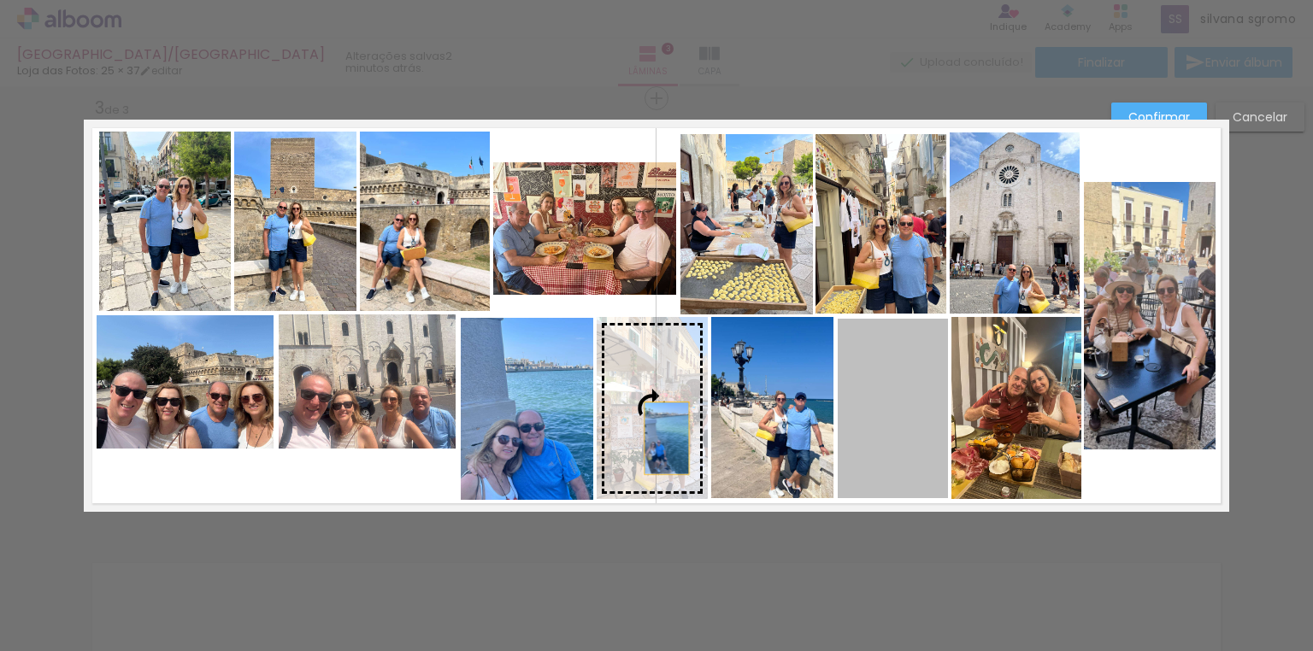
drag, startPoint x: 896, startPoint y: 435, endPoint x: 660, endPoint y: 438, distance: 236.0
click at [0, 0] on slot at bounding box center [0, 0] width 0 height 0
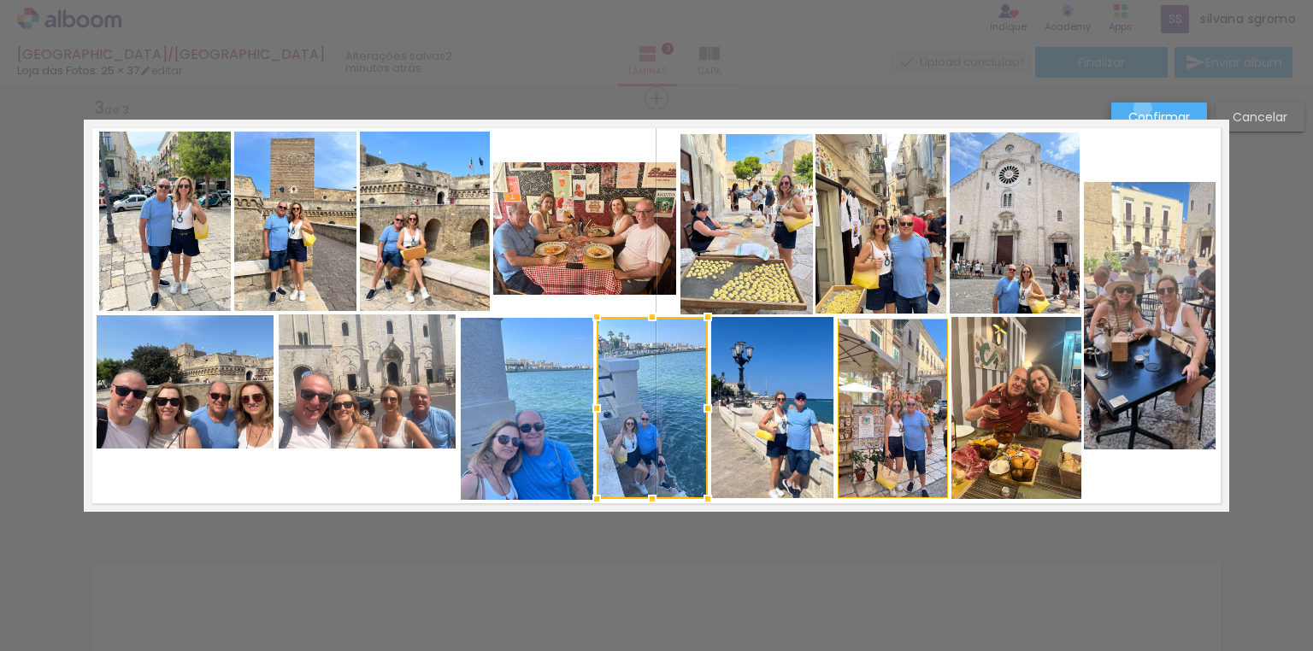
click at [0, 0] on slot "Confirmar" at bounding box center [0, 0] width 0 height 0
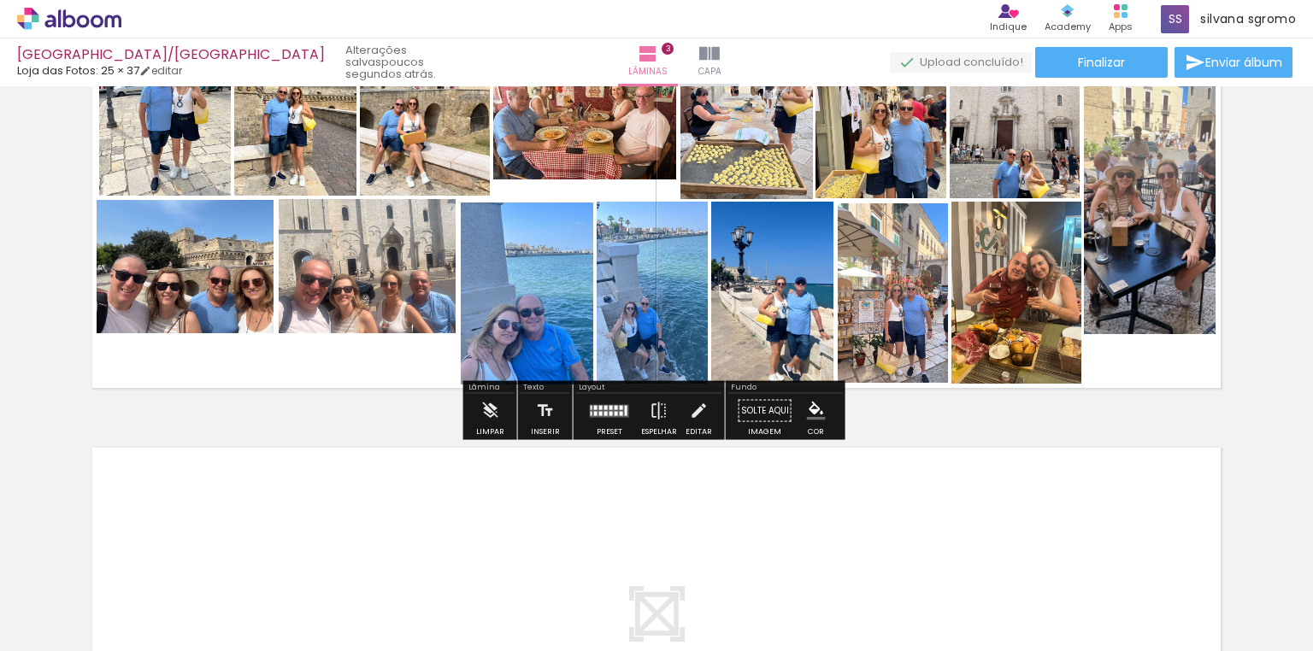
scroll to position [1023, 0]
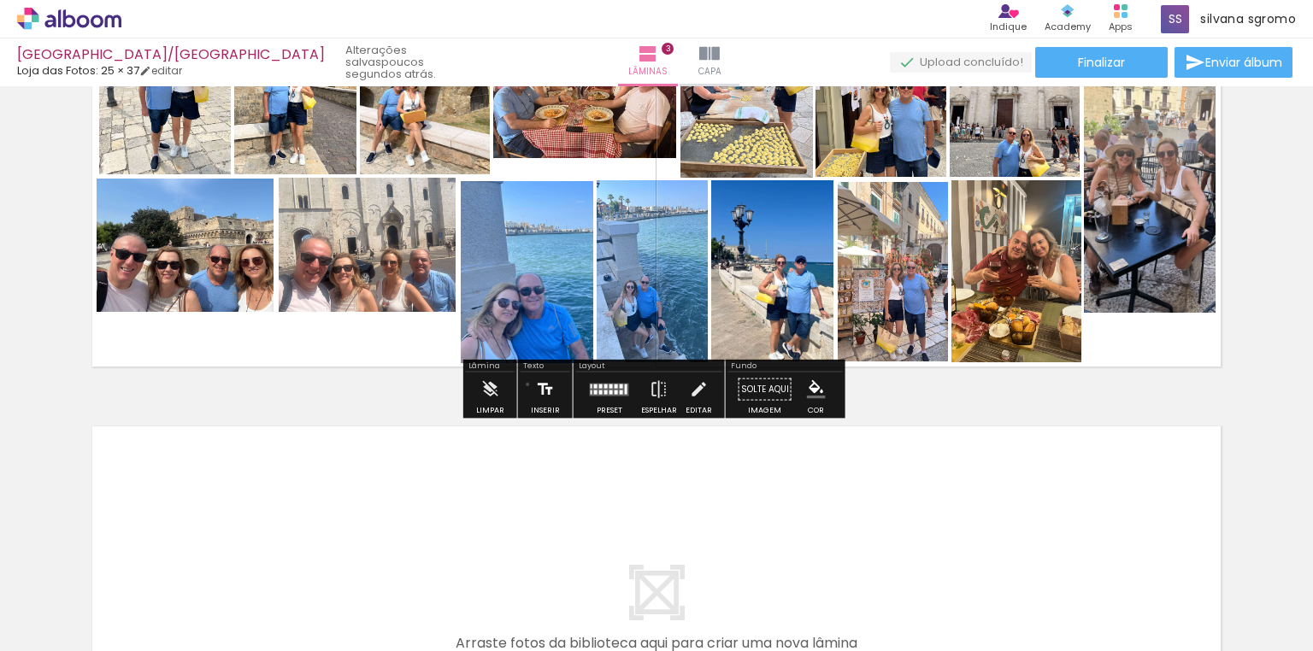
click at [527, 384] on paper-button "Inserir" at bounding box center [546, 395] width 38 height 44
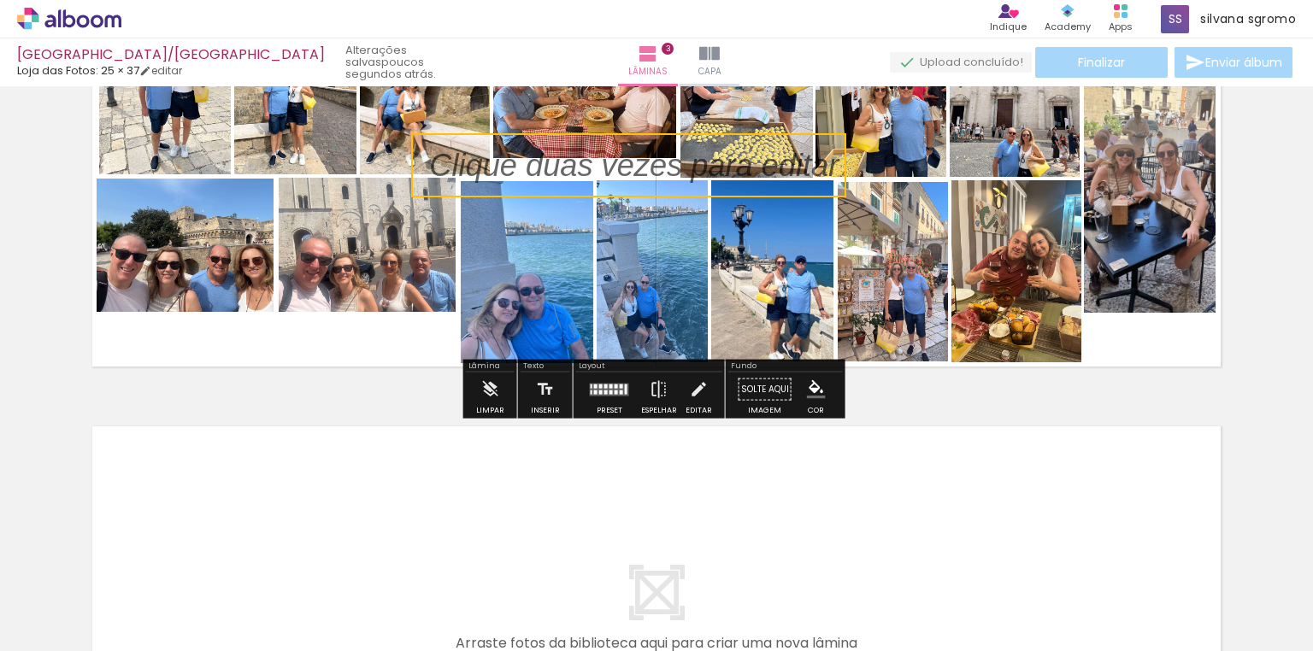
click at [511, 161] on quentale-selection at bounding box center [628, 165] width 435 height 64
type input "Sans Serif"
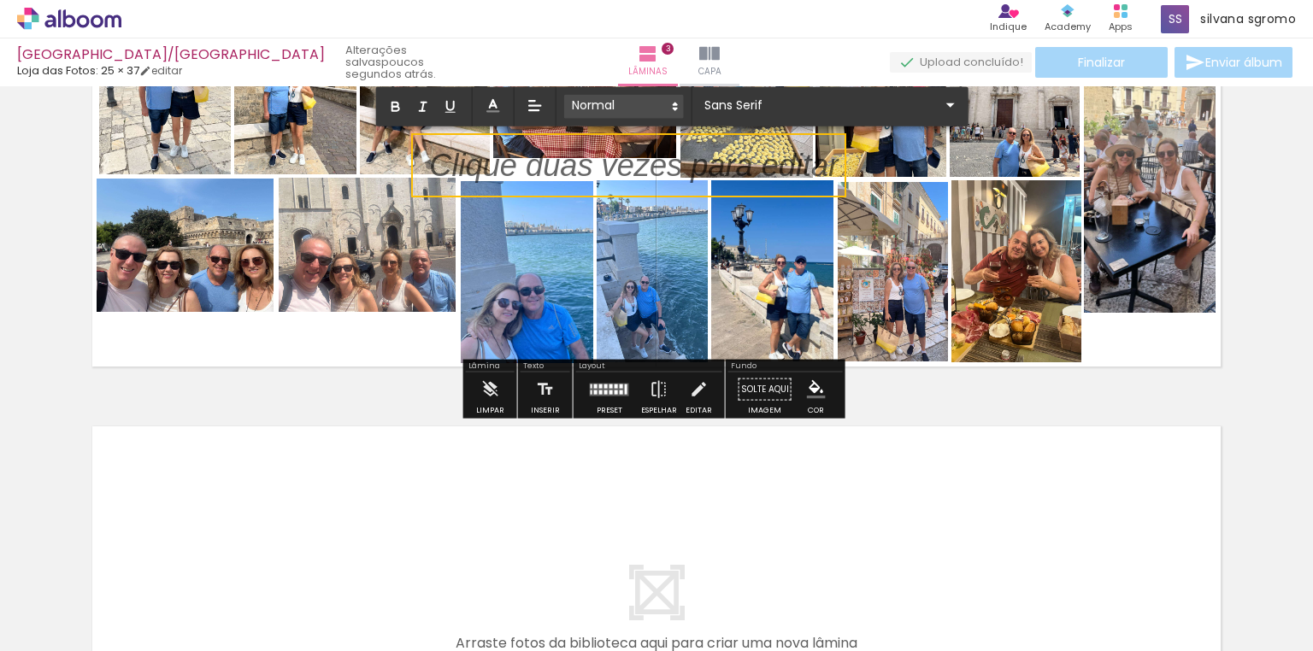
click at [678, 106] on icon at bounding box center [675, 106] width 15 height 15
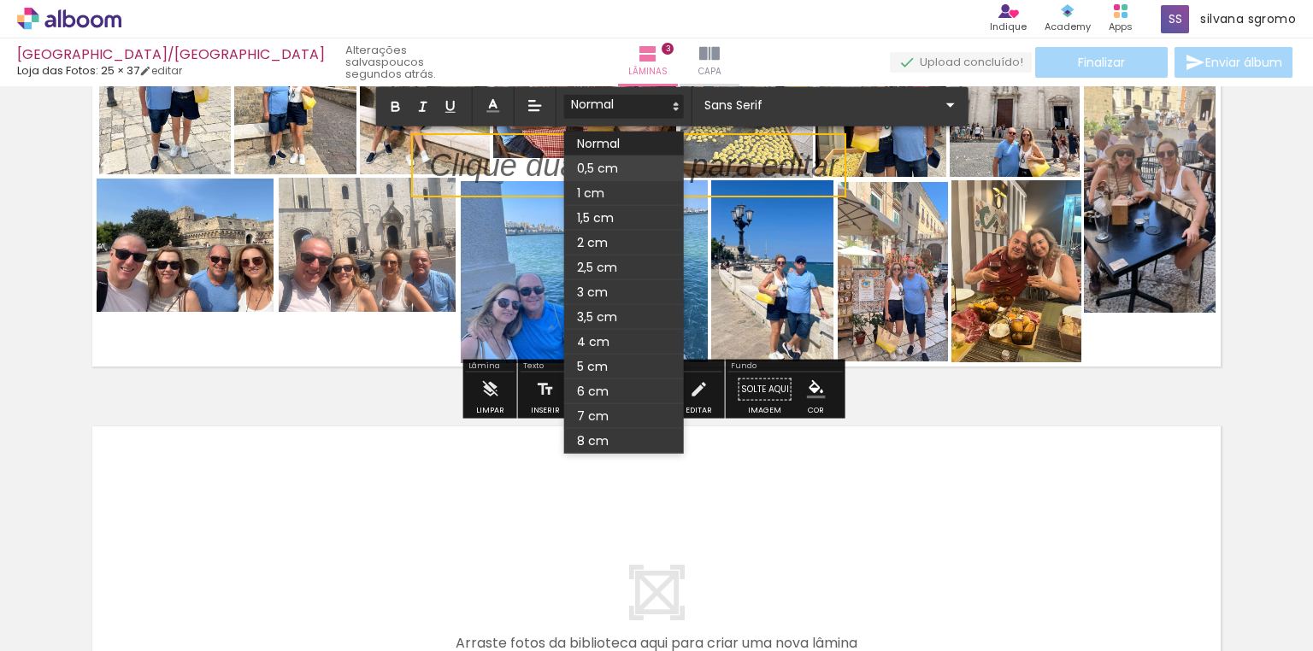
click at [639, 168] on span at bounding box center [624, 168] width 120 height 25
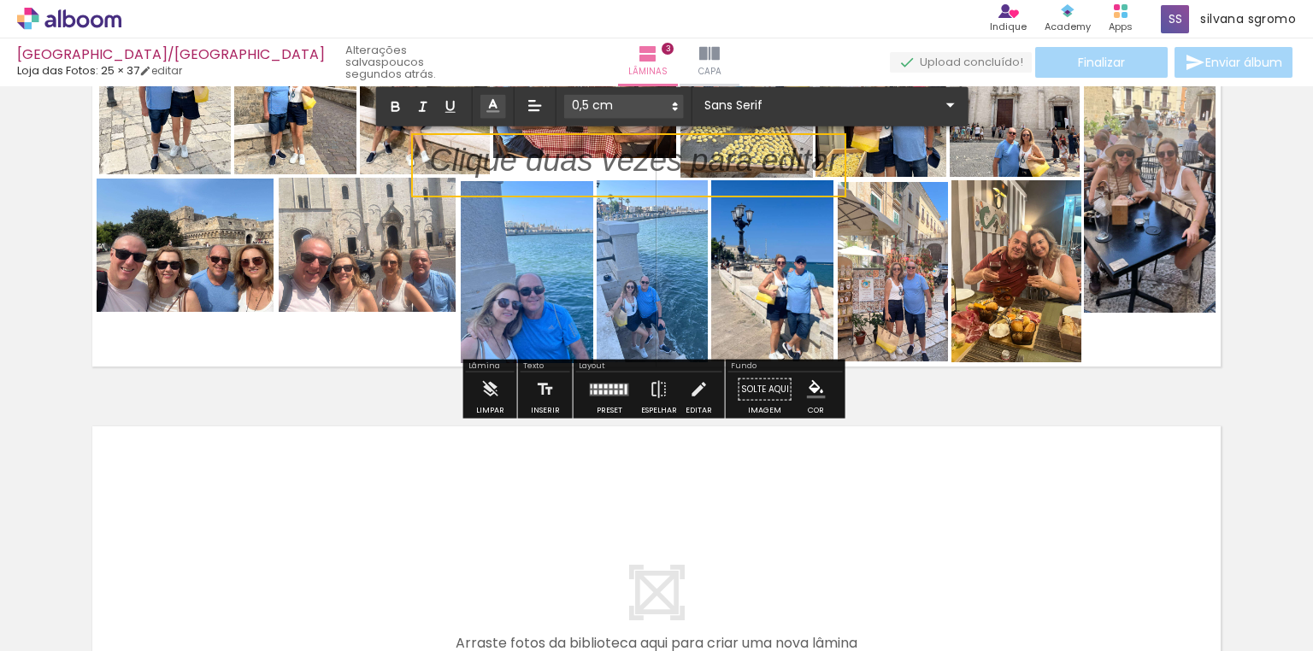
click at [489, 106] on icon at bounding box center [493, 105] width 17 height 17
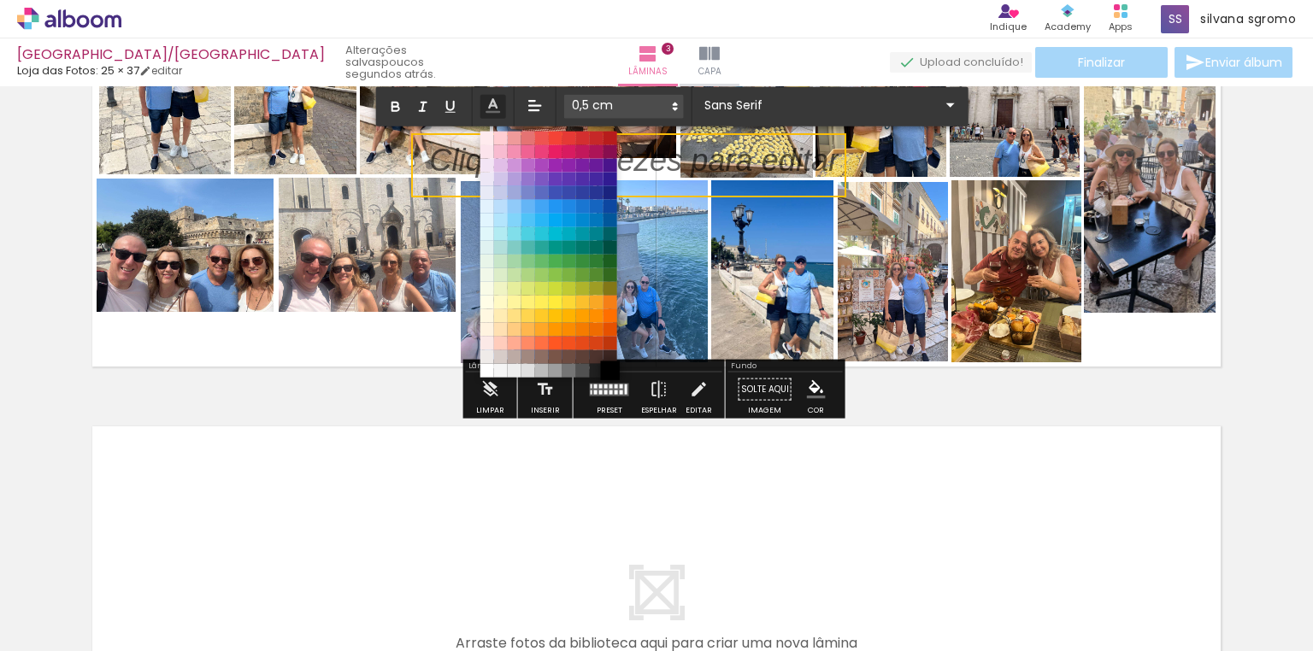
click at [610, 369] on span at bounding box center [609, 370] width 19 height 19
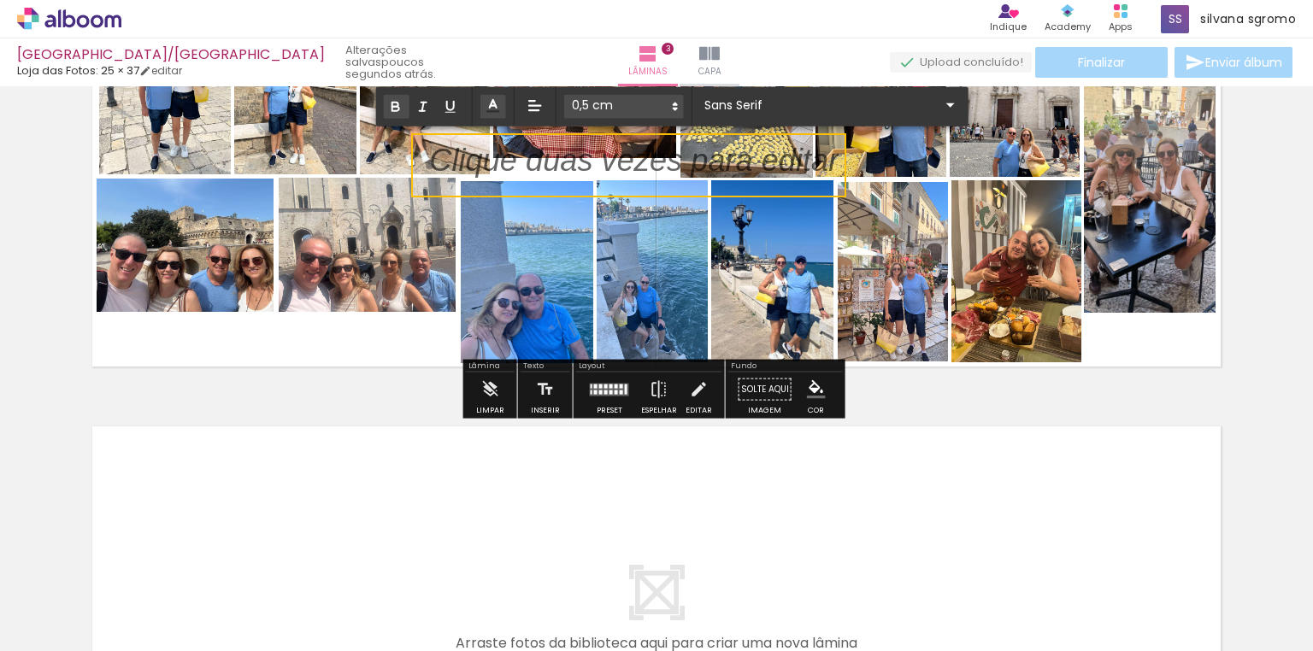
click at [392, 107] on icon "button" at bounding box center [395, 109] width 7 height 4
click at [429, 176] on p "﻿" at bounding box center [634, 171] width 410 height 44
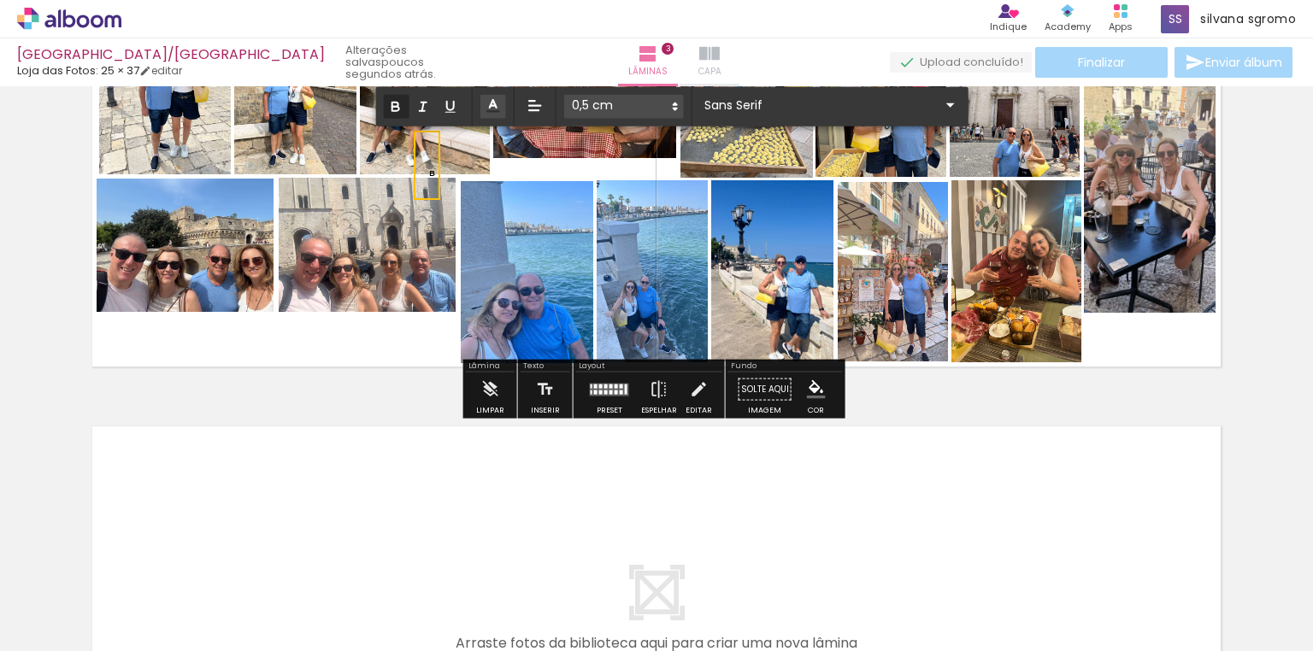
scroll to position [0, 0]
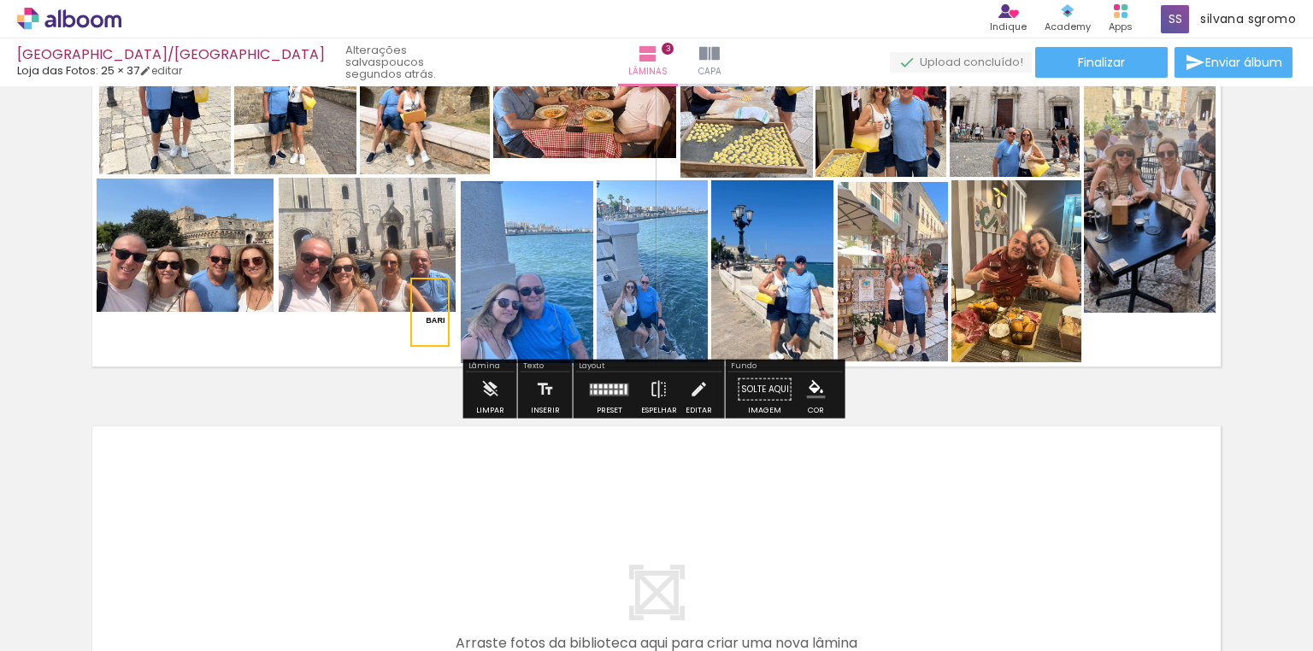
drag, startPoint x: 445, startPoint y: 192, endPoint x: 442, endPoint y: 340, distance: 147.9
click at [442, 340] on quentale-selection at bounding box center [429, 312] width 39 height 69
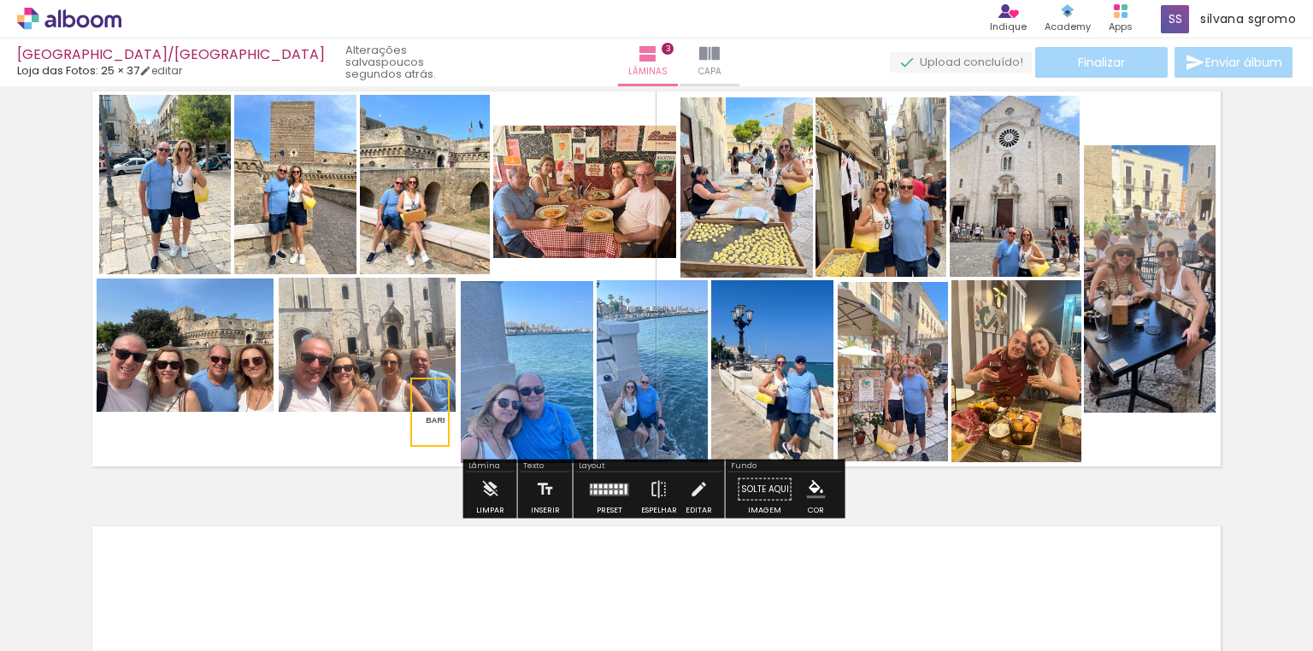
scroll to position [955, 0]
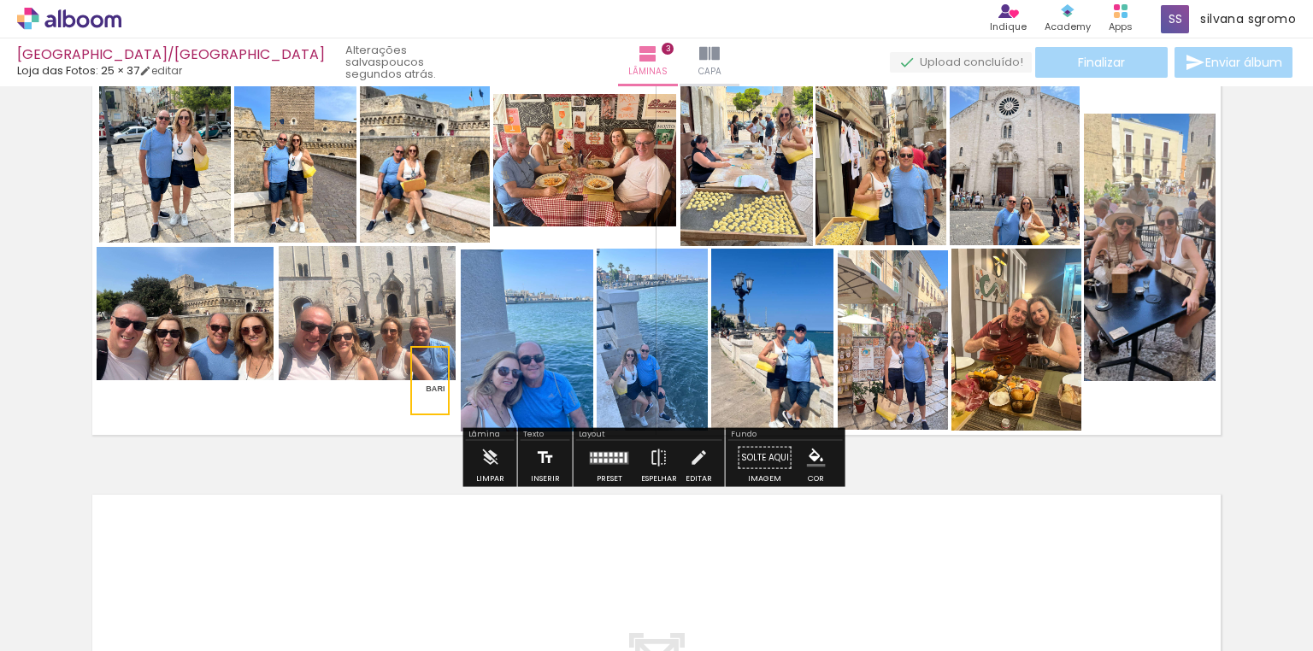
click at [544, 448] on iron-icon at bounding box center [545, 458] width 19 height 34
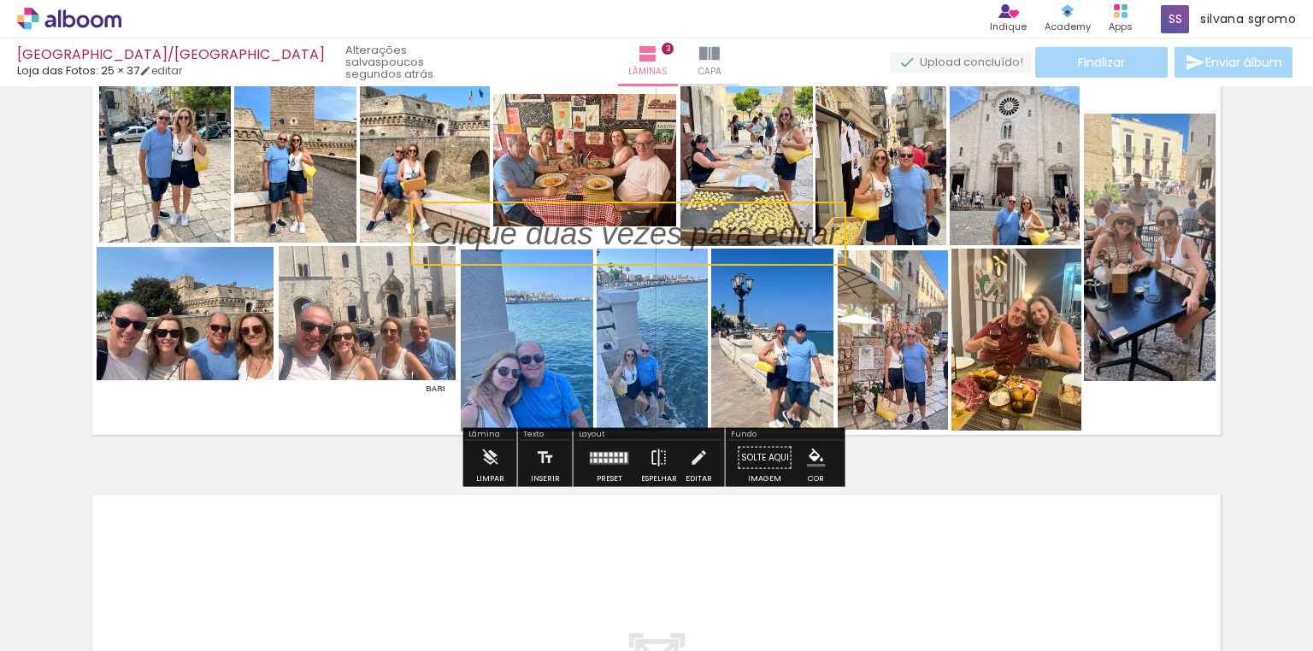
click at [443, 237] on quentale-selection at bounding box center [628, 234] width 435 height 64
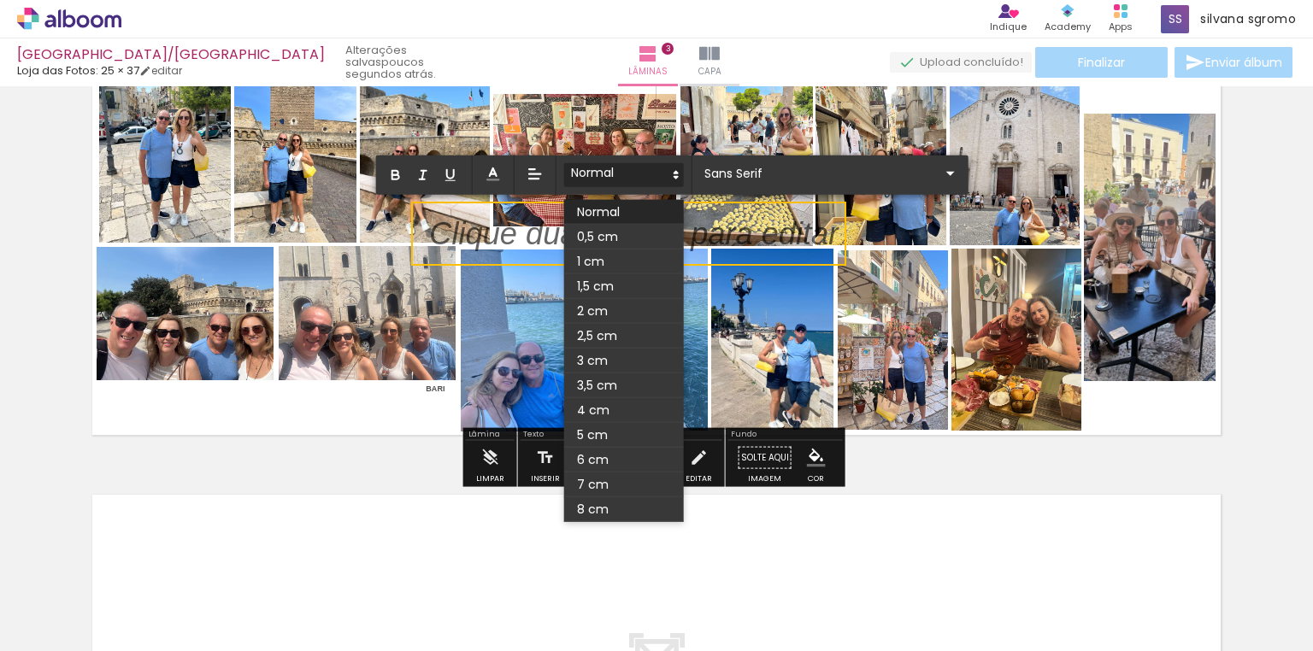
click at [676, 174] on icon at bounding box center [676, 175] width 15 height 15
click at [620, 228] on span at bounding box center [624, 237] width 120 height 25
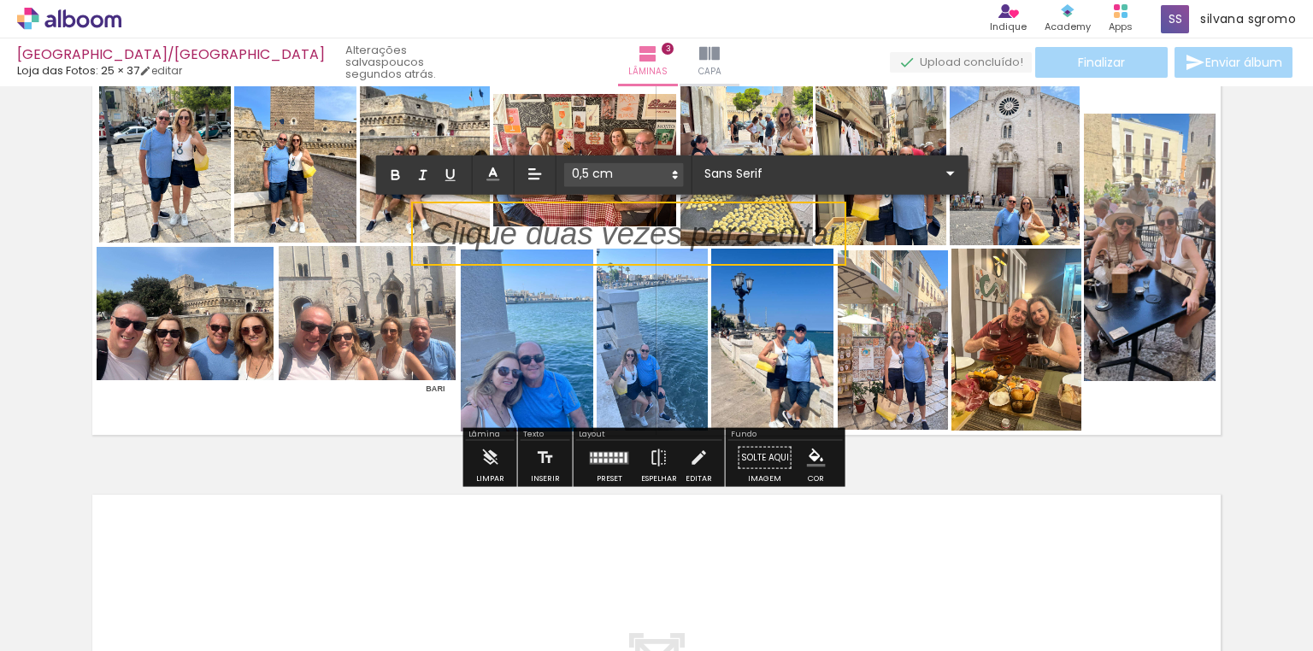
scroll to position [5, 0]
click at [495, 170] on icon at bounding box center [493, 174] width 17 height 17
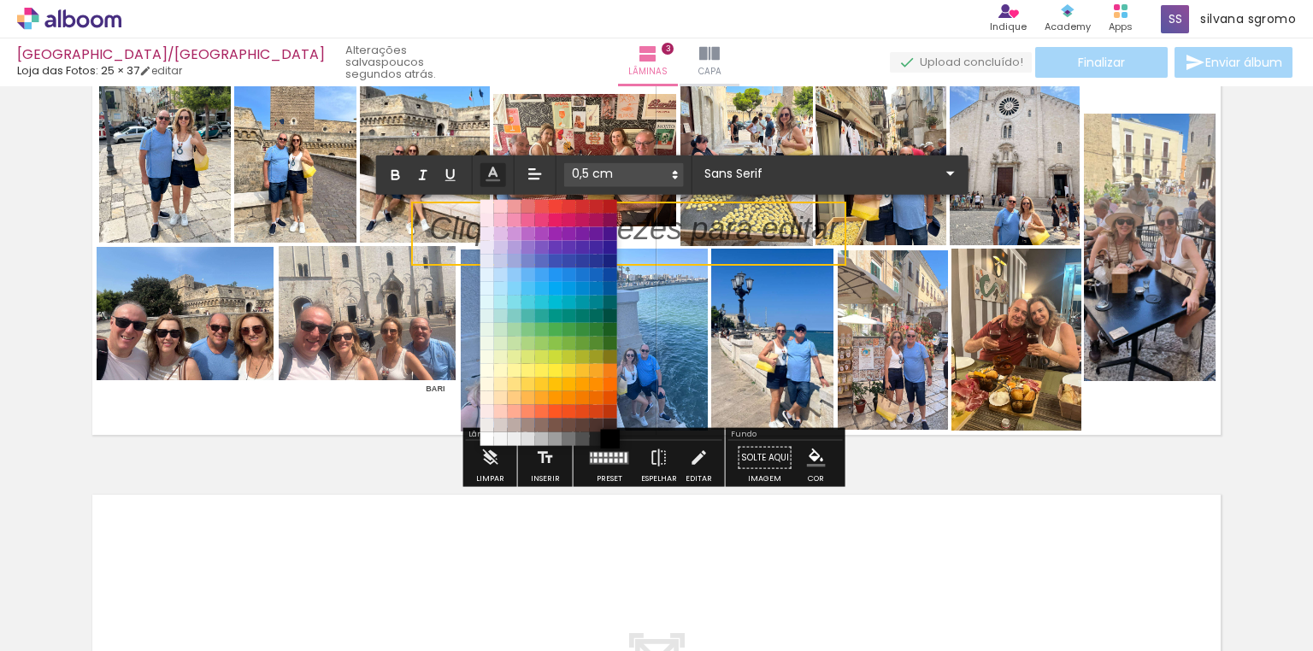
click at [607, 433] on span at bounding box center [609, 438] width 19 height 19
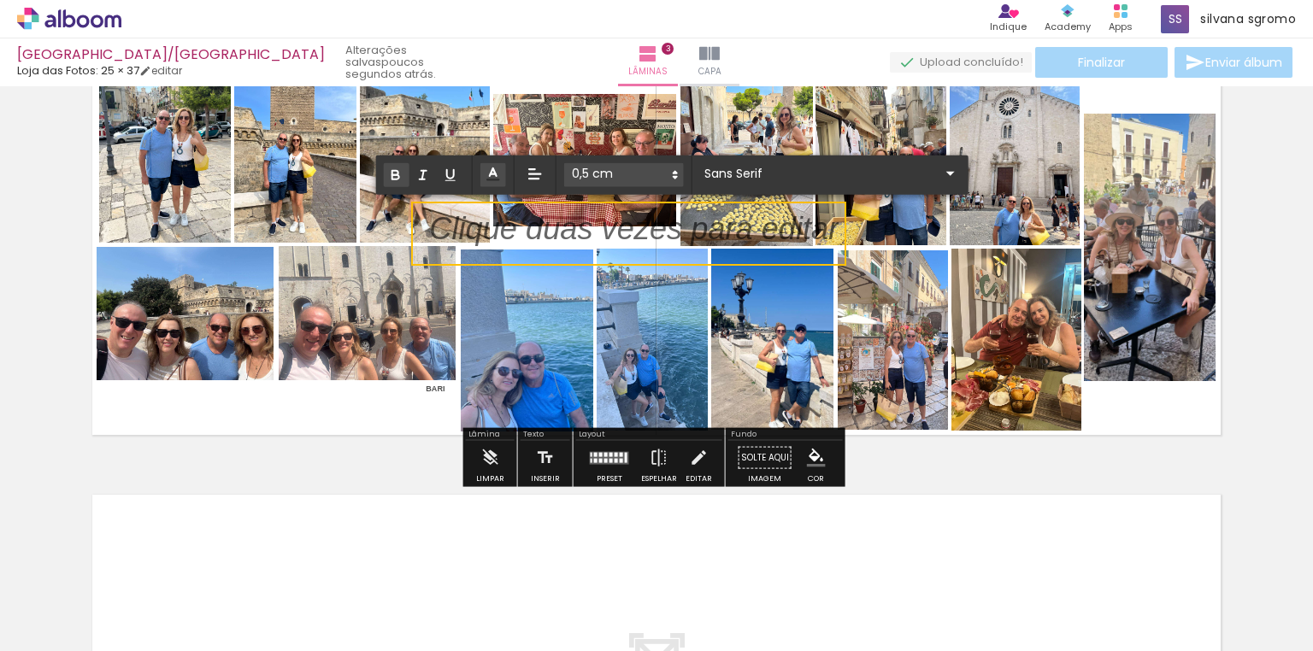
click at [391, 170] on icon "button" at bounding box center [395, 175] width 15 height 15
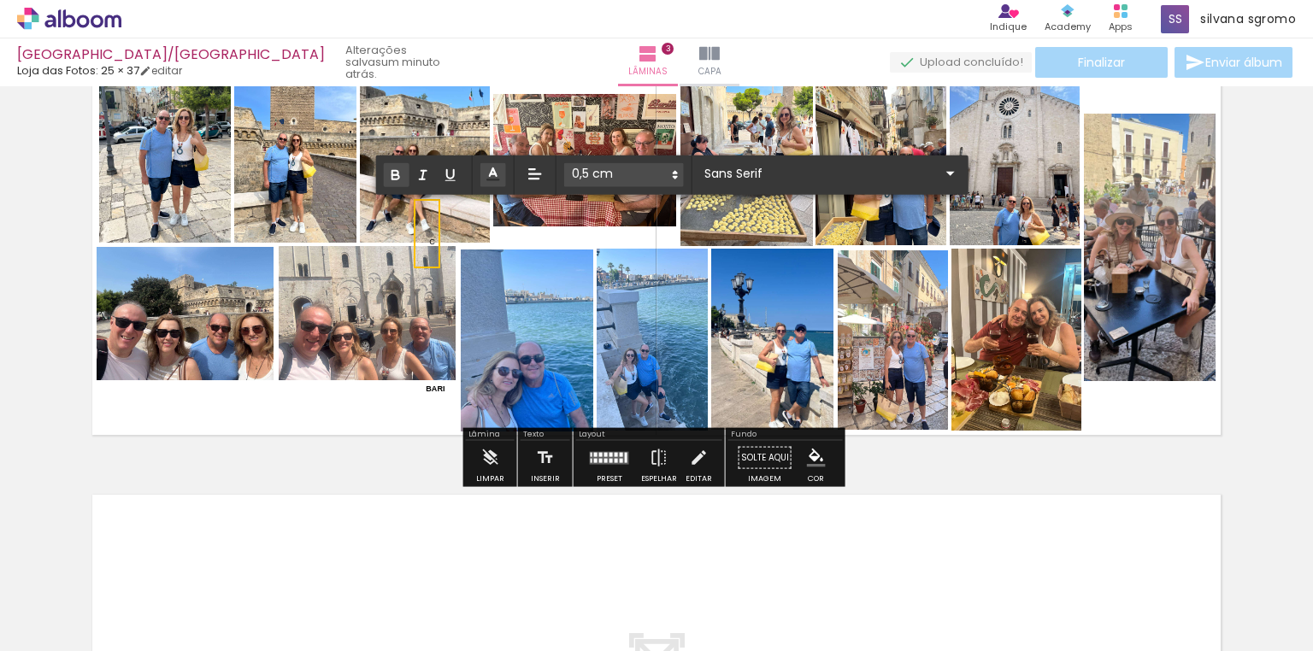
scroll to position [0, 0]
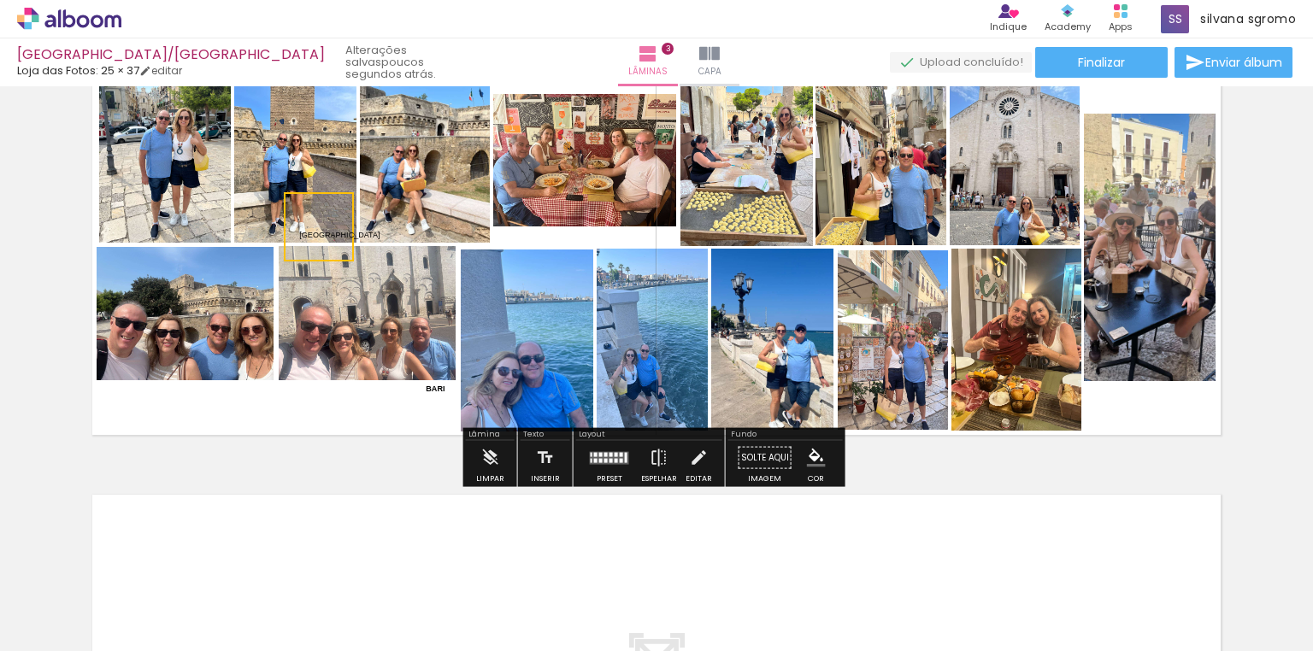
drag, startPoint x: 480, startPoint y: 246, endPoint x: 351, endPoint y: 239, distance: 130.1
click at [351, 239] on quentale-selection at bounding box center [319, 226] width 70 height 69
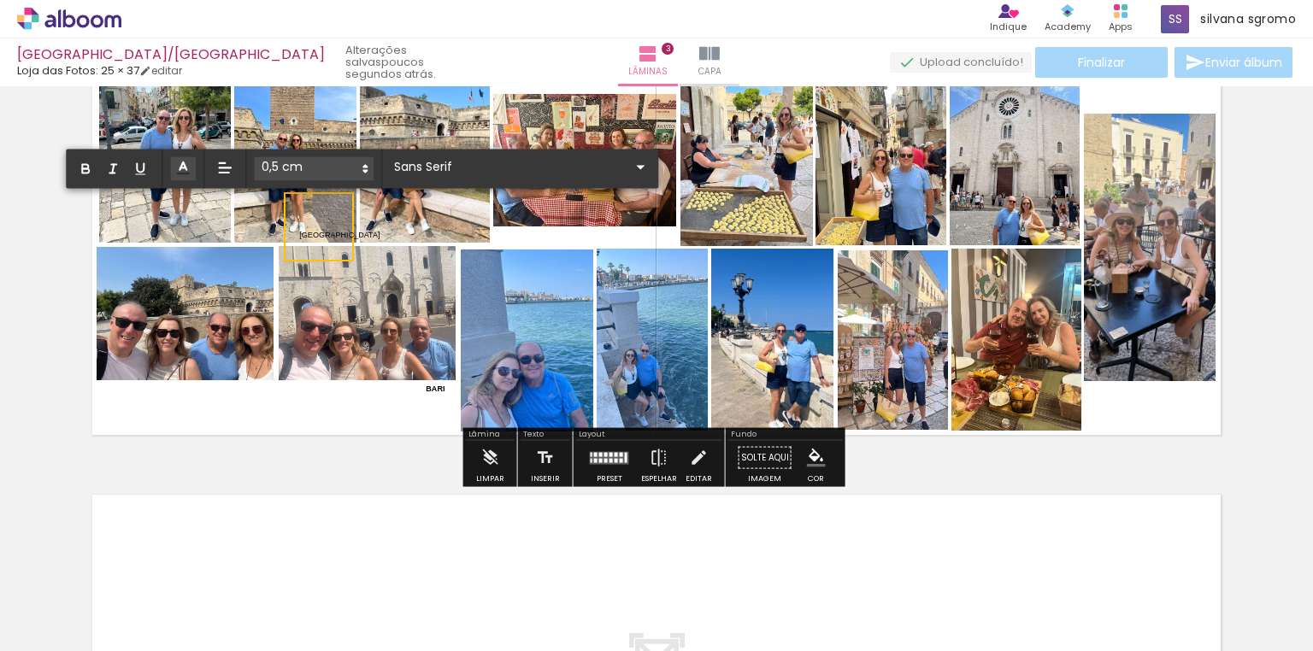
click at [381, 401] on quentale-layouter at bounding box center [657, 247] width 1146 height 392
